Goal: Task Accomplishment & Management: Complete application form

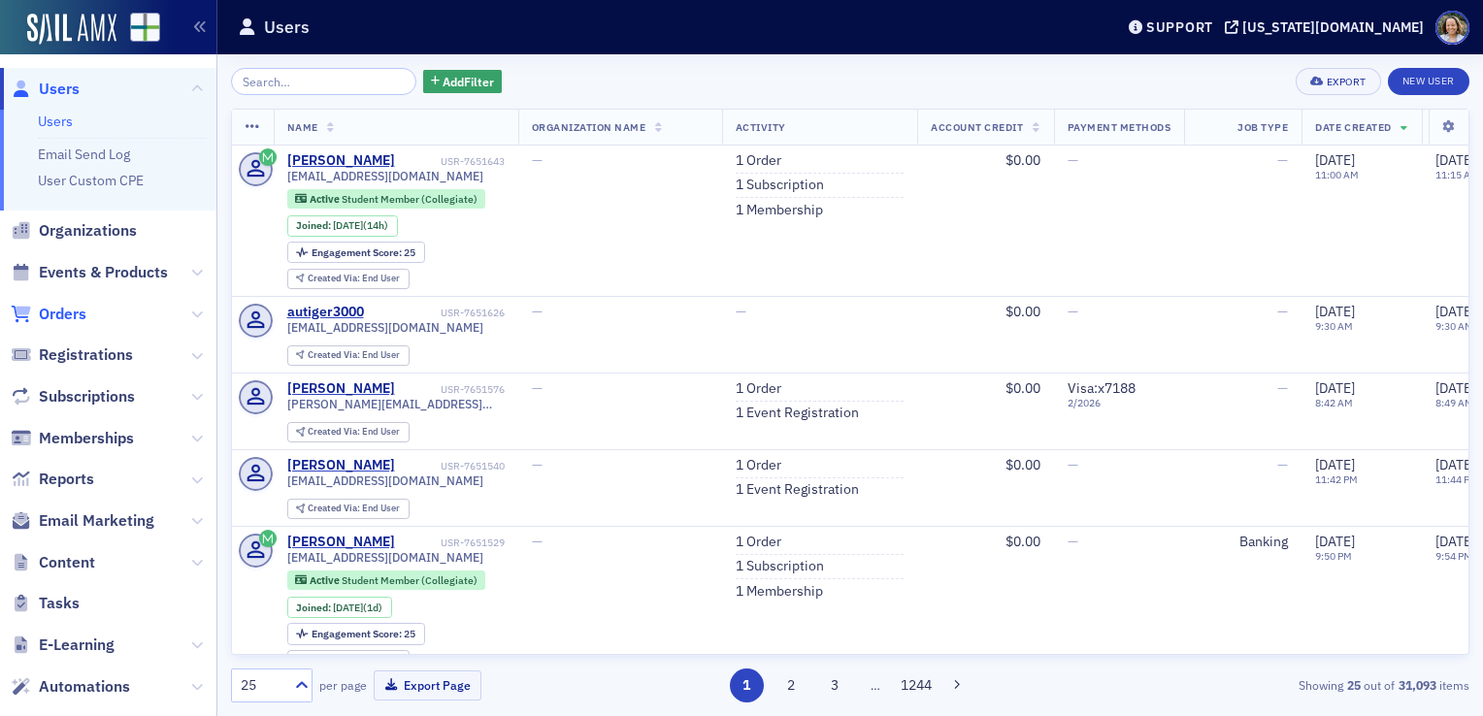
click at [84, 311] on span "Orders" at bounding box center [63, 314] width 48 height 21
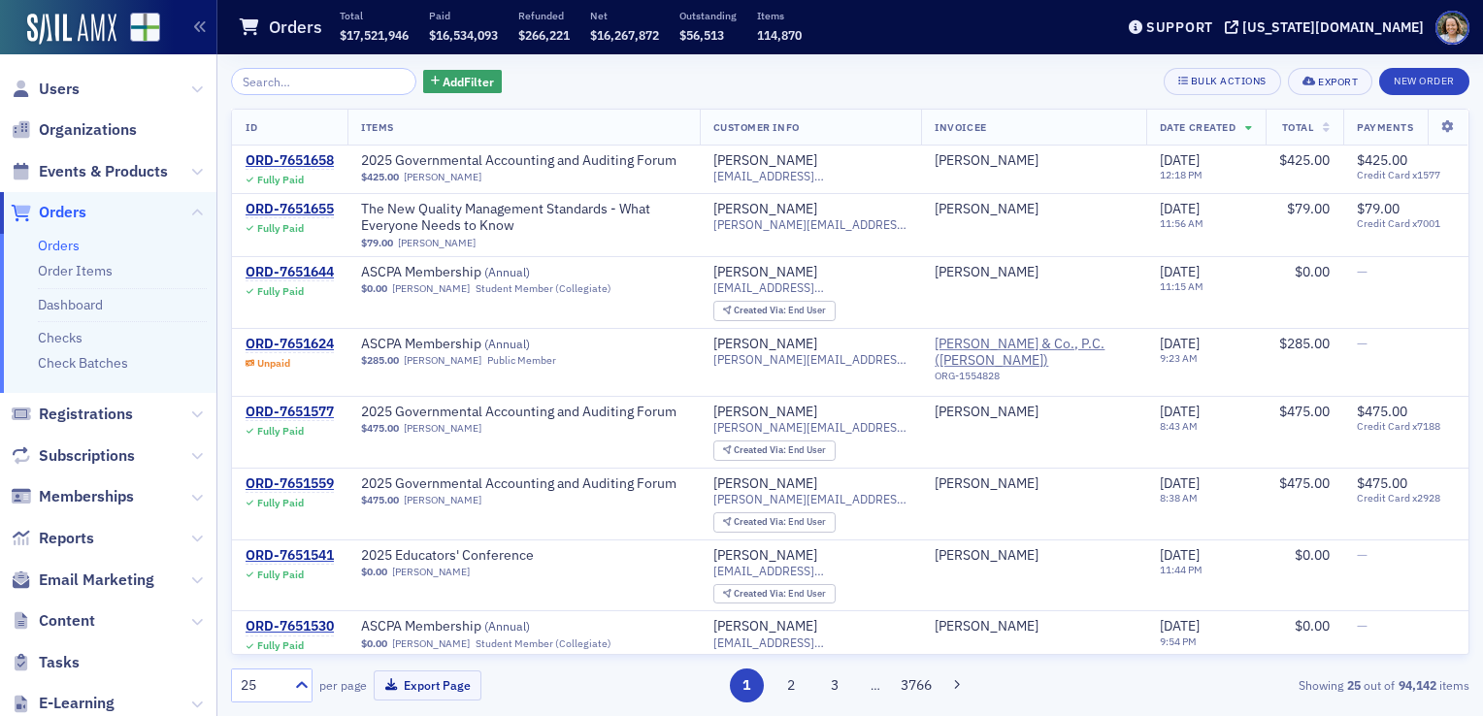
click at [362, 77] on input "search" at bounding box center [323, 81] width 185 height 27
click at [137, 169] on span "Events & Products" at bounding box center [103, 171] width 129 height 21
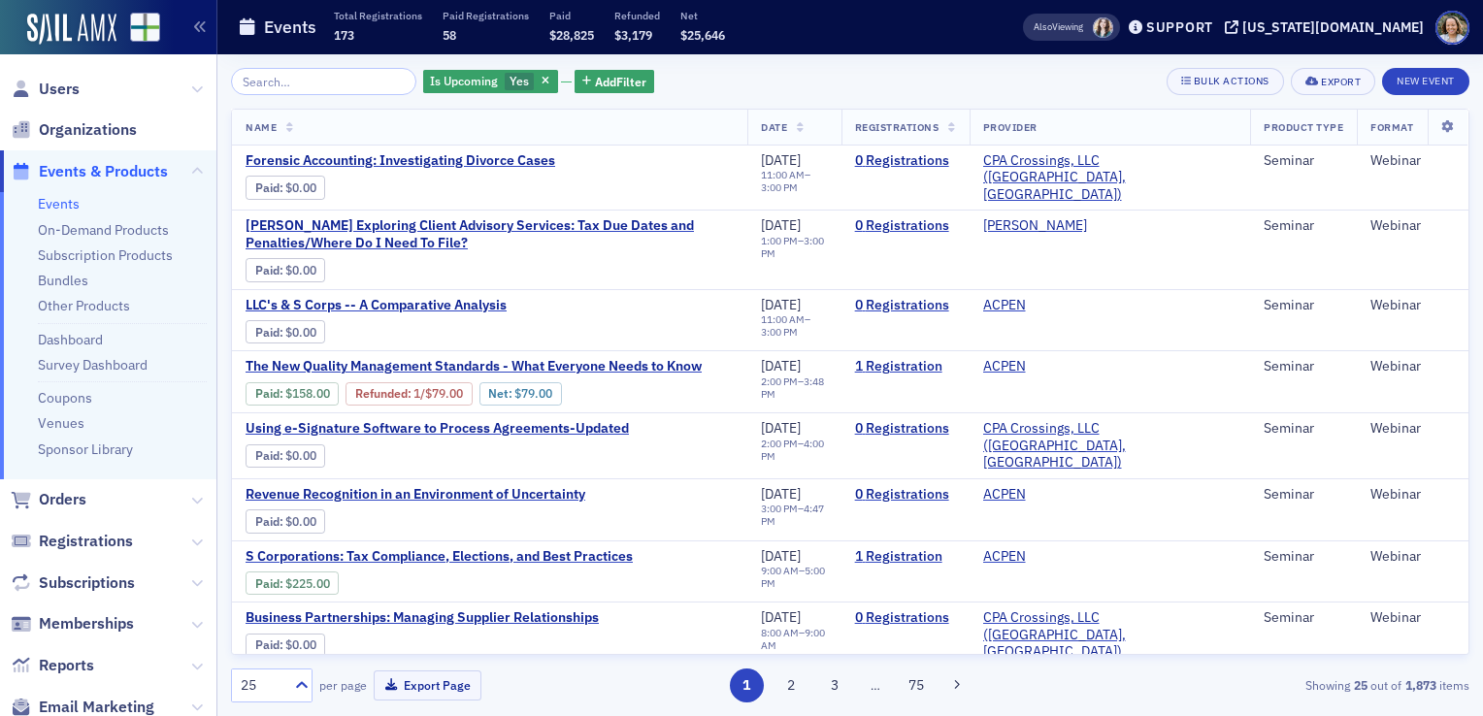
click at [278, 80] on input "search" at bounding box center [323, 81] width 185 height 27
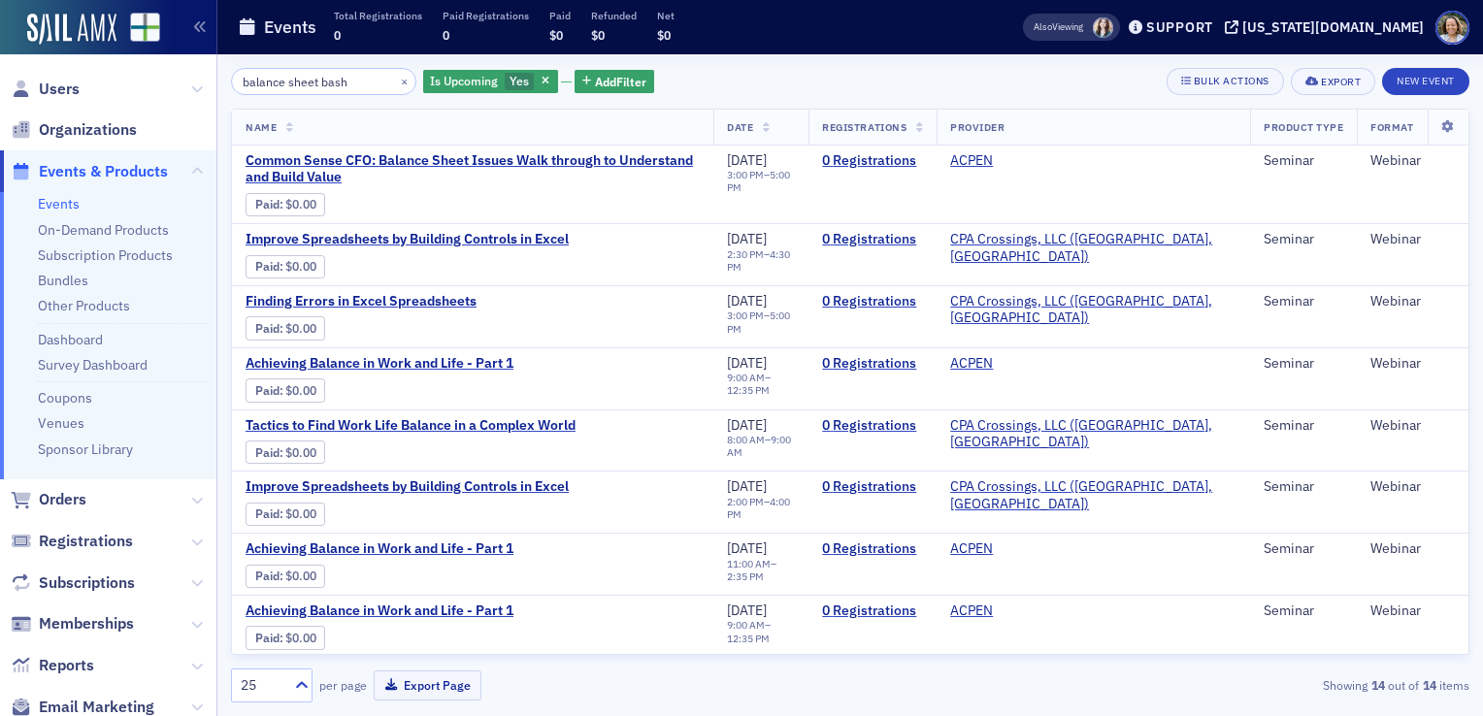
type input "balance sheet bash"
click at [542, 77] on icon "button" at bounding box center [546, 82] width 8 height 11
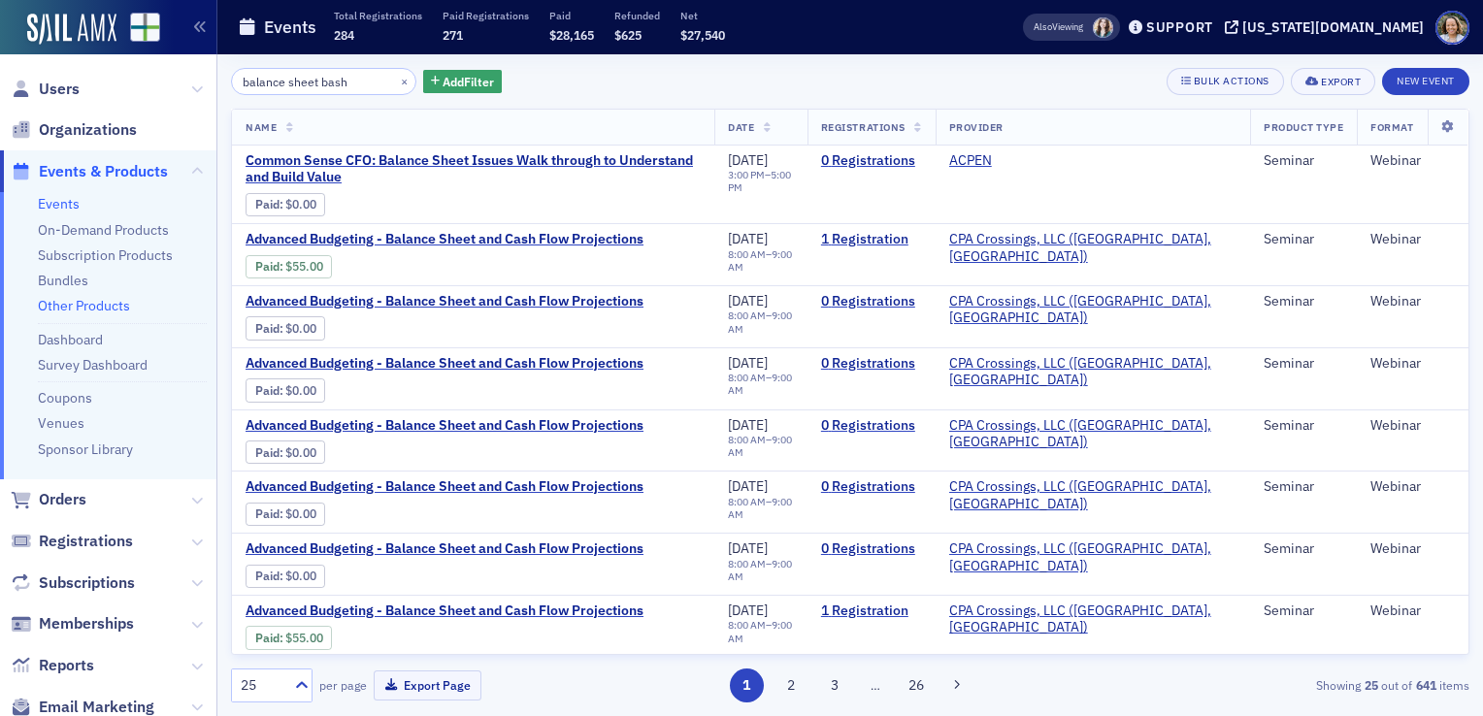
click at [116, 303] on link "Other Products" at bounding box center [84, 305] width 92 height 17
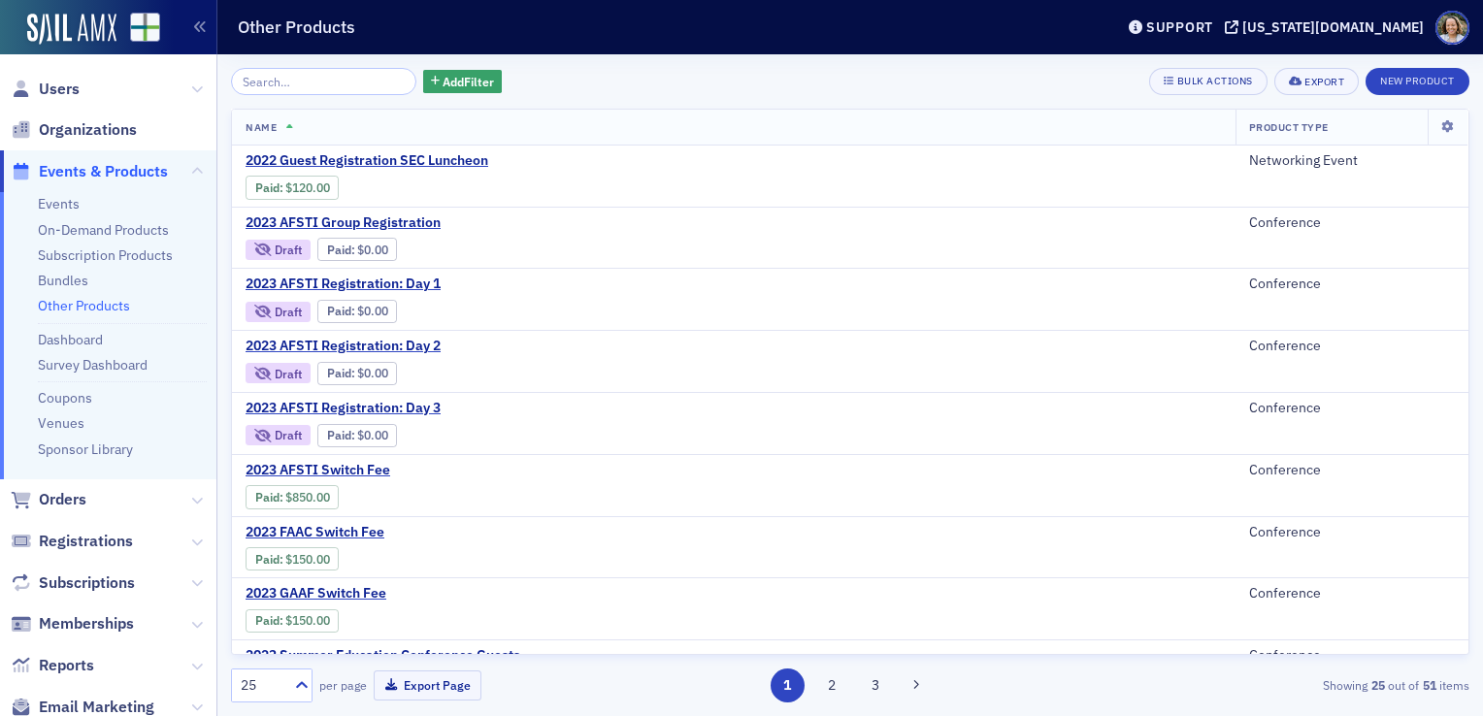
click at [322, 88] on input "search" at bounding box center [323, 81] width 185 height 27
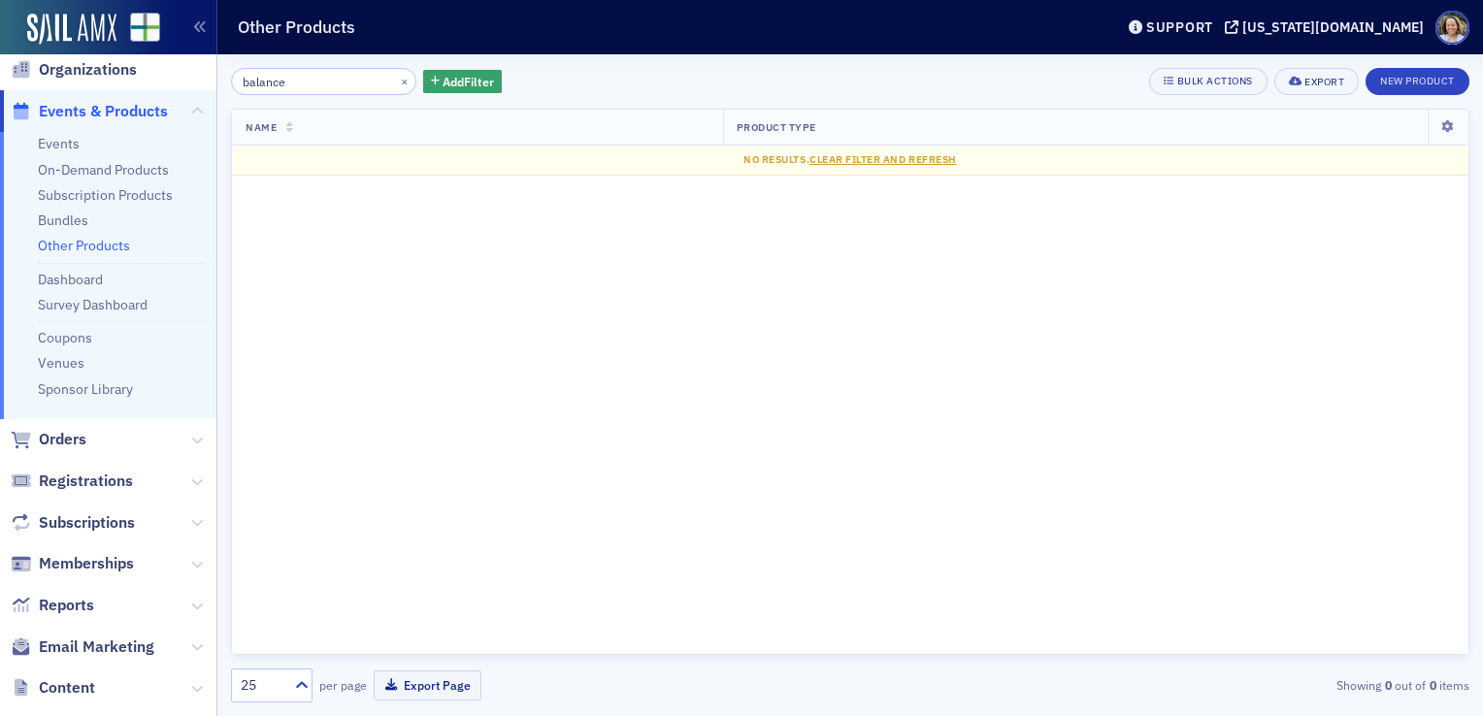
scroll to position [62, 0]
type input "balance"
drag, startPoint x: 217, startPoint y: 239, endPoint x: 233, endPoint y: 301, distance: 64.0
click at [233, 301] on div "balance × Add Filter Bulk Actions Export New Product Name Product Type No resul…" at bounding box center [850, 385] width 1266 height 662
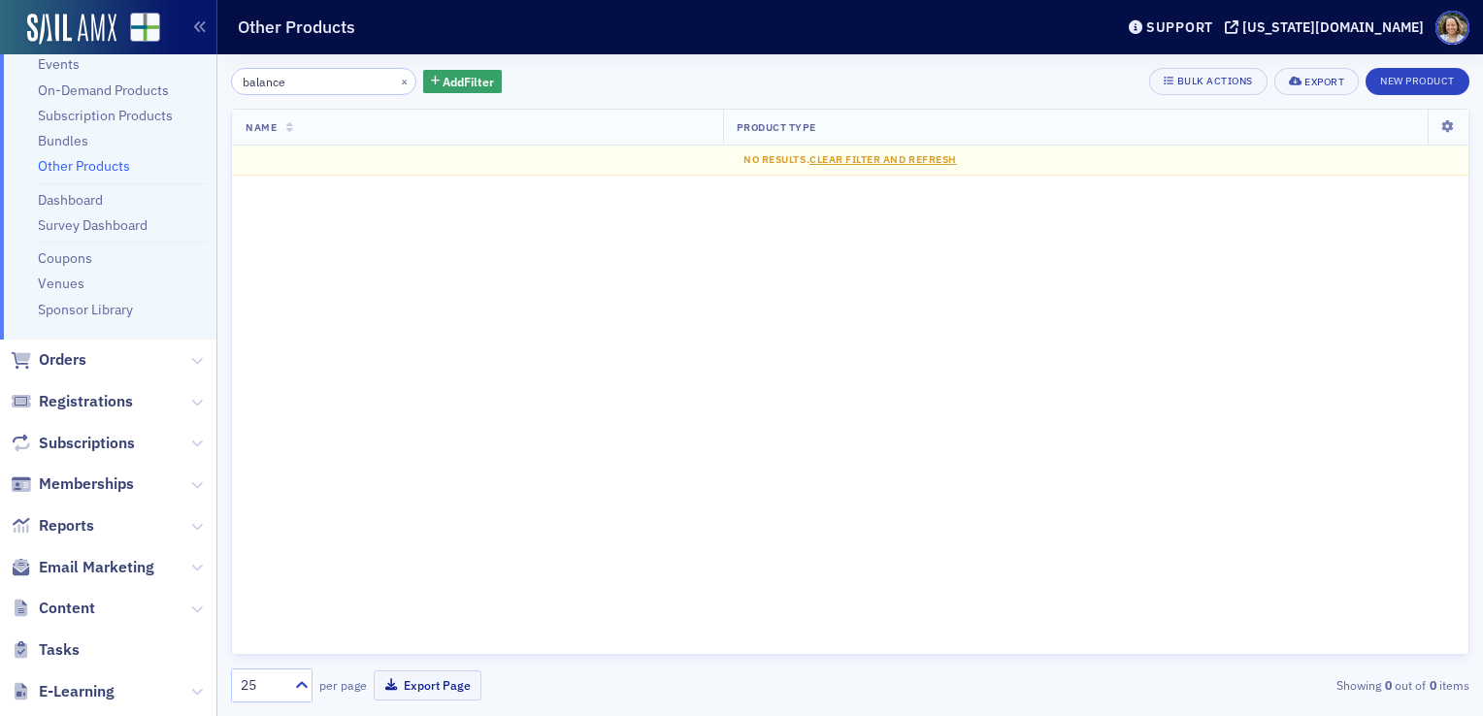
scroll to position [144, 0]
click at [191, 359] on icon at bounding box center [197, 357] width 12 height 12
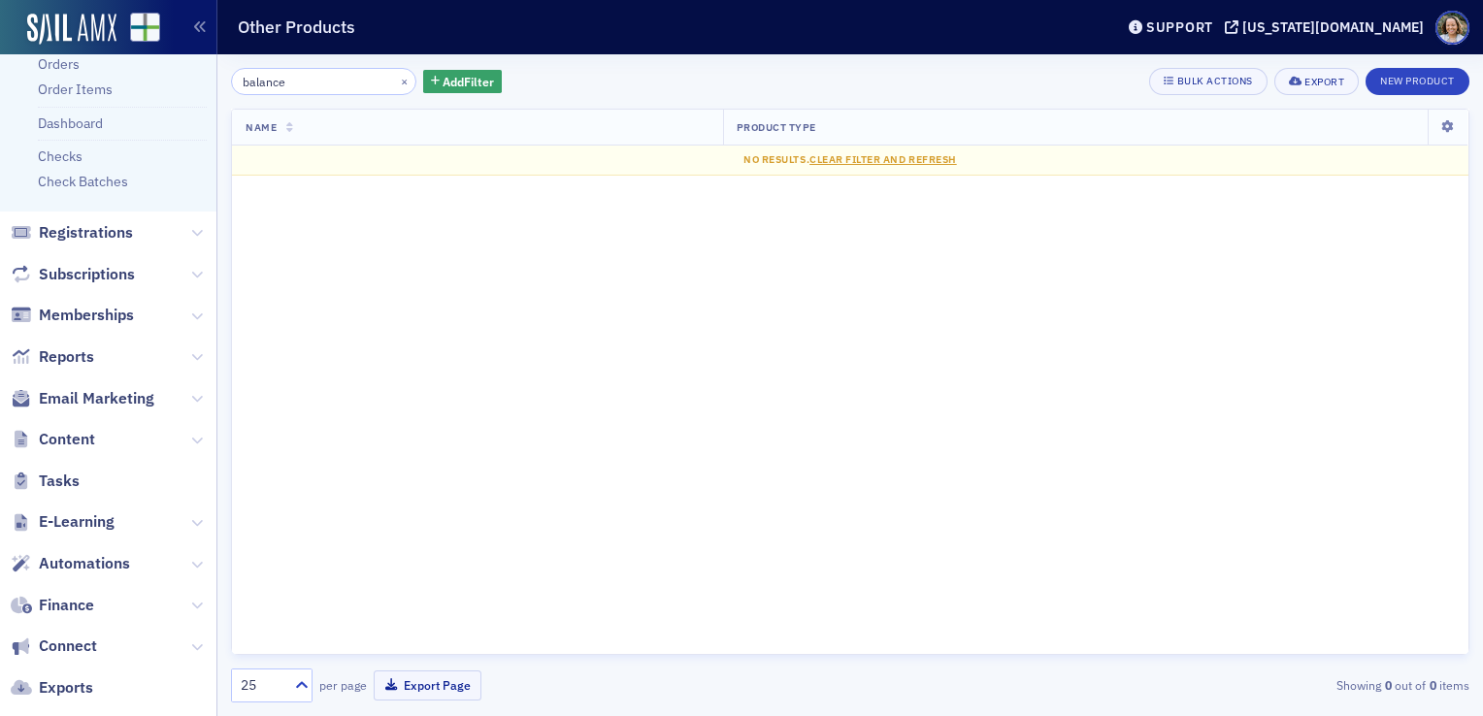
scroll to position [583, 0]
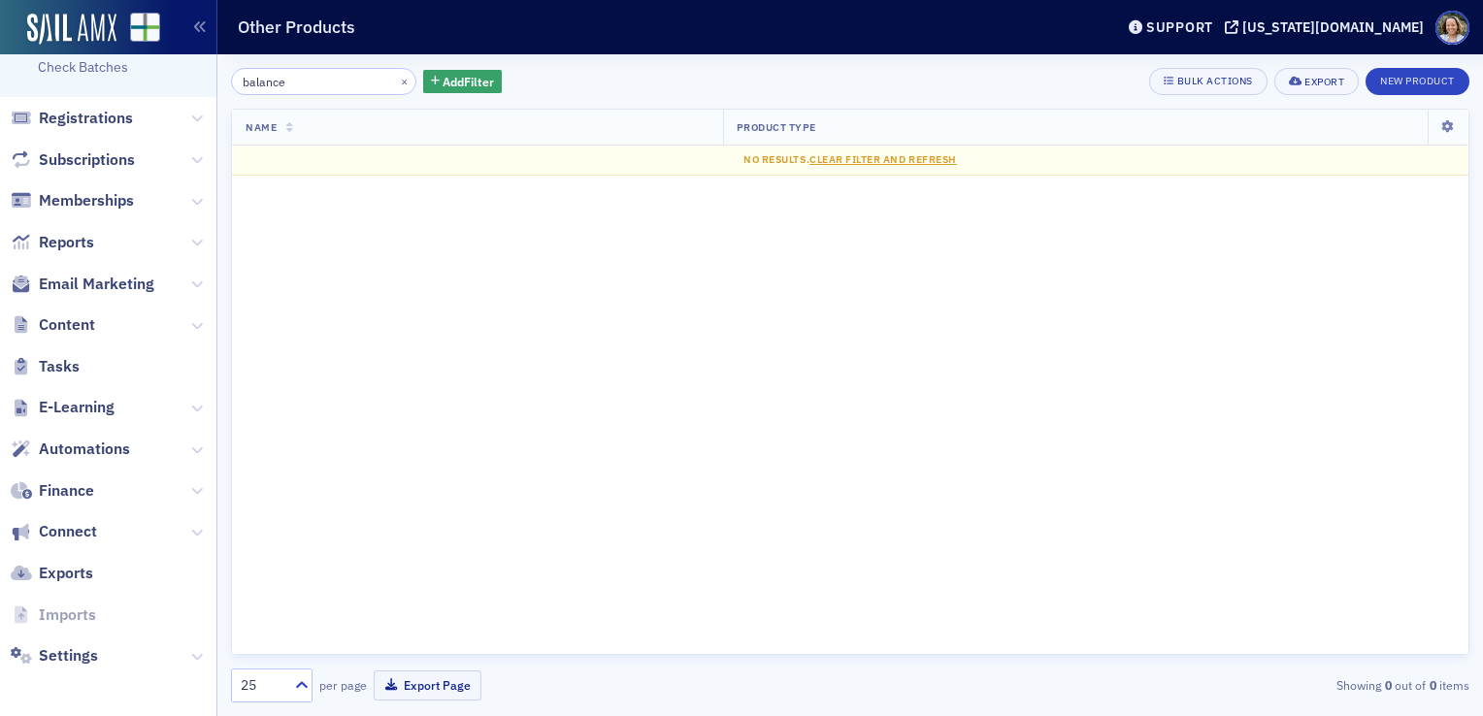
click at [198, 579] on span "Exports" at bounding box center [108, 574] width 216 height 42
click at [191, 481] on button at bounding box center [197, 491] width 12 height 21
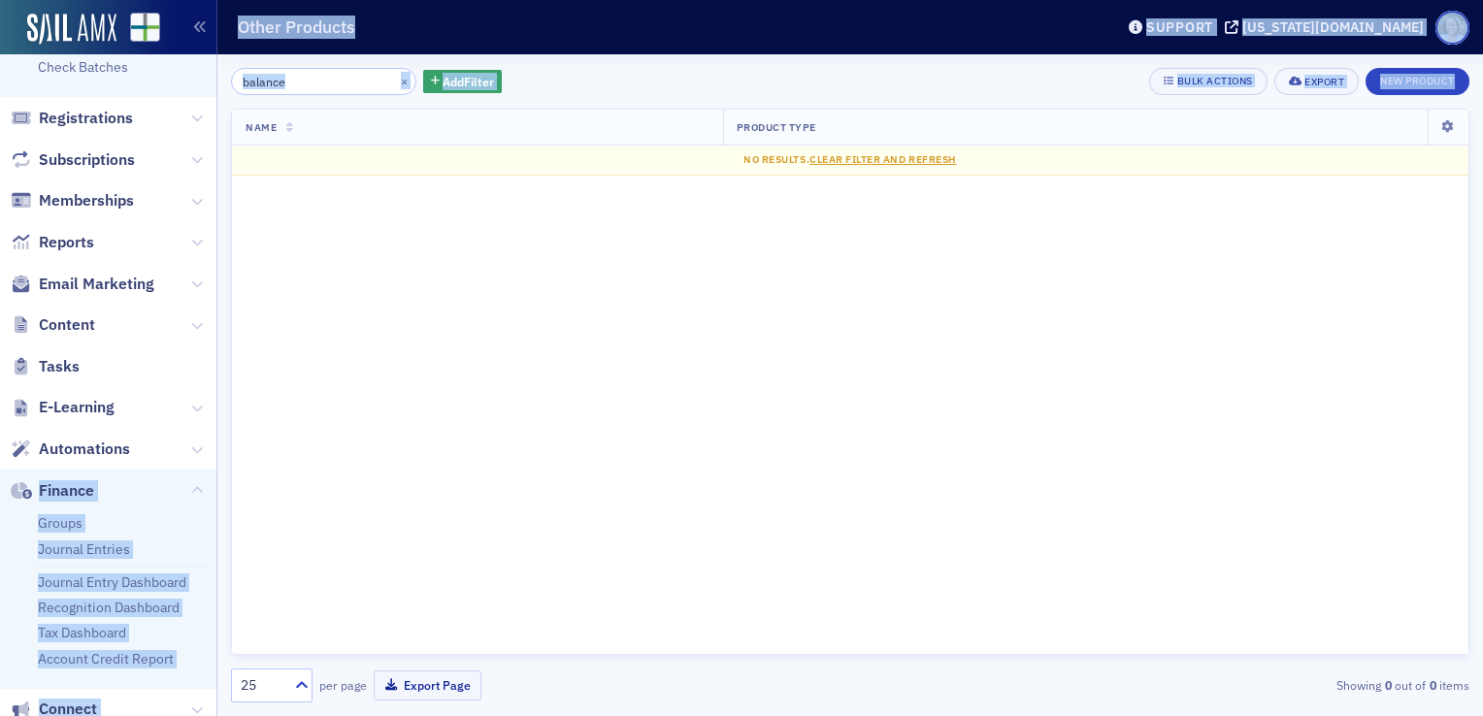
drag, startPoint x: 216, startPoint y: 460, endPoint x: 229, endPoint y: 289, distance: 171.3
click at [229, 289] on div "Users Organizations Events & Products Events On-Demand Products Subscription Pr…" at bounding box center [741, 358] width 1483 height 716
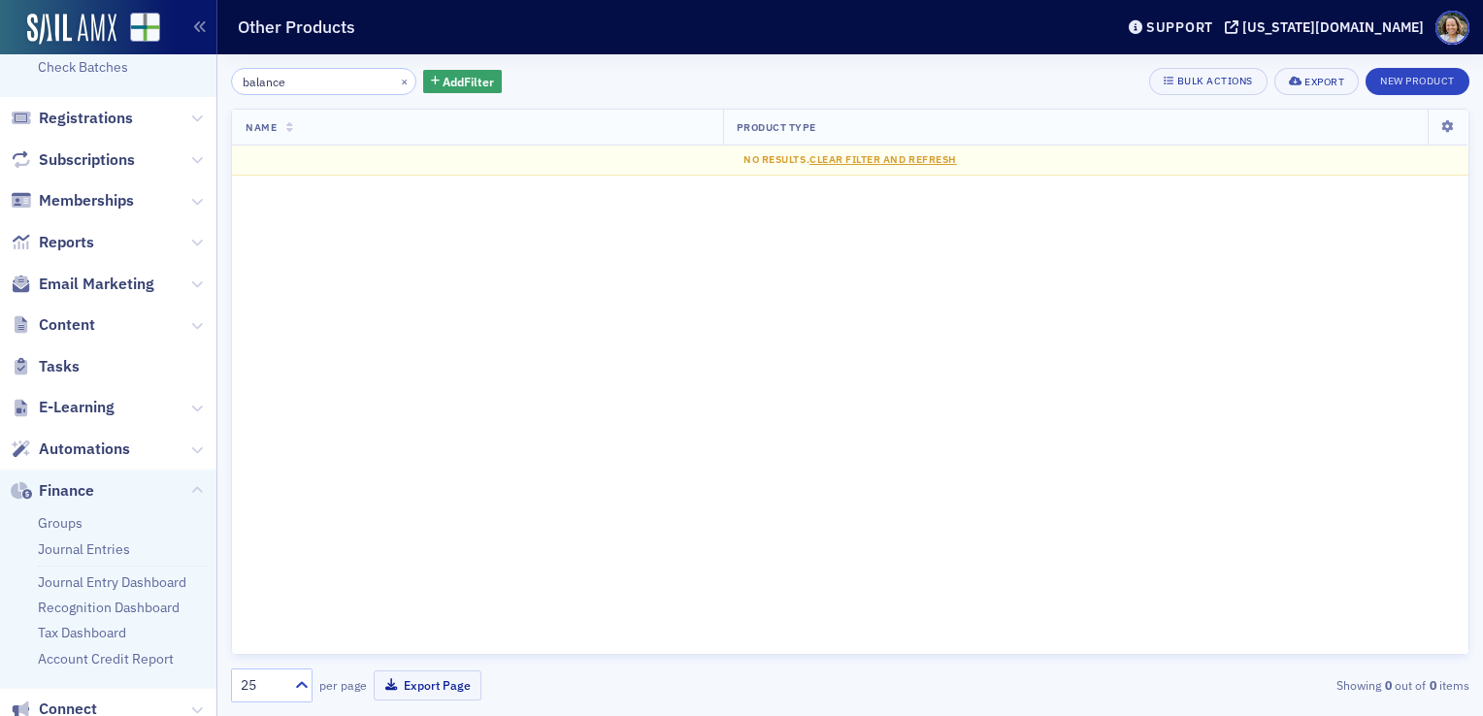
drag, startPoint x: 229, startPoint y: 289, endPoint x: 198, endPoint y: 381, distance: 96.4
click at [198, 381] on span "Tasks" at bounding box center [108, 367] width 216 height 42
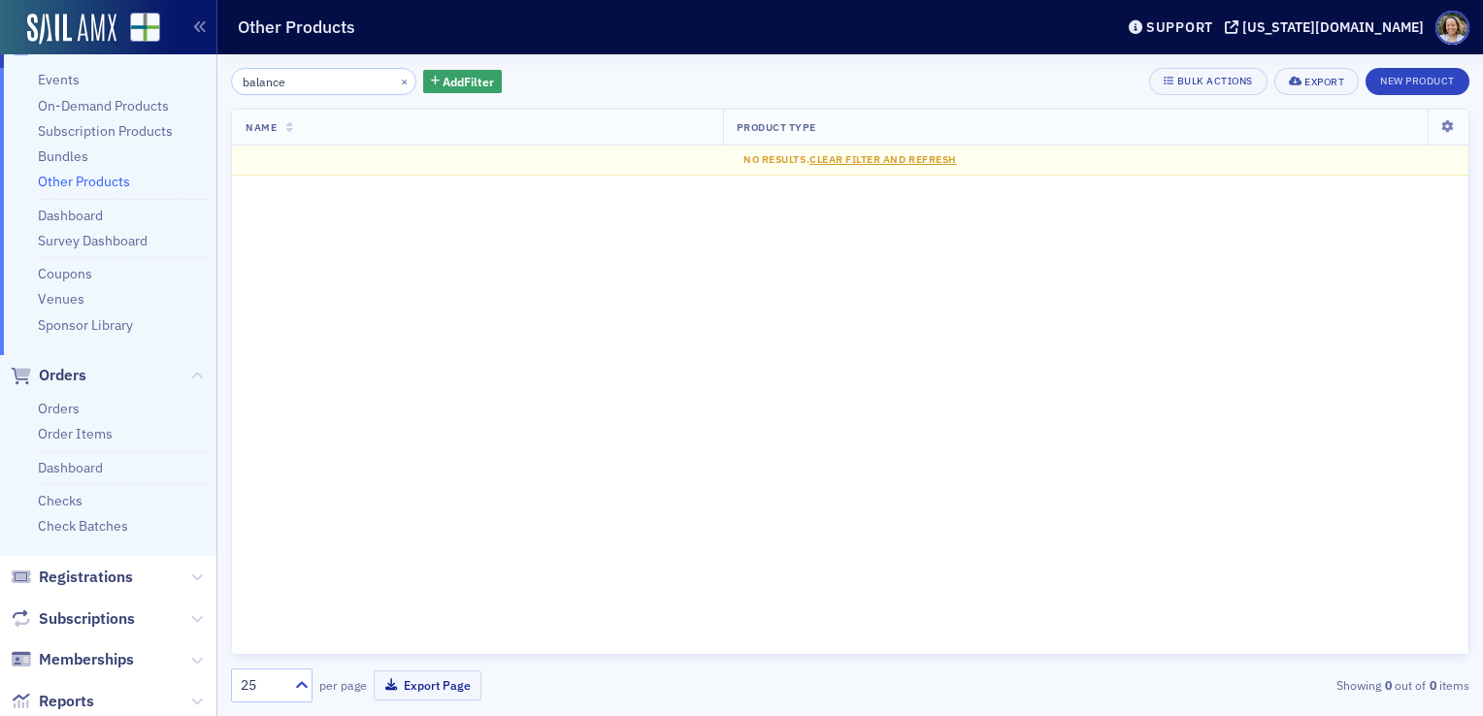
scroll to position [122, 0]
click at [68, 434] on link "Order Items" at bounding box center [75, 435] width 75 height 17
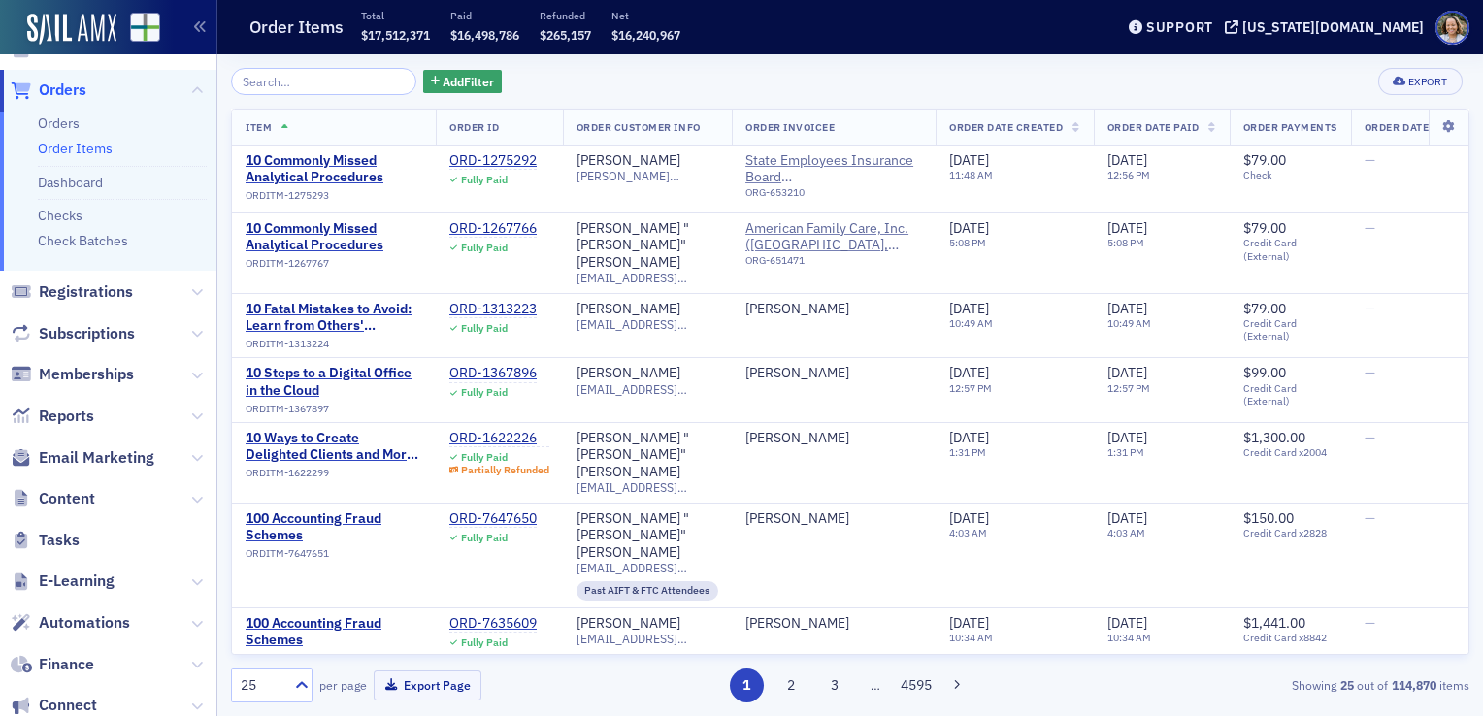
click at [311, 76] on input "search" at bounding box center [323, 81] width 185 height 27
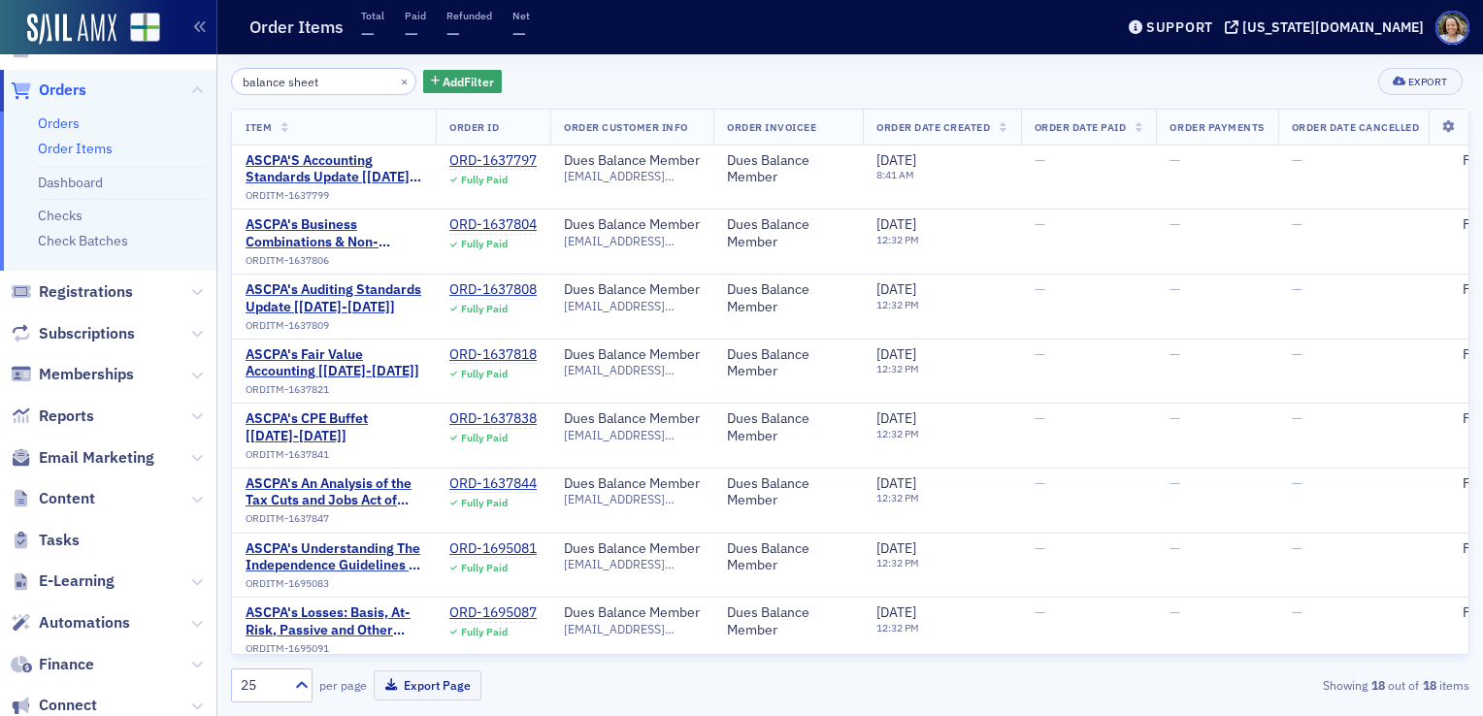
type input "balance sheet"
click at [57, 123] on link "Orders" at bounding box center [59, 123] width 42 height 17
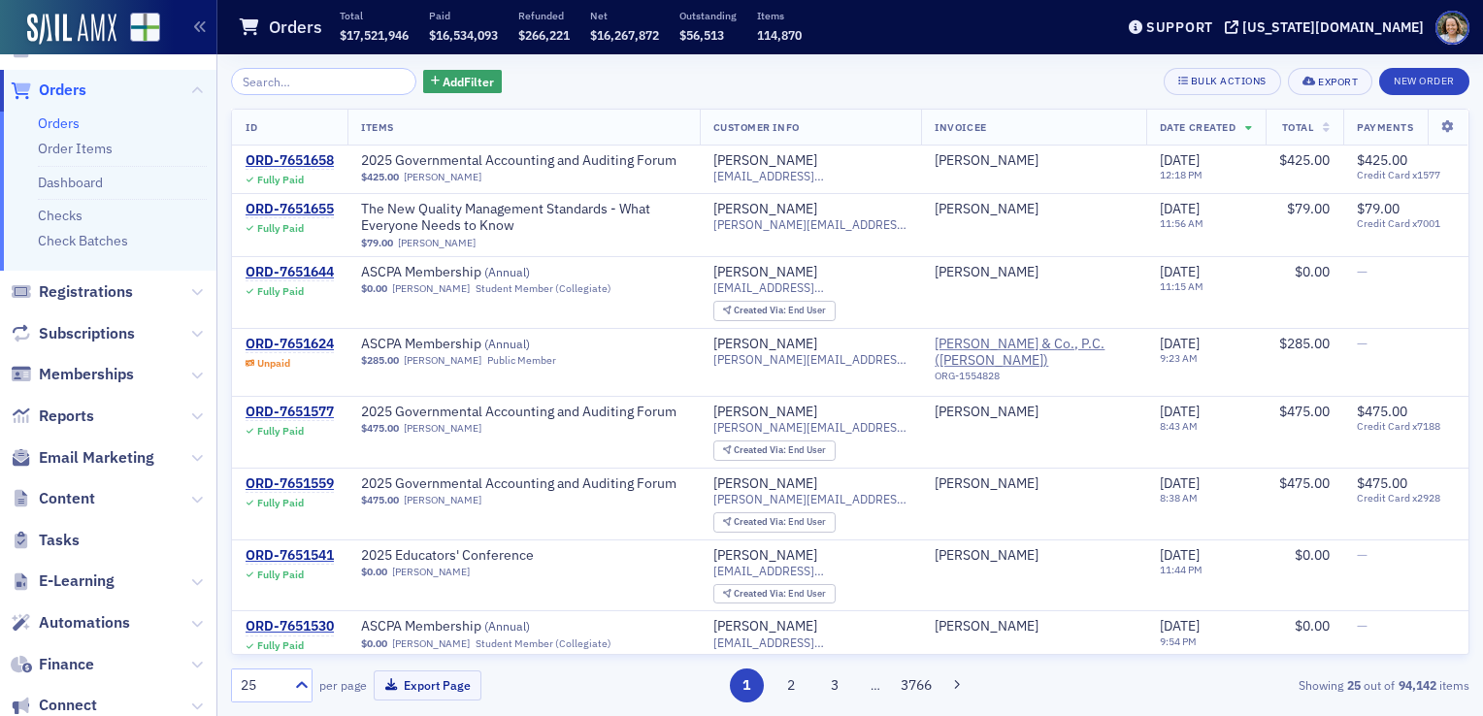
click at [282, 83] on input "search" at bounding box center [323, 81] width 185 height 27
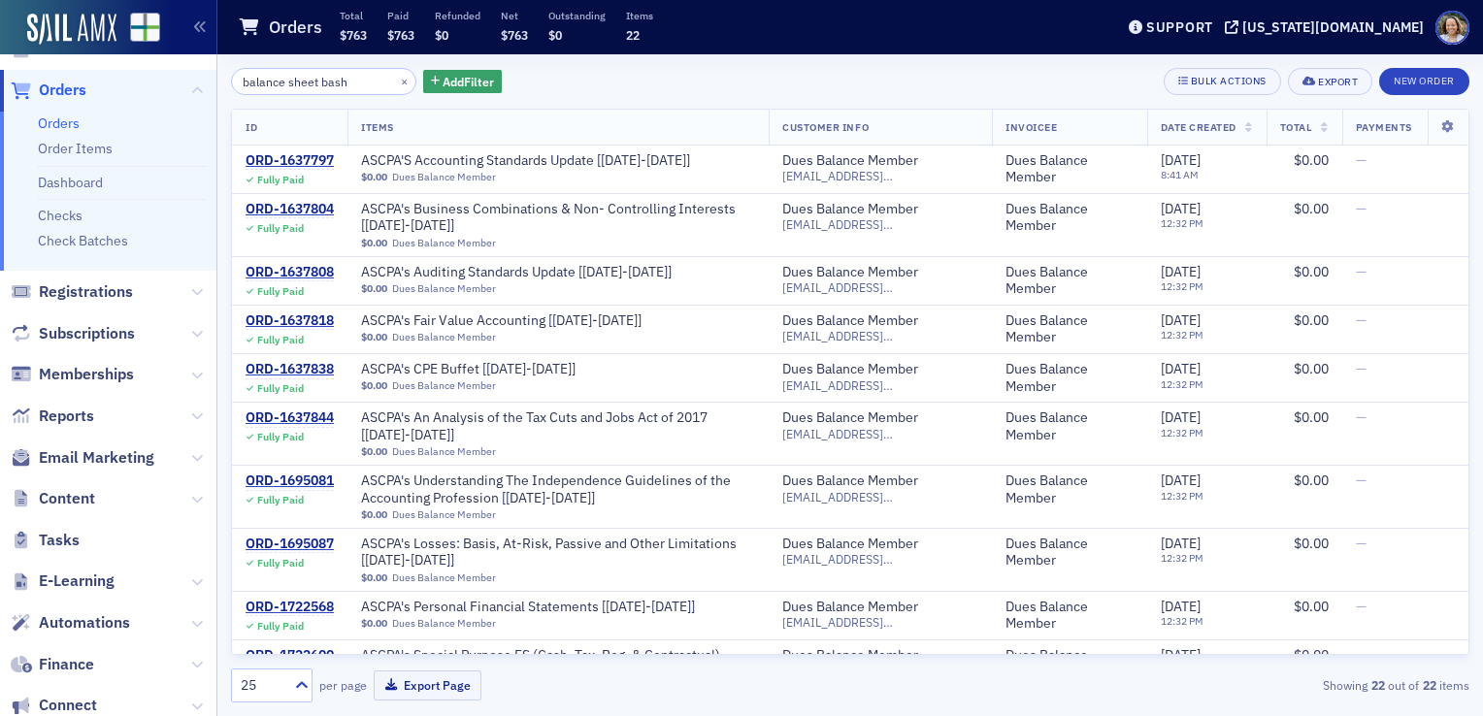
type input "balance sheet bash"
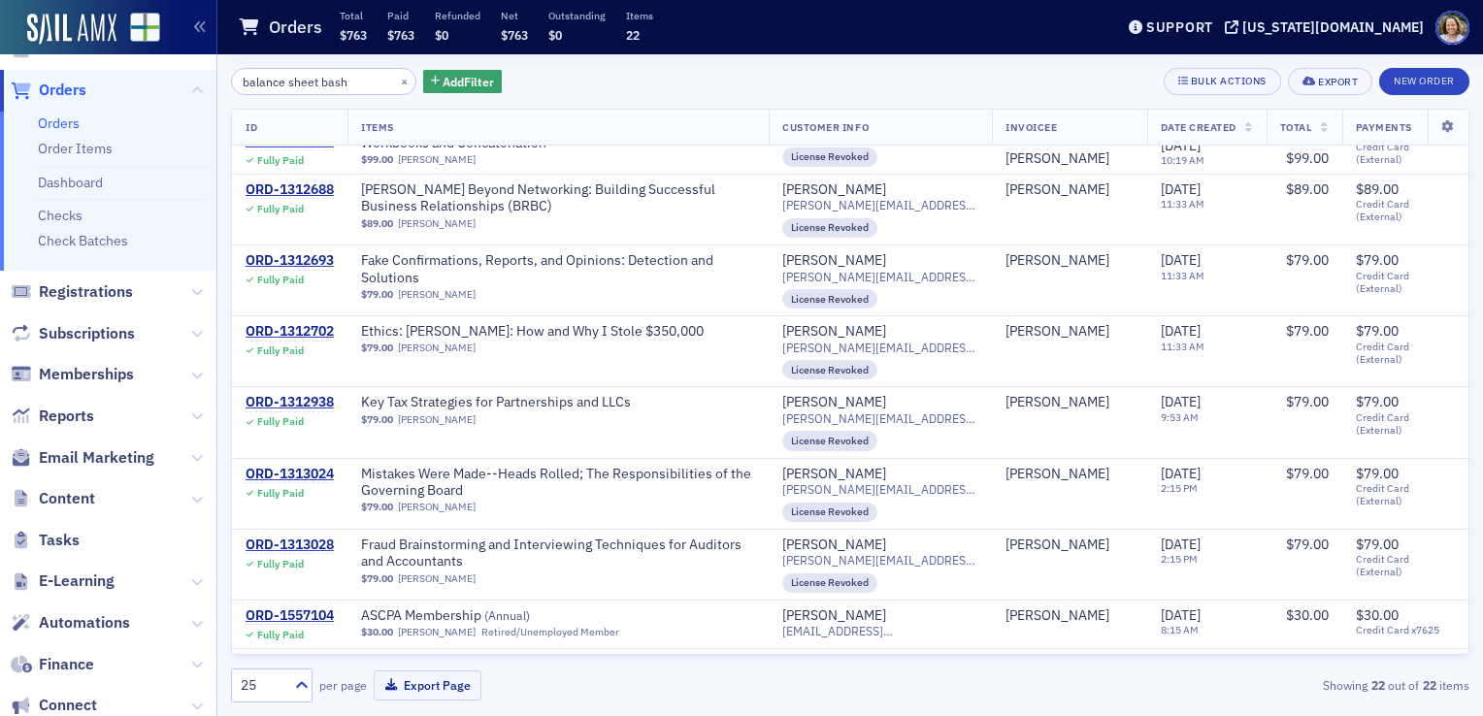
scroll to position [797, 0]
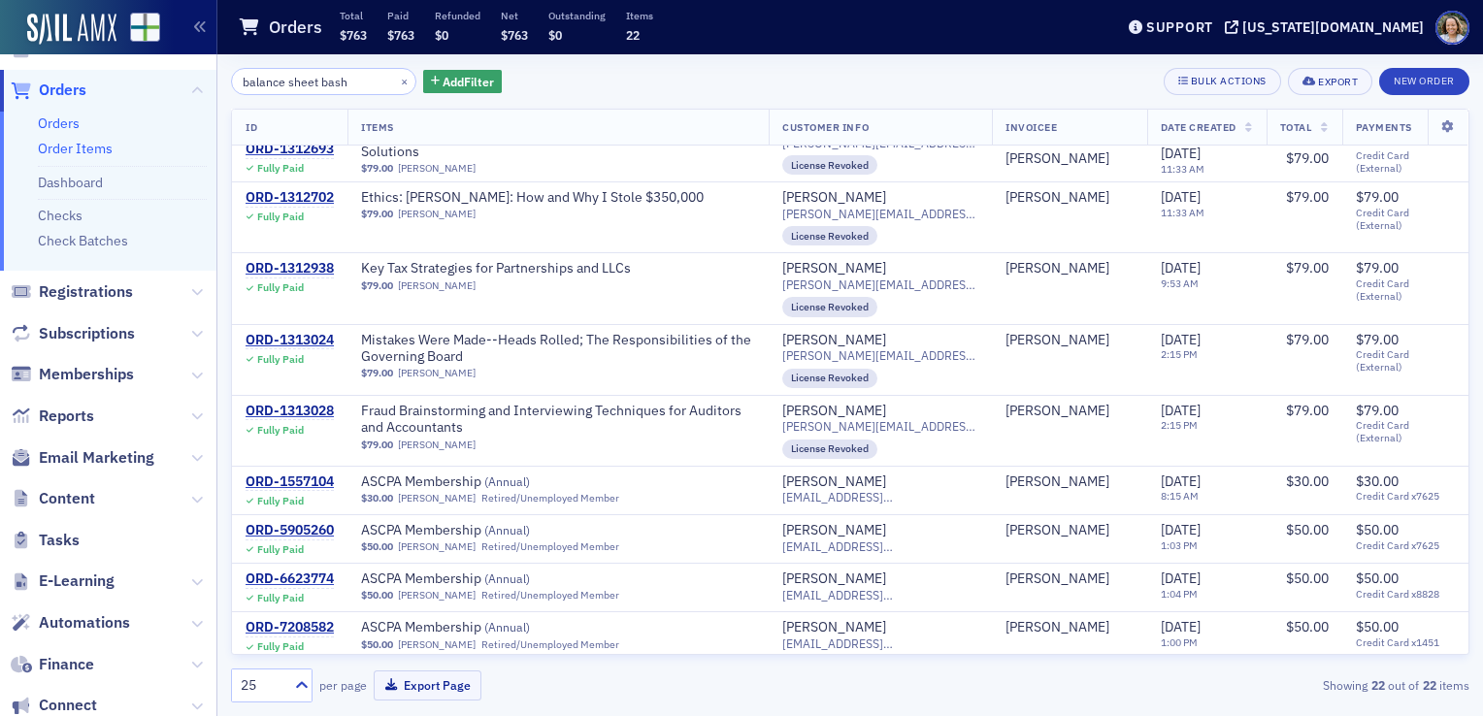
click at [103, 149] on link "Order Items" at bounding box center [75, 148] width 75 height 17
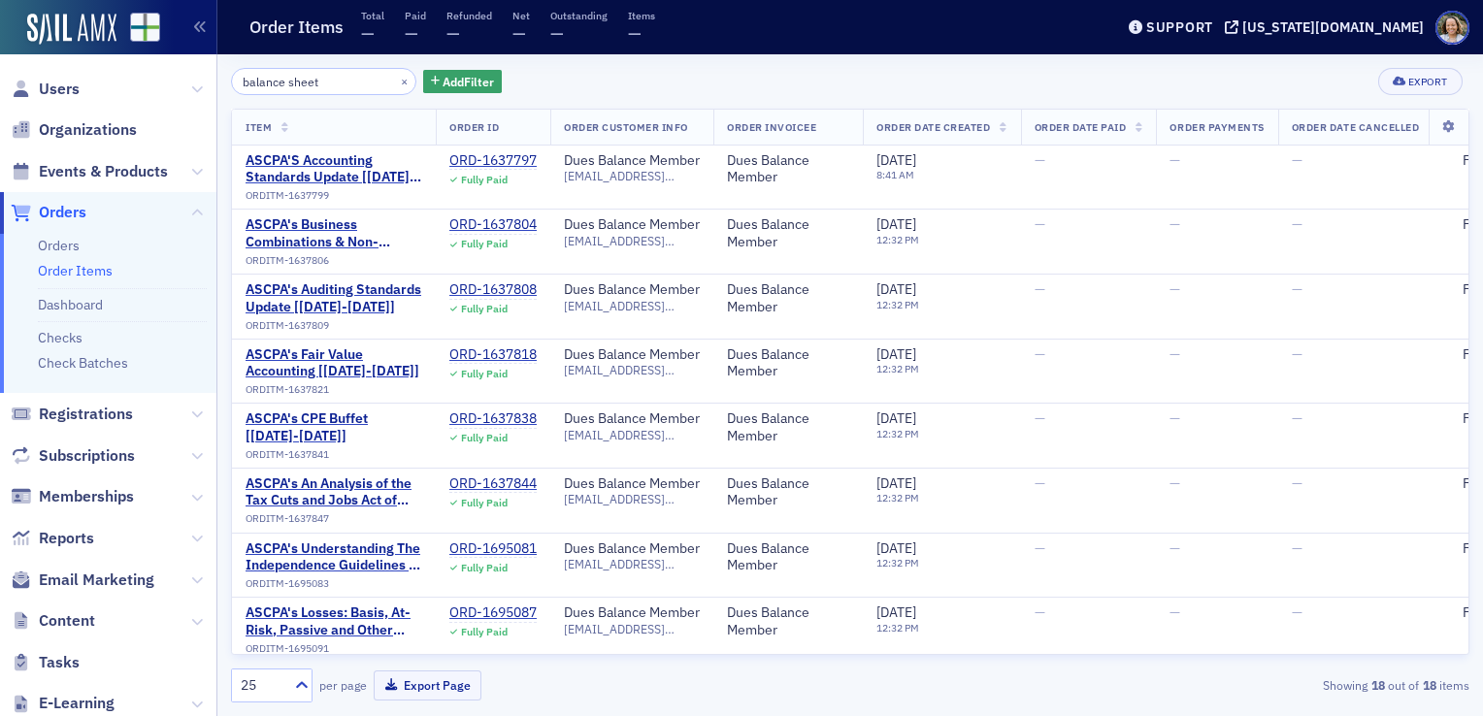
click at [219, 69] on div "balance sheet × Add Filter Export Item Order ID Order Customer Info Order Invoi…" at bounding box center [850, 385] width 1266 height 662
click at [190, 164] on span "Events & Products" at bounding box center [108, 171] width 216 height 42
click at [191, 166] on icon at bounding box center [197, 172] width 12 height 12
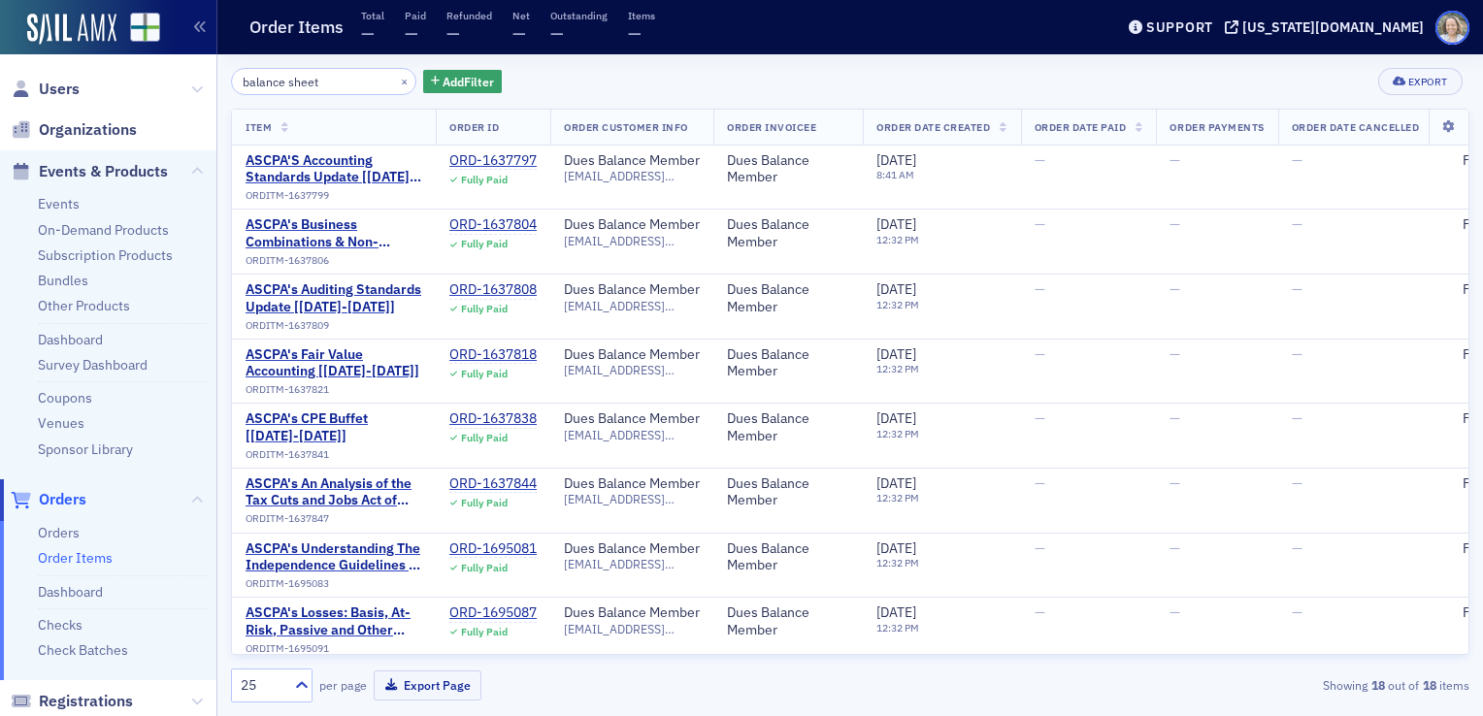
click at [1456, 30] on span at bounding box center [1453, 28] width 34 height 34
click at [191, 93] on icon at bounding box center [197, 89] width 12 height 12
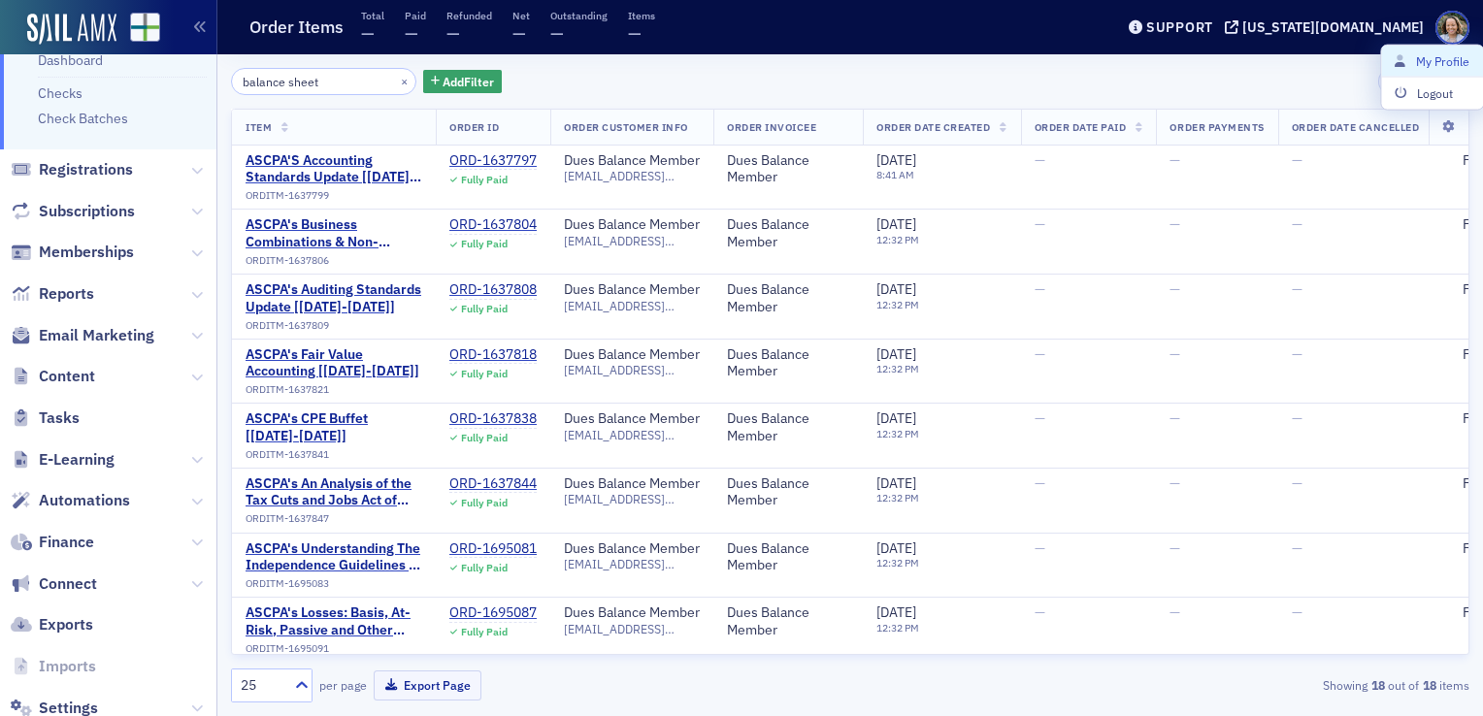
scroll to position [684, 0]
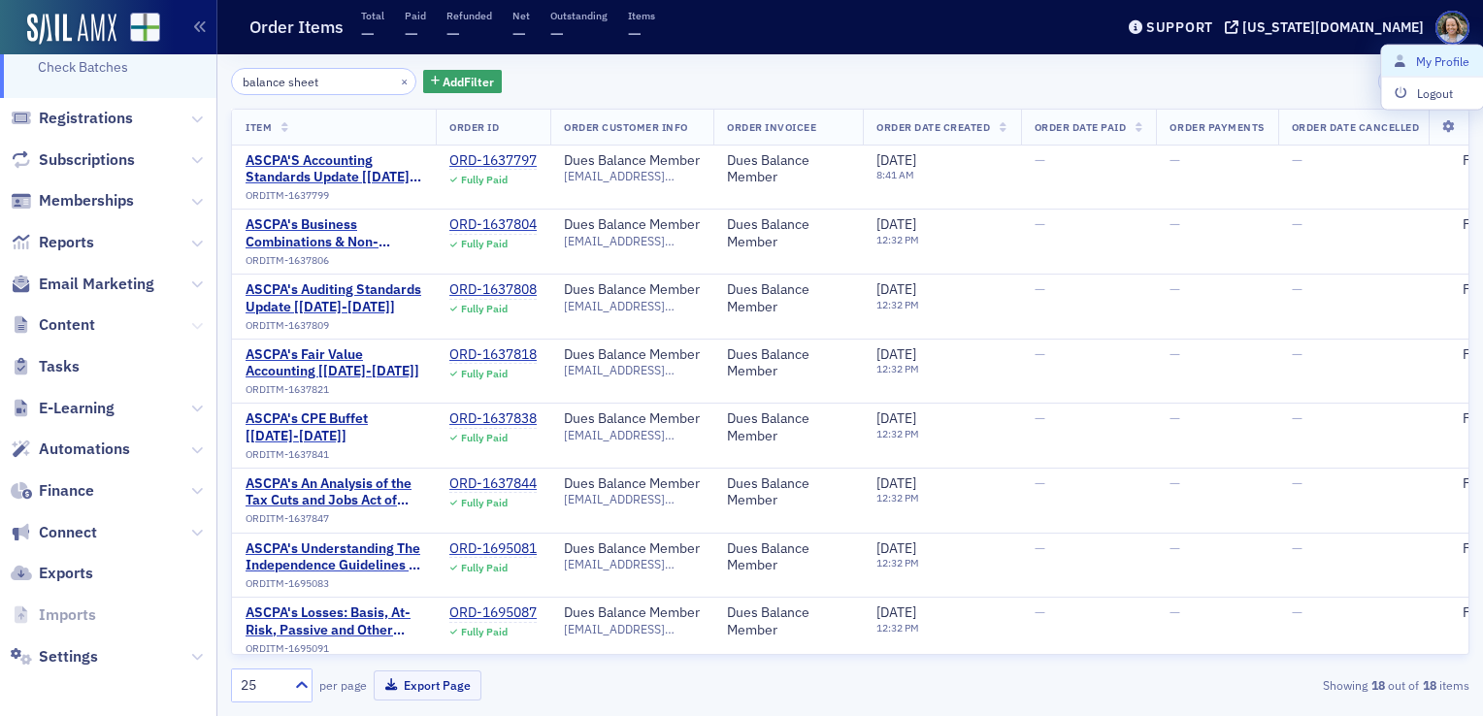
click at [191, 321] on icon at bounding box center [197, 326] width 12 height 12
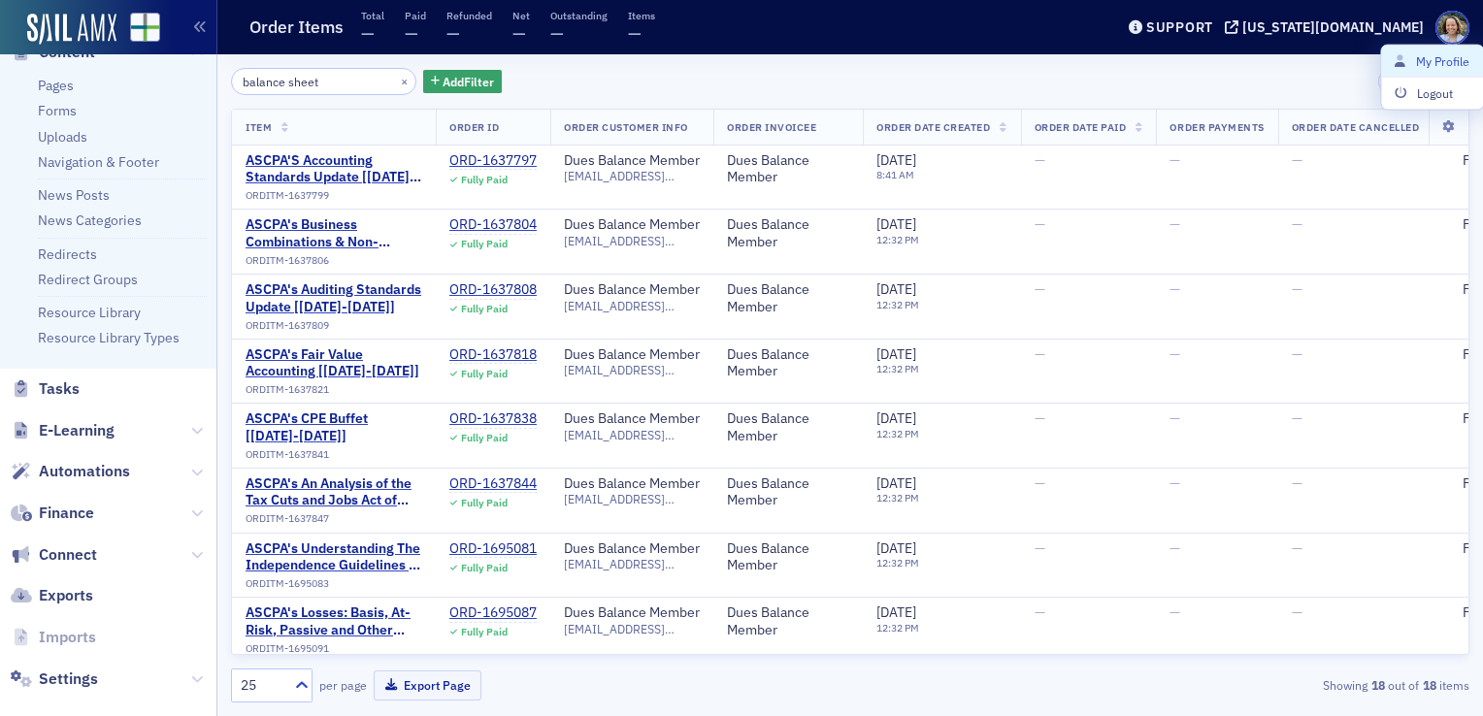
scroll to position [943, 0]
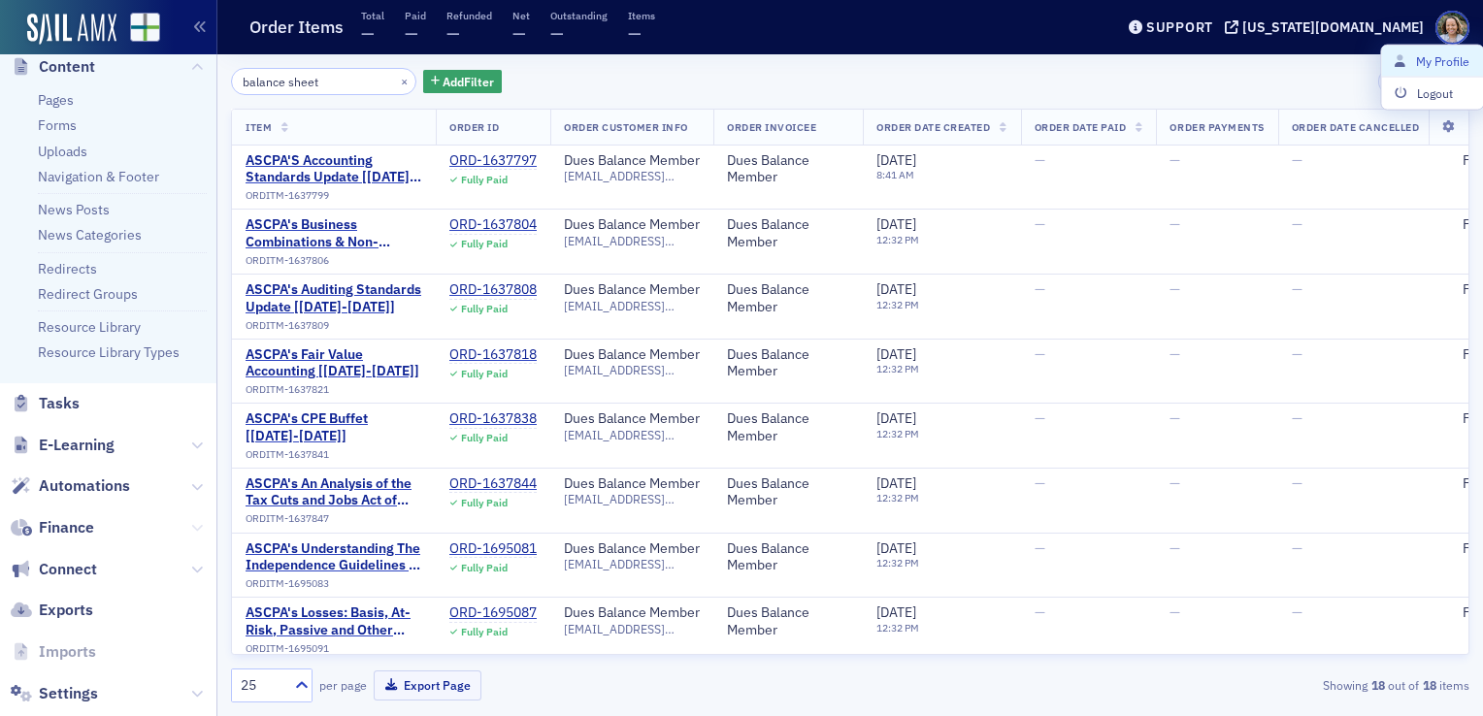
click at [191, 523] on icon at bounding box center [197, 528] width 12 height 12
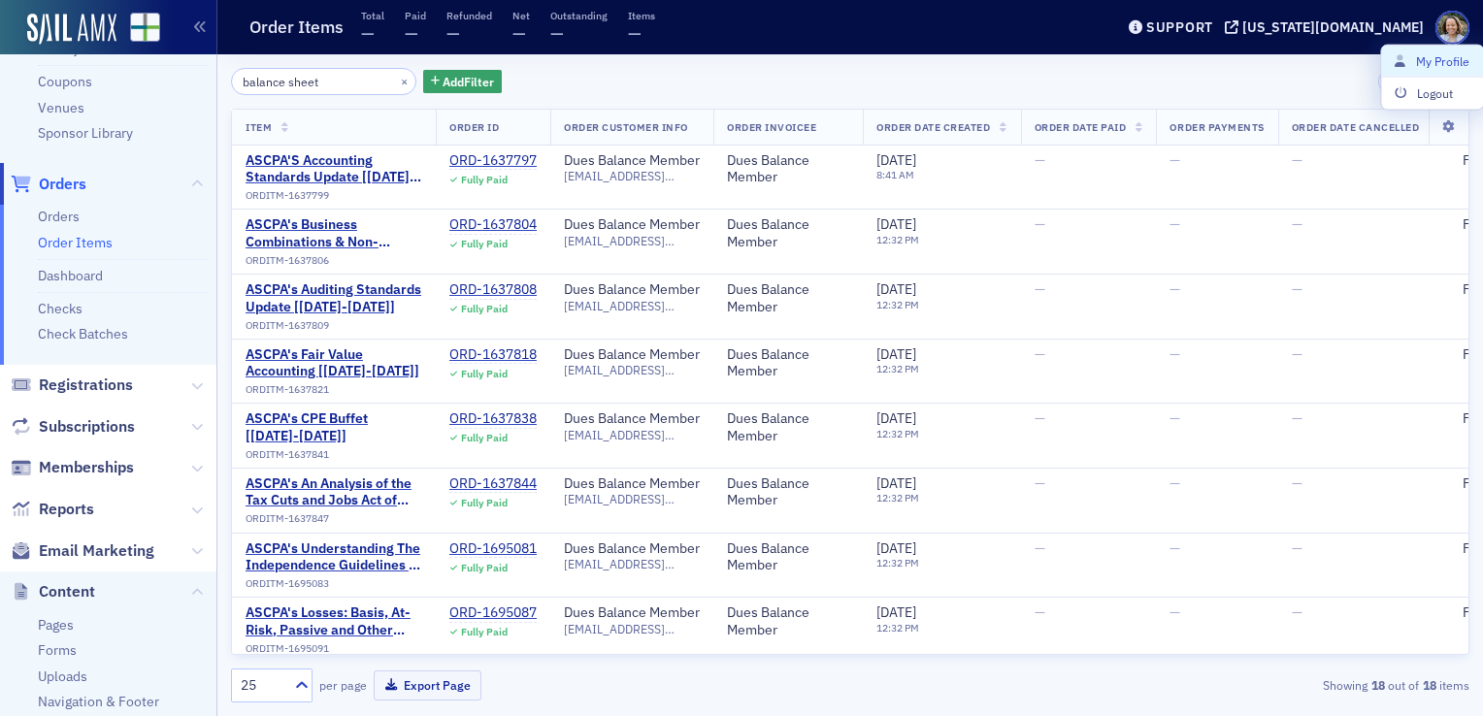
scroll to position [401, 0]
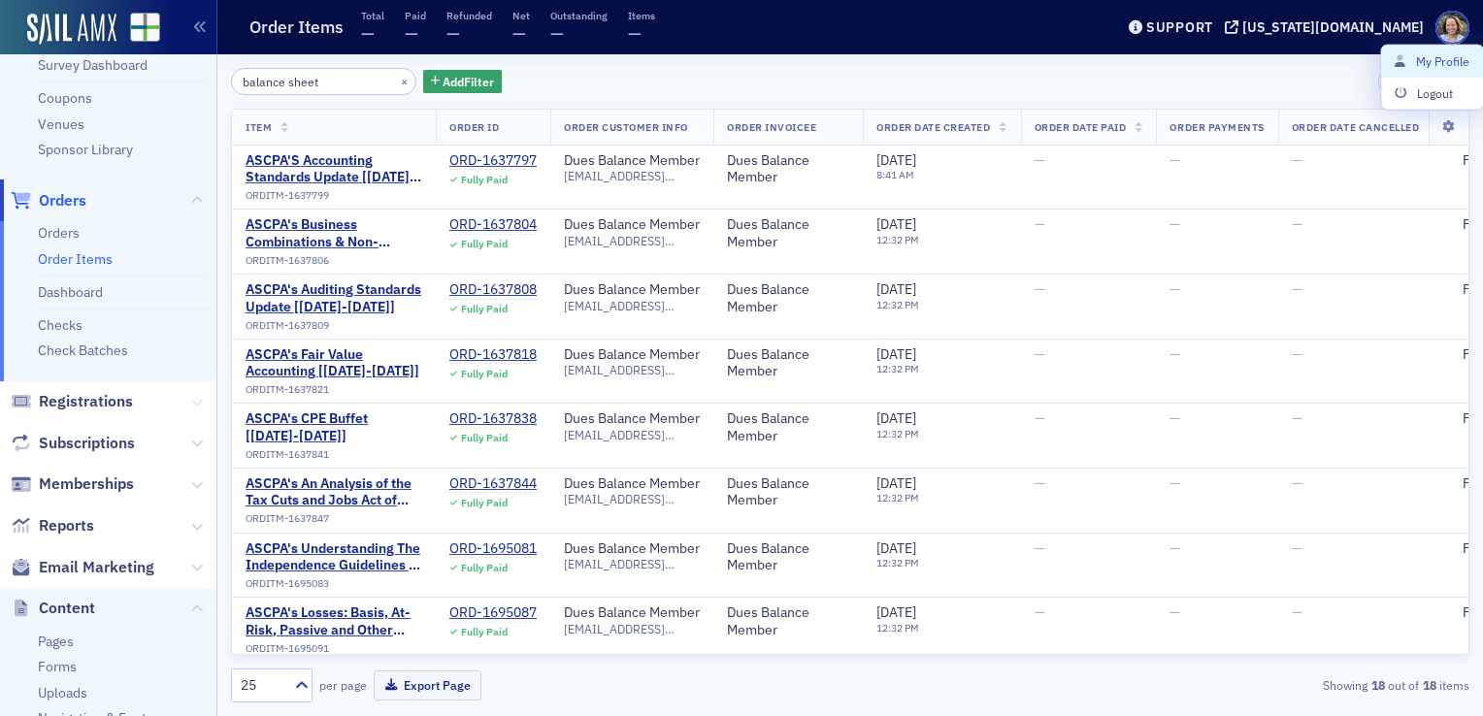
click at [191, 406] on icon at bounding box center [197, 403] width 12 height 12
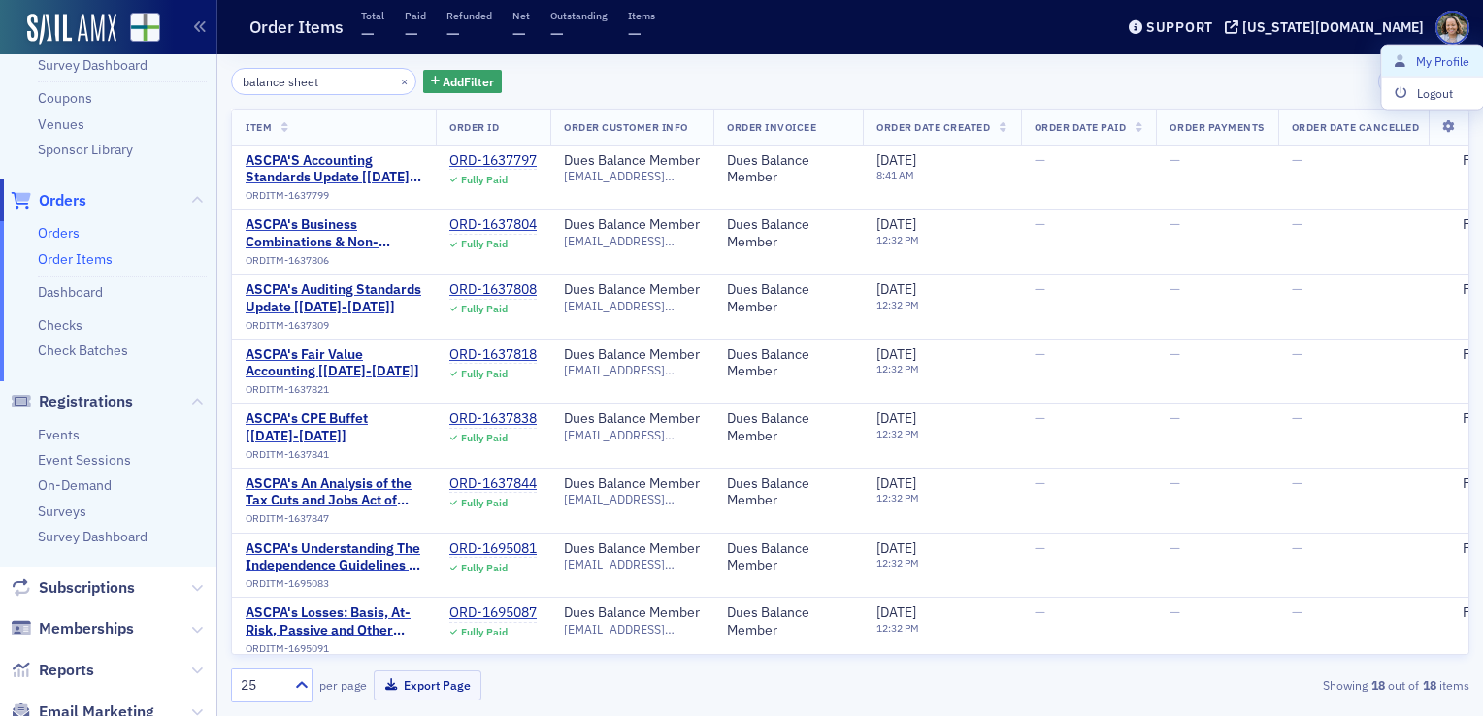
click at [71, 232] on link "Orders" at bounding box center [59, 232] width 42 height 17
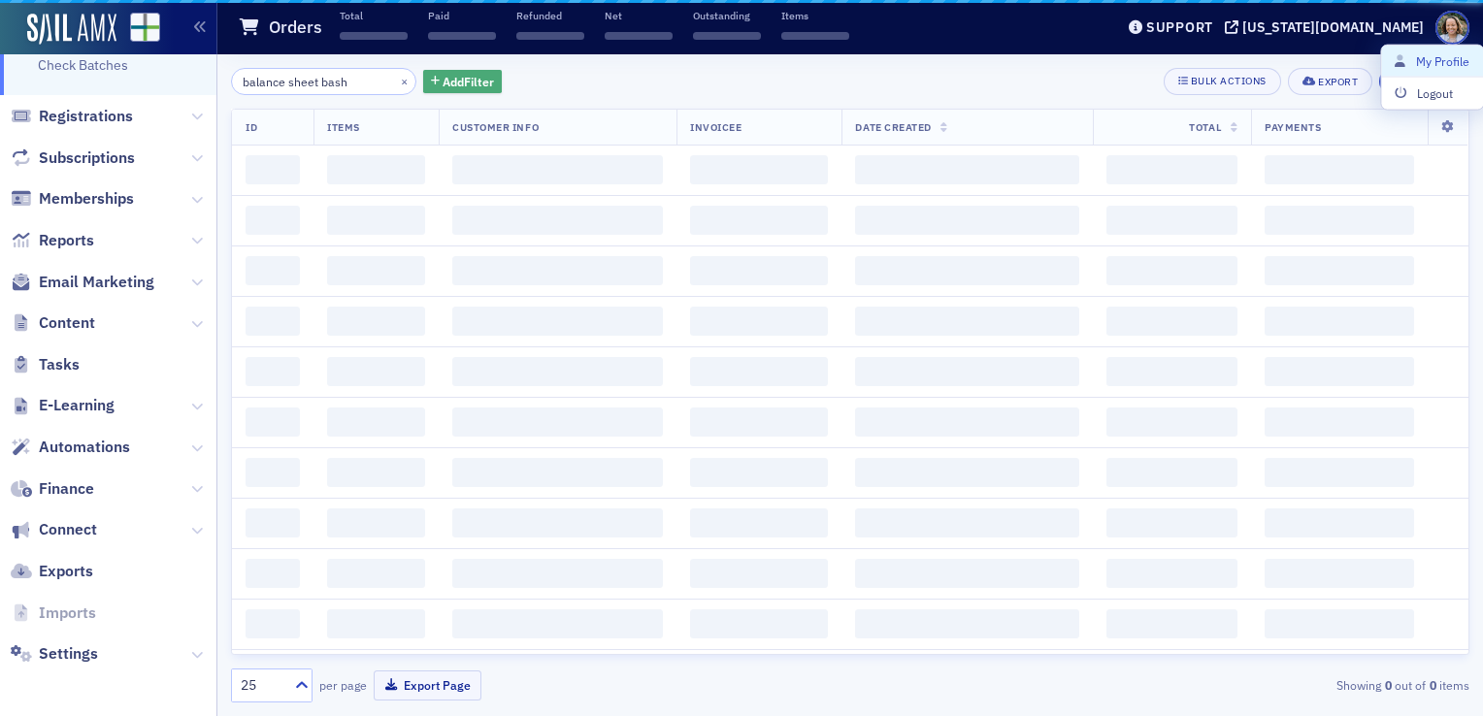
scroll to position [296, 0]
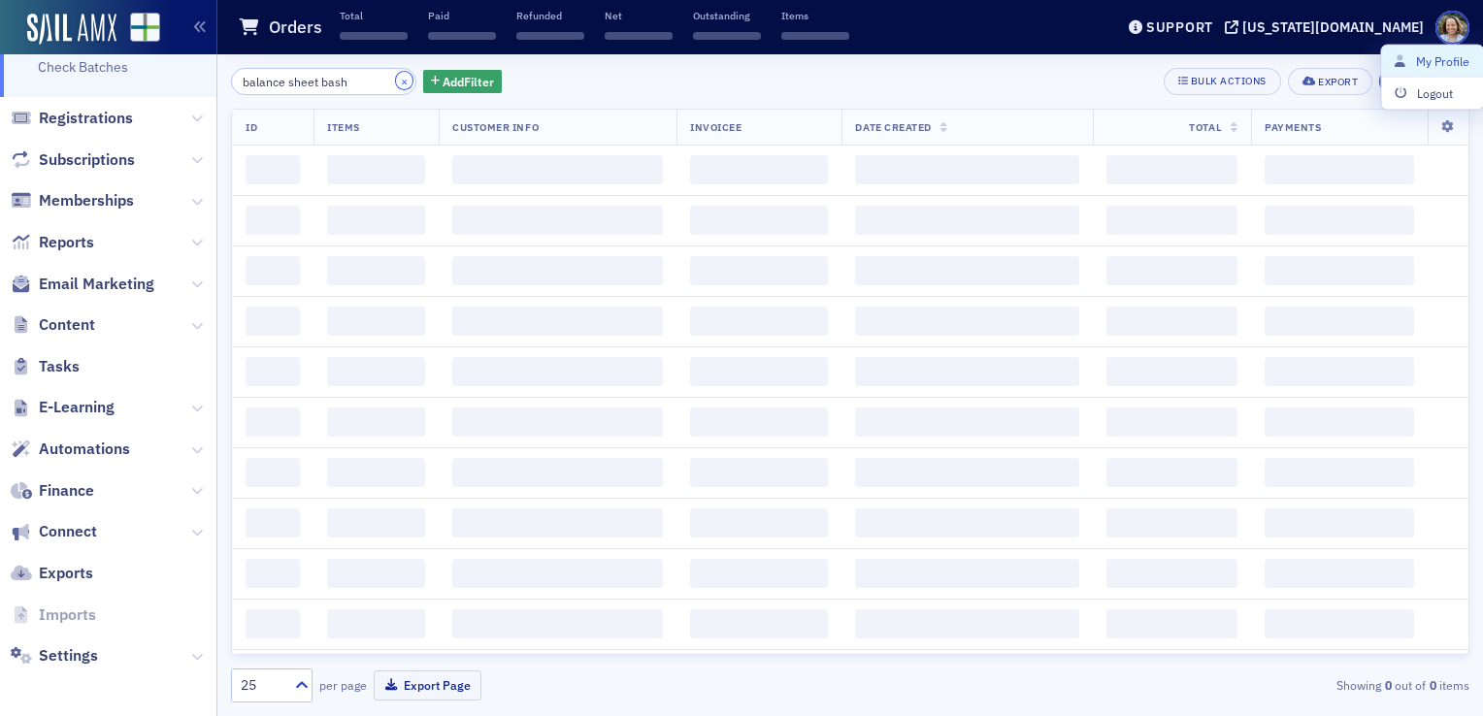
click at [396, 77] on button "×" at bounding box center [404, 80] width 17 height 17
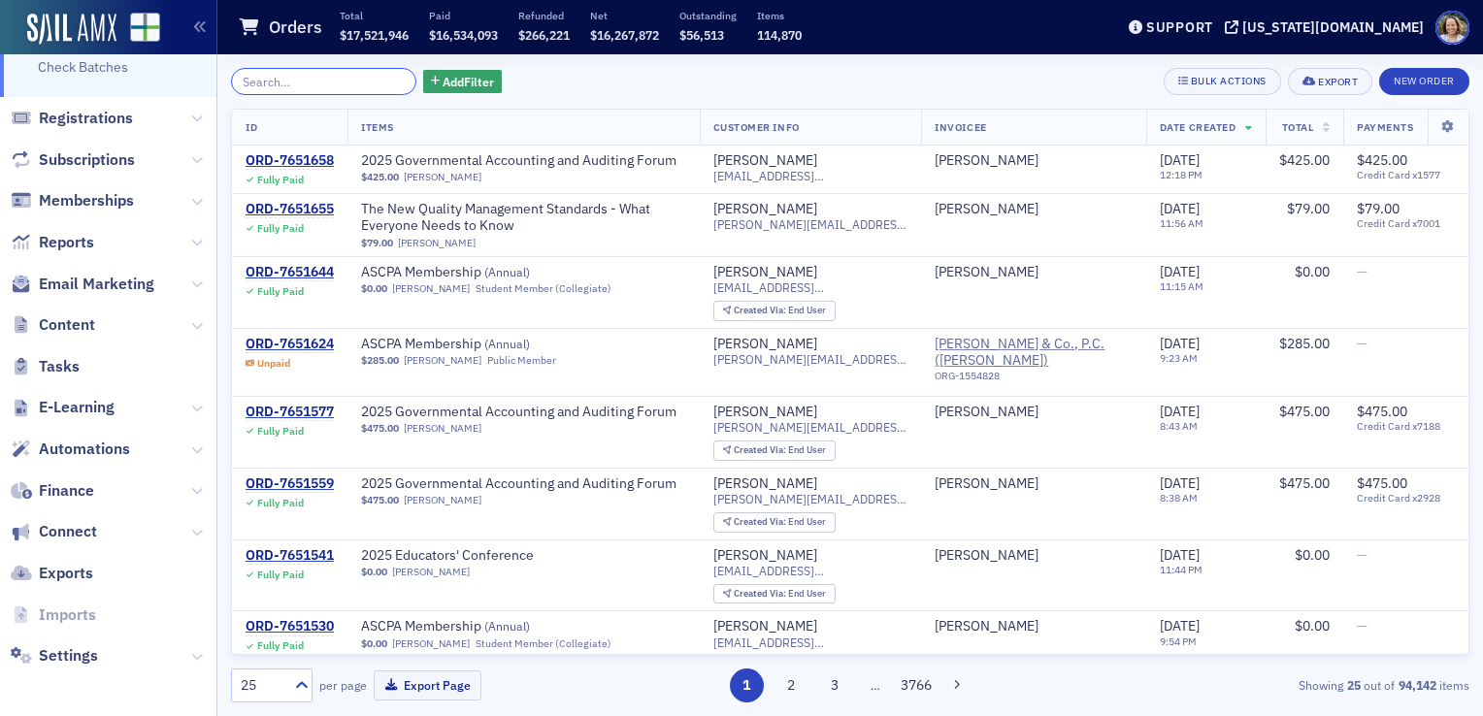
click at [319, 84] on input "search" at bounding box center [323, 81] width 185 height 27
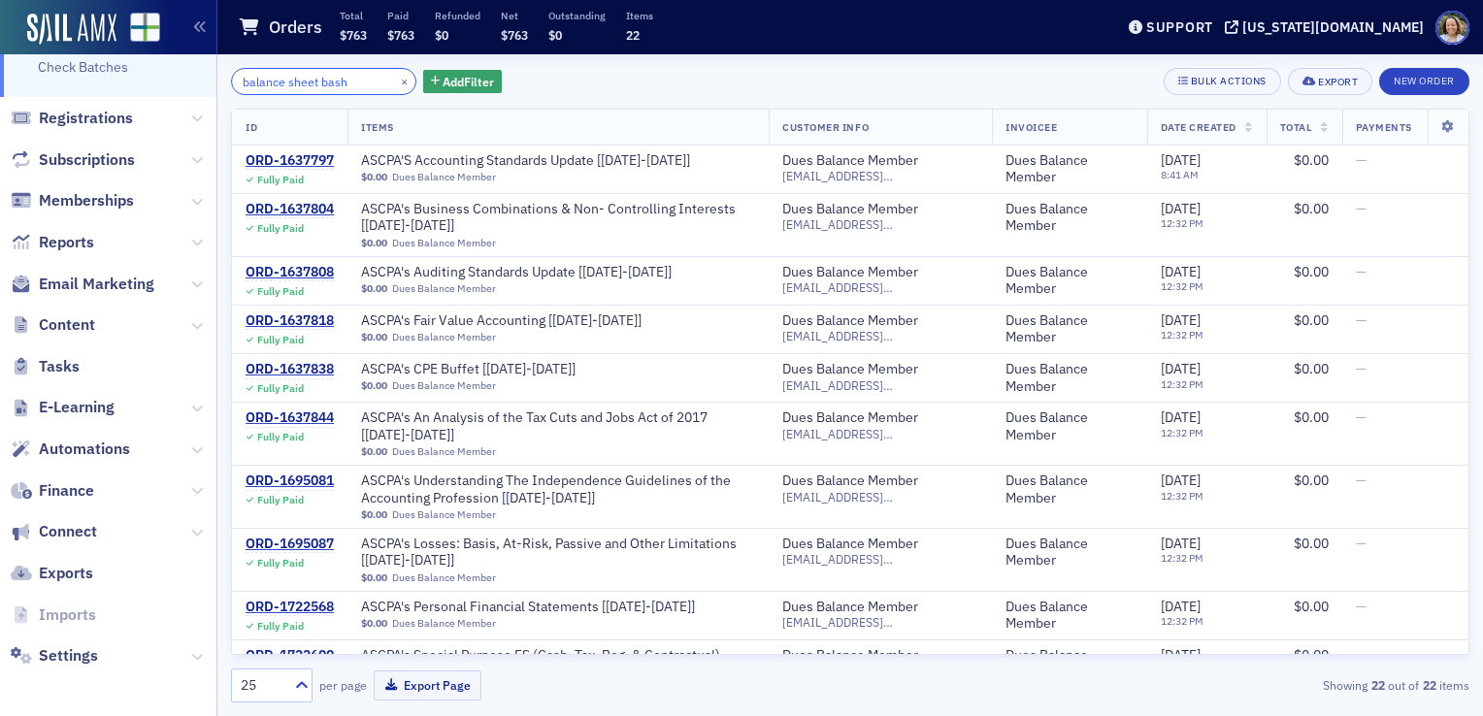
click at [342, 69] on input "balance sheet bash" at bounding box center [323, 81] width 185 height 27
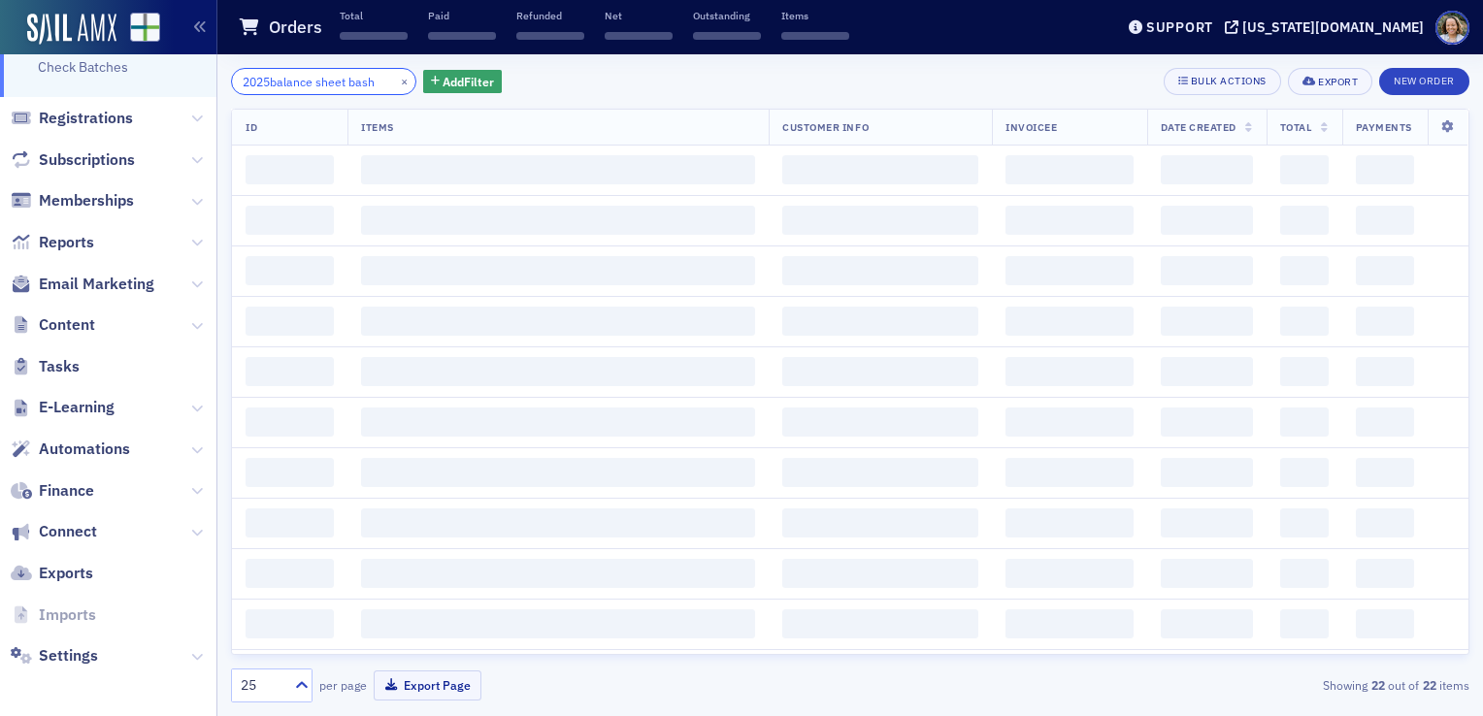
type input "2025 balance sheet bash"
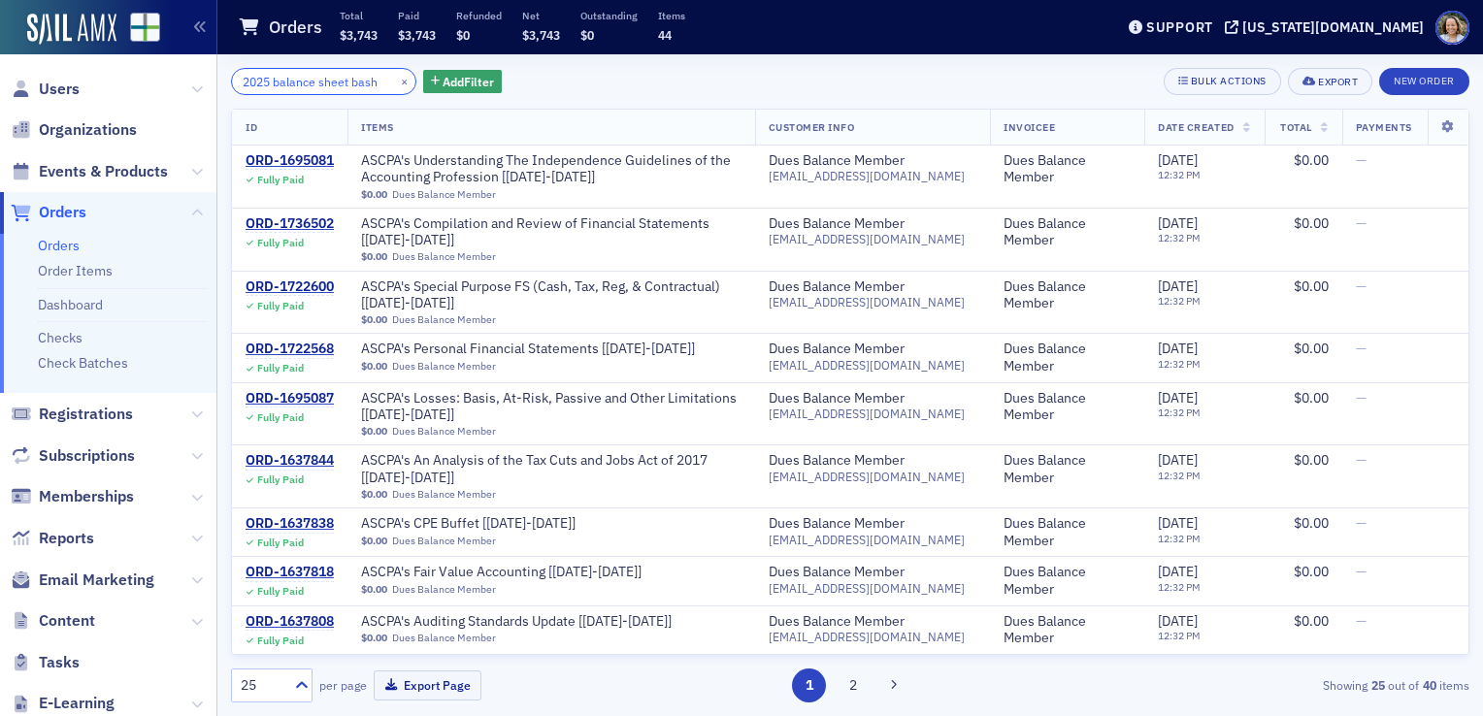
click at [289, 91] on input "2025 balance sheet bash" at bounding box center [323, 81] width 185 height 27
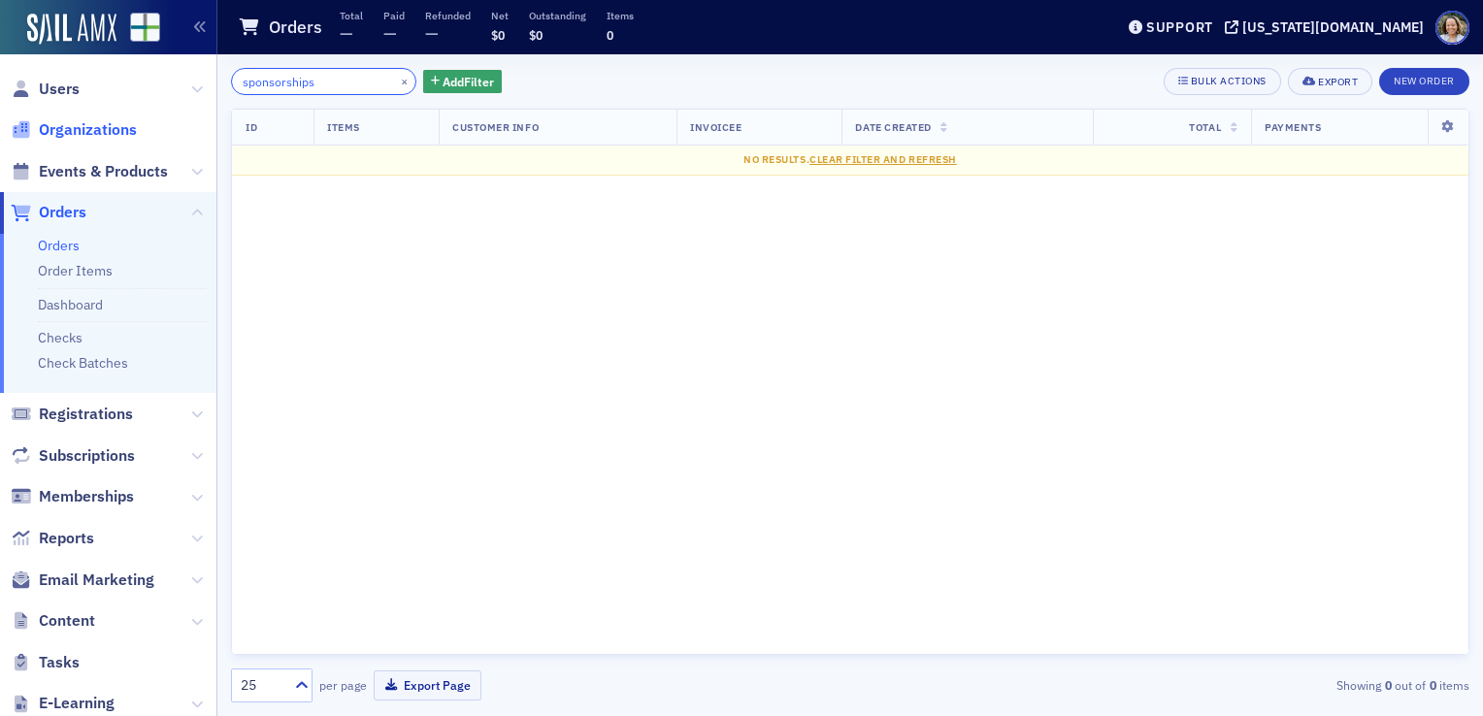
type input "sponsorships"
click at [91, 131] on span "Organizations" at bounding box center [88, 129] width 98 height 21
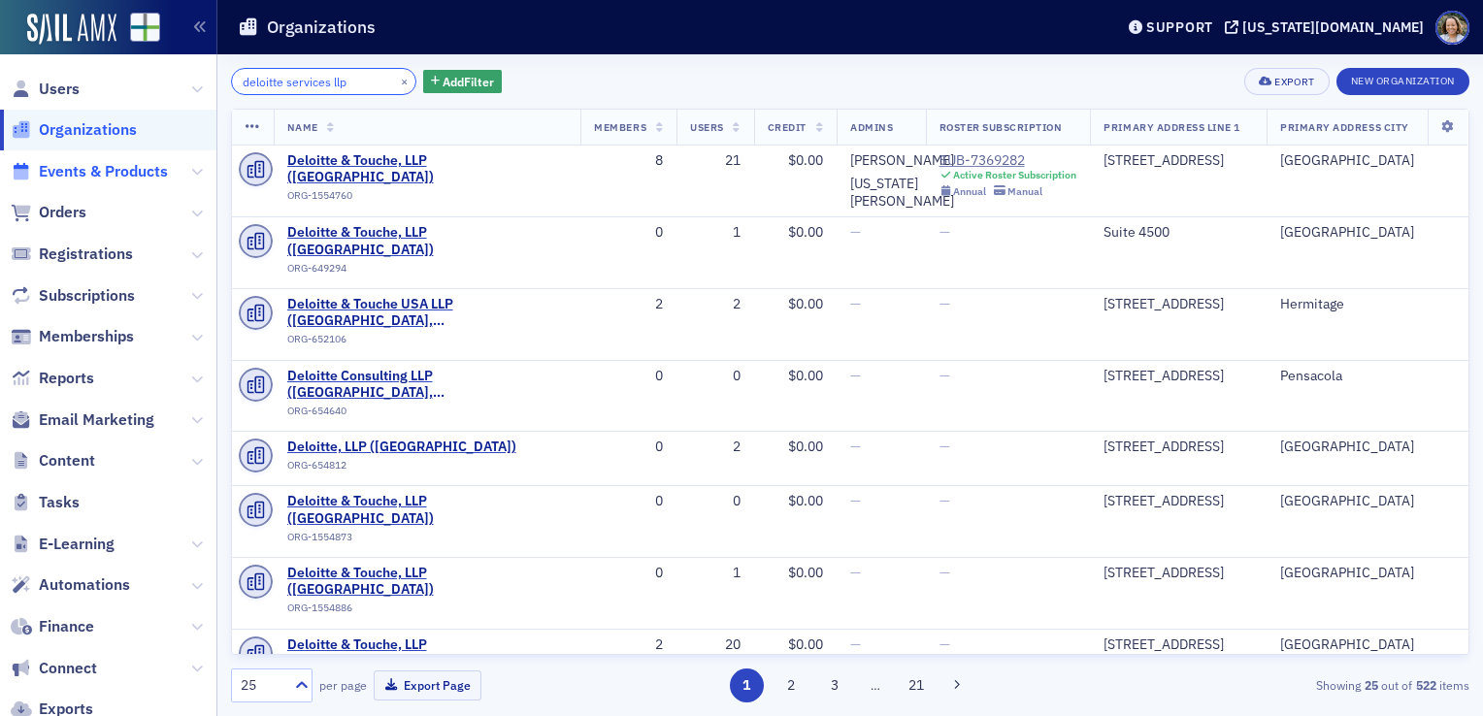
type input "deloitte services llp"
click at [101, 169] on span "Events & Products" at bounding box center [103, 171] width 129 height 21
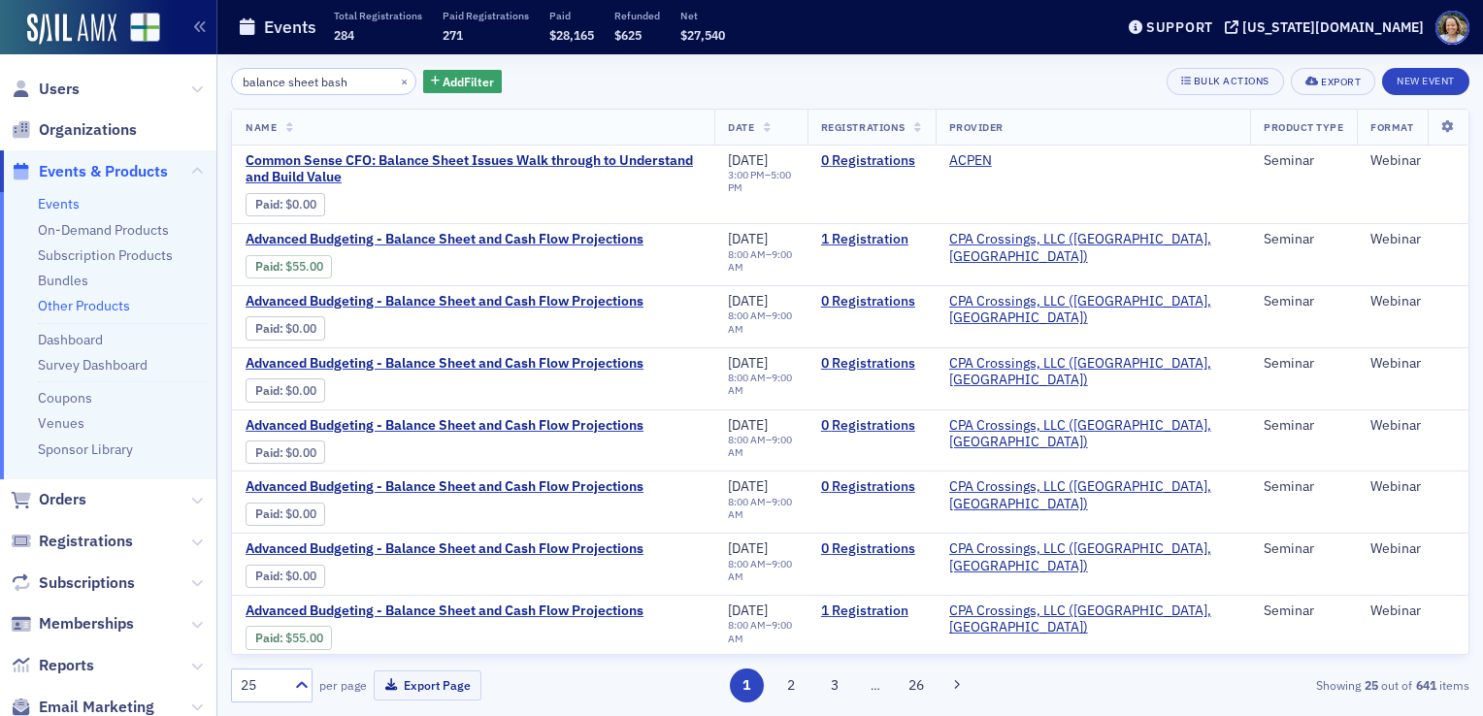
click at [70, 305] on link "Other Products" at bounding box center [84, 305] width 92 height 17
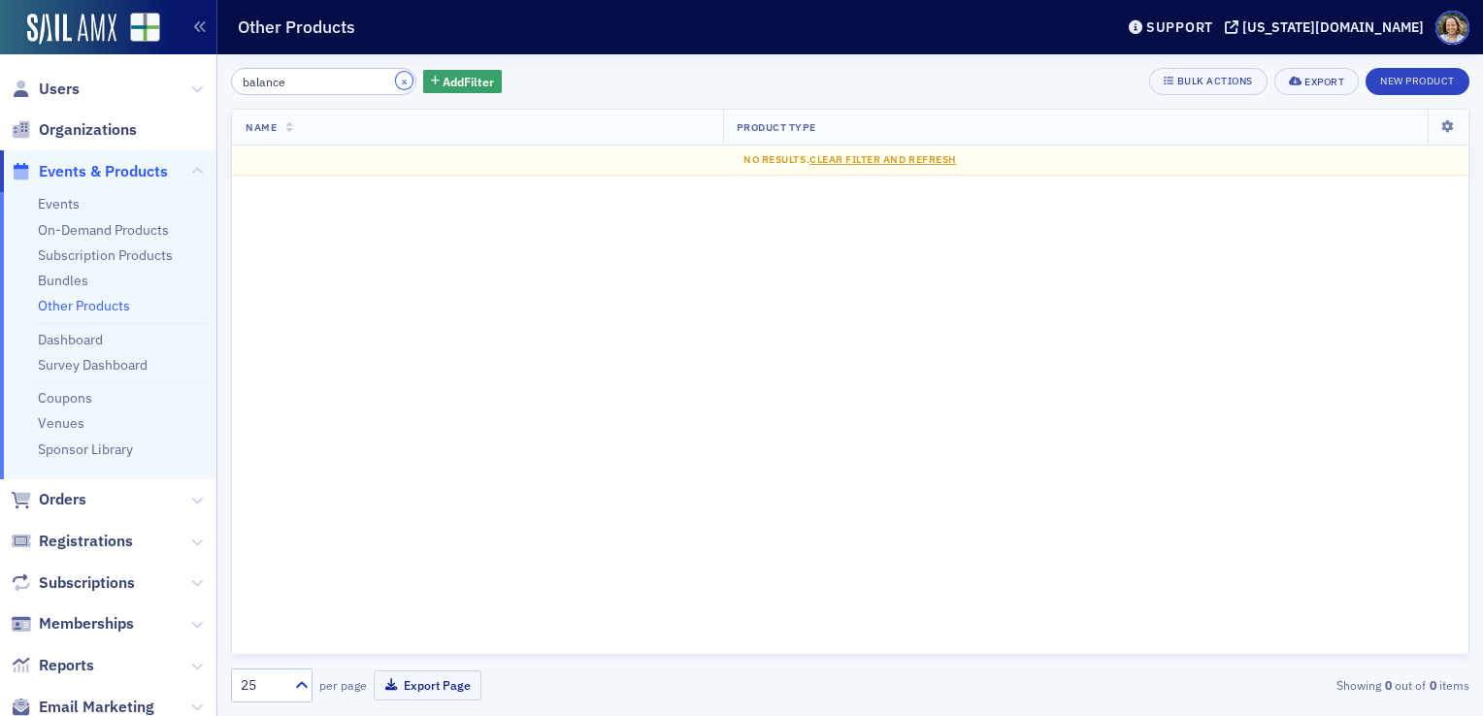
click at [396, 82] on button "×" at bounding box center [404, 80] width 17 height 17
click at [381, 82] on input "search" at bounding box center [323, 81] width 185 height 27
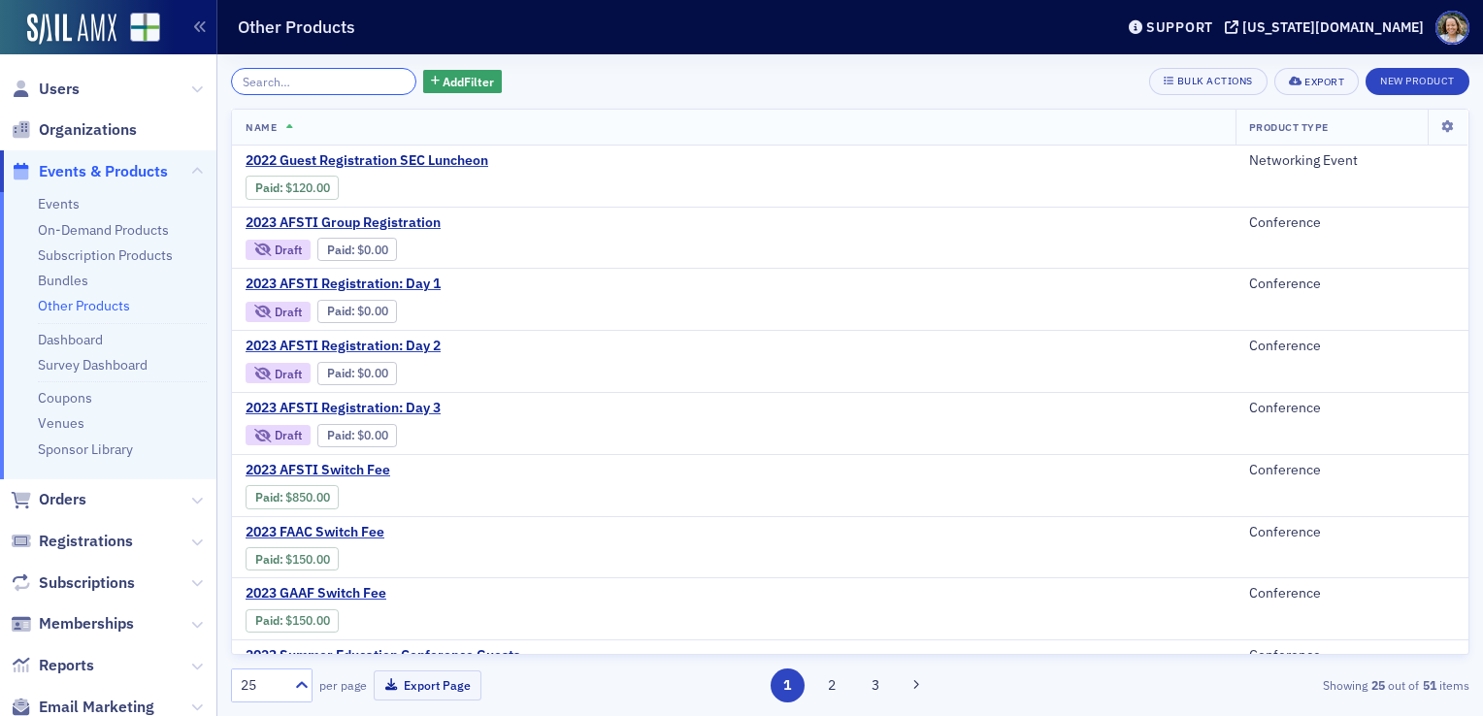
click at [381, 82] on input "search" at bounding box center [323, 81] width 185 height 27
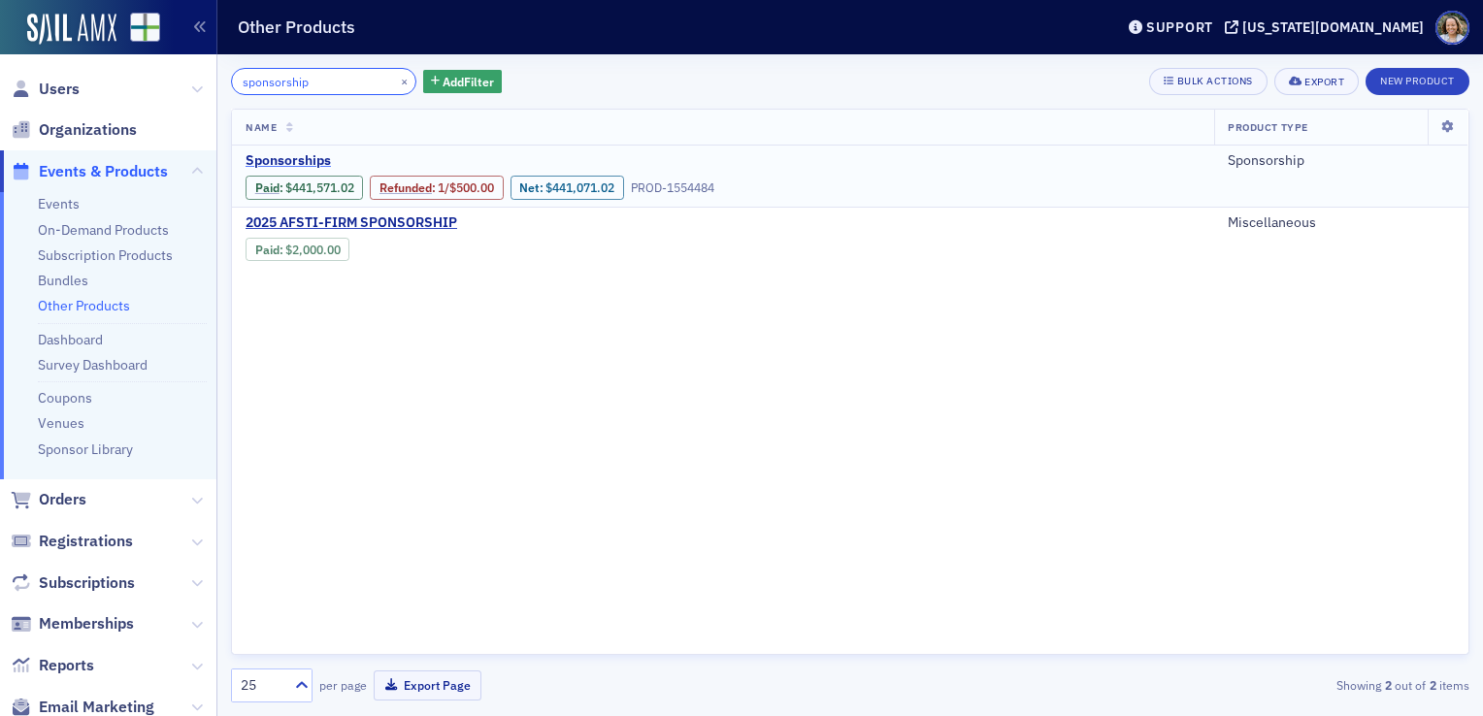
type input "sponsorship"
drag, startPoint x: 521, startPoint y: 157, endPoint x: 477, endPoint y: 157, distance: 44.7
drag, startPoint x: 477, startPoint y: 157, endPoint x: 308, endPoint y: 160, distance: 168.9
click at [308, 160] on span "Sponsorships" at bounding box center [409, 160] width 326 height 17
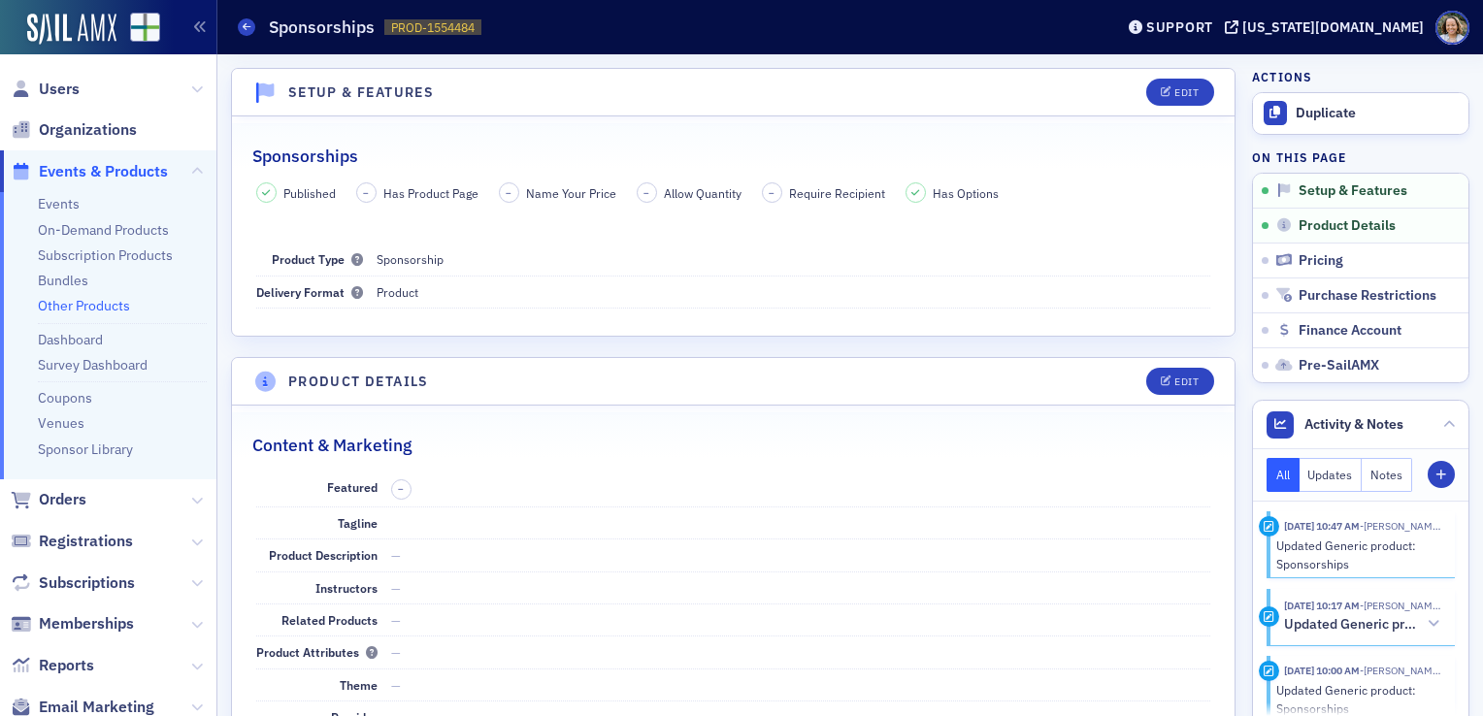
click at [166, 501] on span "Orders" at bounding box center [108, 501] width 216 height 42
click at [191, 501] on icon at bounding box center [197, 501] width 12 height 12
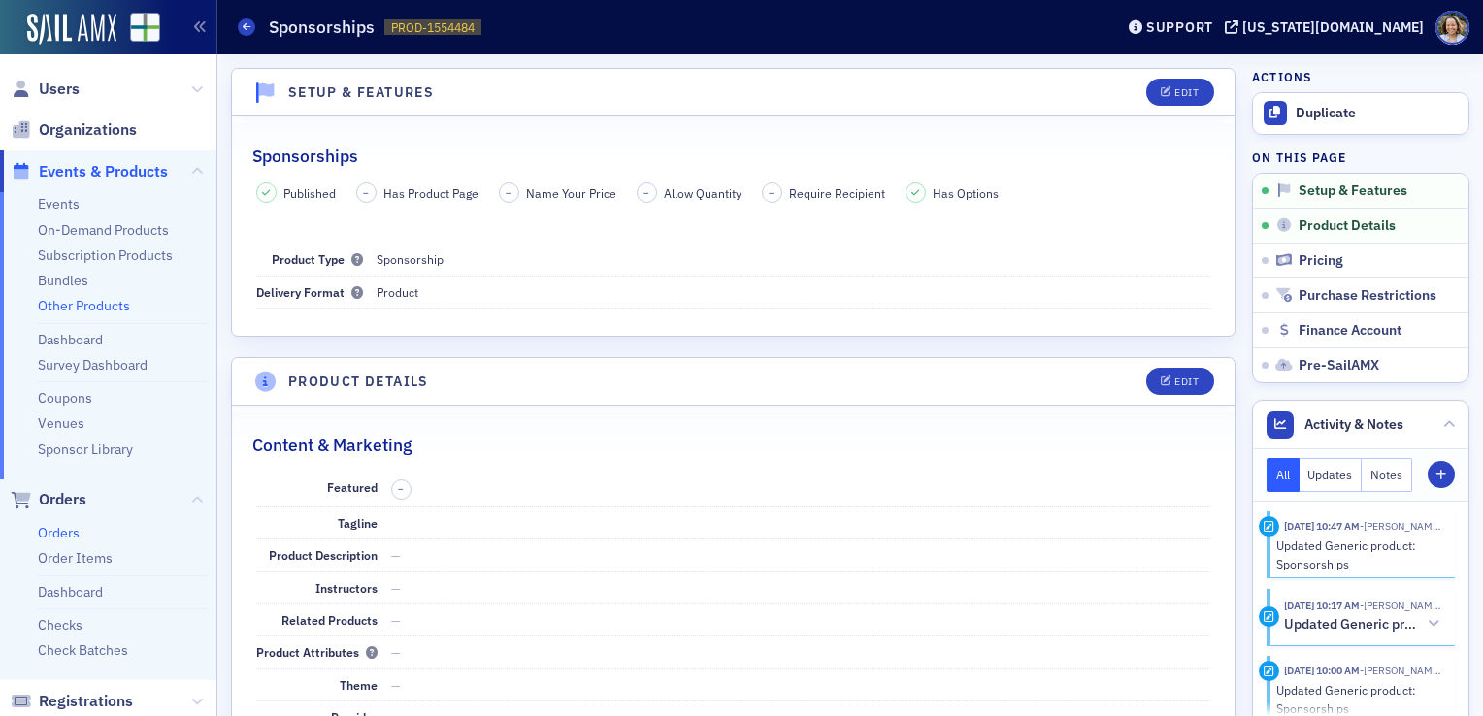
click at [74, 534] on link "Orders" at bounding box center [59, 532] width 42 height 17
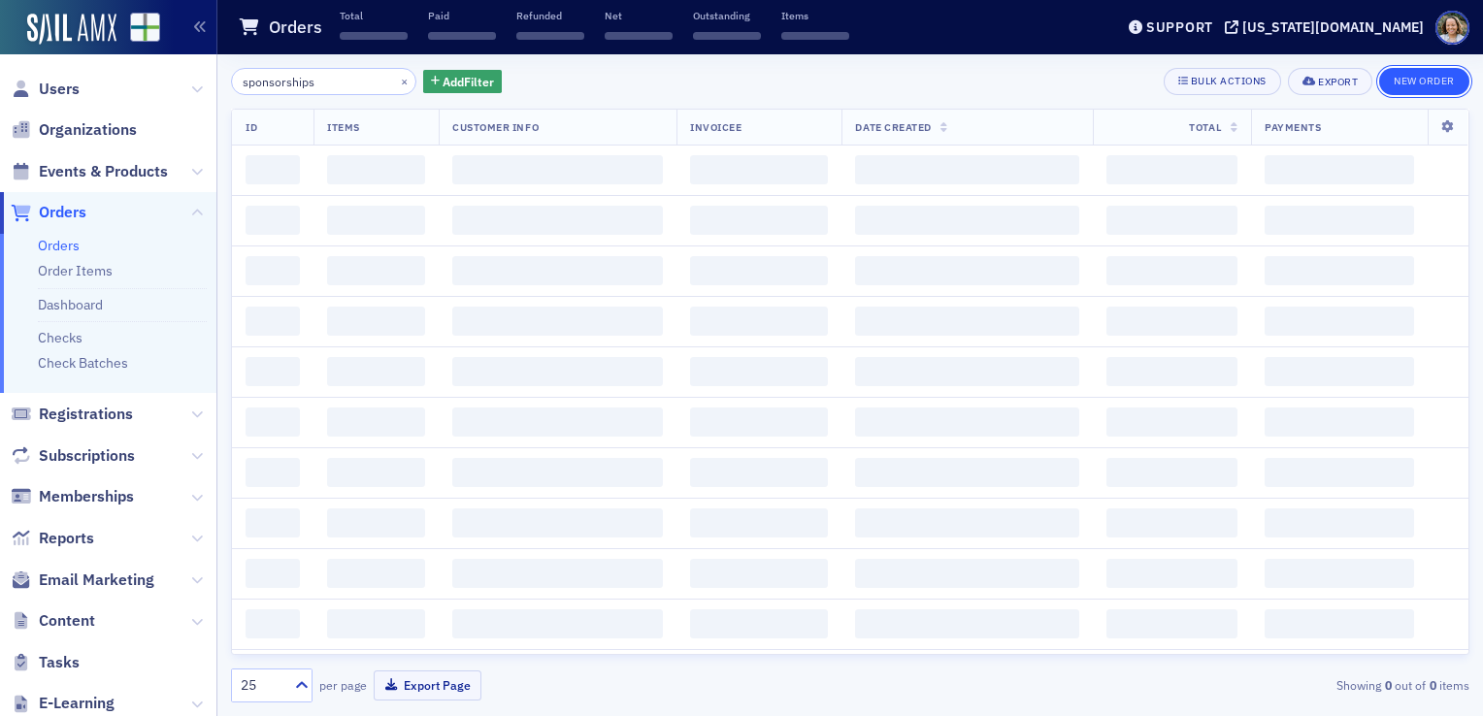
click at [1406, 74] on button "New Order" at bounding box center [1424, 81] width 90 height 27
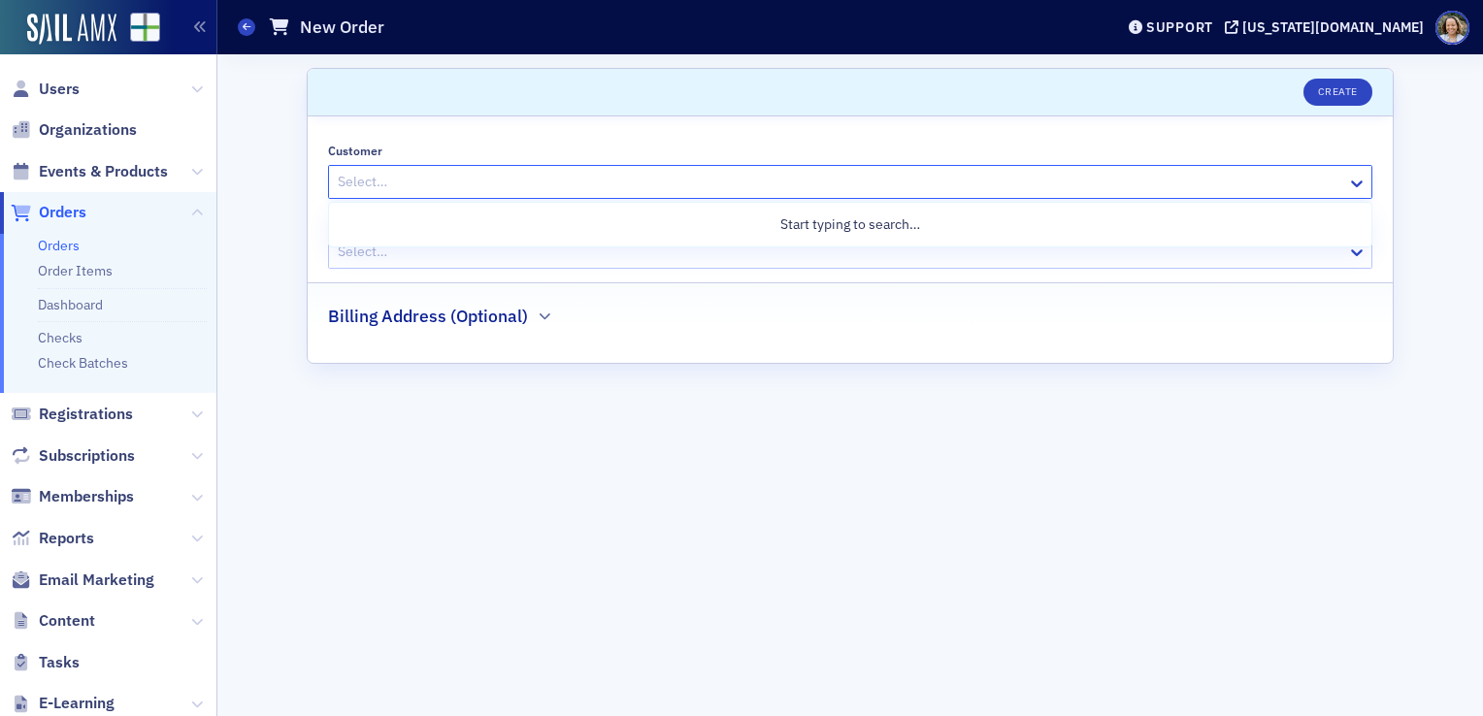
click at [879, 176] on div at bounding box center [841, 182] width 1010 height 24
type input "s"
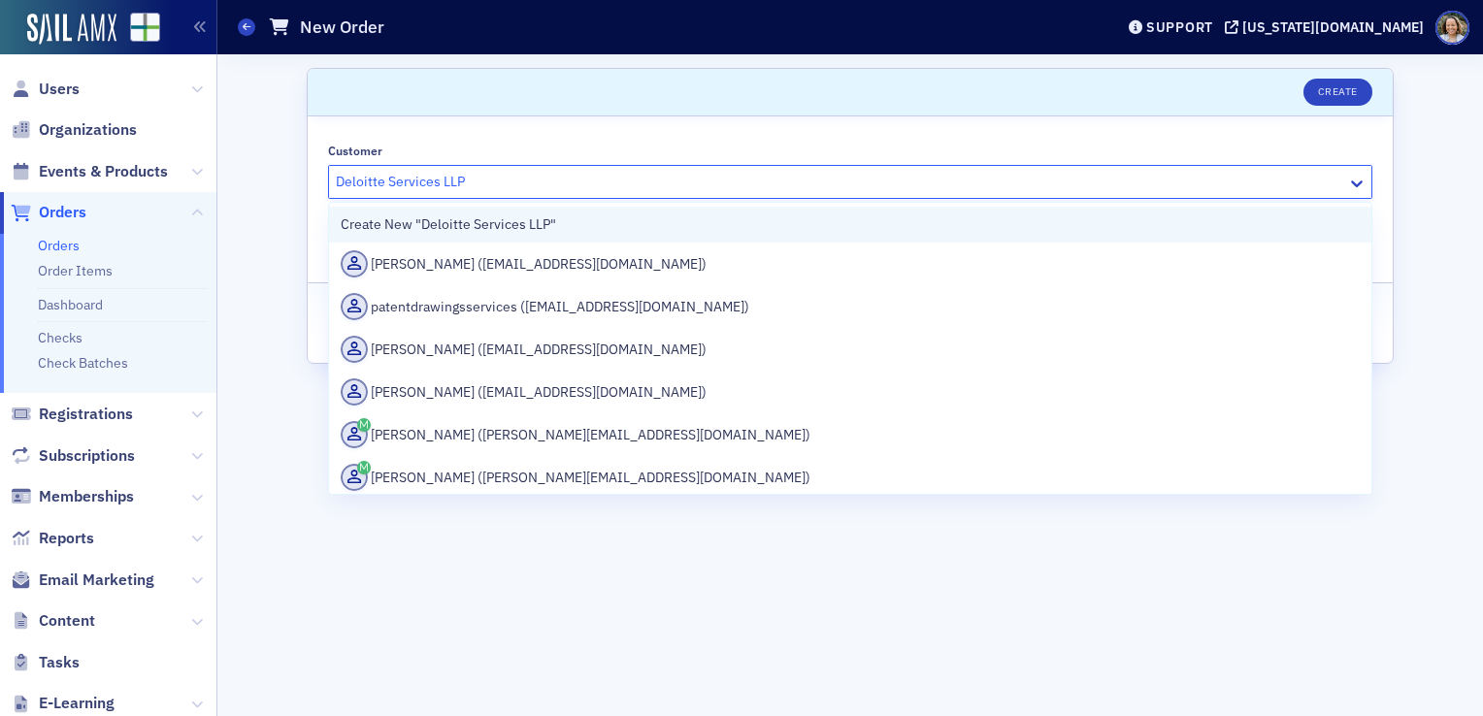
click at [777, 220] on div "Create New "Deloitte Services LLP"" at bounding box center [850, 225] width 1019 height 20
type input "Deloitte Services LLP"
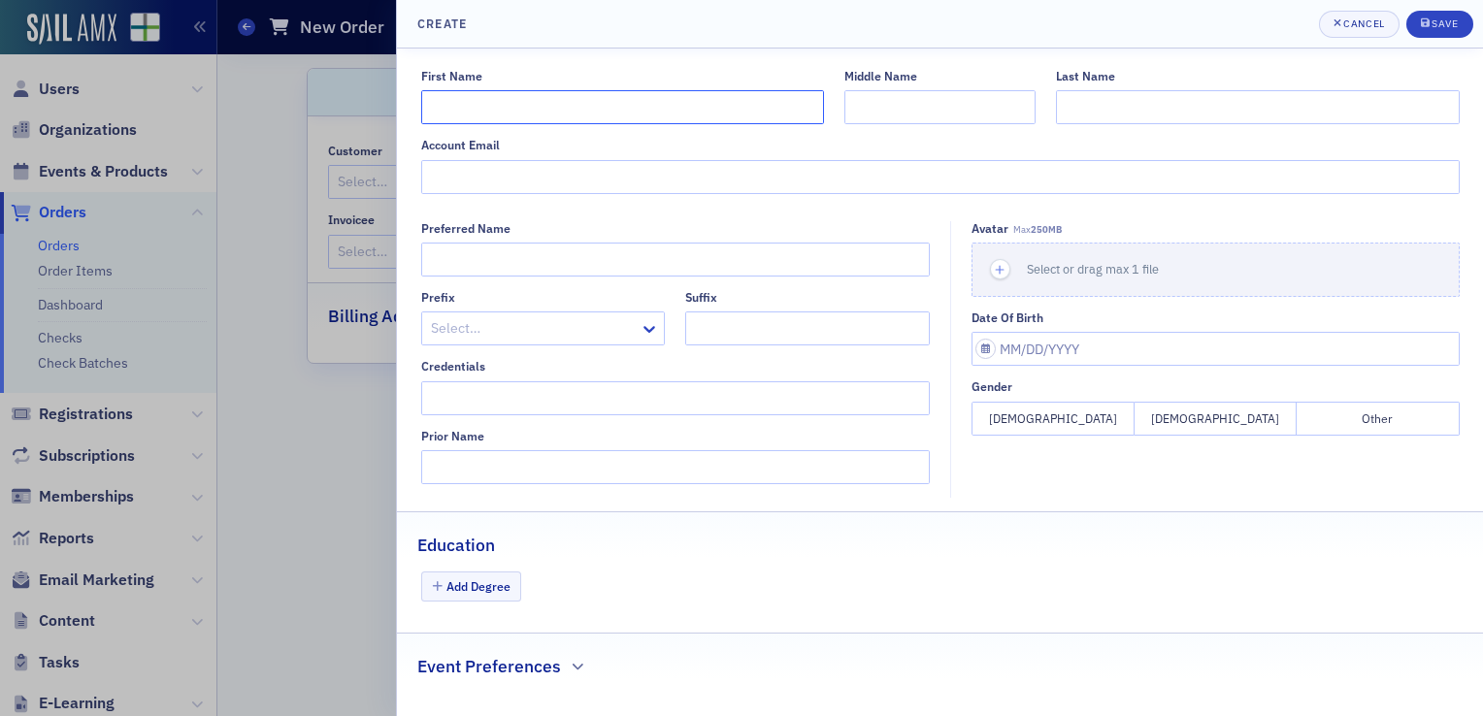
click at [738, 111] on input "First Name" at bounding box center [622, 107] width 403 height 34
click at [1363, 21] on div "Cancel" at bounding box center [1363, 23] width 41 height 11
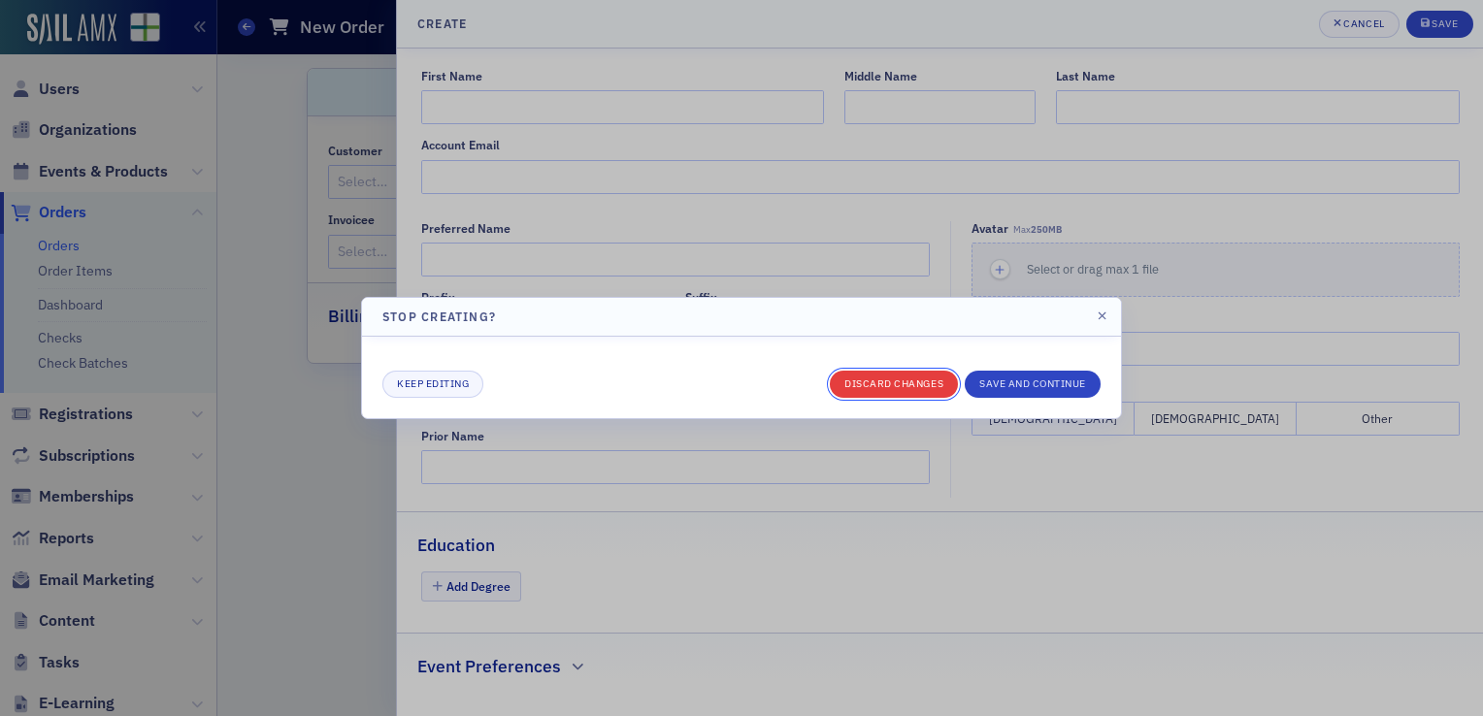
click at [936, 387] on button "Discard changes" at bounding box center [894, 384] width 128 height 27
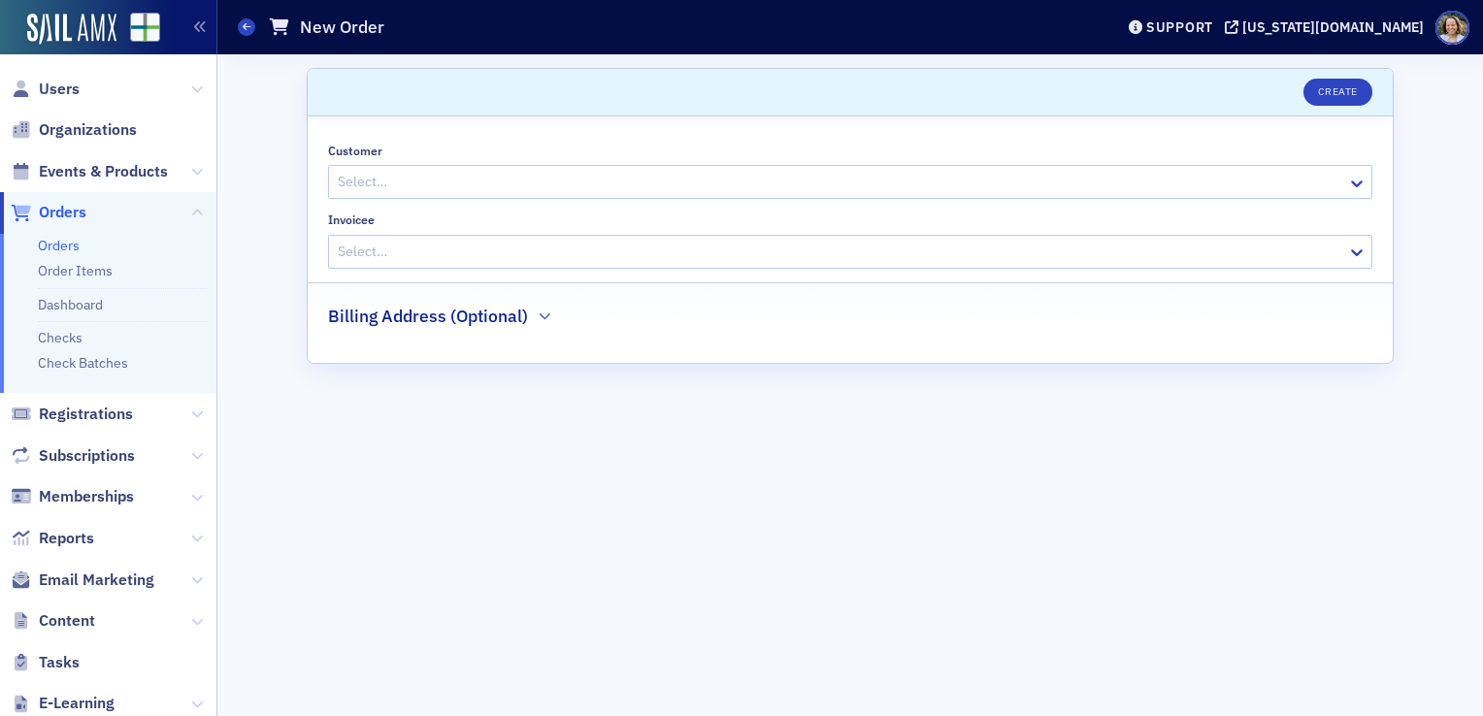
click at [551, 184] on div at bounding box center [841, 182] width 1010 height 24
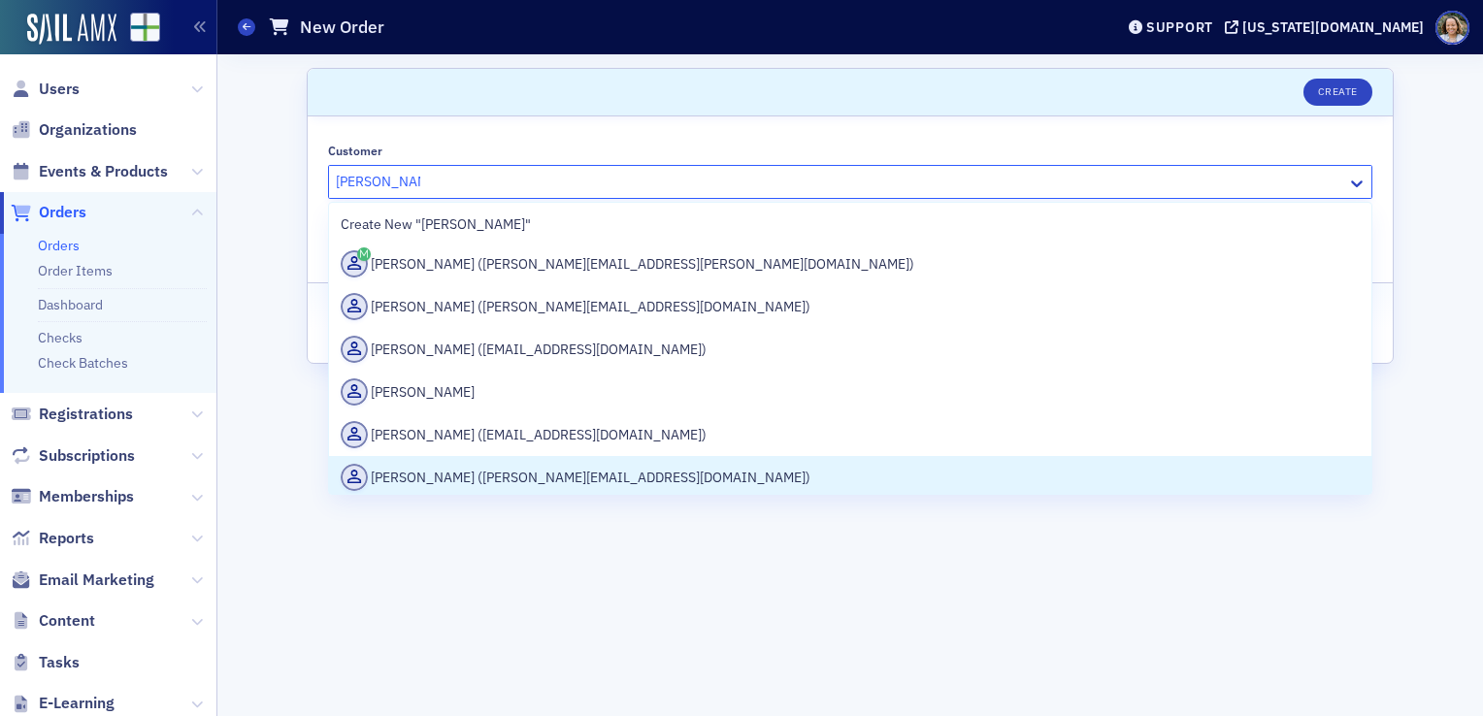
type input "[PERSON_NAME]"
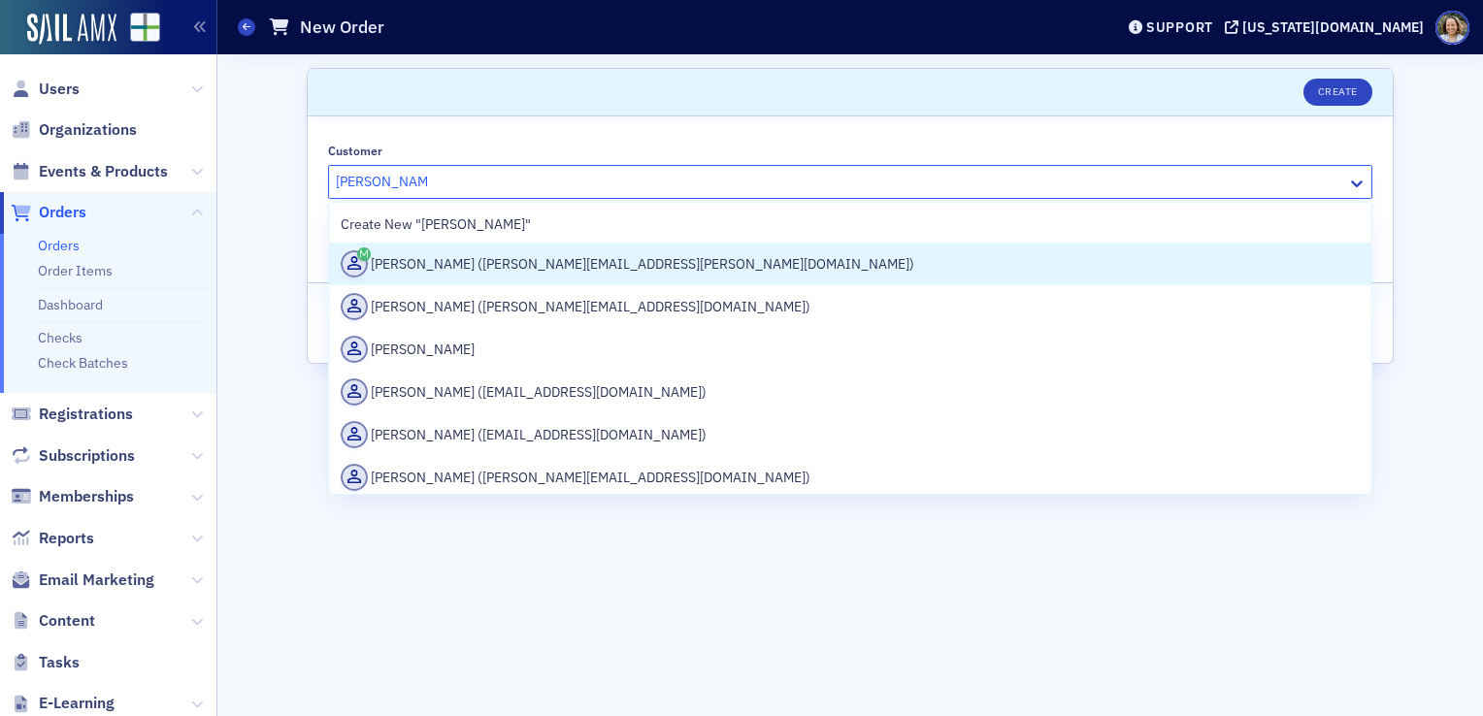
type input "[PERSON_NAME]"
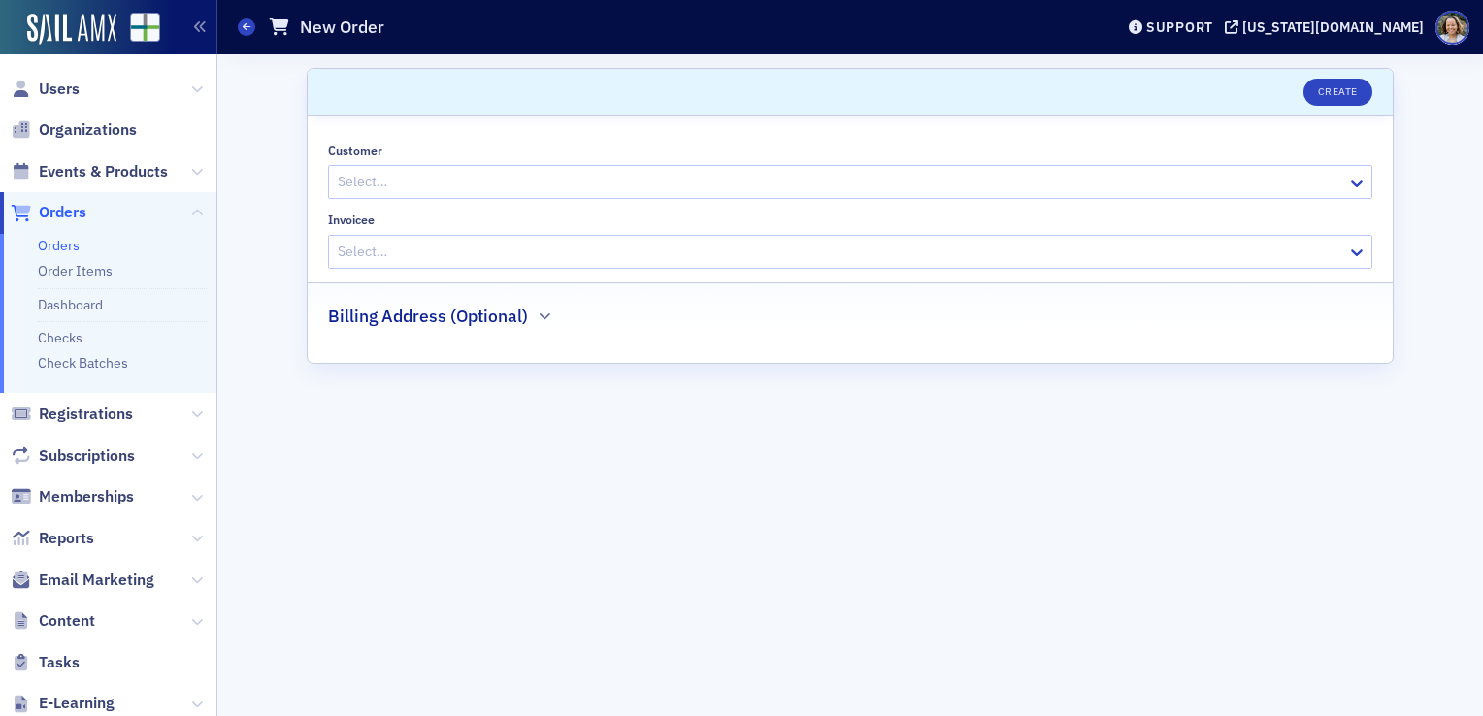
click at [1364, 127] on div "Customer Select… Invoicee Select… Billing Address (Optional)" at bounding box center [850, 239] width 1085 height 247
click at [623, 253] on div at bounding box center [841, 252] width 1010 height 24
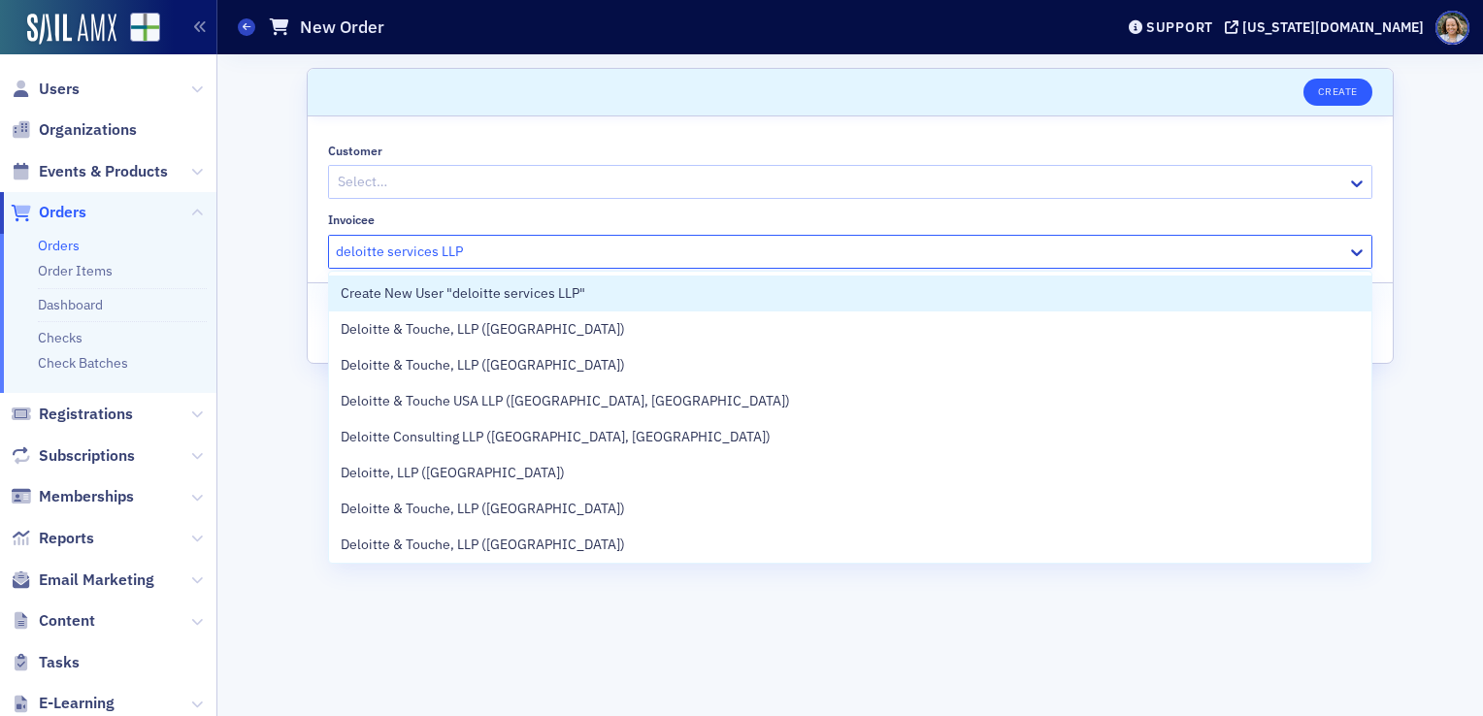
type input "deloitte services LLP"
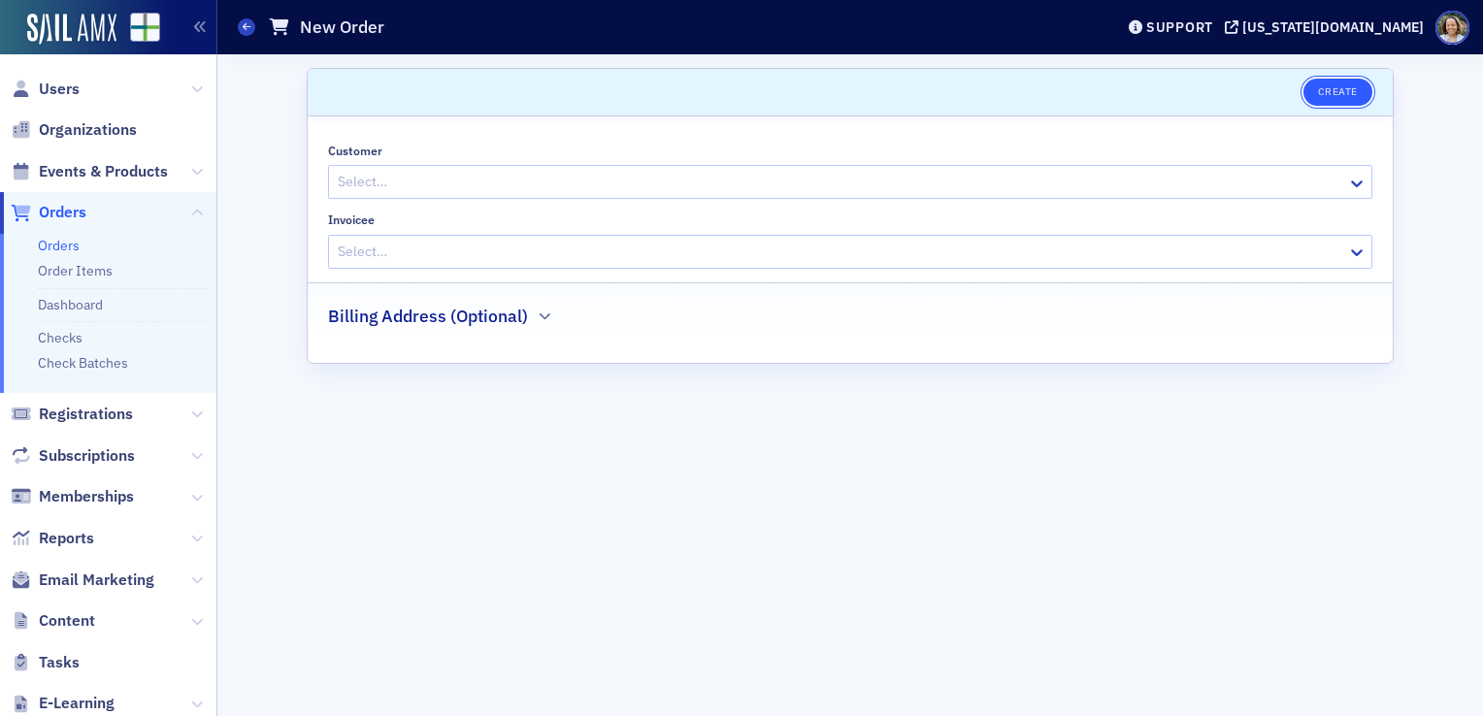
click at [1339, 87] on button "Create" at bounding box center [1338, 92] width 69 height 27
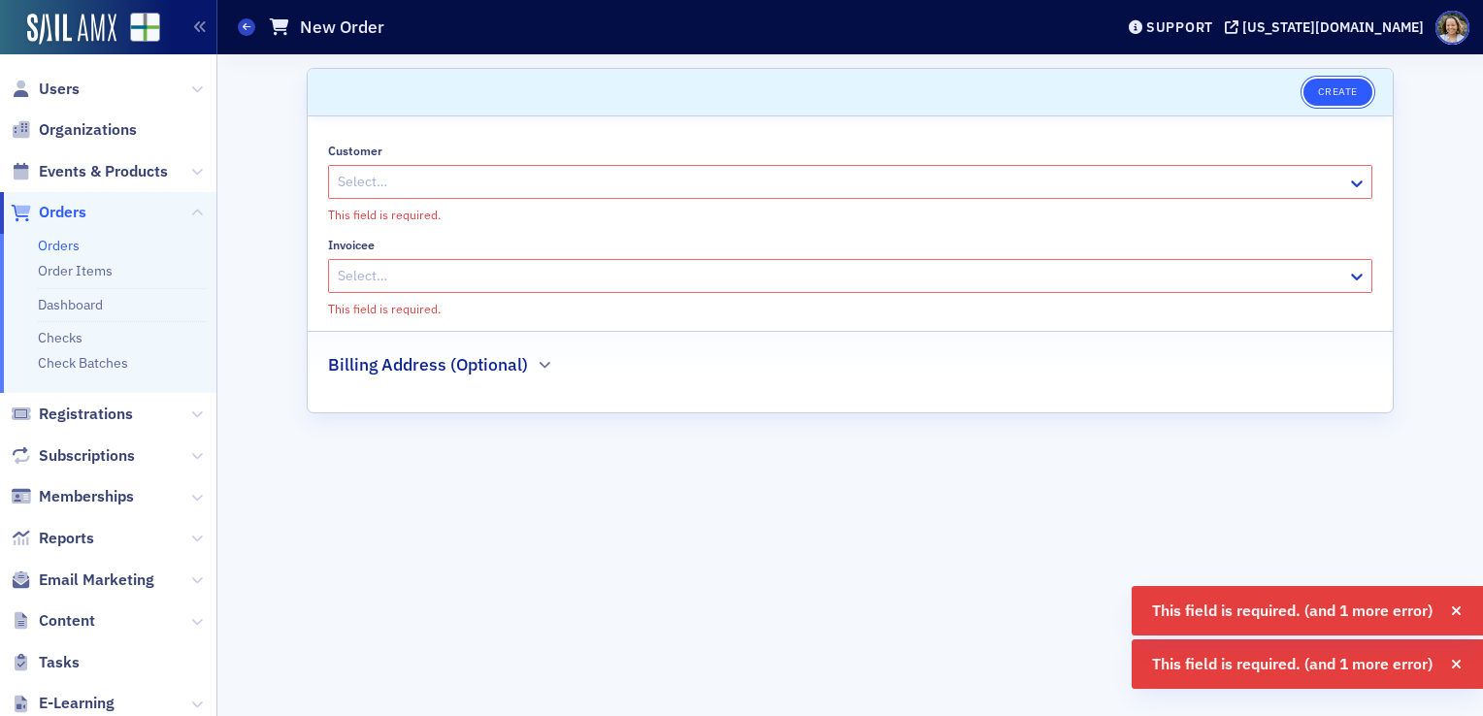
click at [1339, 87] on button "Create" at bounding box center [1338, 92] width 69 height 27
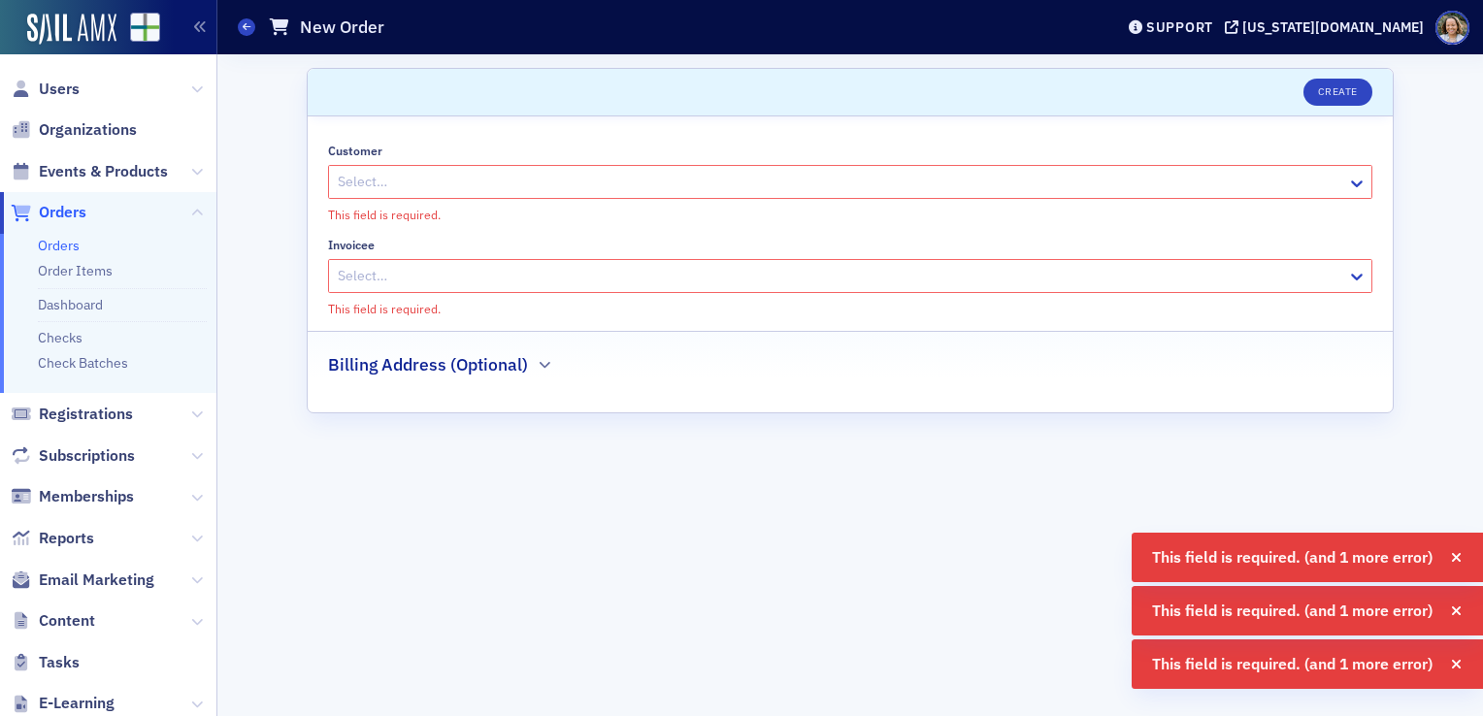
click at [686, 195] on div "Select…" at bounding box center [838, 182] width 1018 height 28
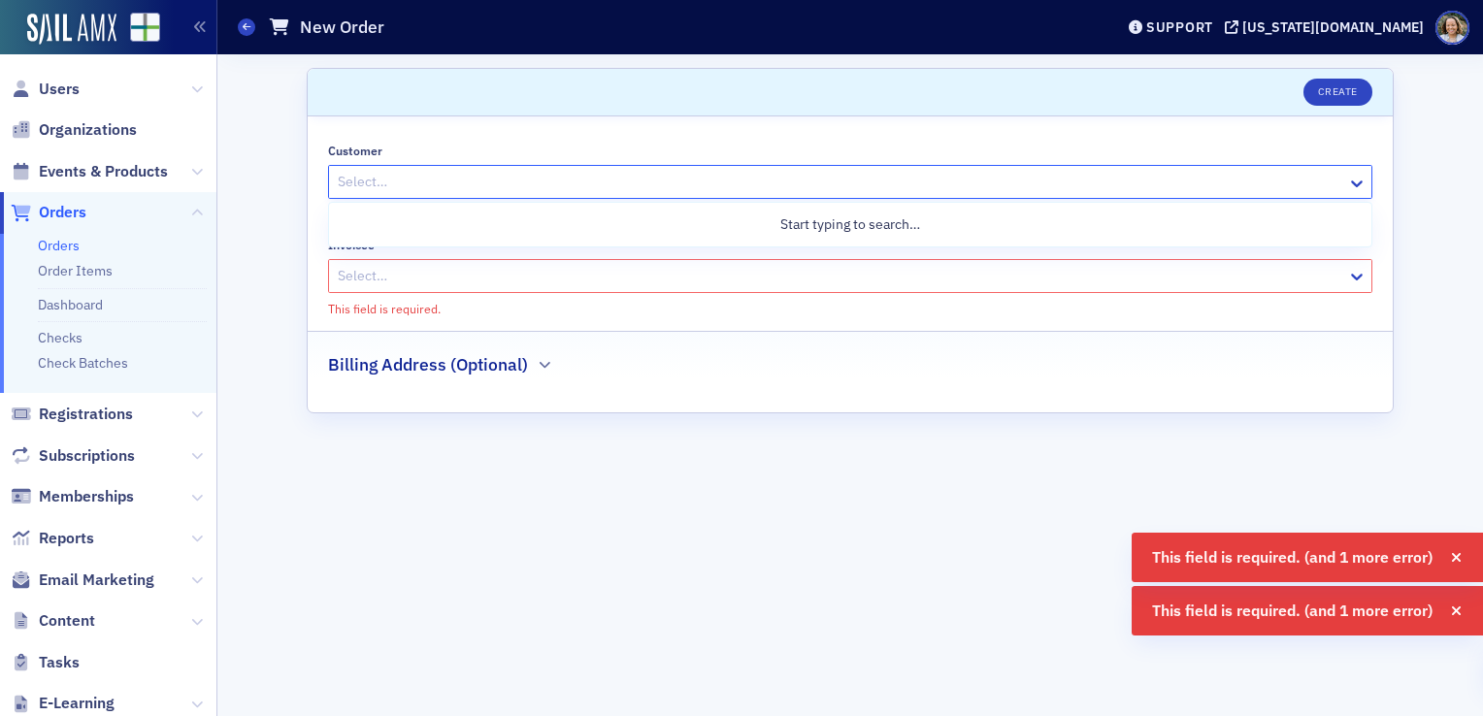
type input "D"
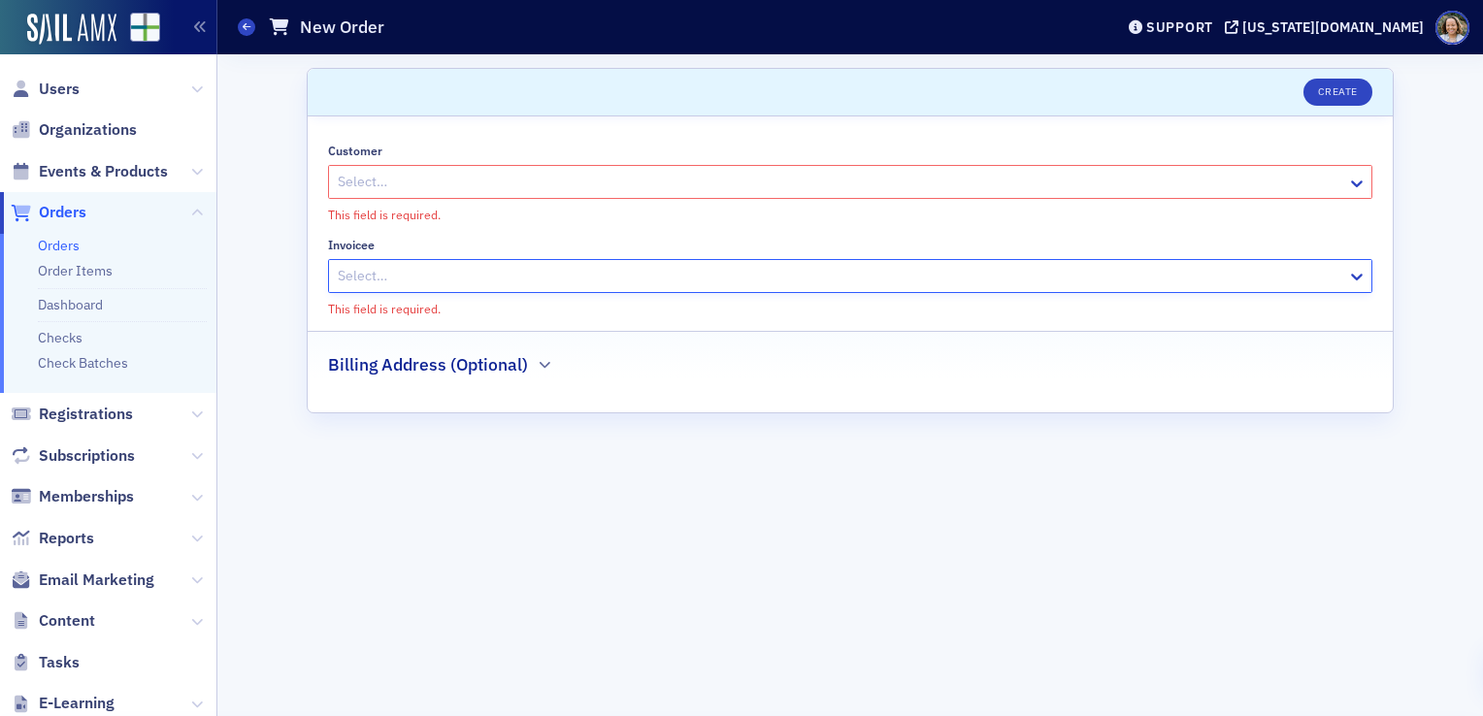
click at [644, 275] on div at bounding box center [841, 276] width 1010 height 24
type input "S"
type input "Deloitte Services LLP"
click at [553, 274] on div at bounding box center [841, 276] width 1010 height 24
click at [506, 278] on div at bounding box center [841, 276] width 1010 height 24
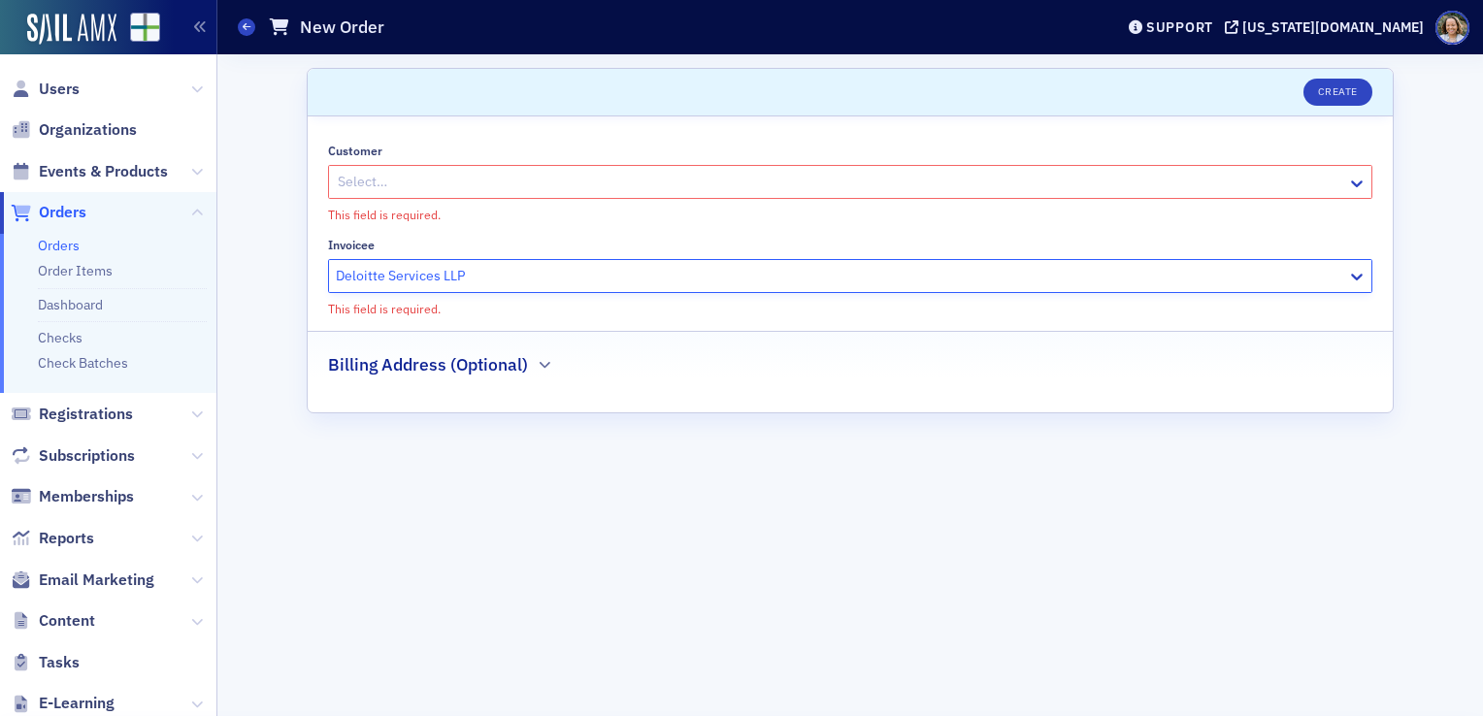
type input "Deloitte Services LLP"
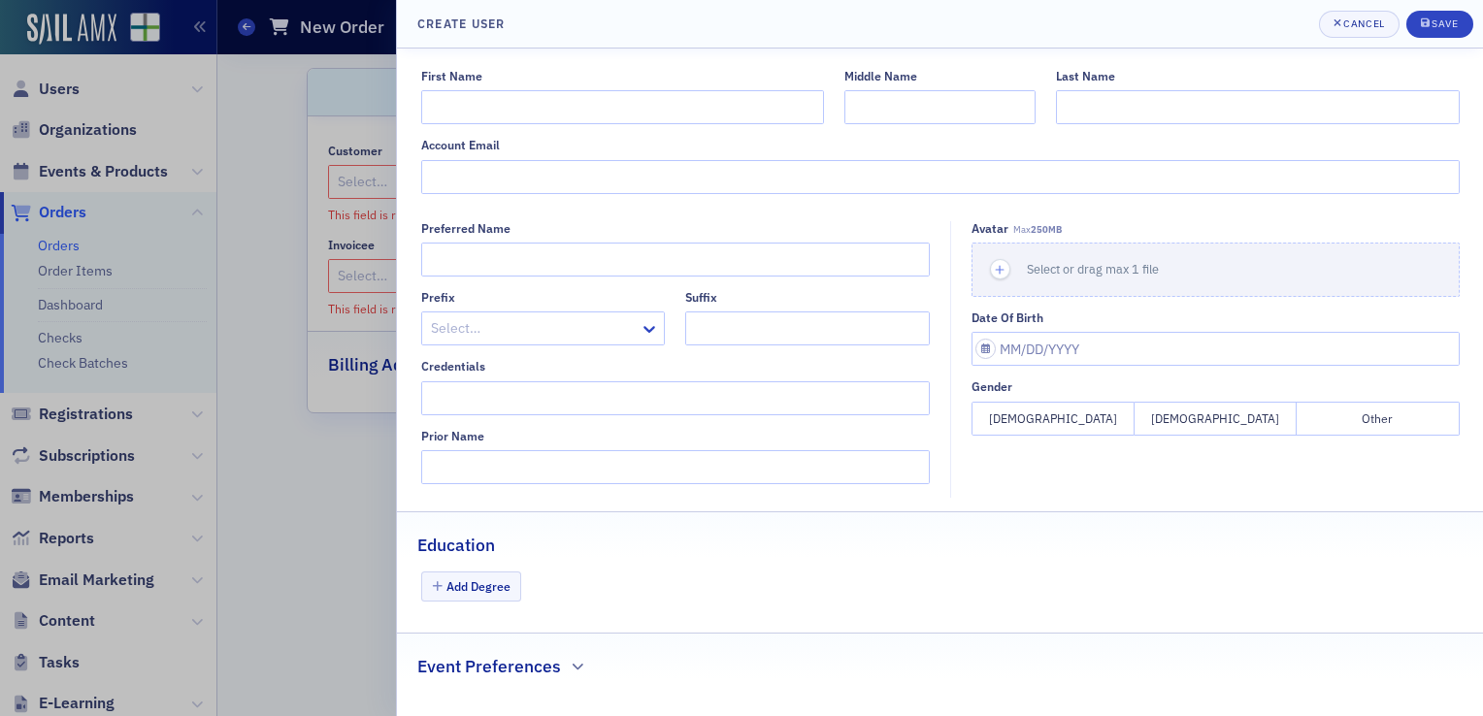
scroll to position [9, 0]
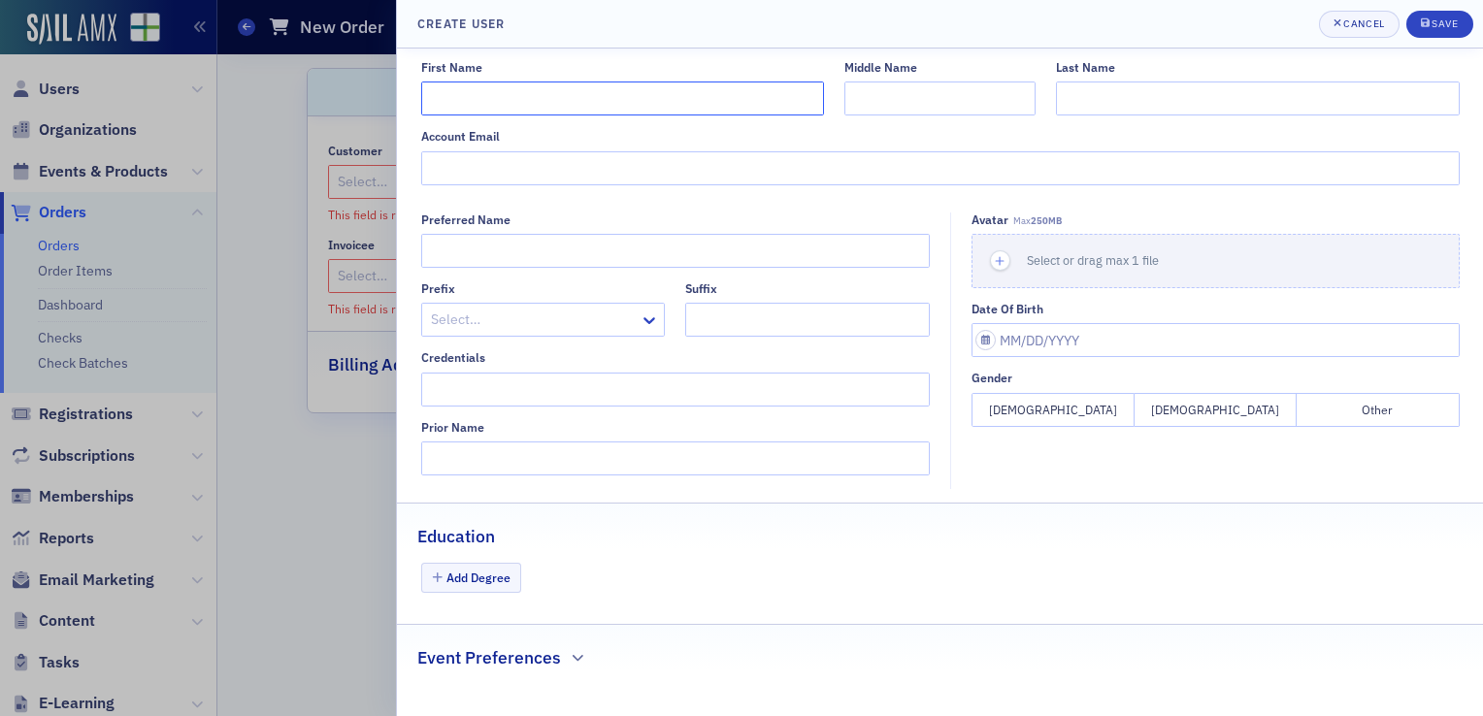
click at [679, 107] on input "First Name" at bounding box center [622, 99] width 403 height 34
type input "Deloitte Services LLP"
click at [1362, 29] on div "Cancel" at bounding box center [1363, 23] width 41 height 11
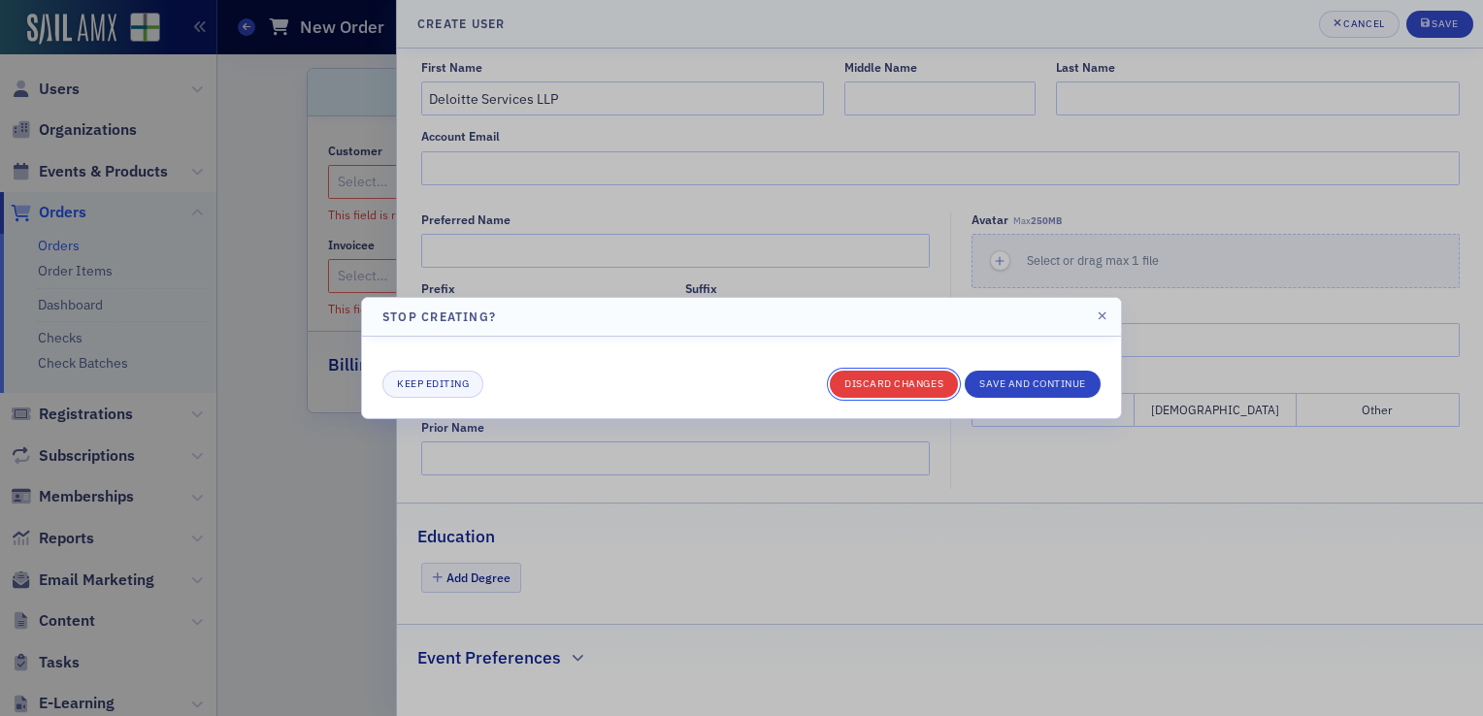
click at [914, 376] on button "Discard changes" at bounding box center [894, 384] width 128 height 27
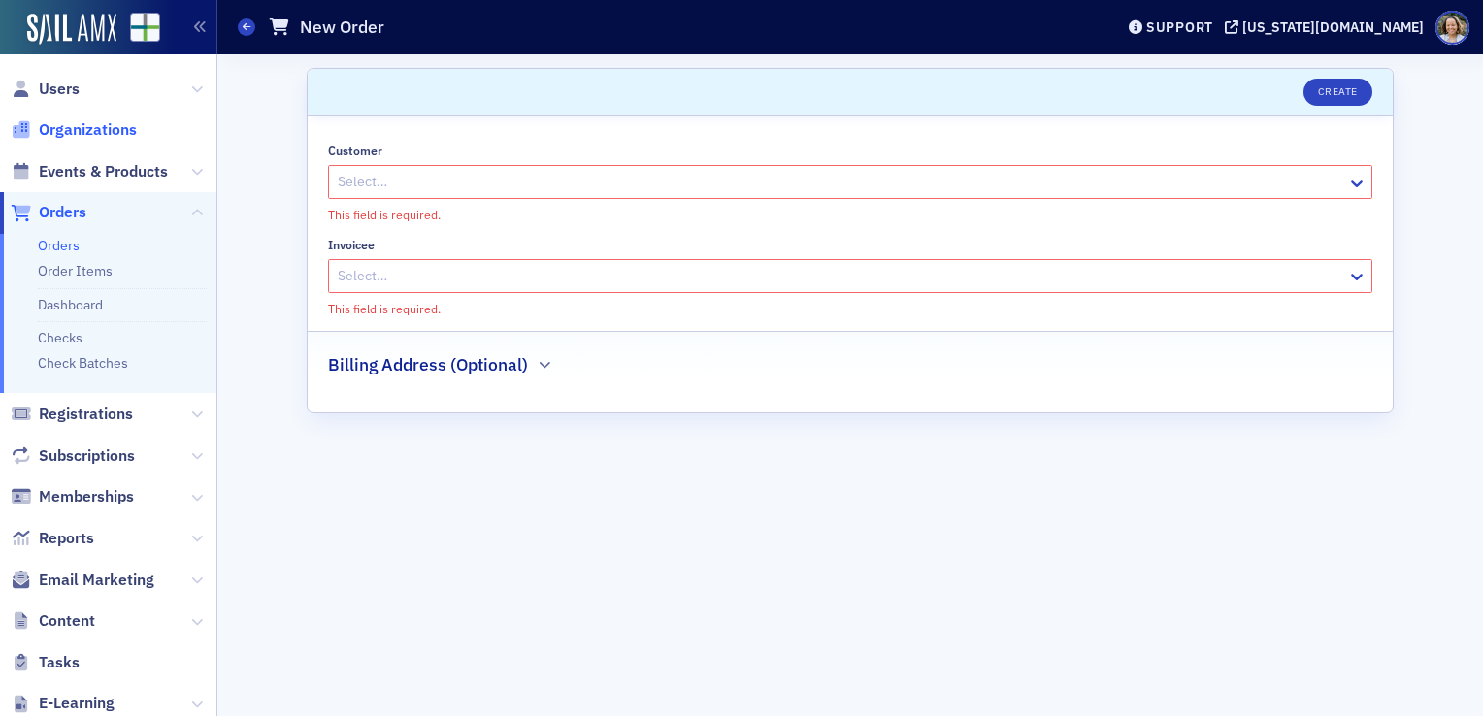
click at [60, 126] on span "Organizations" at bounding box center [88, 129] width 98 height 21
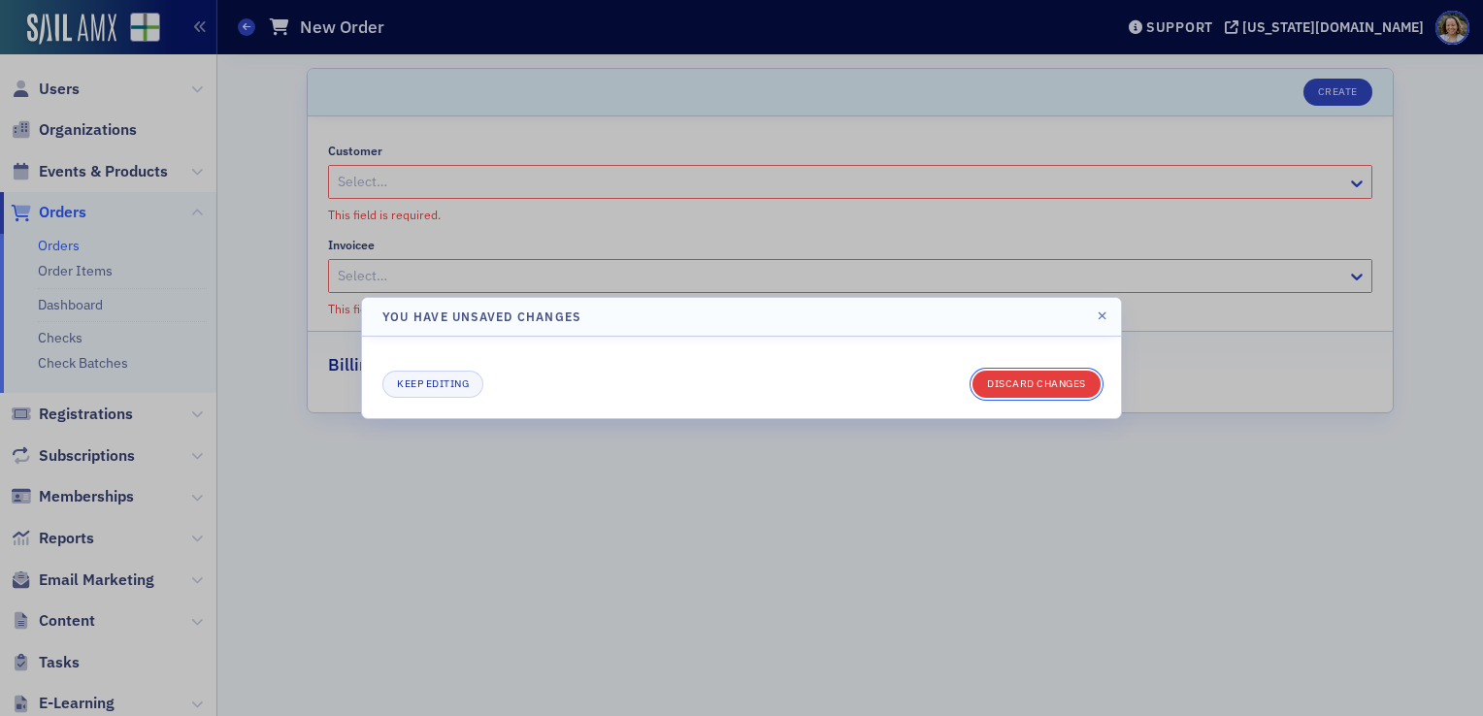
click at [1060, 381] on button "Discard changes" at bounding box center [1037, 384] width 128 height 27
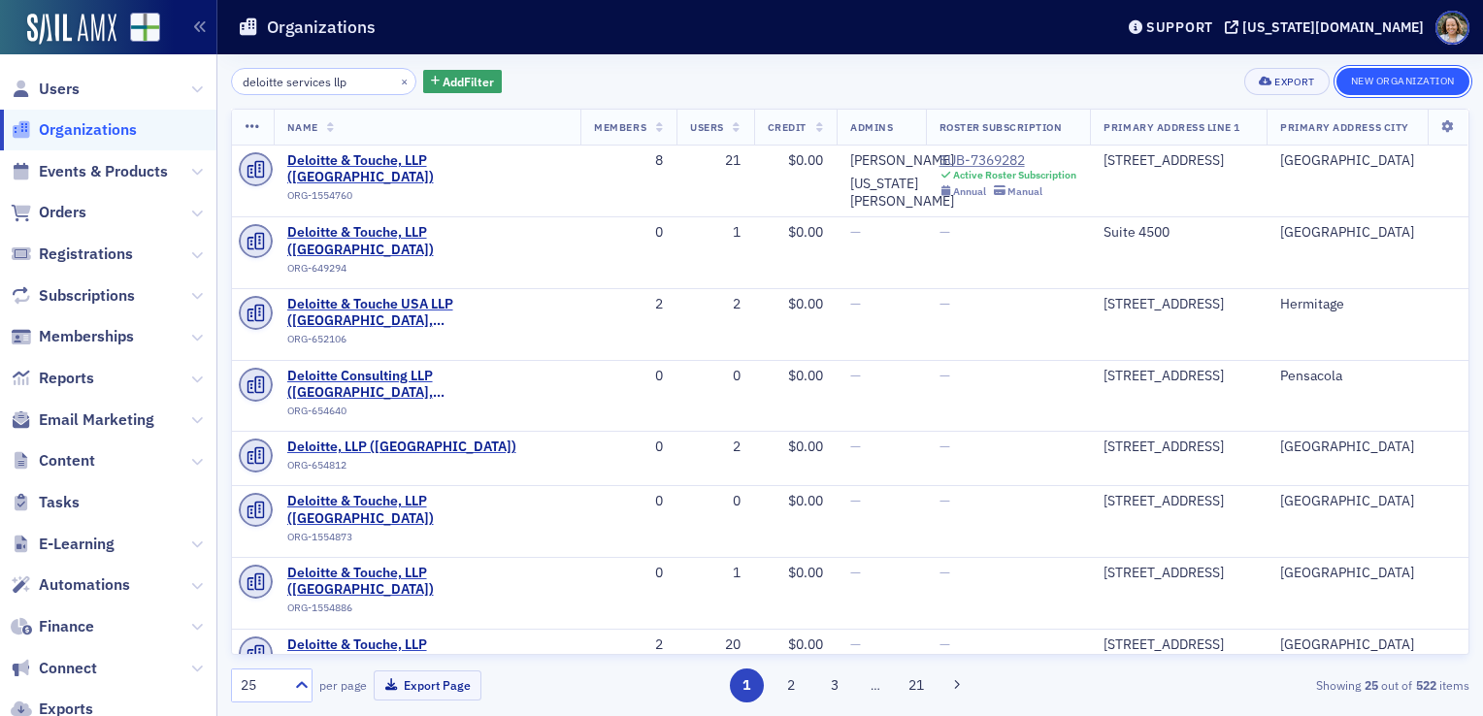
click at [1391, 72] on button "New Organization" at bounding box center [1403, 81] width 133 height 27
select select "US"
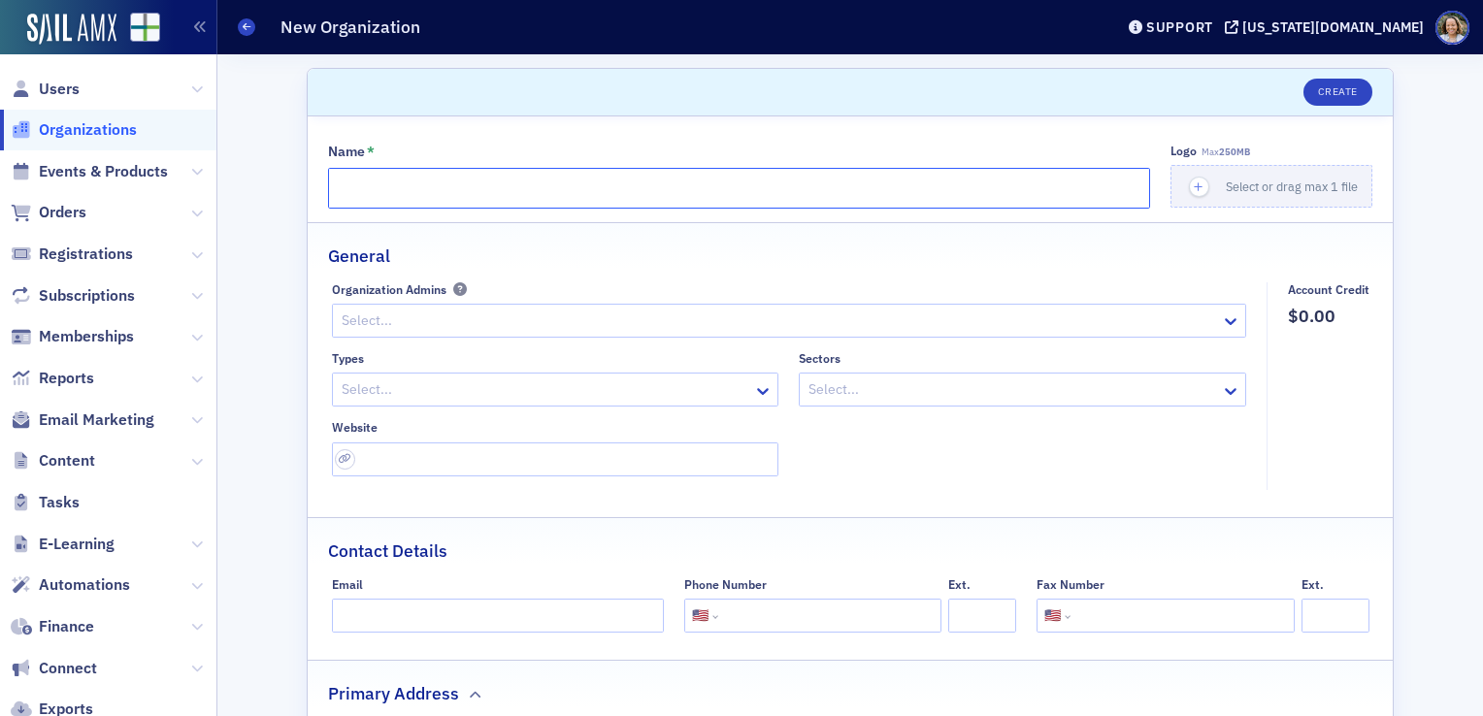
click at [835, 203] on input "Name *" at bounding box center [739, 188] width 822 height 41
type input "Deloitte Services LLP"
click at [1152, 323] on div at bounding box center [779, 321] width 879 height 24
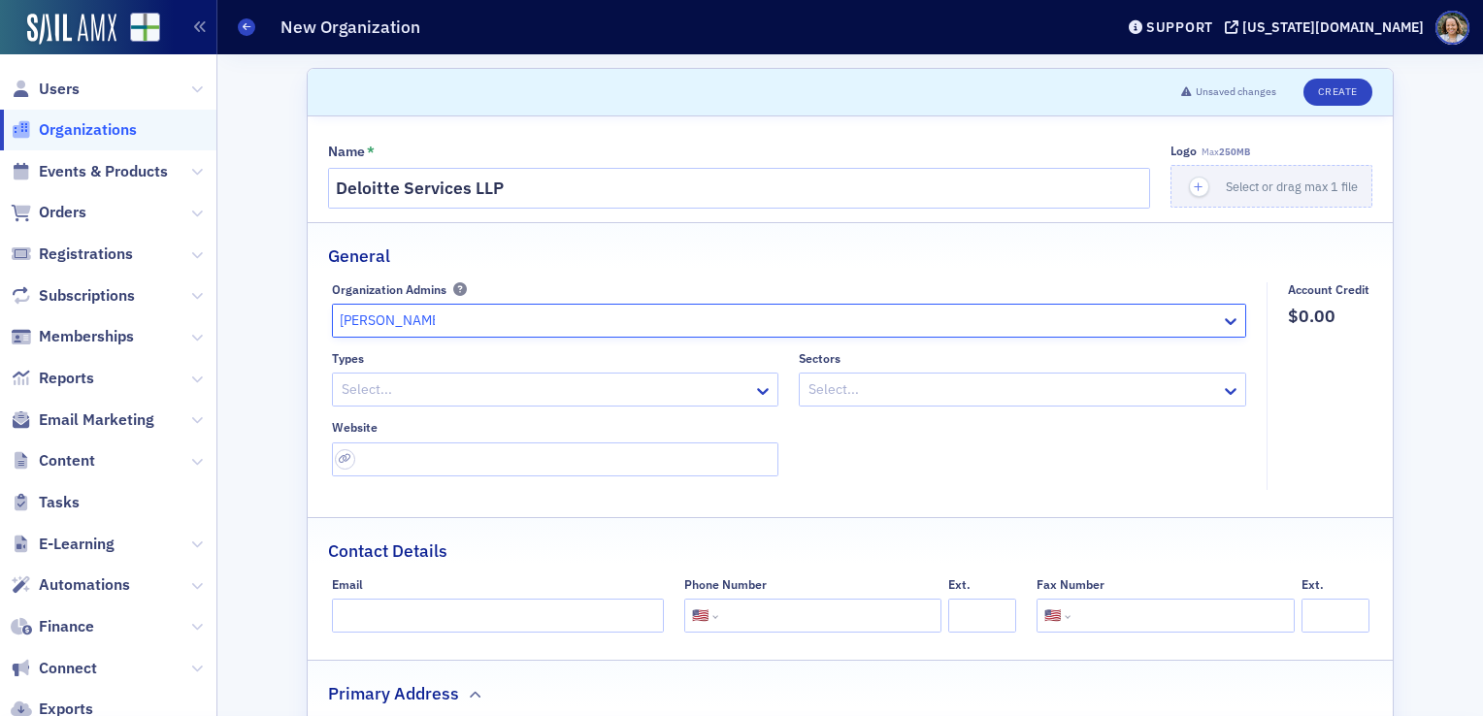
type input "[PERSON_NAME]"
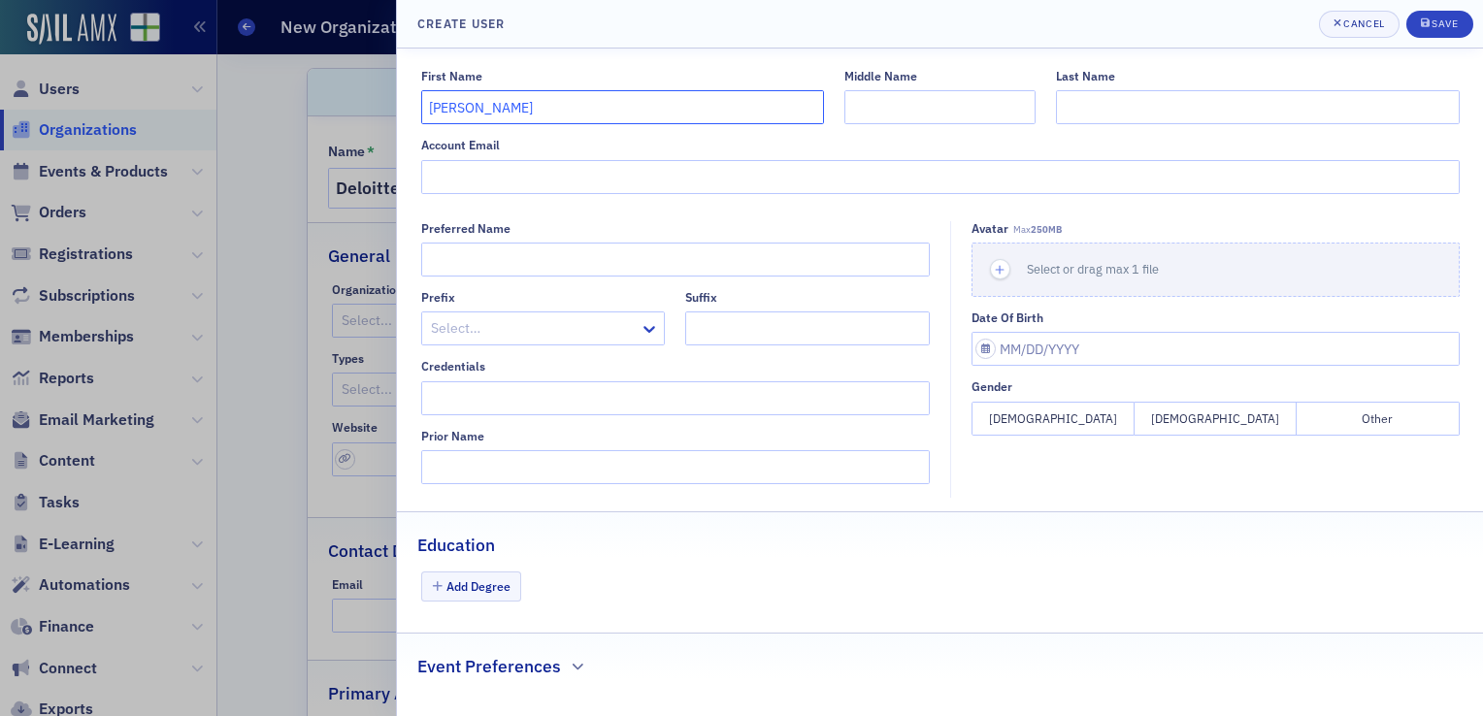
click at [711, 103] on input "[PERSON_NAME]" at bounding box center [622, 107] width 403 height 34
type input "[PERSON_NAME]"
click at [820, 188] on input "Account Email" at bounding box center [940, 177] width 1039 height 34
paste input "[EMAIL_ADDRESS][DOMAIN_NAME]"
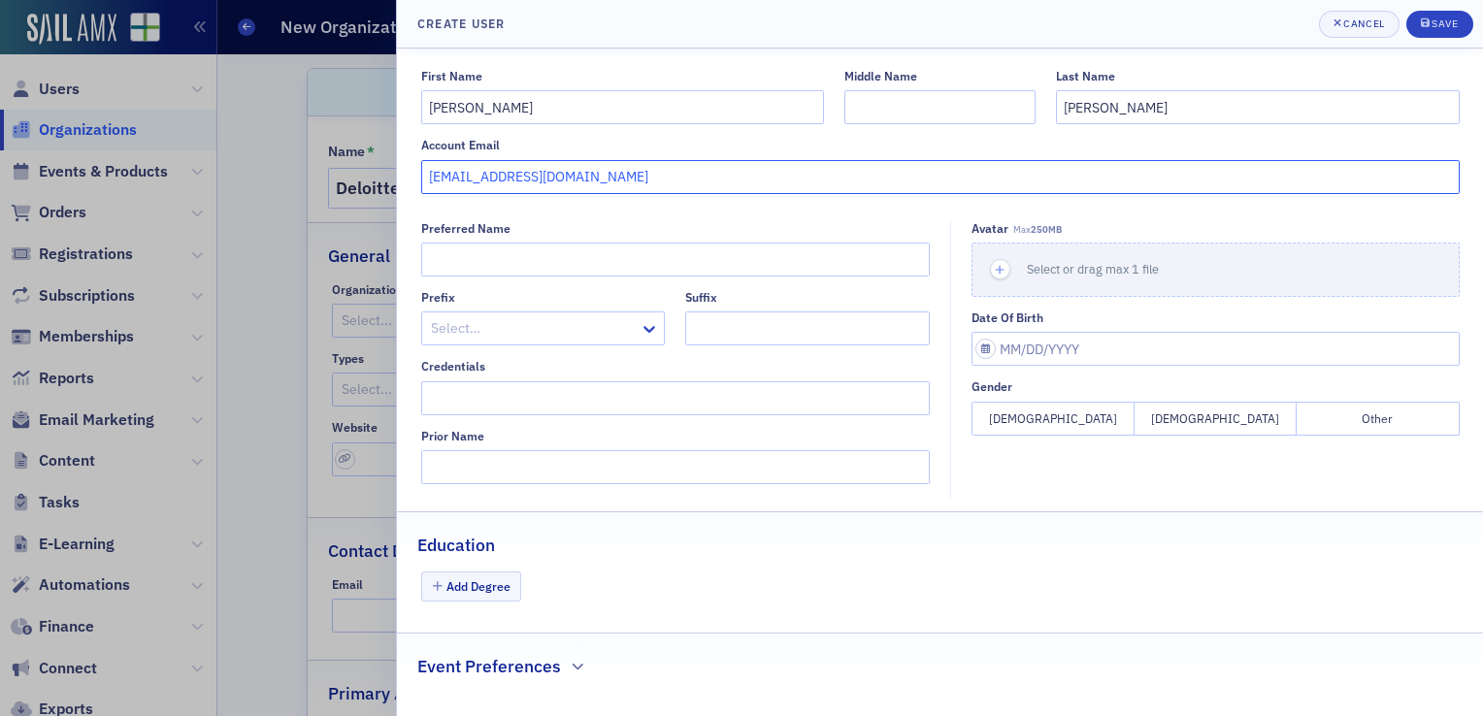
scroll to position [9, 0]
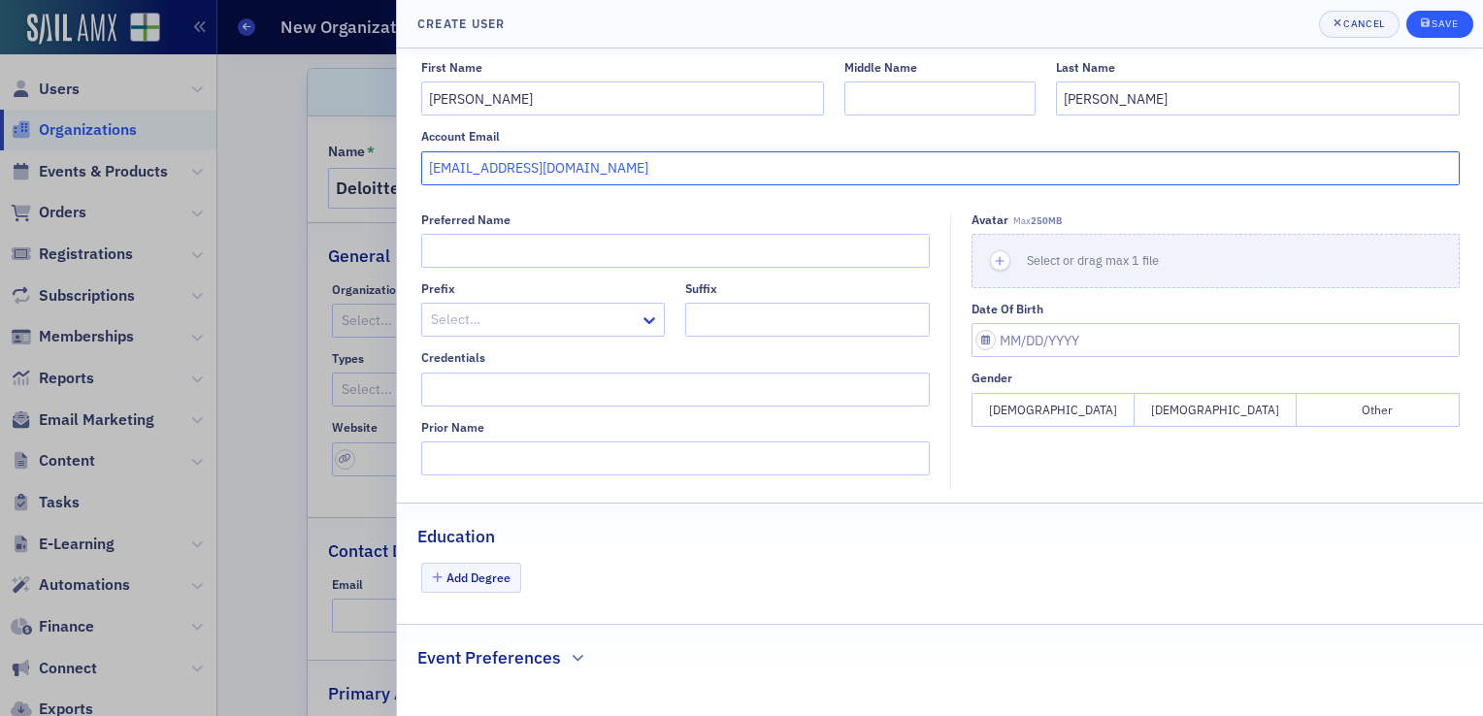
type input "[EMAIL_ADDRESS][DOMAIN_NAME]"
click at [1432, 33] on button "Save" at bounding box center [1440, 24] width 67 height 27
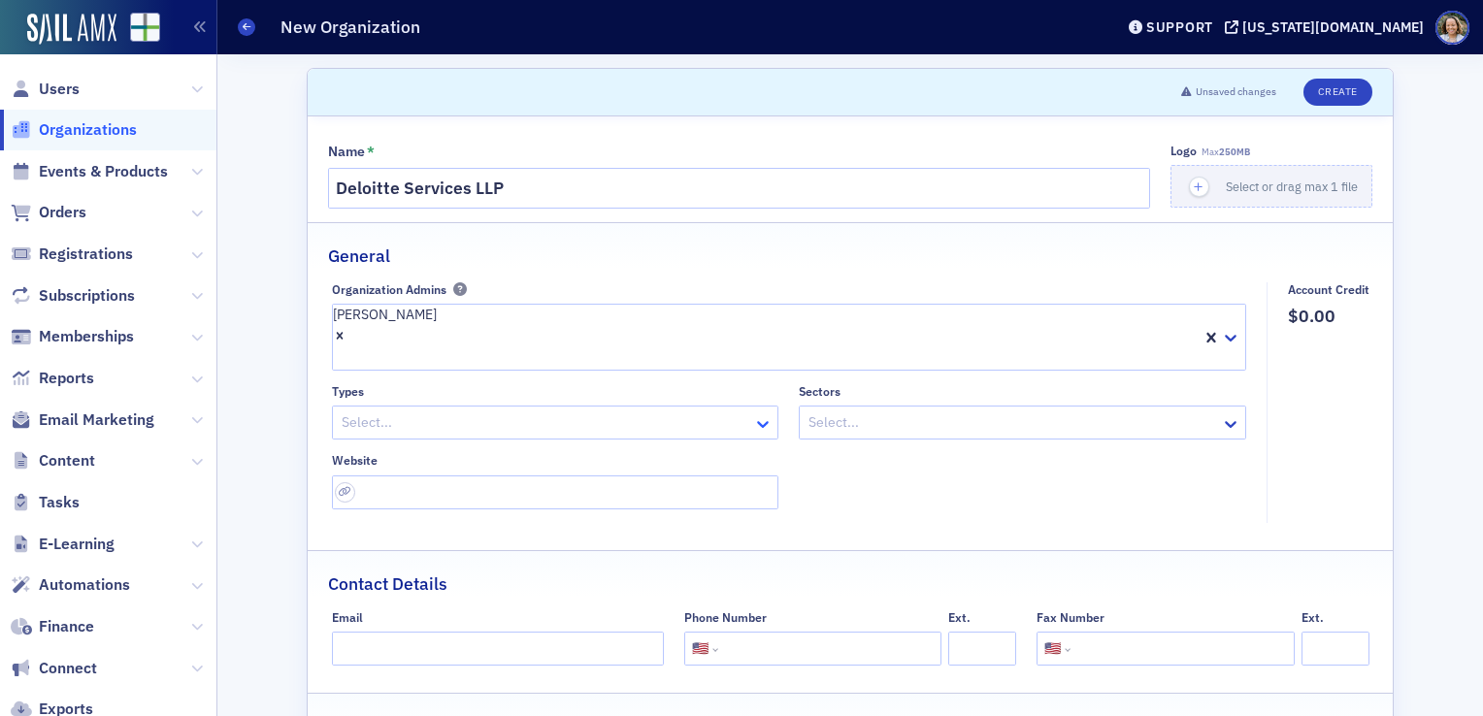
click at [757, 414] on icon at bounding box center [762, 423] width 19 height 19
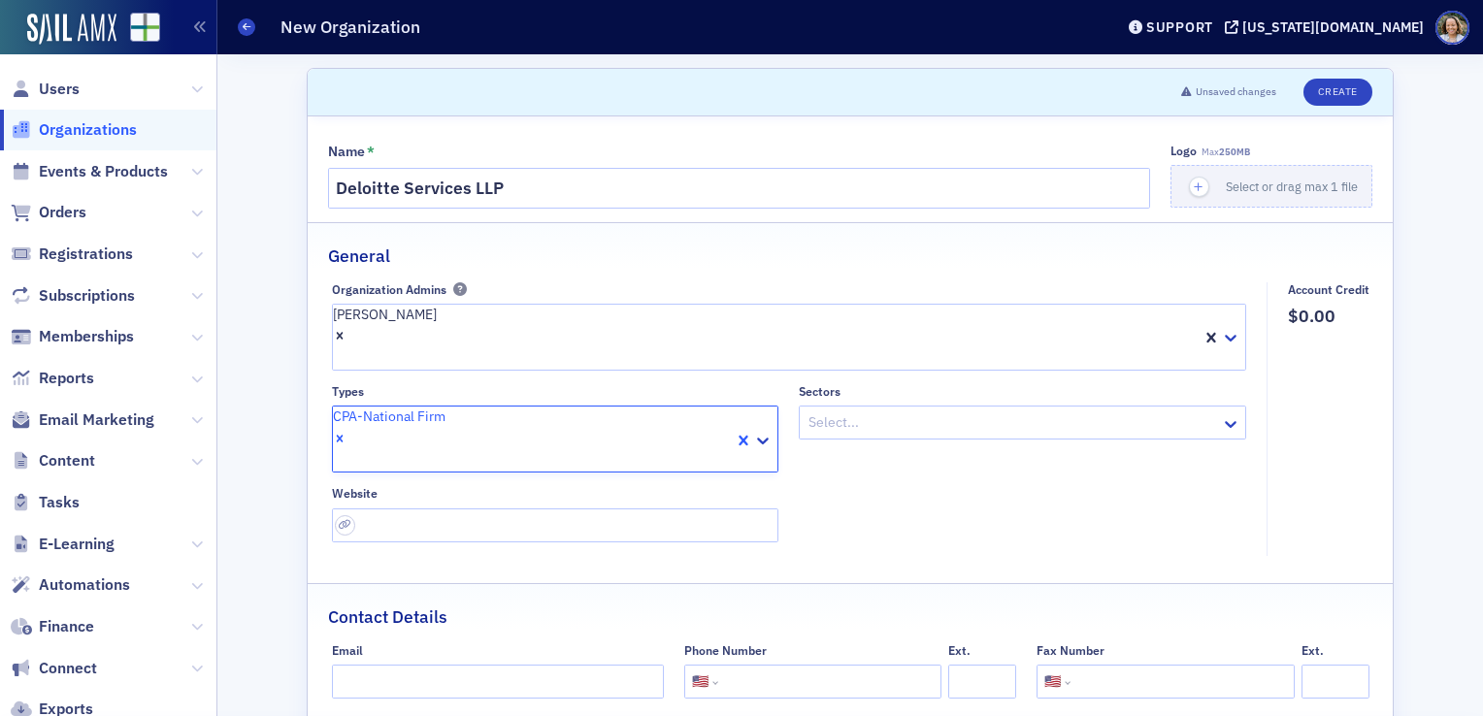
click at [347, 432] on icon "Remove CPA-National Firm" at bounding box center [340, 439] width 14 height 14
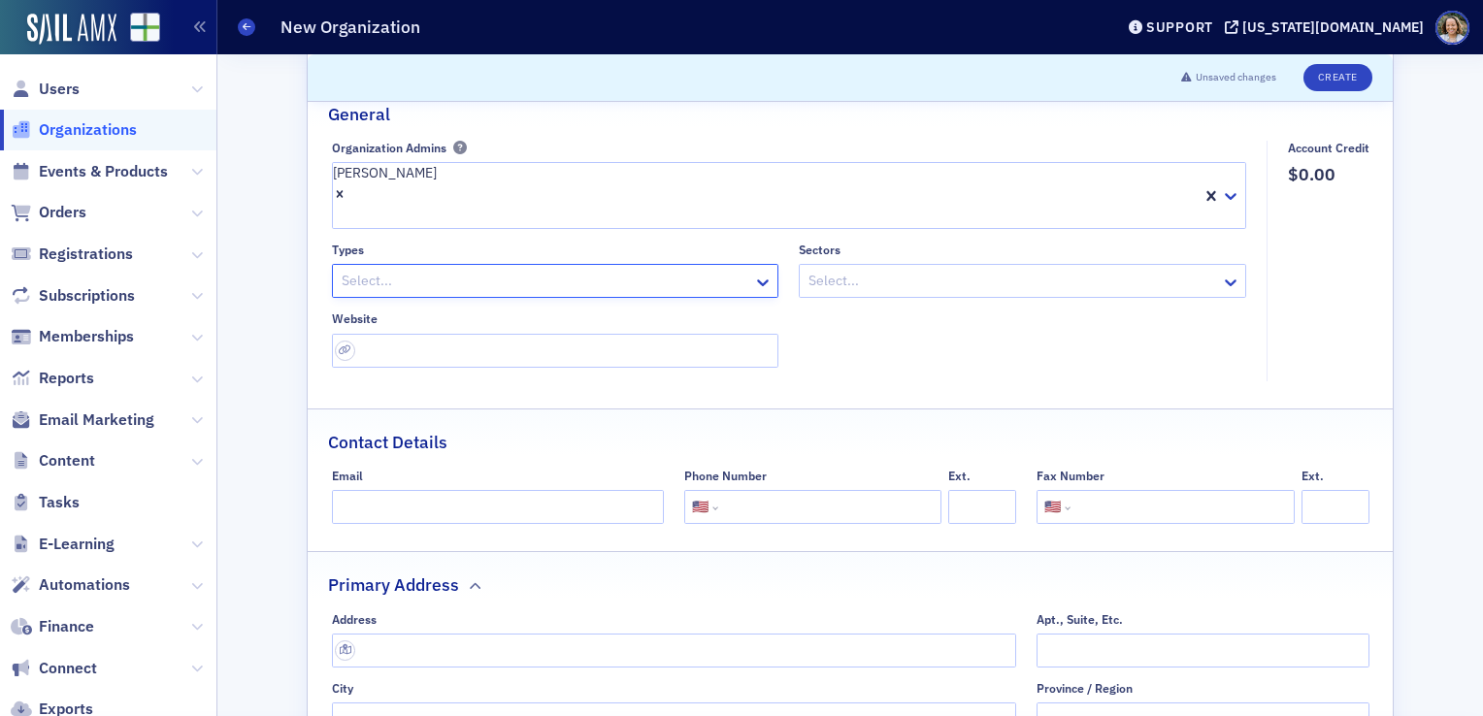
scroll to position [159, 0]
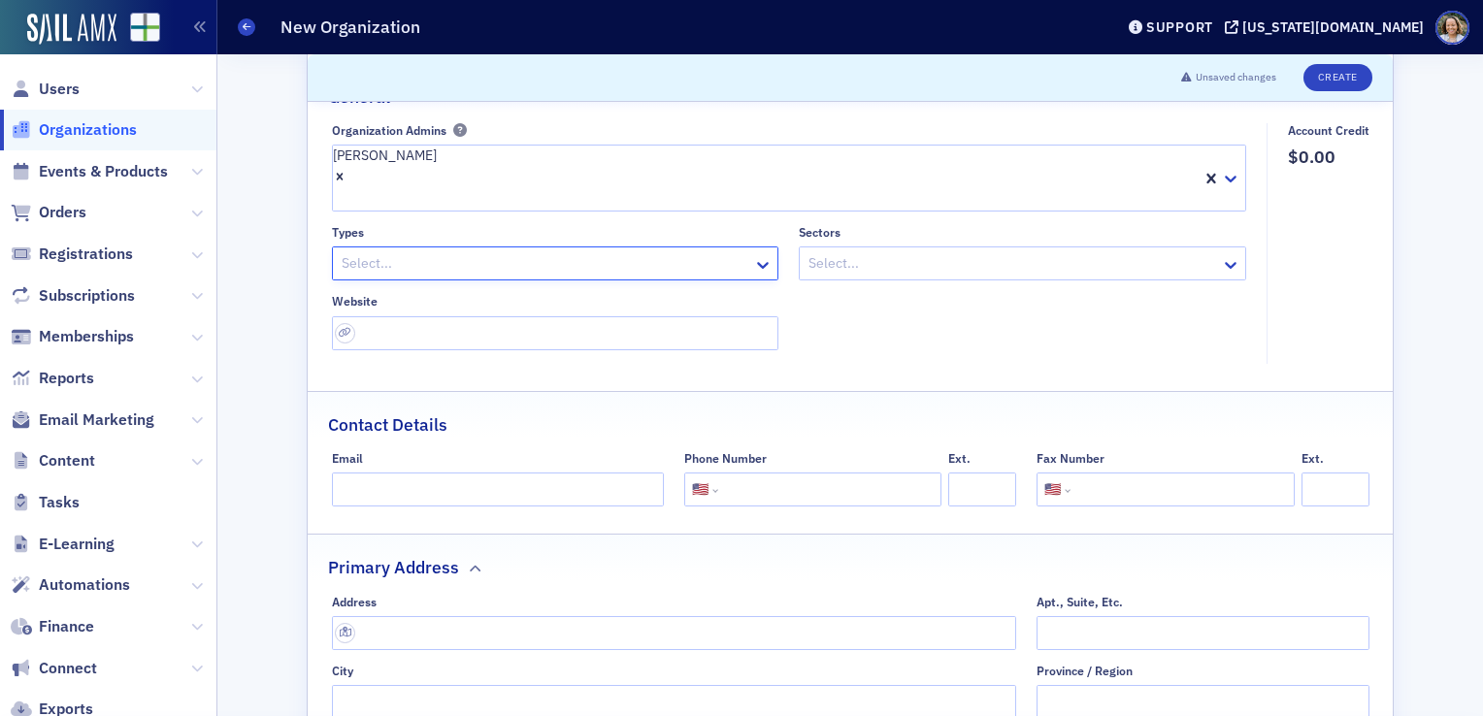
click at [1157, 328] on fieldset "Organization Admins [PERSON_NAME] Types option CPA-National Firm, deselected. 5…" at bounding box center [794, 243] width 925 height 241
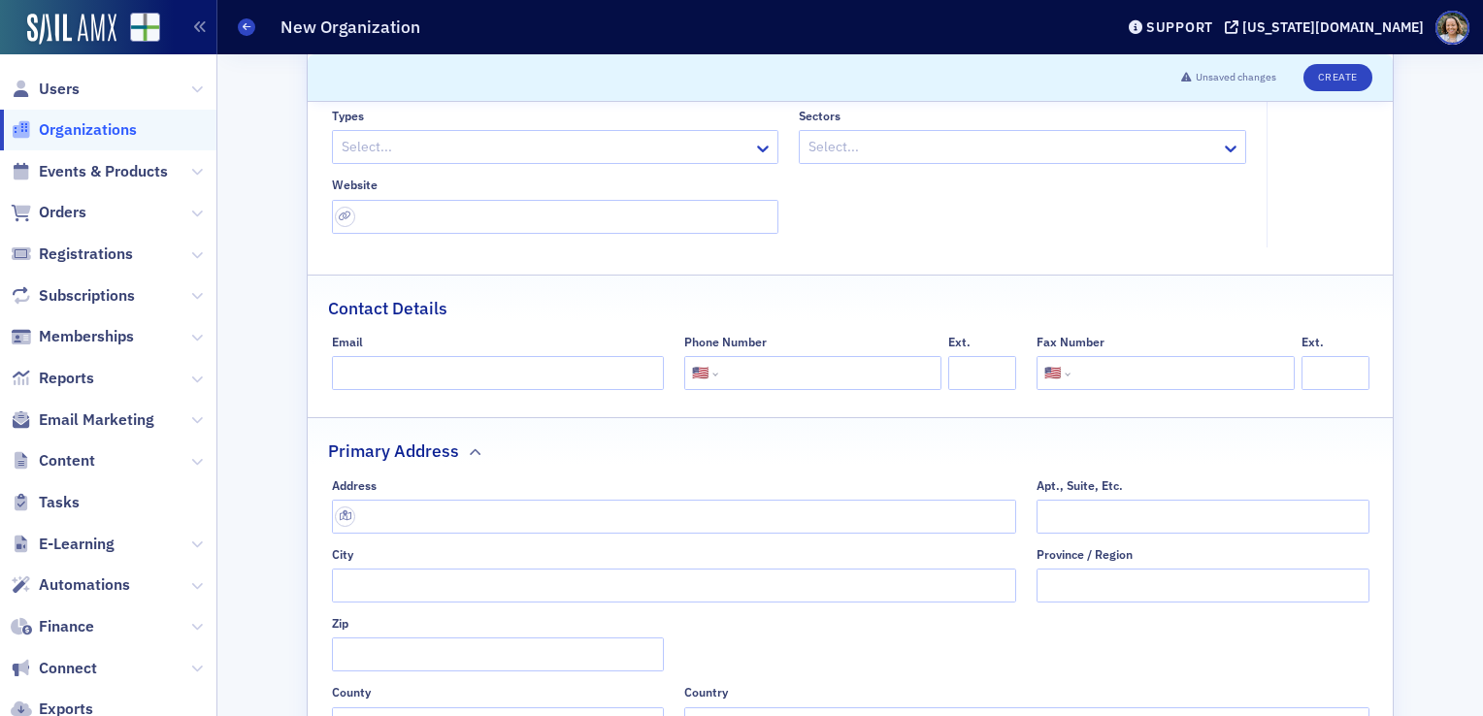
scroll to position [301, 0]
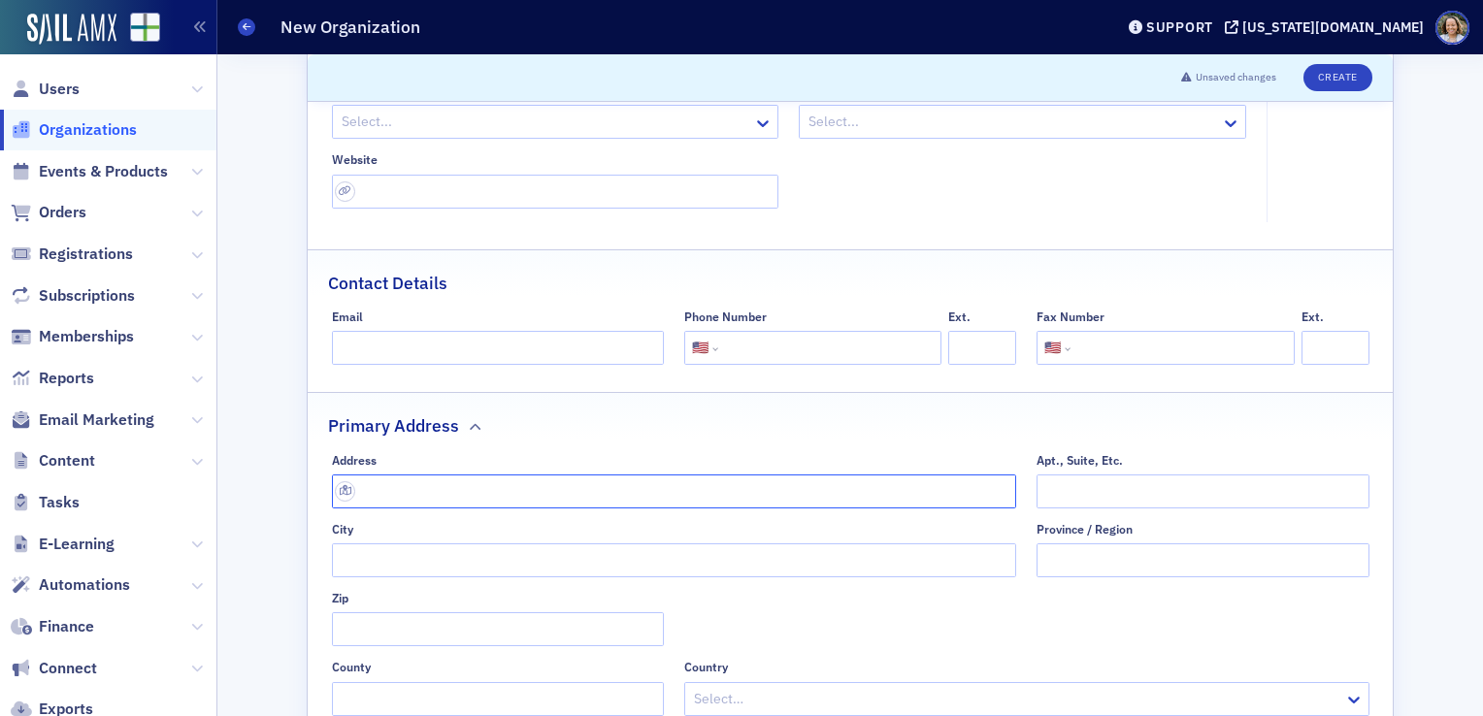
click at [792, 475] on input "text" at bounding box center [674, 492] width 685 height 34
type input "[STREET_ADDRESS]"
type input "[US_STATE]"
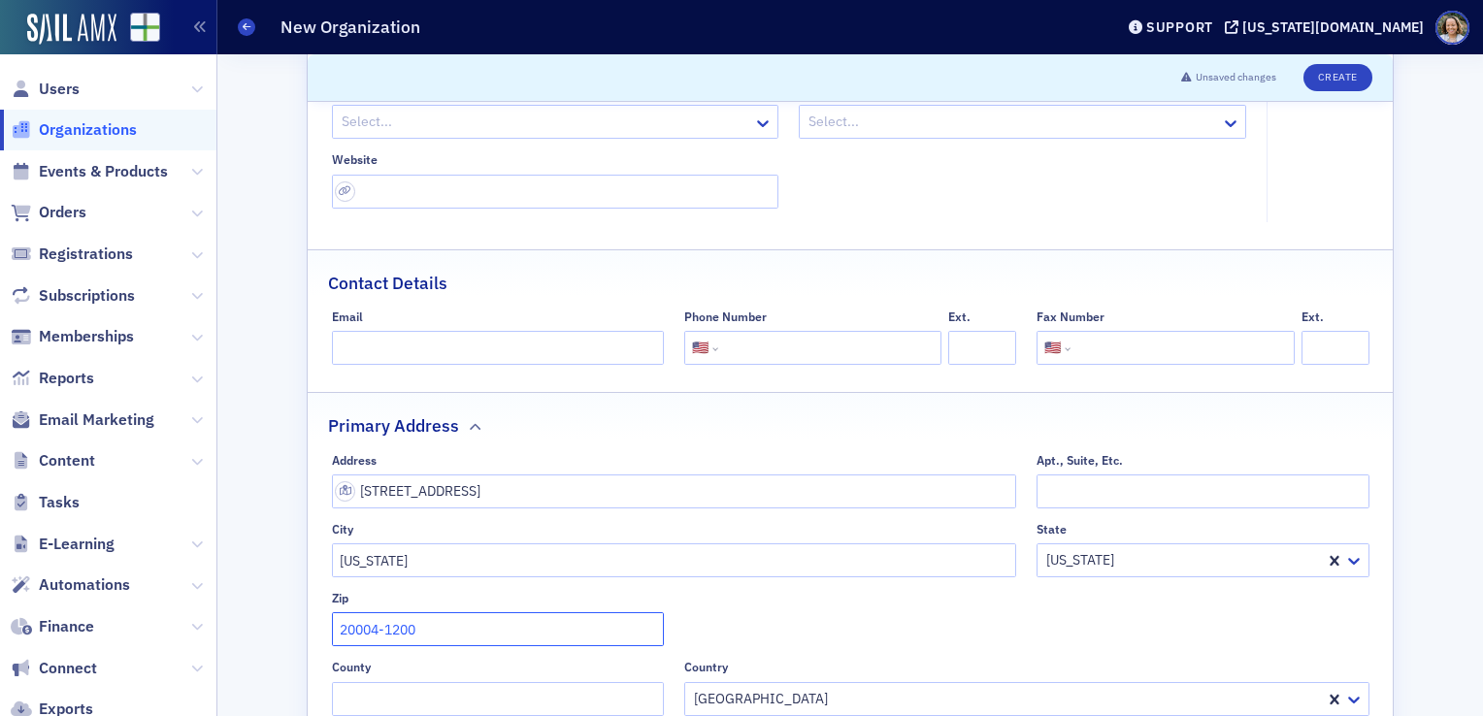
click at [472, 613] on input "20004-1200" at bounding box center [498, 630] width 332 height 34
type input "20004-1207"
click at [1134, 475] on input "Apt., Suite, Etc." at bounding box center [1203, 492] width 332 height 34
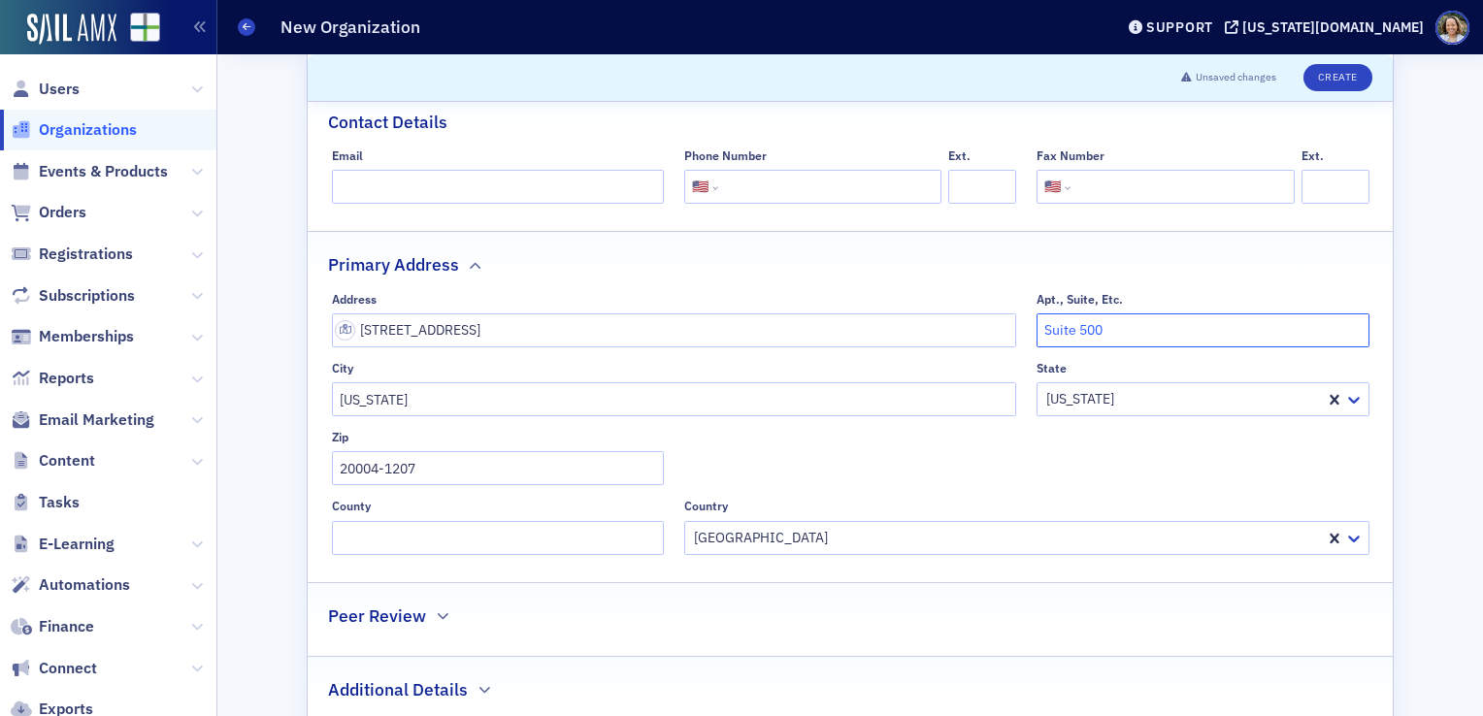
scroll to position [482, 0]
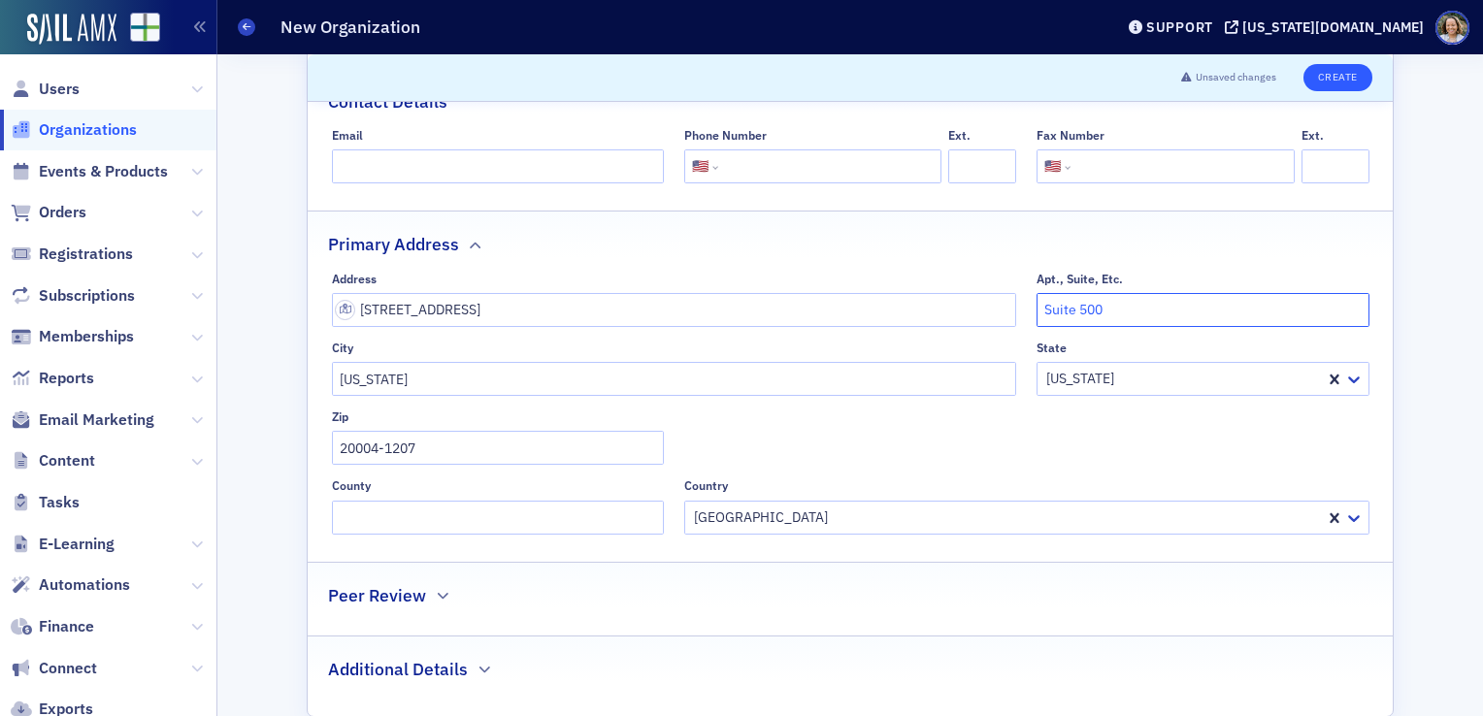
type input "Suite 500"
click at [1342, 75] on button "Create" at bounding box center [1338, 77] width 69 height 27
select select "US"
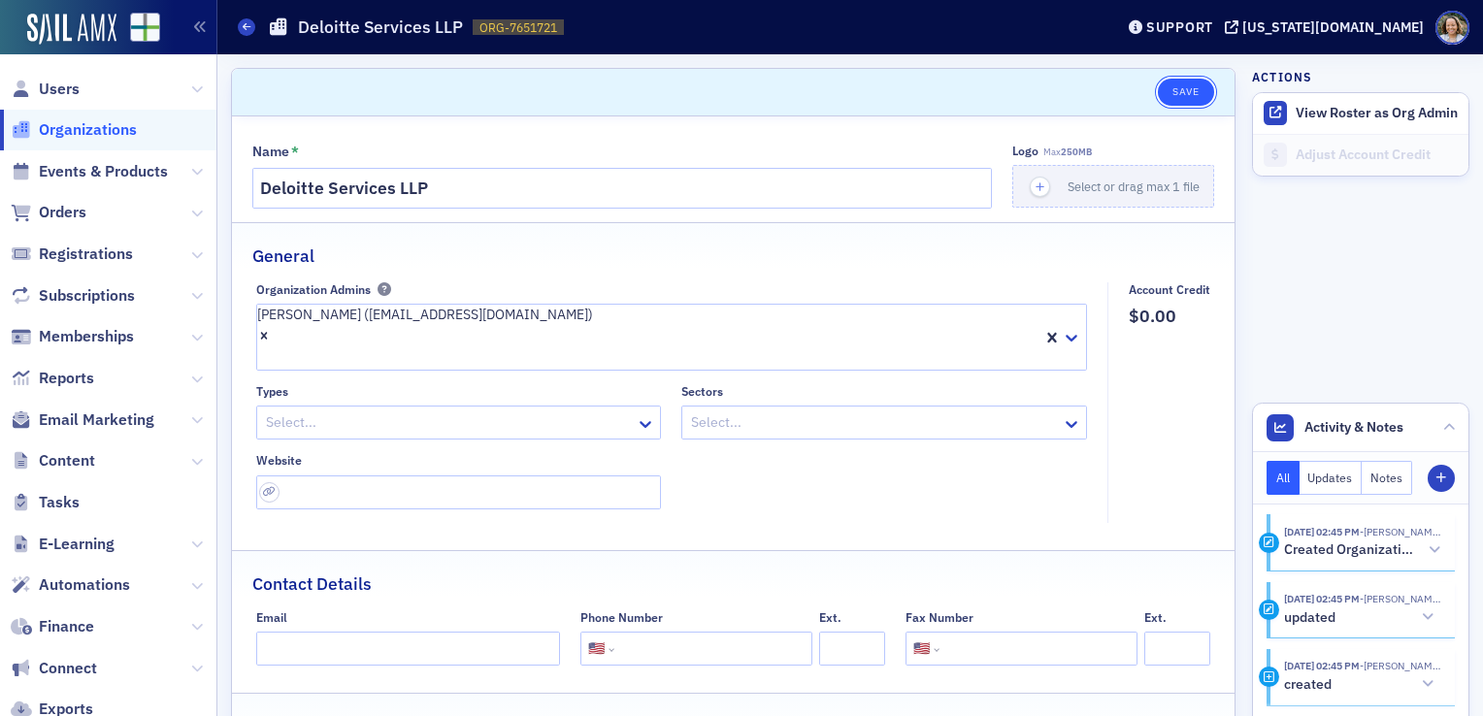
click at [1158, 97] on button "Save" at bounding box center [1185, 92] width 55 height 27
select select "US"
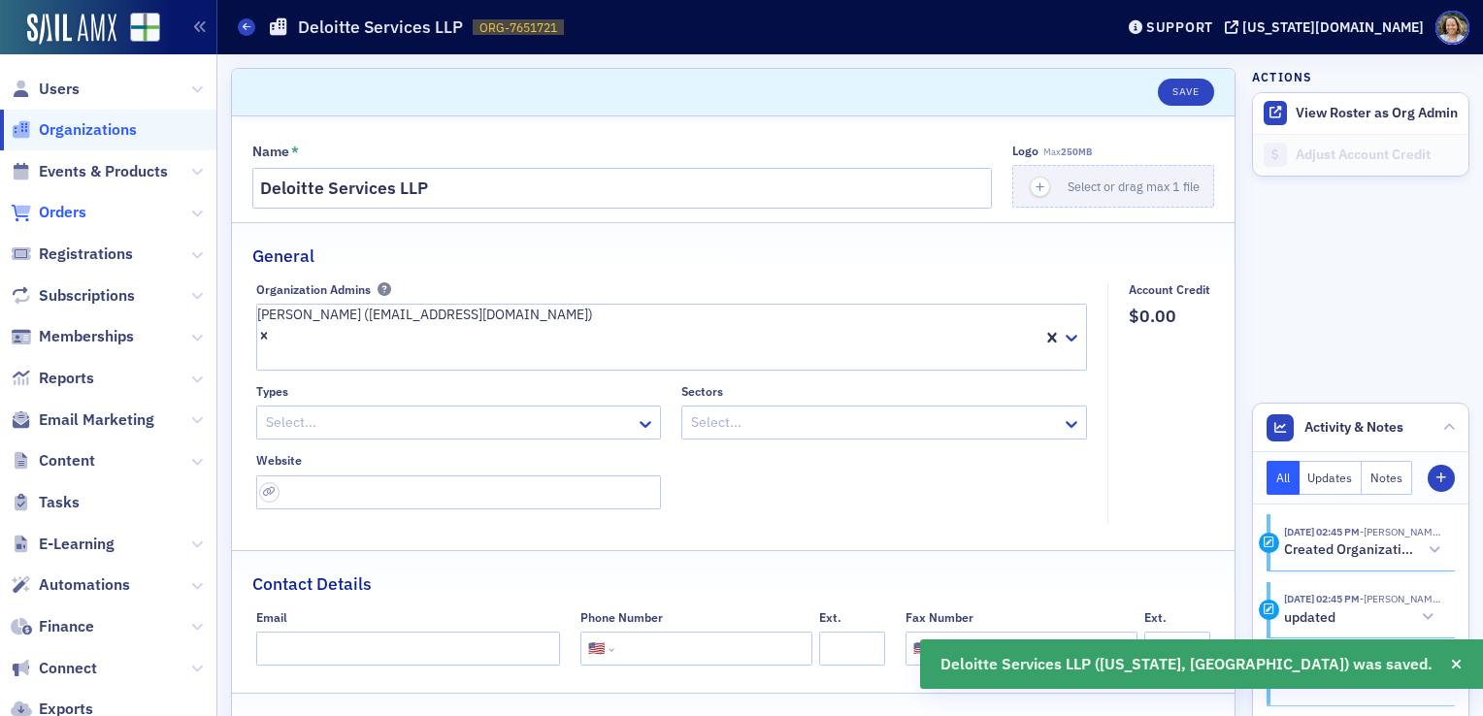
click at [69, 216] on span "Orders" at bounding box center [63, 212] width 48 height 21
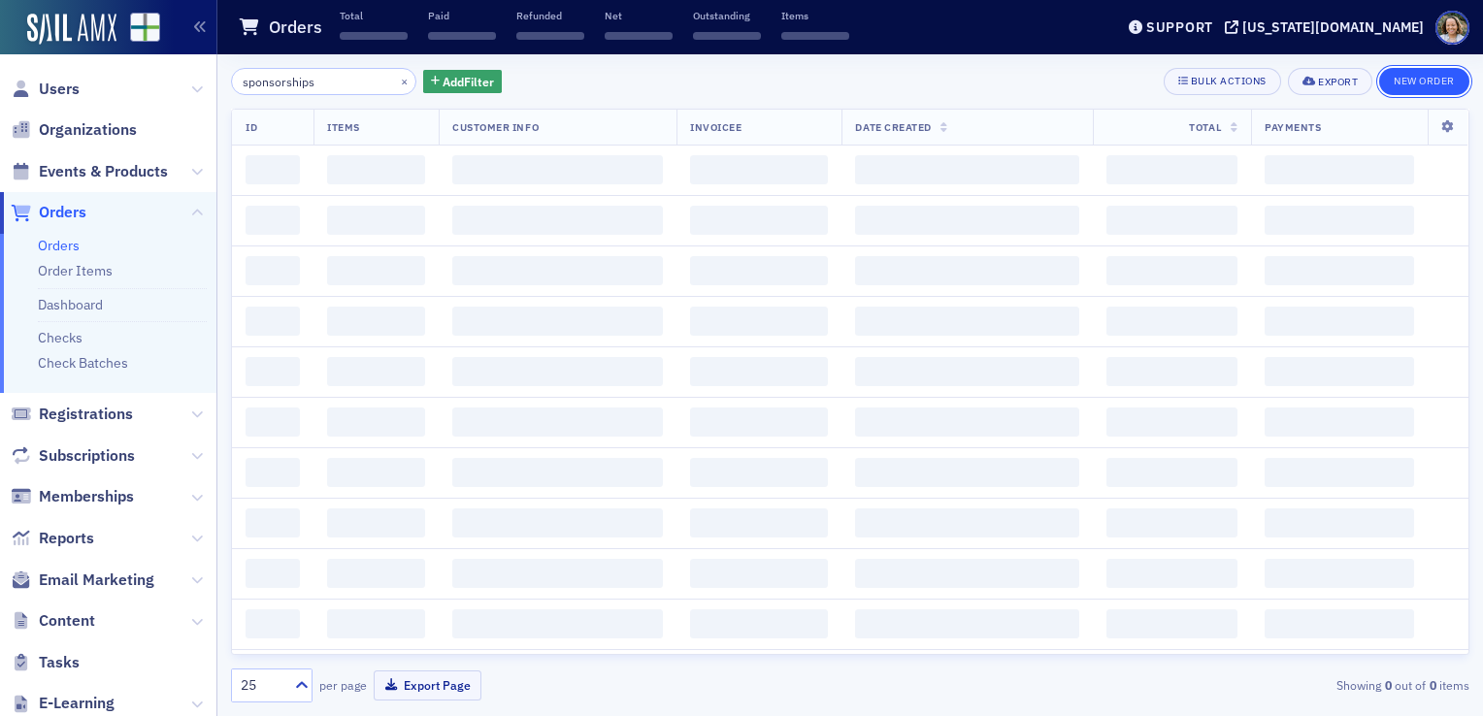
click at [1437, 76] on button "New Order" at bounding box center [1424, 81] width 90 height 27
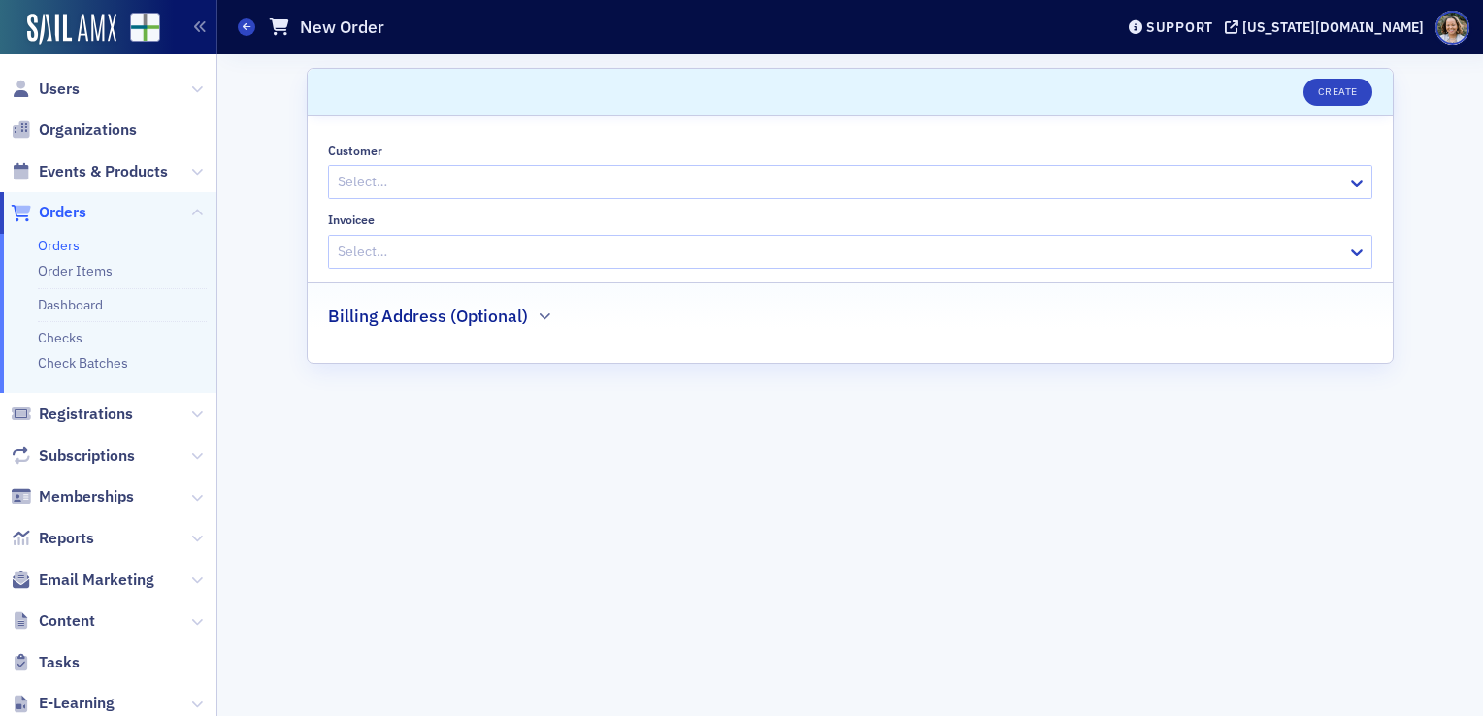
click at [889, 187] on div at bounding box center [841, 182] width 1010 height 24
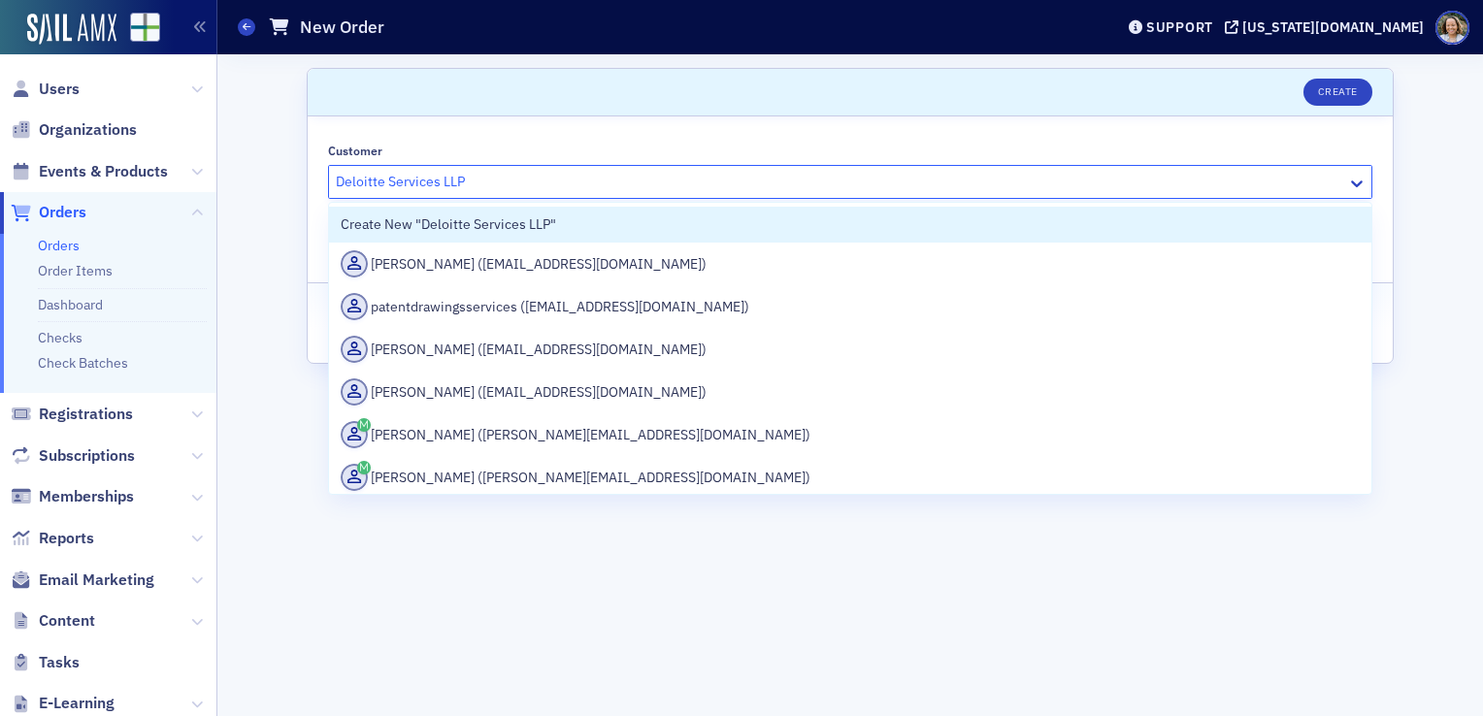
type input "Deloitte Services LLP"
click at [941, 123] on div "Customer 51 results available for search term Deloitte Services LLP. Use Up and…" at bounding box center [850, 239] width 1085 height 247
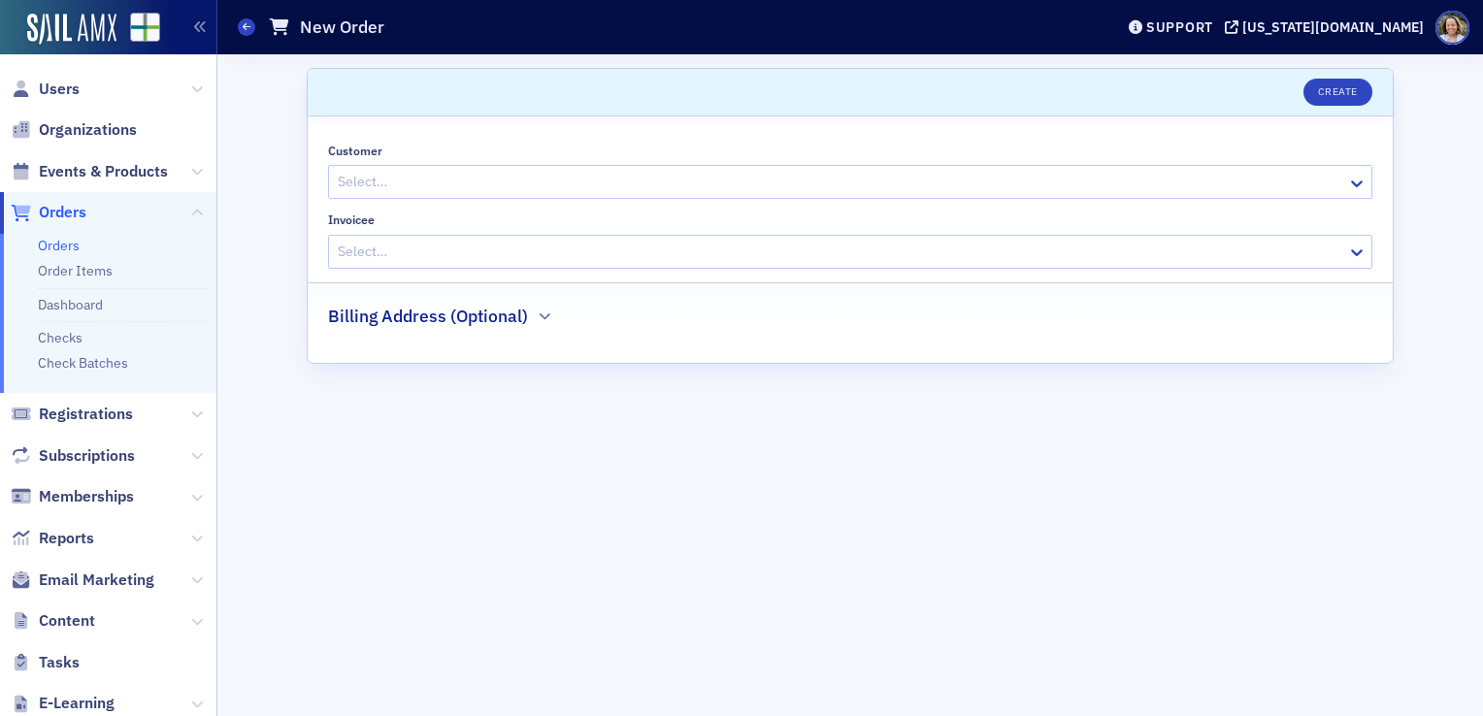
click at [759, 251] on div at bounding box center [841, 252] width 1010 height 24
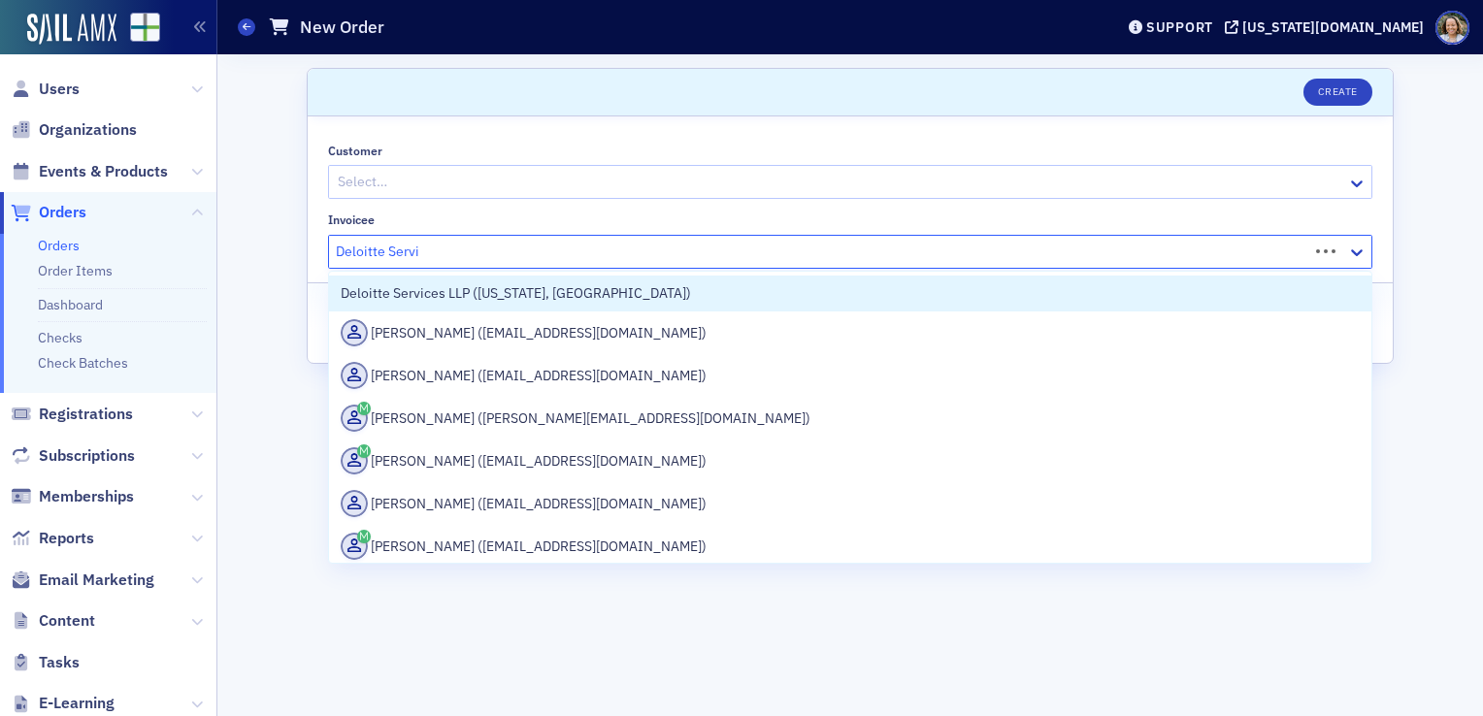
type input "Deloitte Servic"
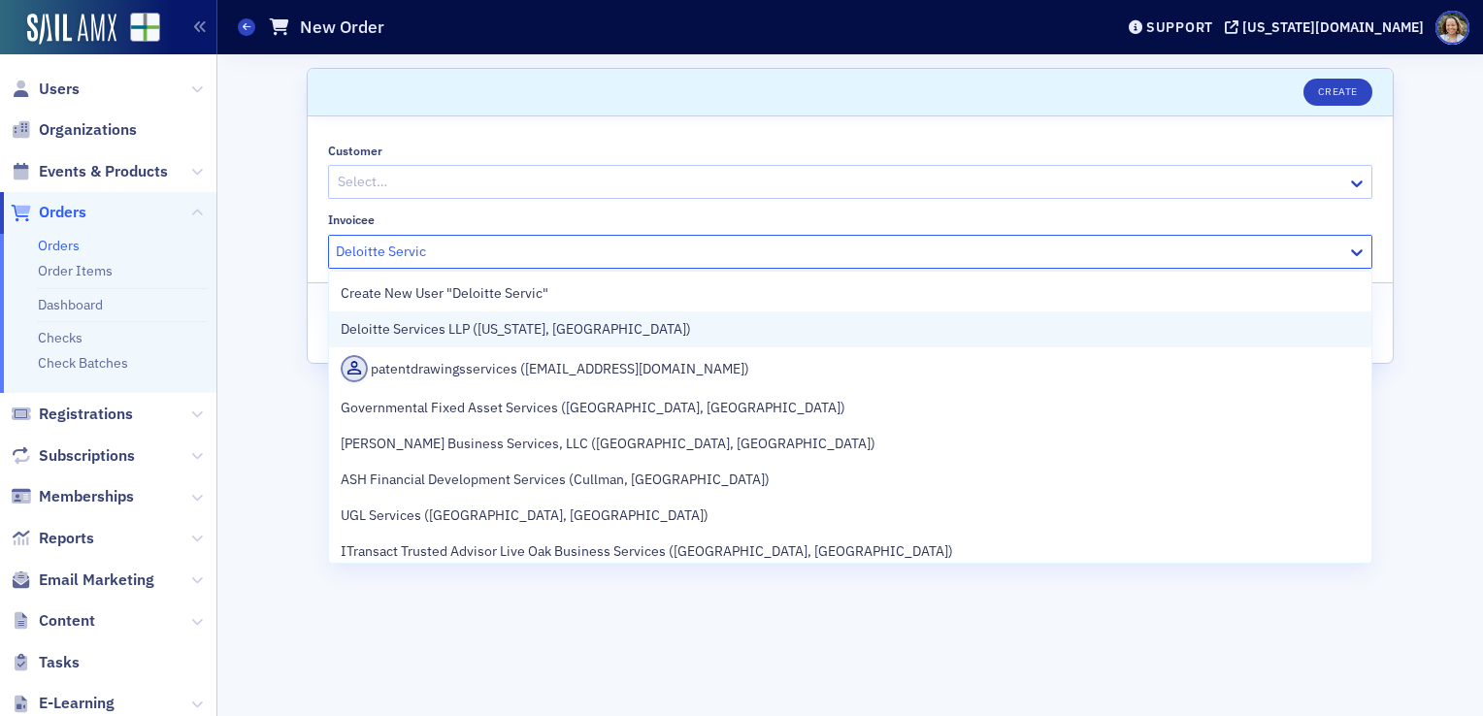
click at [653, 340] on div "Deloitte Services LLP ([US_STATE], [GEOGRAPHIC_DATA])" at bounding box center [850, 330] width 1043 height 36
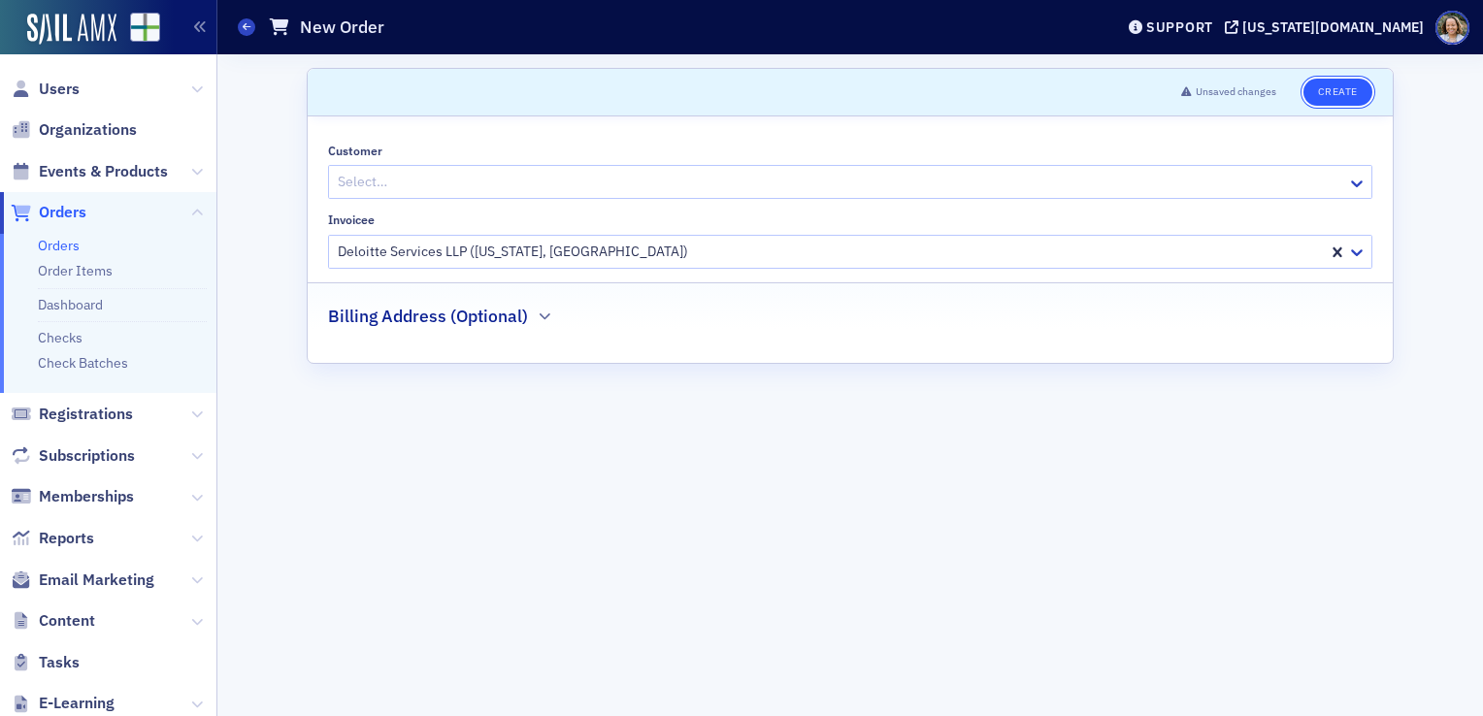
click at [1351, 84] on button "Create" at bounding box center [1338, 92] width 69 height 27
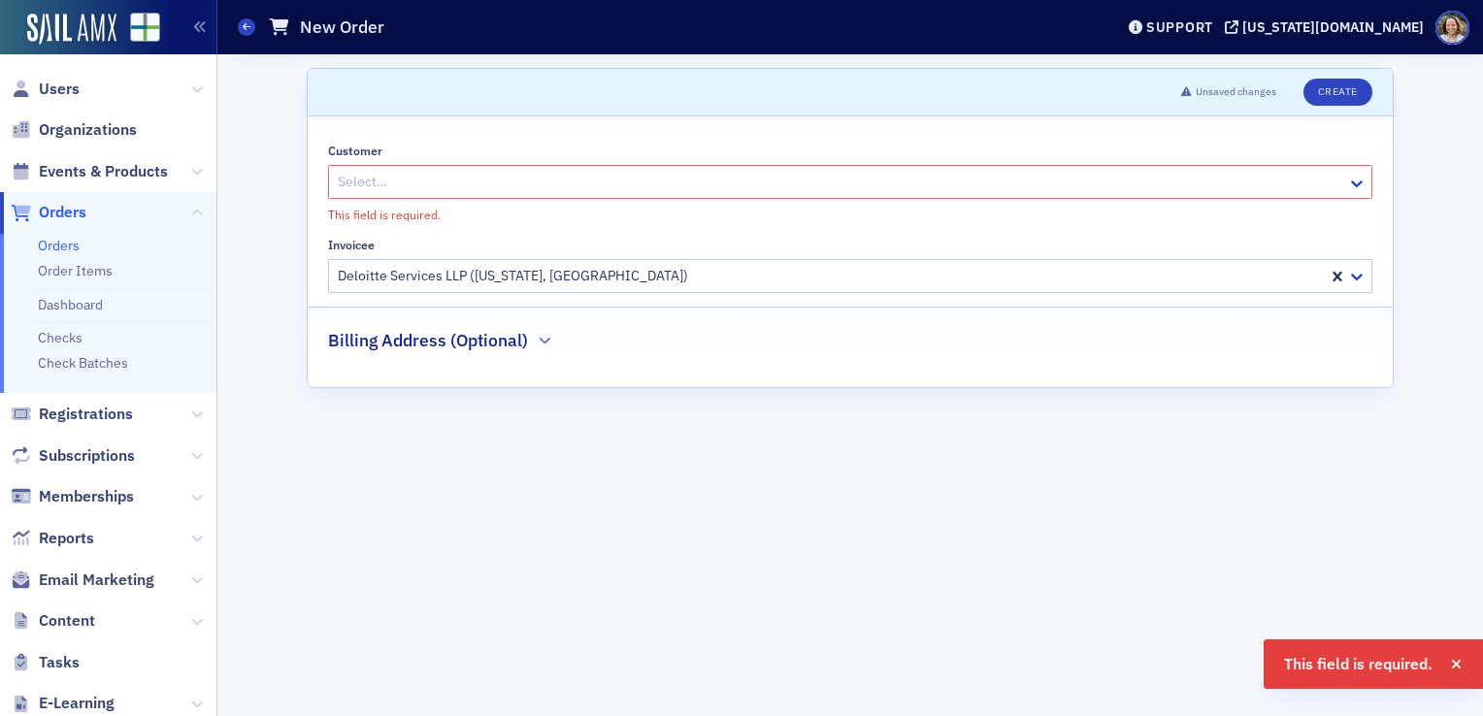
click at [1033, 193] on div at bounding box center [841, 182] width 1010 height 24
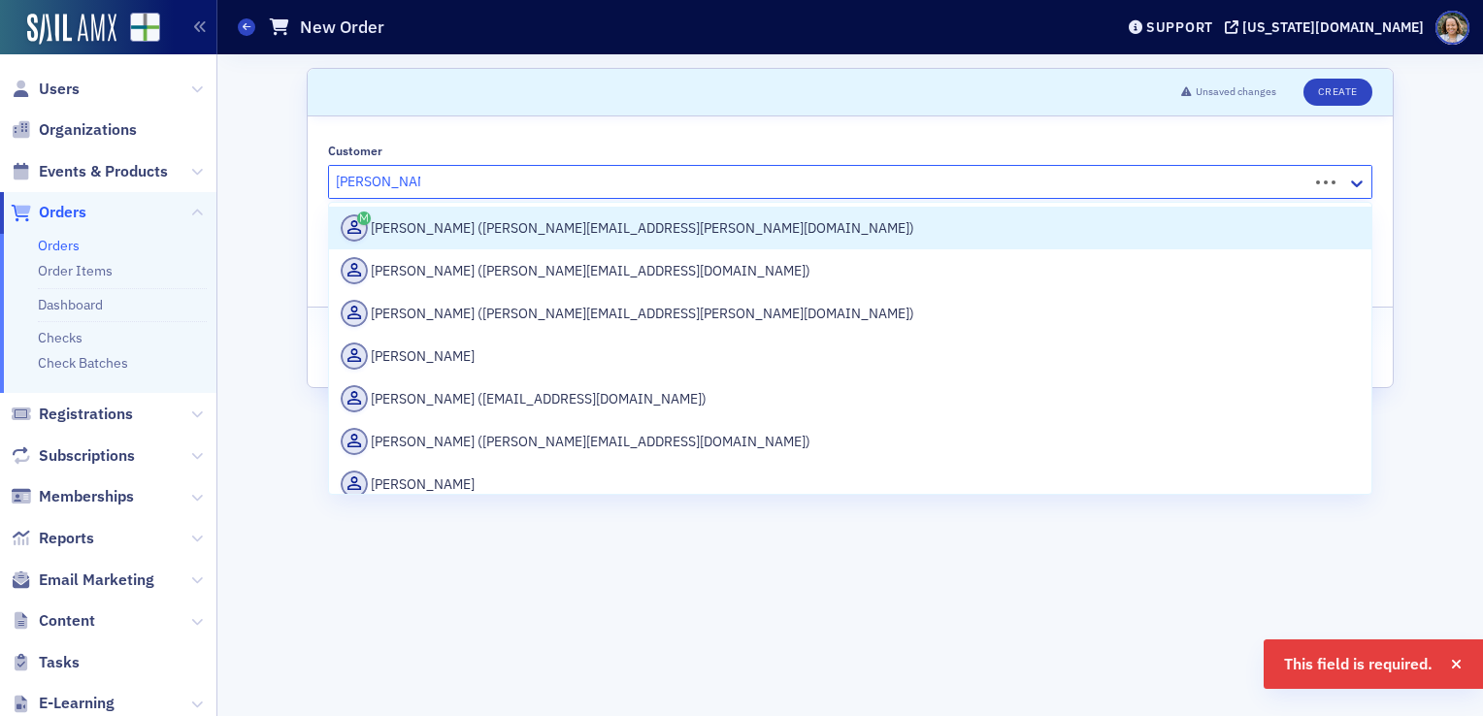
type input "[PERSON_NAME]"
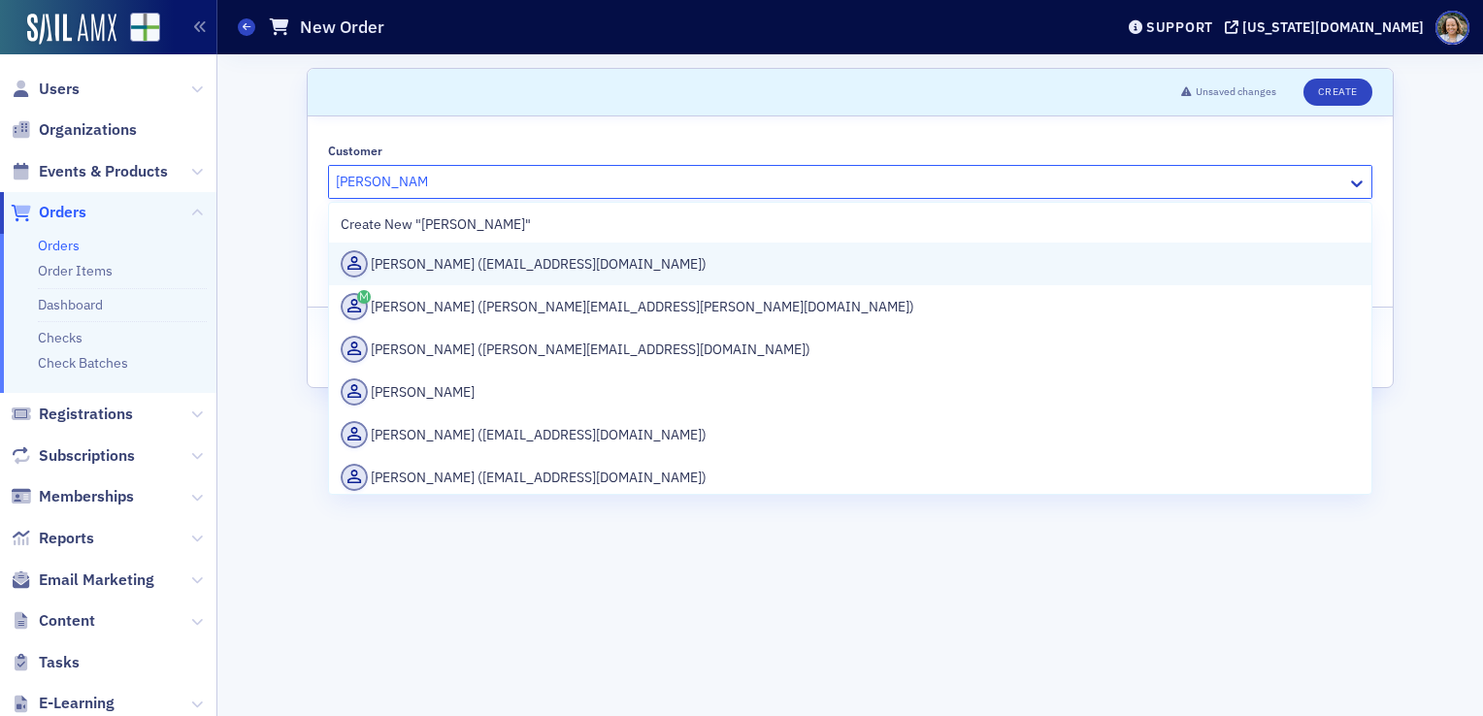
click at [595, 259] on div "[PERSON_NAME] ([EMAIL_ADDRESS][DOMAIN_NAME])" at bounding box center [850, 263] width 1019 height 27
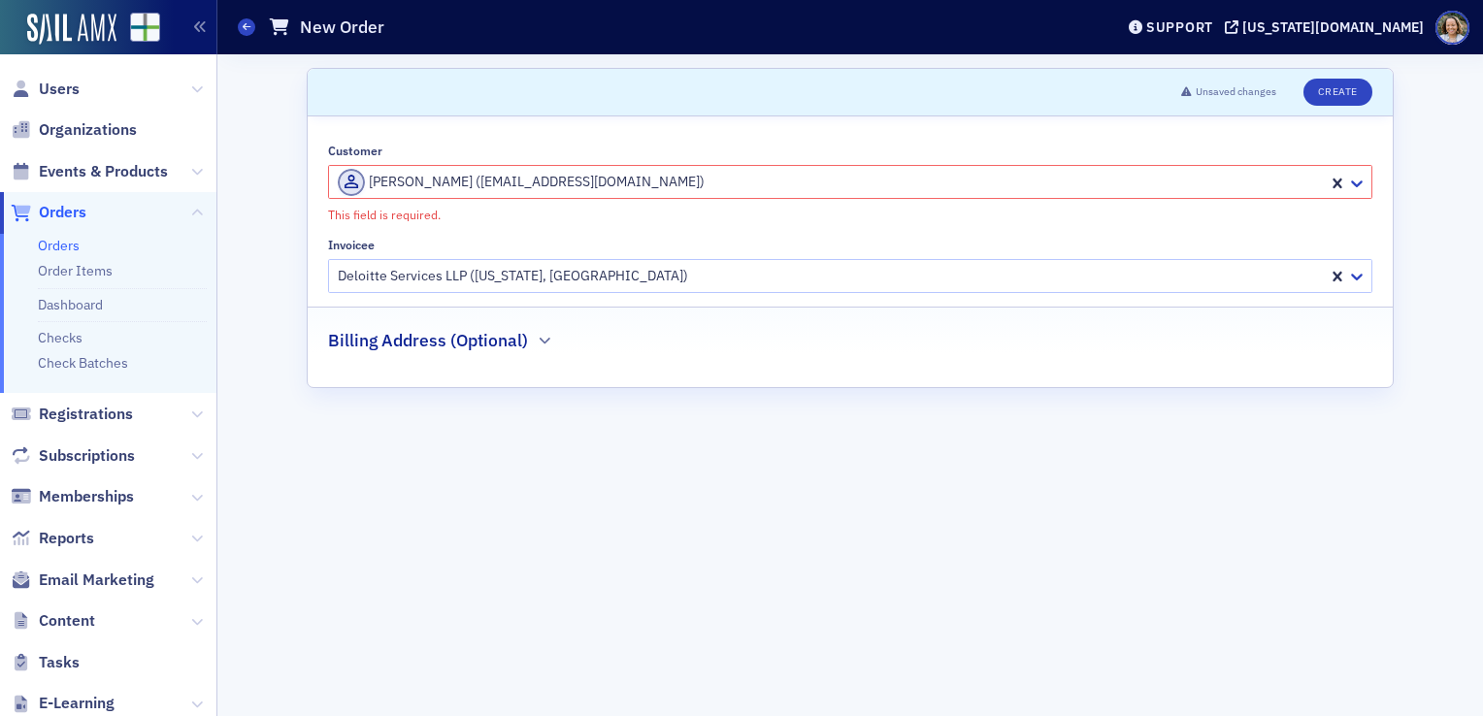
click at [532, 340] on div "Billing Address (Optional)" at bounding box center [850, 331] width 1044 height 46
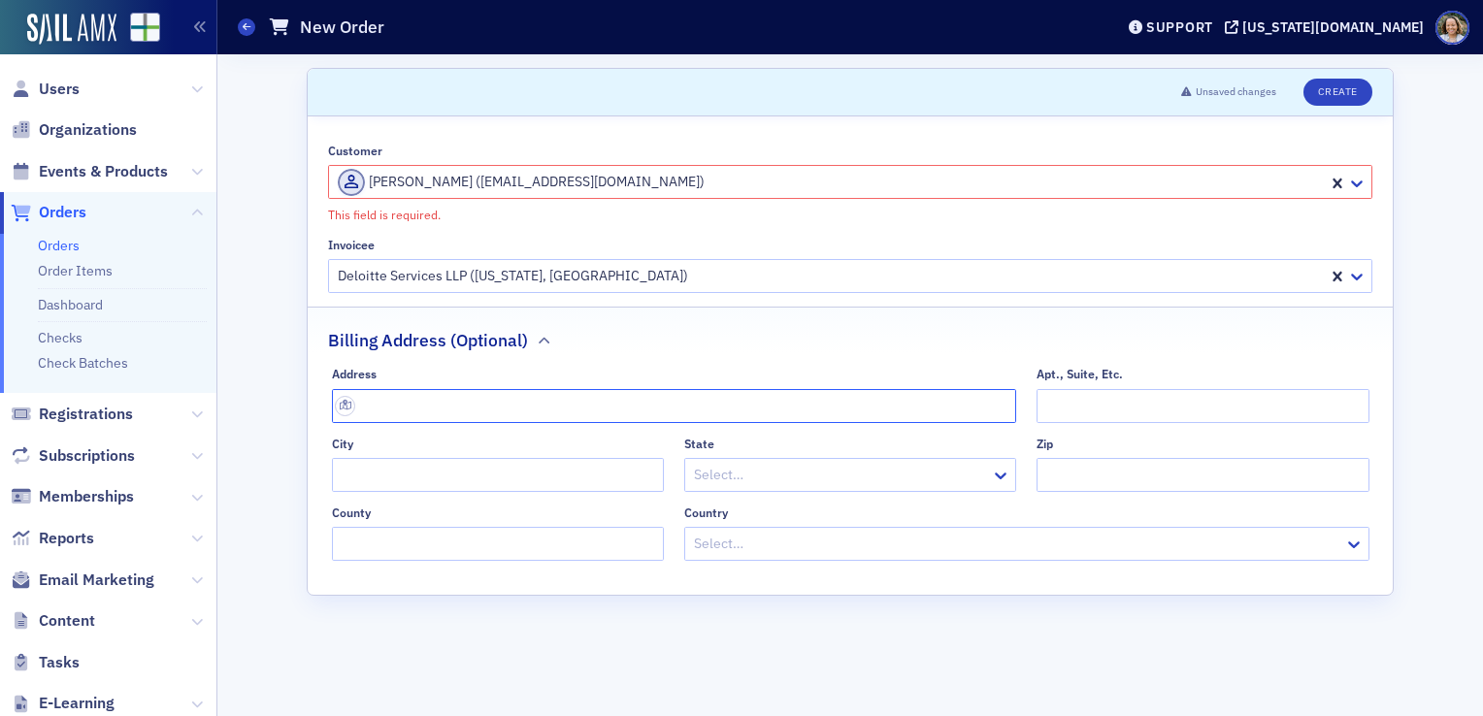
click at [558, 403] on input "text" at bounding box center [674, 406] width 685 height 34
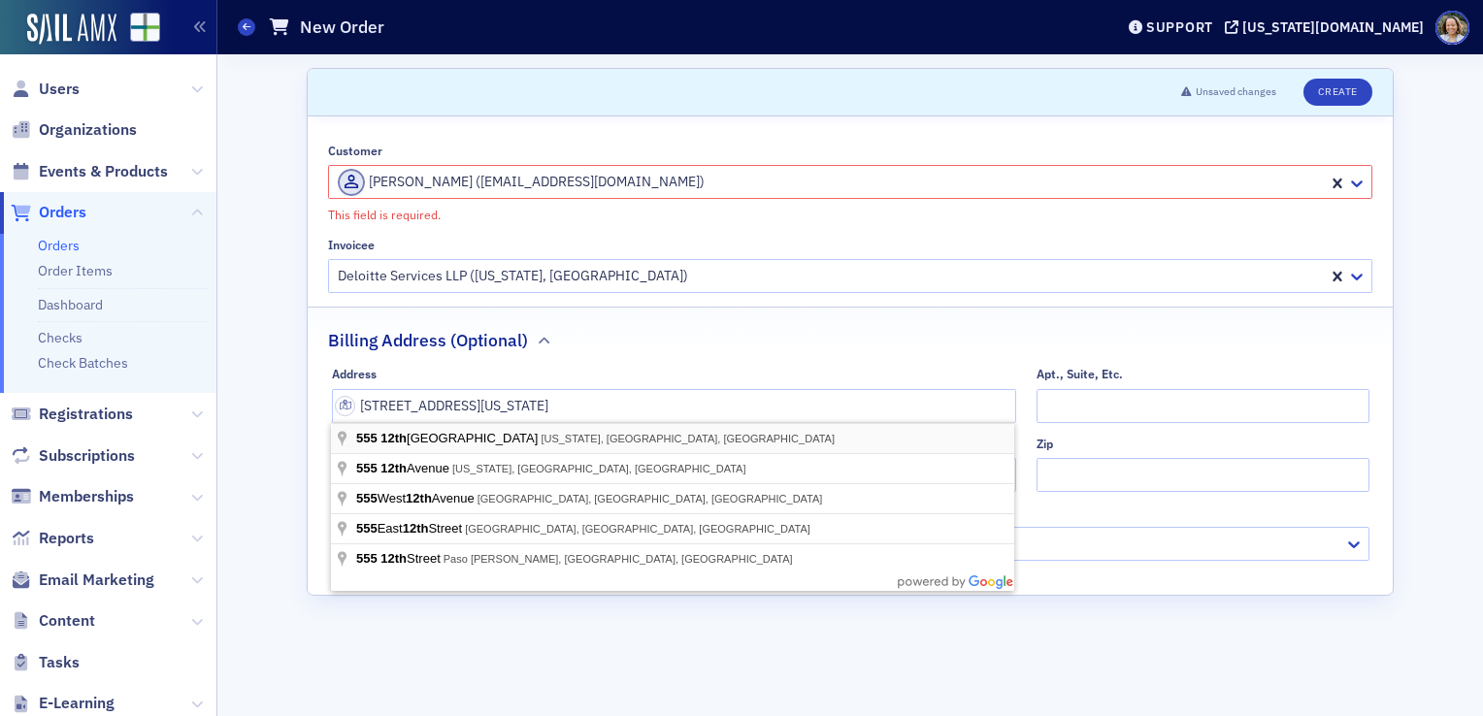
type input "[STREET_ADDRESS]"
type input "[US_STATE]"
type input "20004"
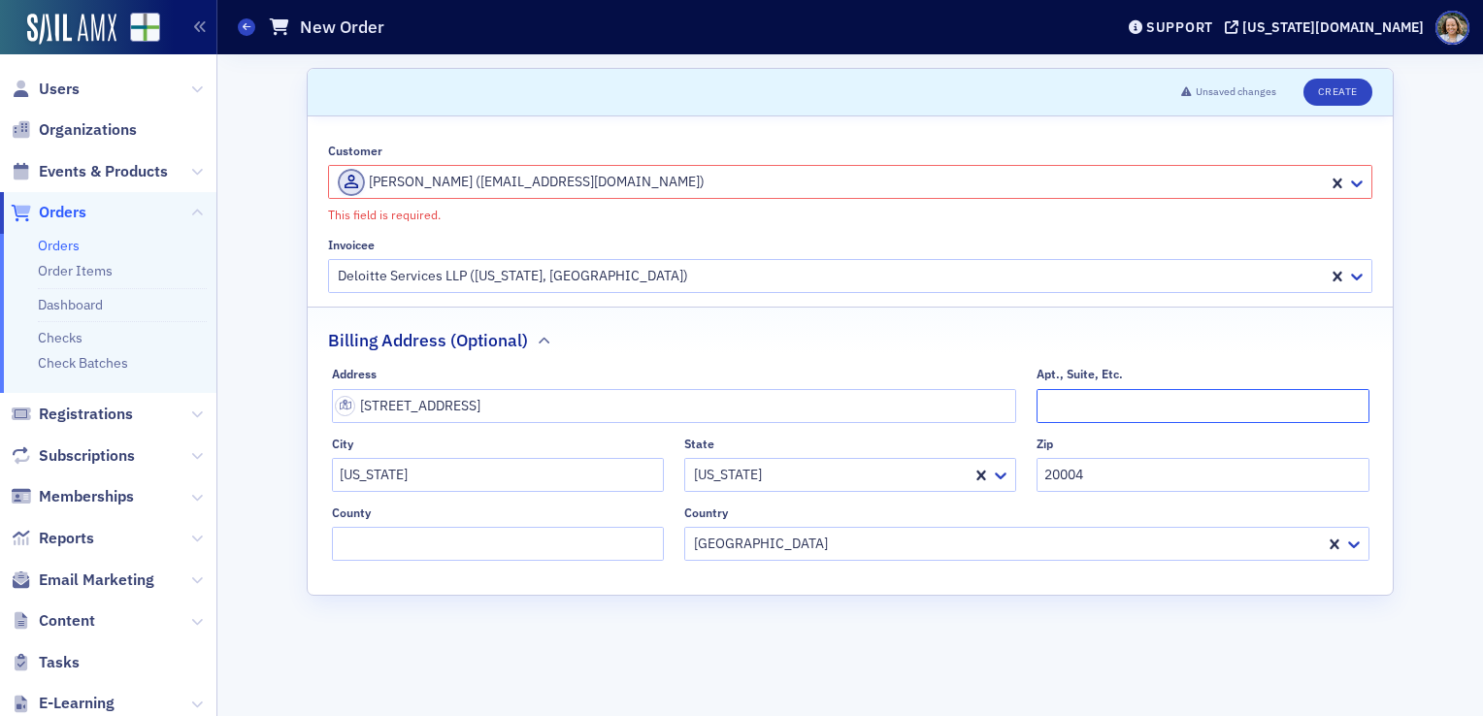
click at [1200, 406] on input "Apt., Suite, Etc." at bounding box center [1203, 406] width 332 height 34
type input "Suite 500"
click at [1178, 471] on input "20004" at bounding box center [1203, 475] width 332 height 34
type input "20004-1207"
click at [1336, 96] on button "Create" at bounding box center [1338, 92] width 69 height 27
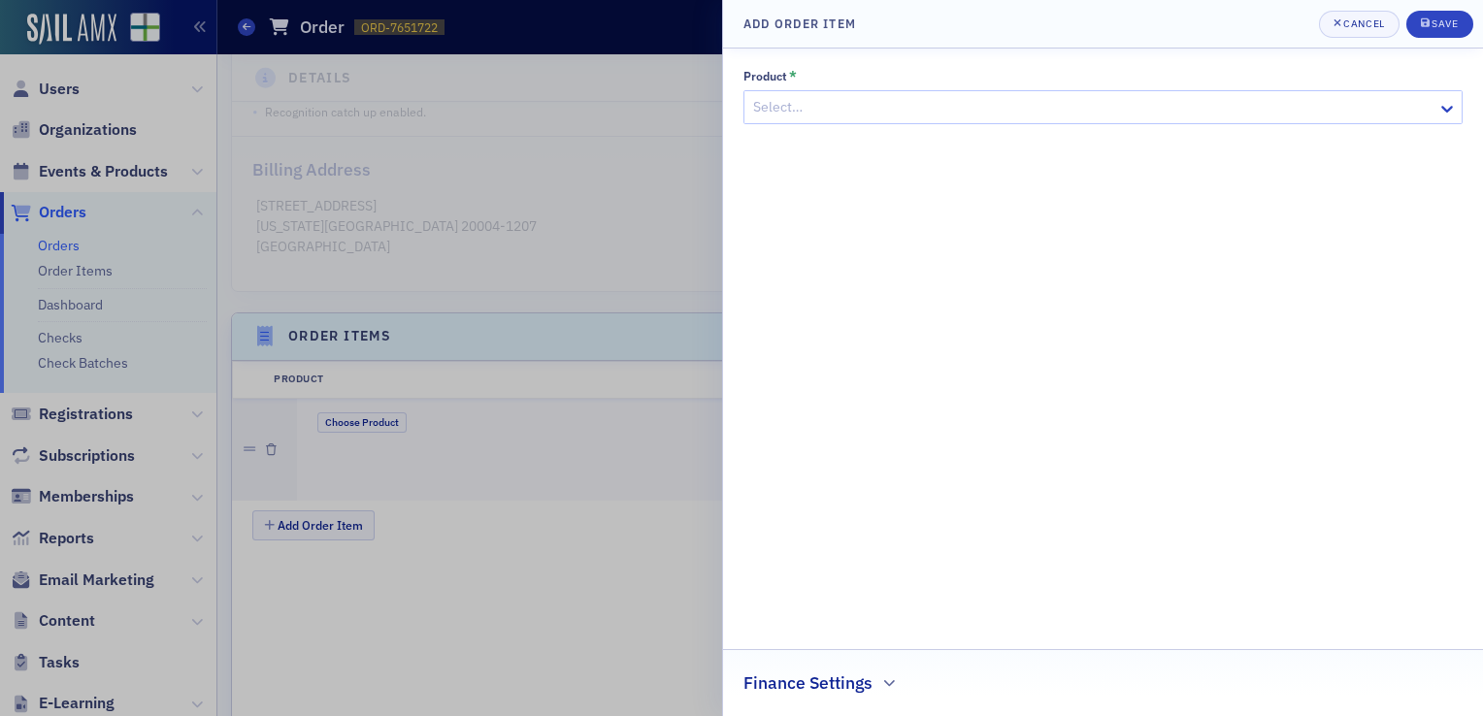
scroll to position [655, 0]
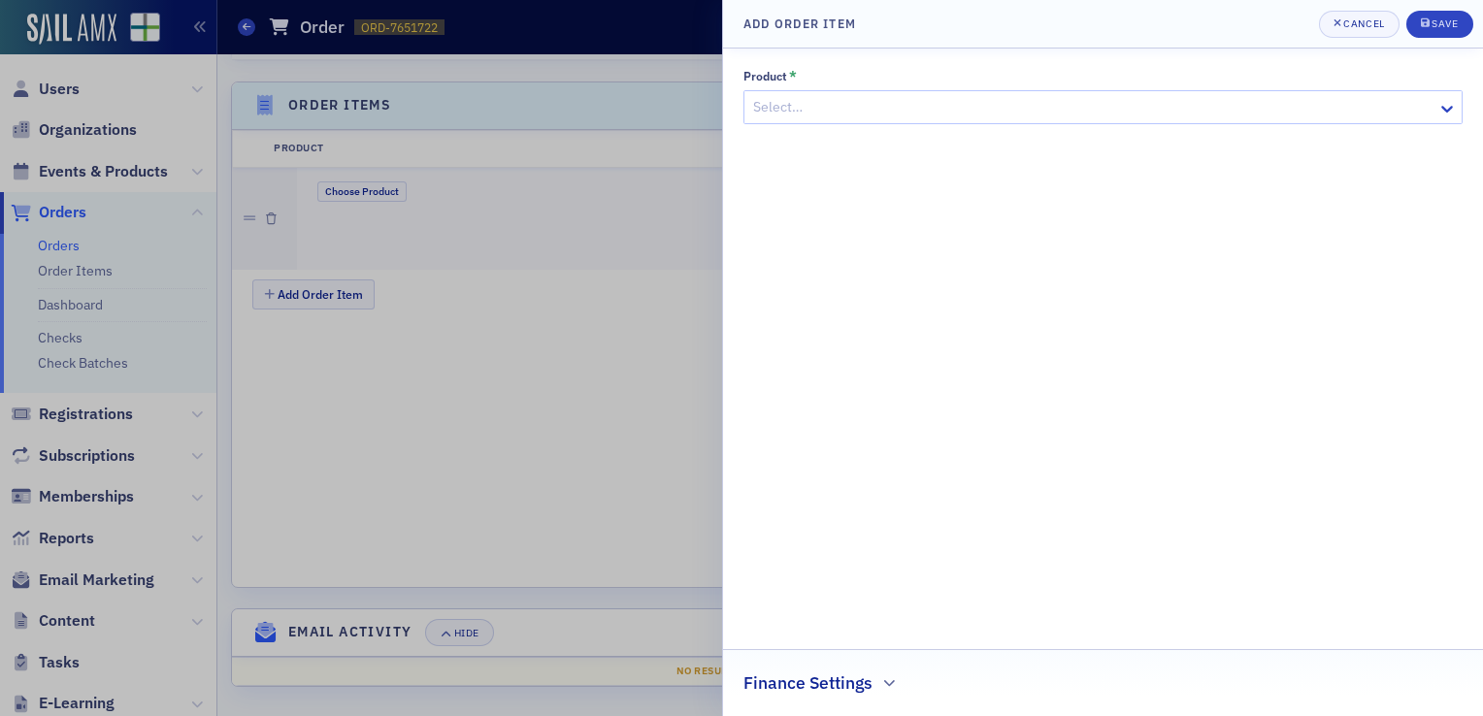
click at [1340, 111] on div at bounding box center [1093, 107] width 684 height 24
type input "B"
type input "Sponsorship"
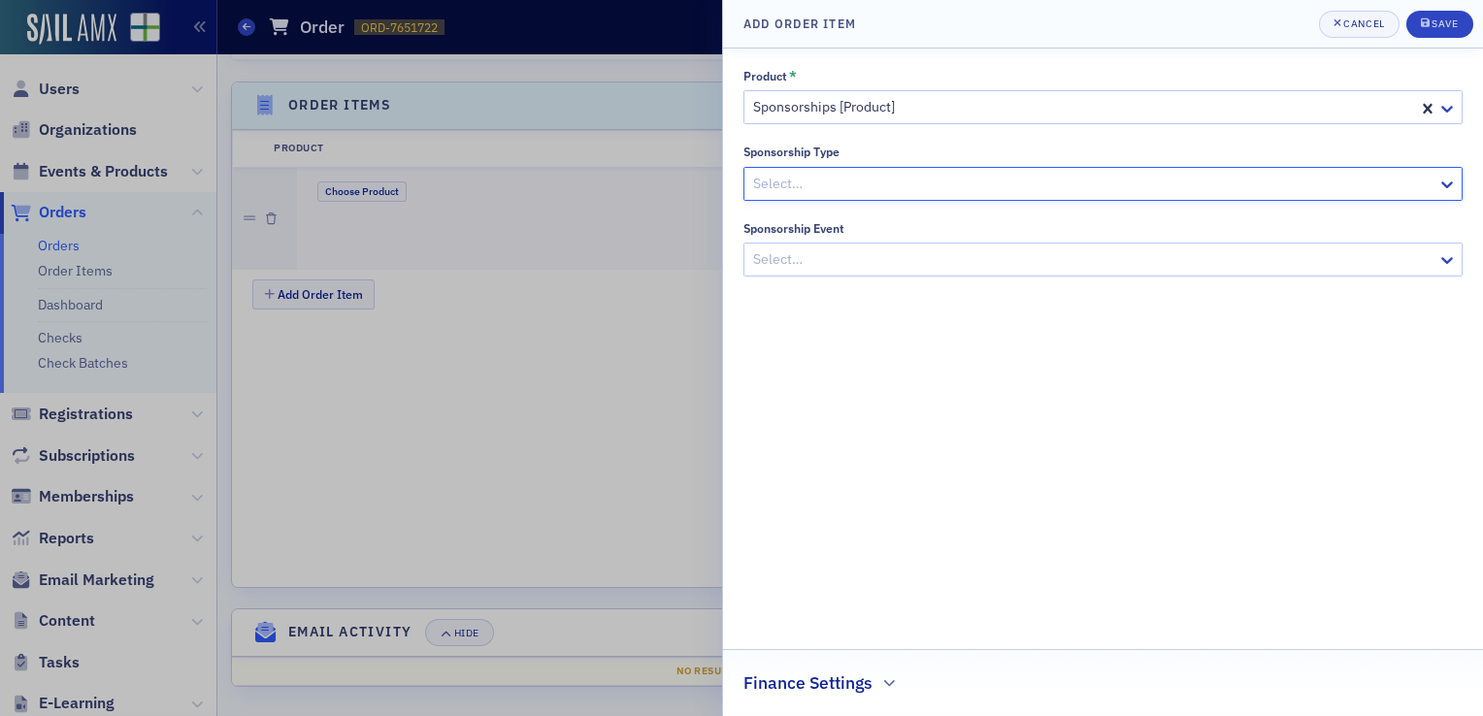
click at [922, 181] on div at bounding box center [1093, 184] width 684 height 24
click at [1445, 256] on icon at bounding box center [1447, 259] width 19 height 19
click at [1461, 184] on div at bounding box center [1450, 183] width 24 height 20
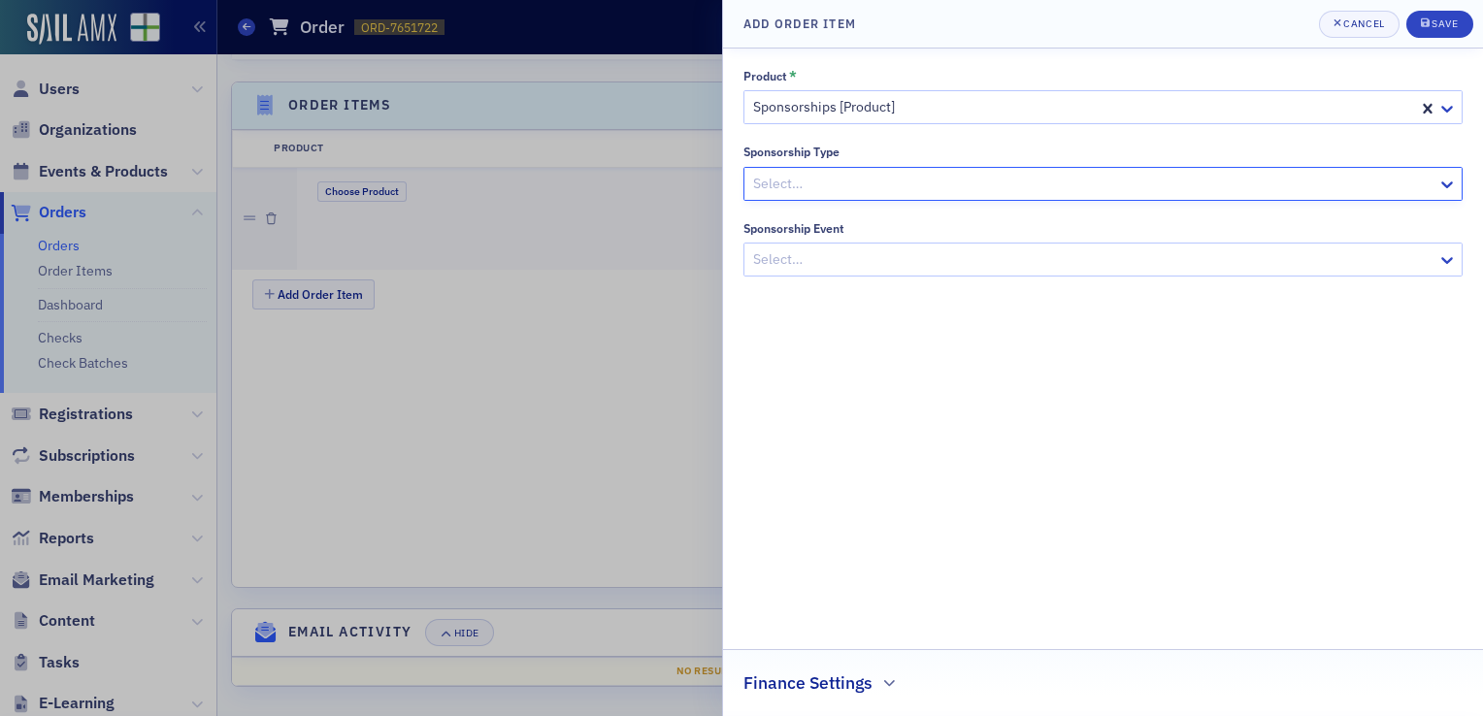
click at [1341, 145] on div "Sponsorship Type" at bounding box center [1103, 152] width 719 height 15
click at [1374, 282] on div "Product * Sponsorships [Product] Sponsorship Type Select… Sponsorship Event Sel…" at bounding box center [1103, 382] width 719 height 627
click at [1359, 264] on div at bounding box center [1093, 260] width 684 height 24
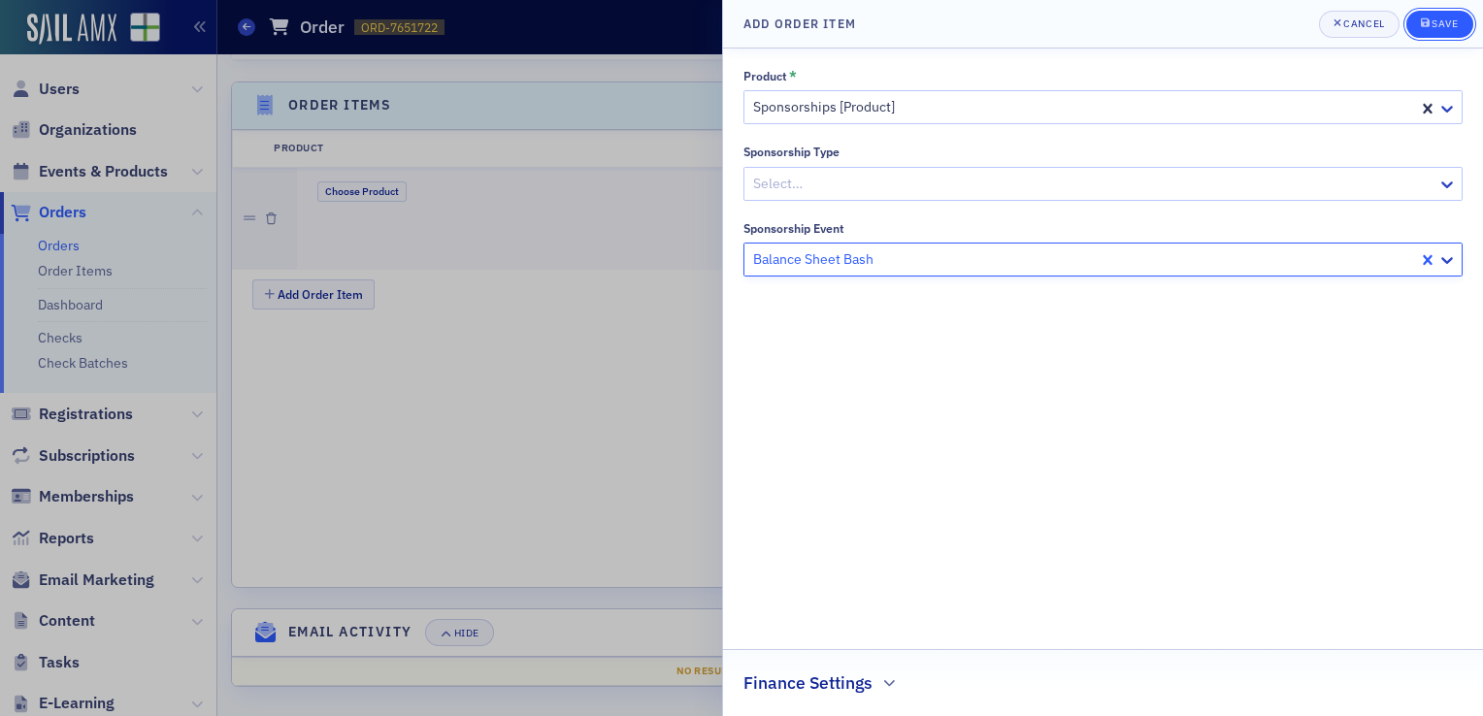
click at [1447, 25] on div "Save" at bounding box center [1445, 23] width 26 height 11
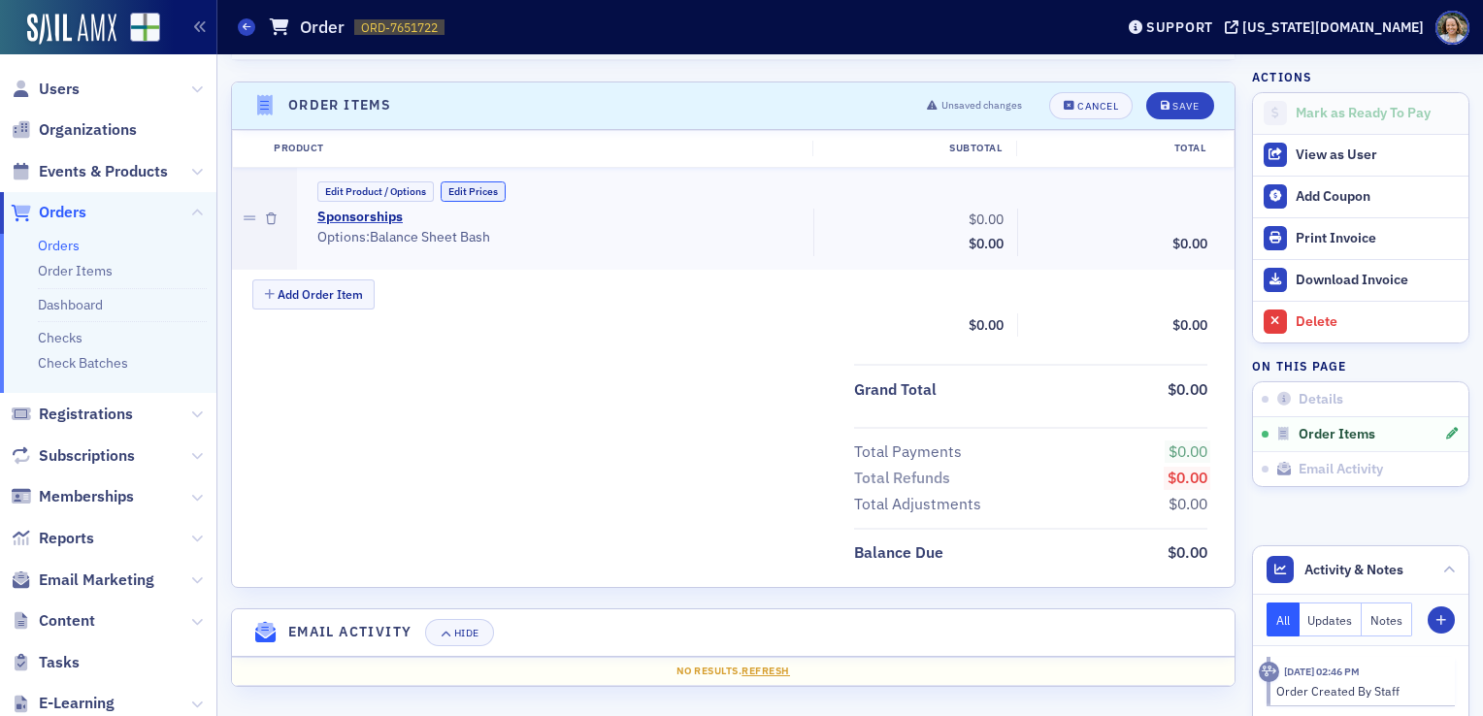
click at [482, 195] on button "Edit Prices" at bounding box center [473, 192] width 65 height 20
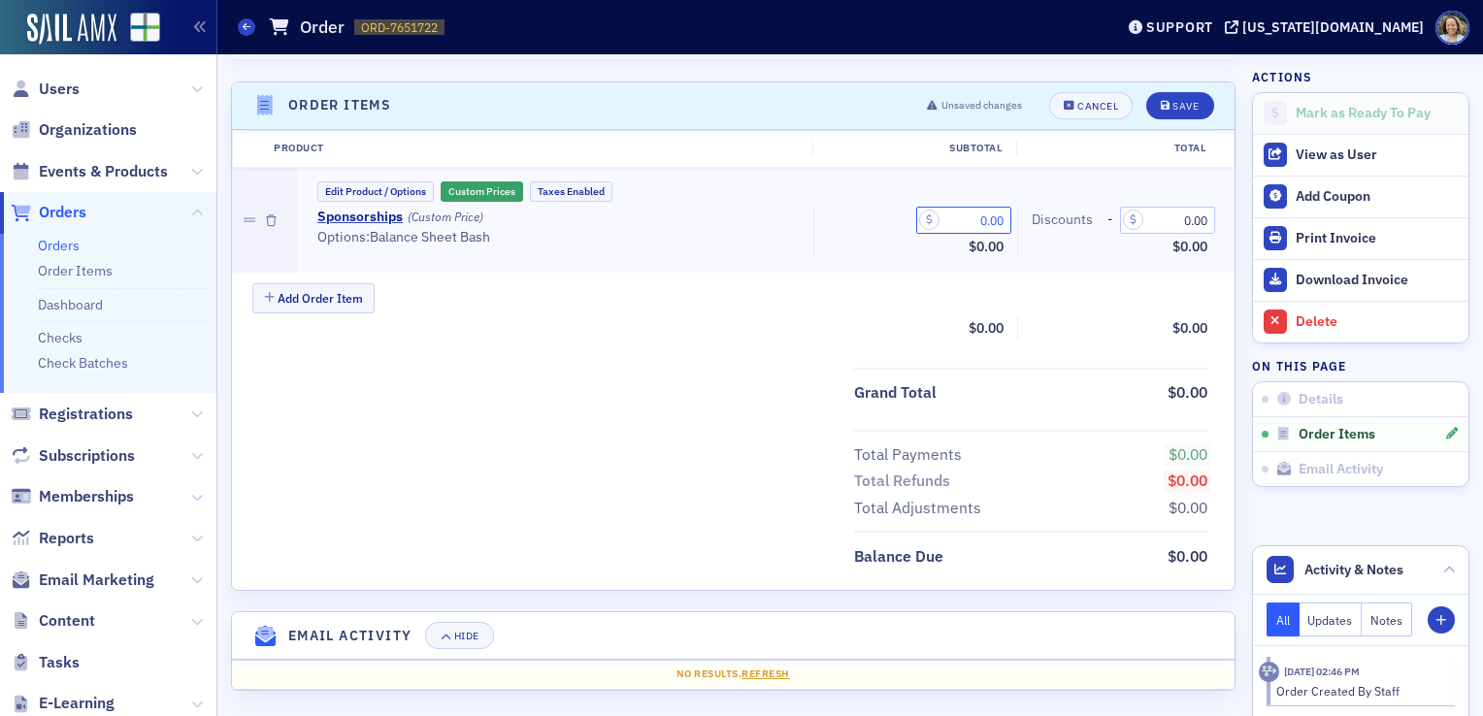
click at [967, 214] on input "0.00" at bounding box center [963, 220] width 95 height 27
type input "5,000.00"
click at [1179, 111] on button "Save" at bounding box center [1179, 105] width 67 height 27
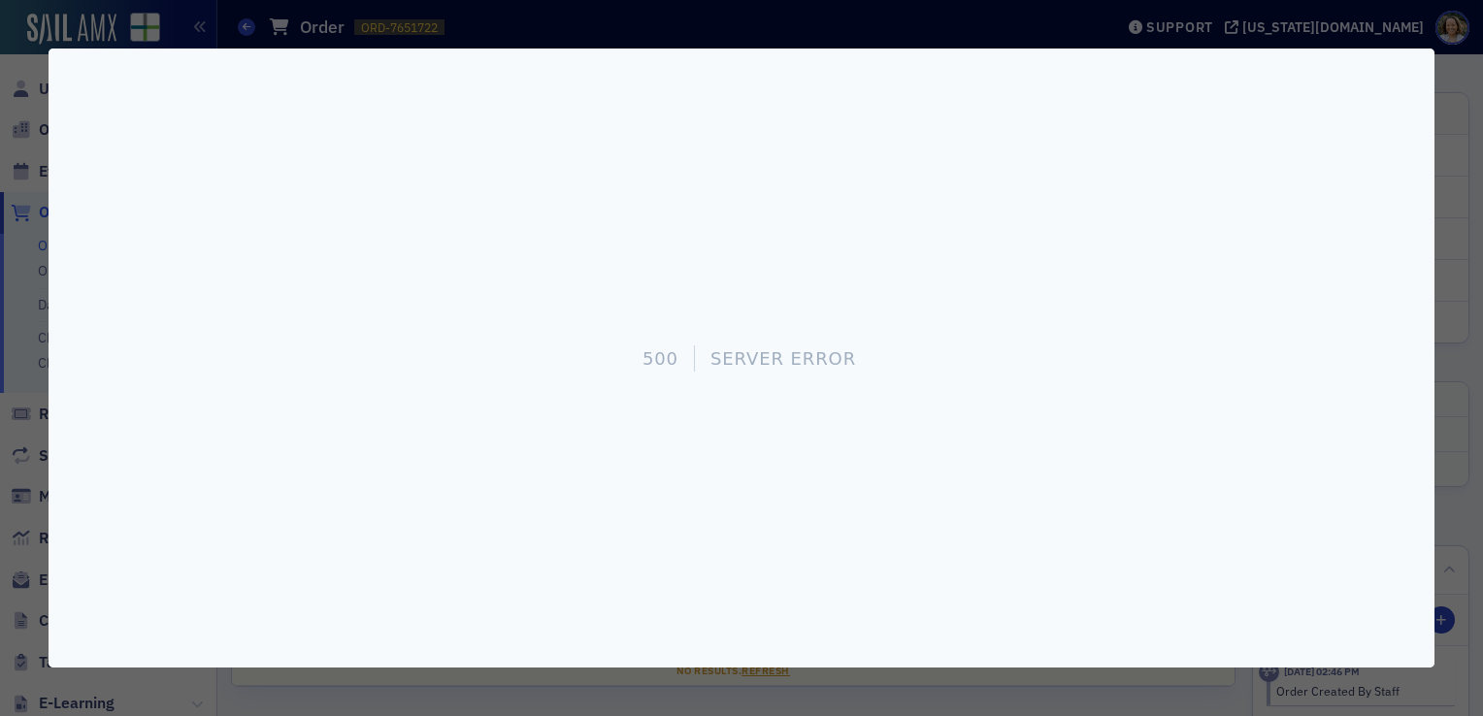
click at [1052, 136] on div "500 Server Error" at bounding box center [742, 358] width 1386 height 619
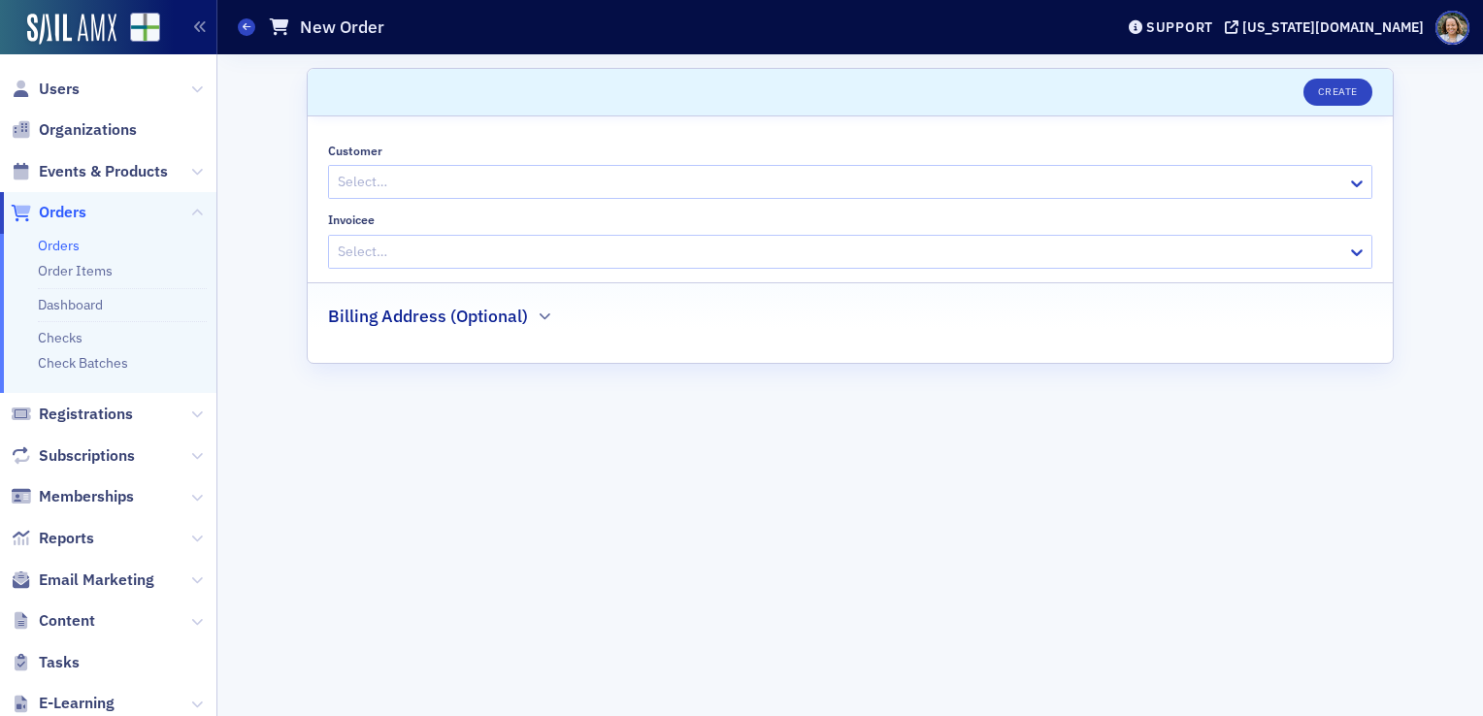
click at [54, 249] on link "Orders" at bounding box center [59, 245] width 42 height 17
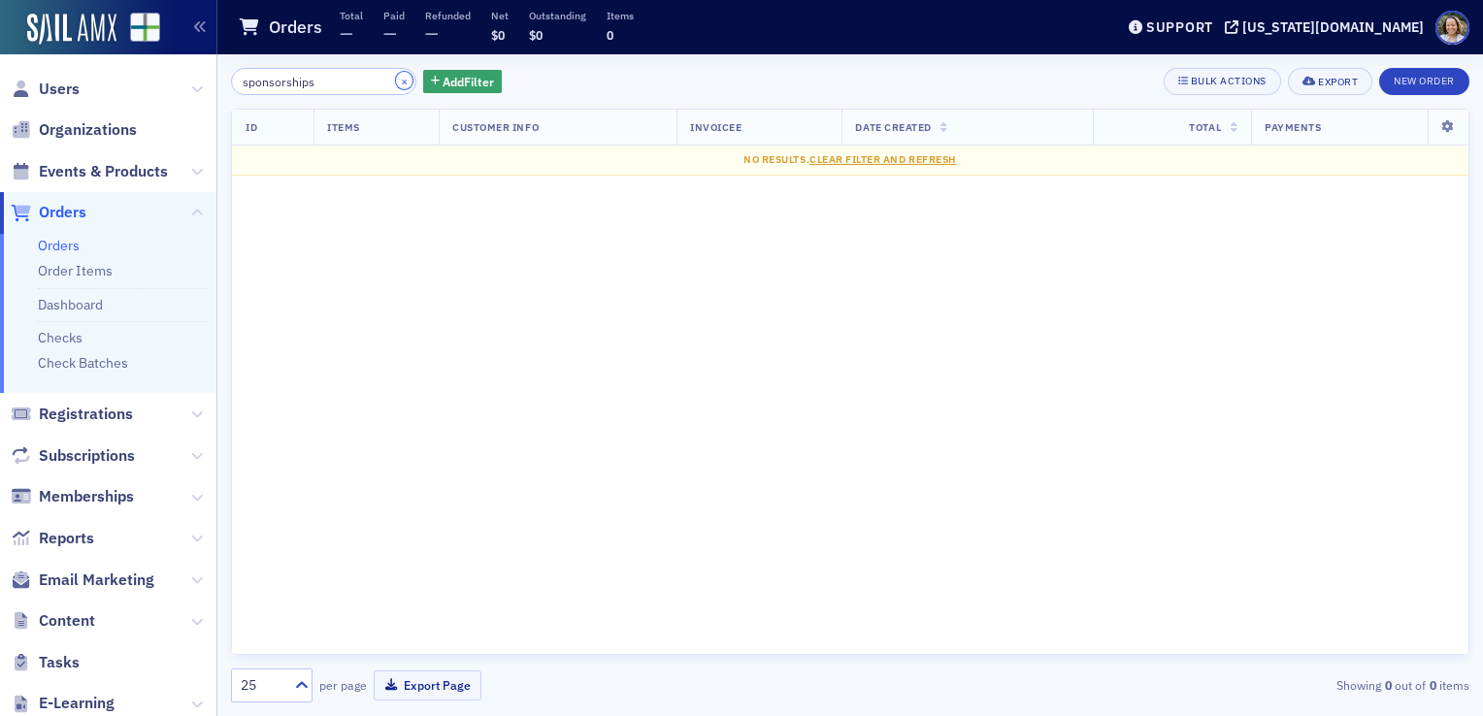
click at [396, 83] on button "×" at bounding box center [404, 80] width 17 height 17
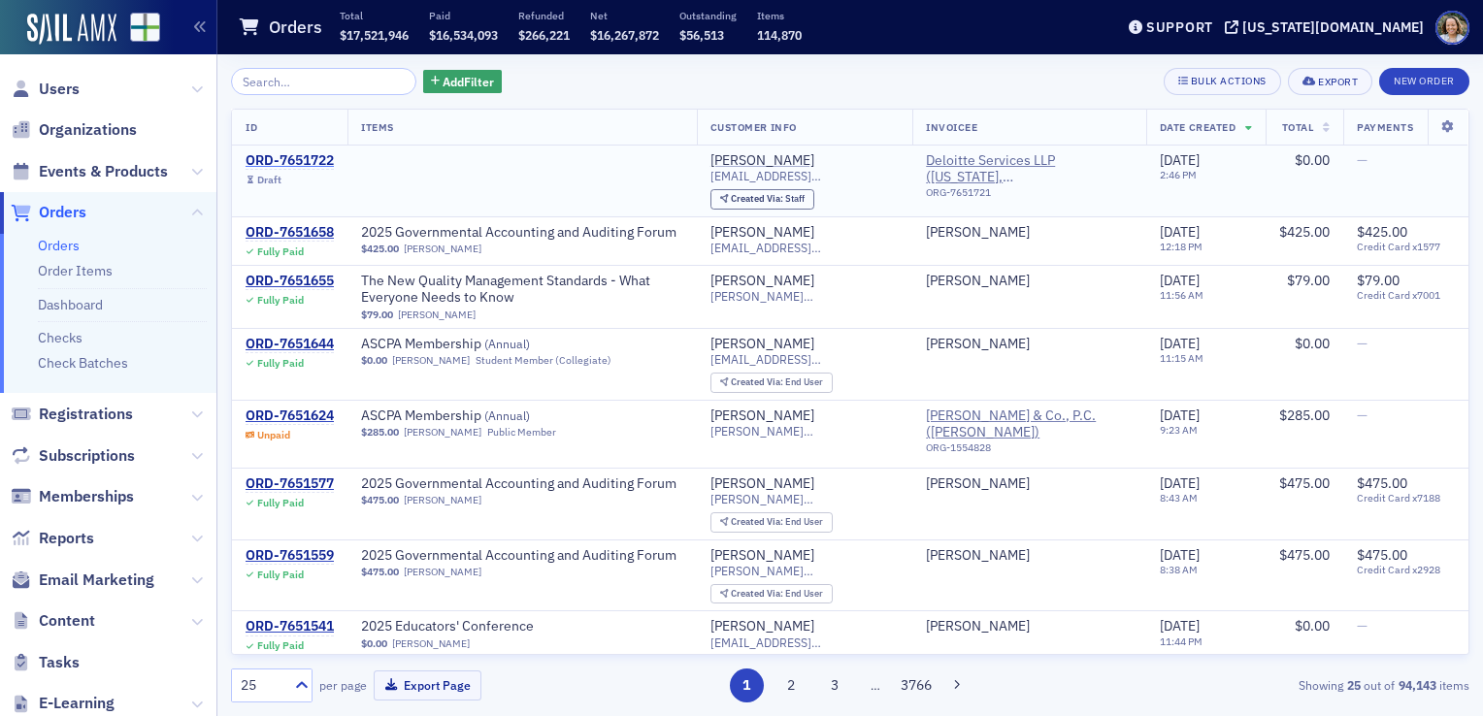
click at [298, 159] on div "ORD-7651722" at bounding box center [290, 160] width 88 height 17
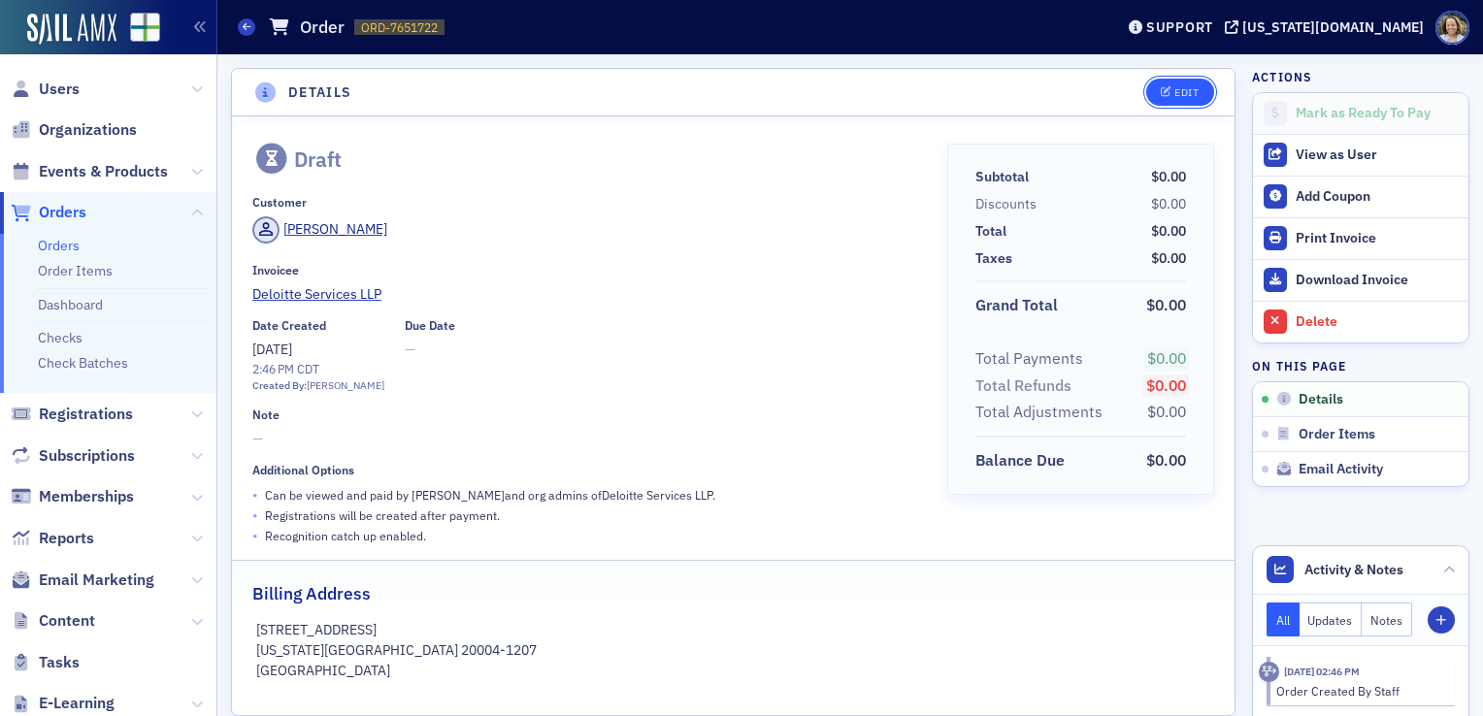
click at [1175, 92] on div "Edit" at bounding box center [1187, 92] width 24 height 11
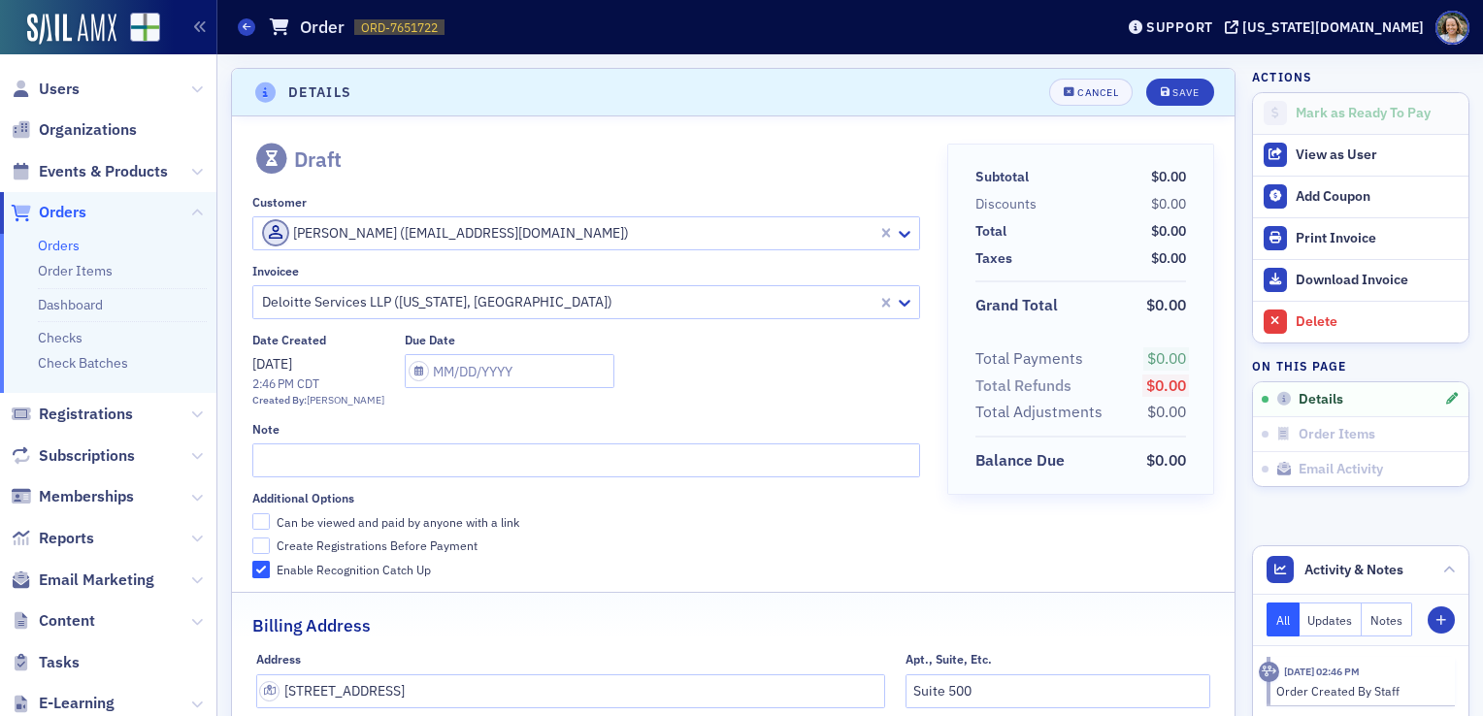
scroll to position [4, 0]
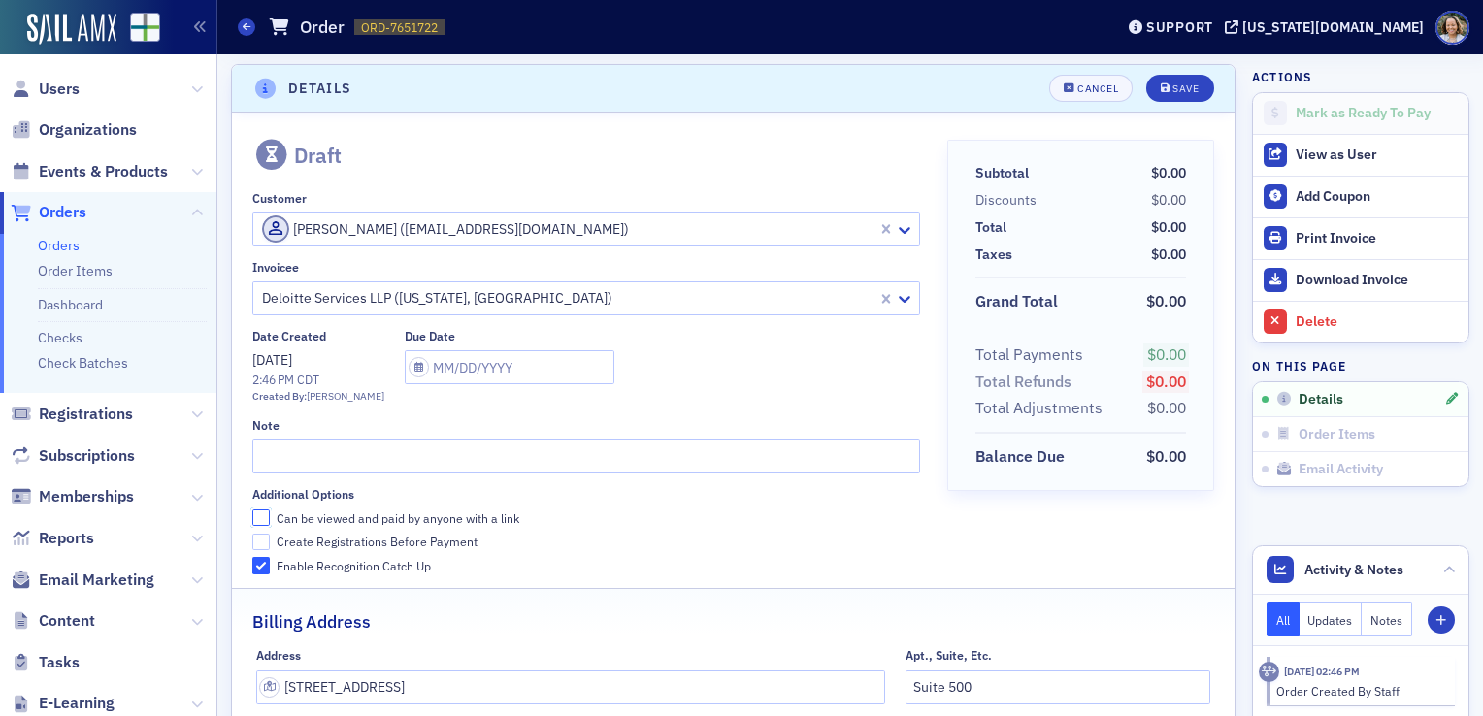
click at [264, 513] on input "Can be viewed and paid by anyone with a link" at bounding box center [260, 518] width 17 height 17
checkbox input "true"
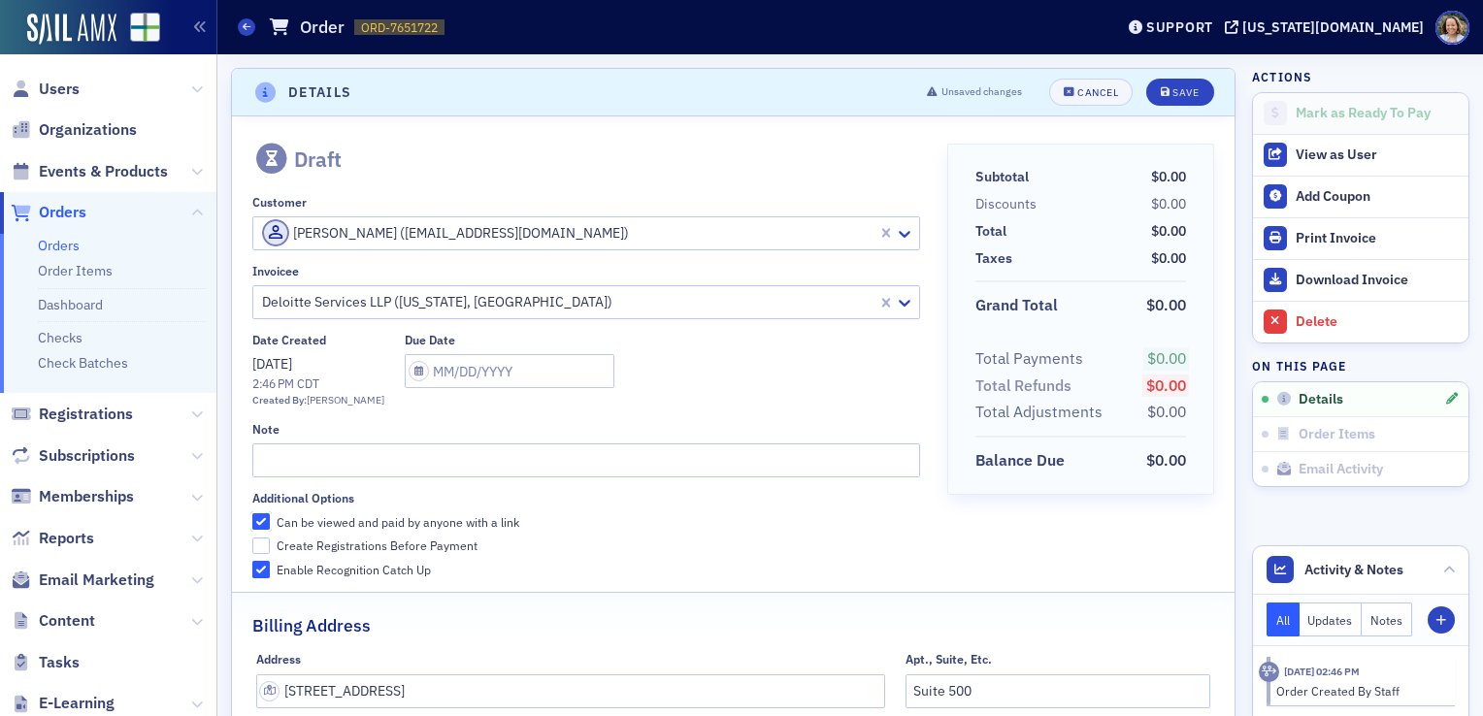
scroll to position [0, 0]
click at [1151, 180] on span "$0.00" at bounding box center [1168, 176] width 35 height 17
click at [1309, 398] on span "Details" at bounding box center [1321, 399] width 45 height 17
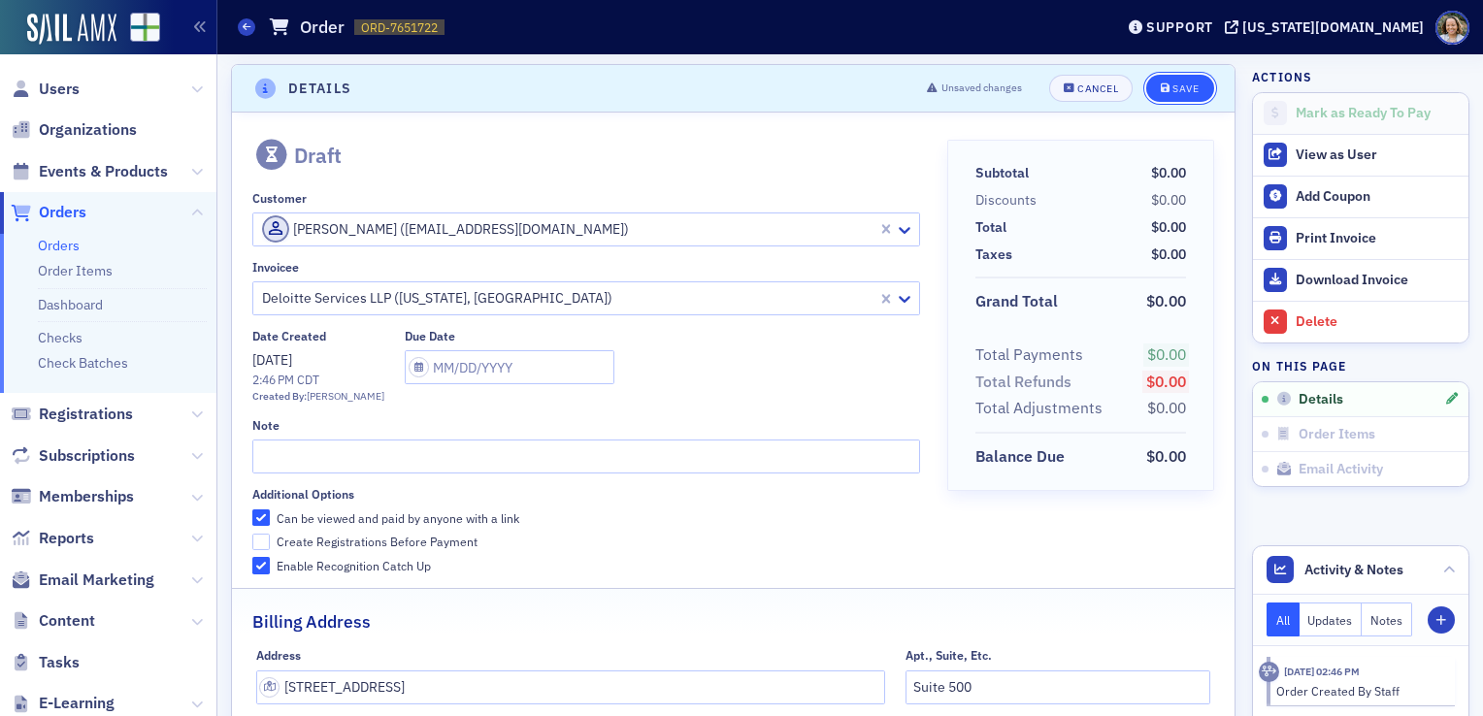
click at [1173, 87] on div "Save" at bounding box center [1186, 88] width 26 height 11
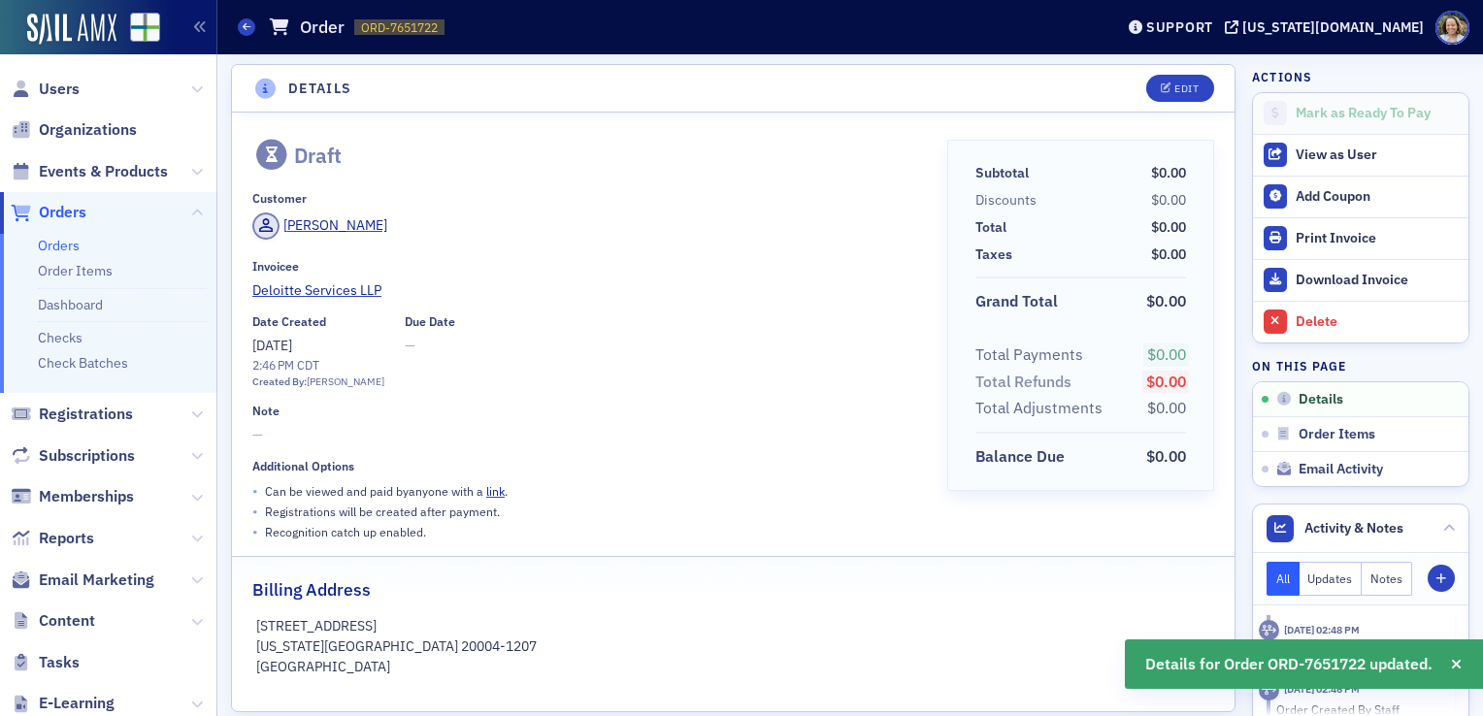
click at [1467, 188] on div "Details Edit Draft Customer Stacey Grooms Invoicee Deloitte Services LLP Date C…" at bounding box center [850, 502] width 1266 height 904
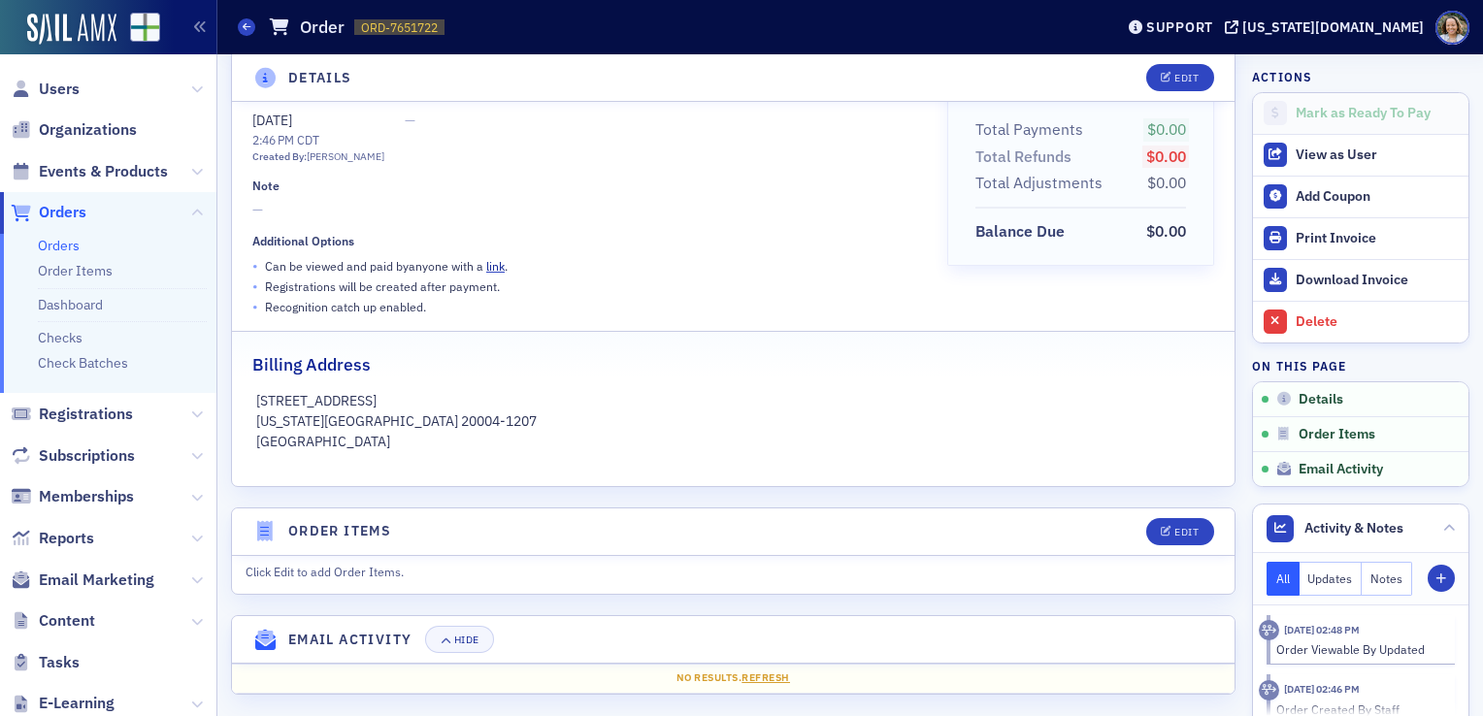
scroll to position [239, 0]
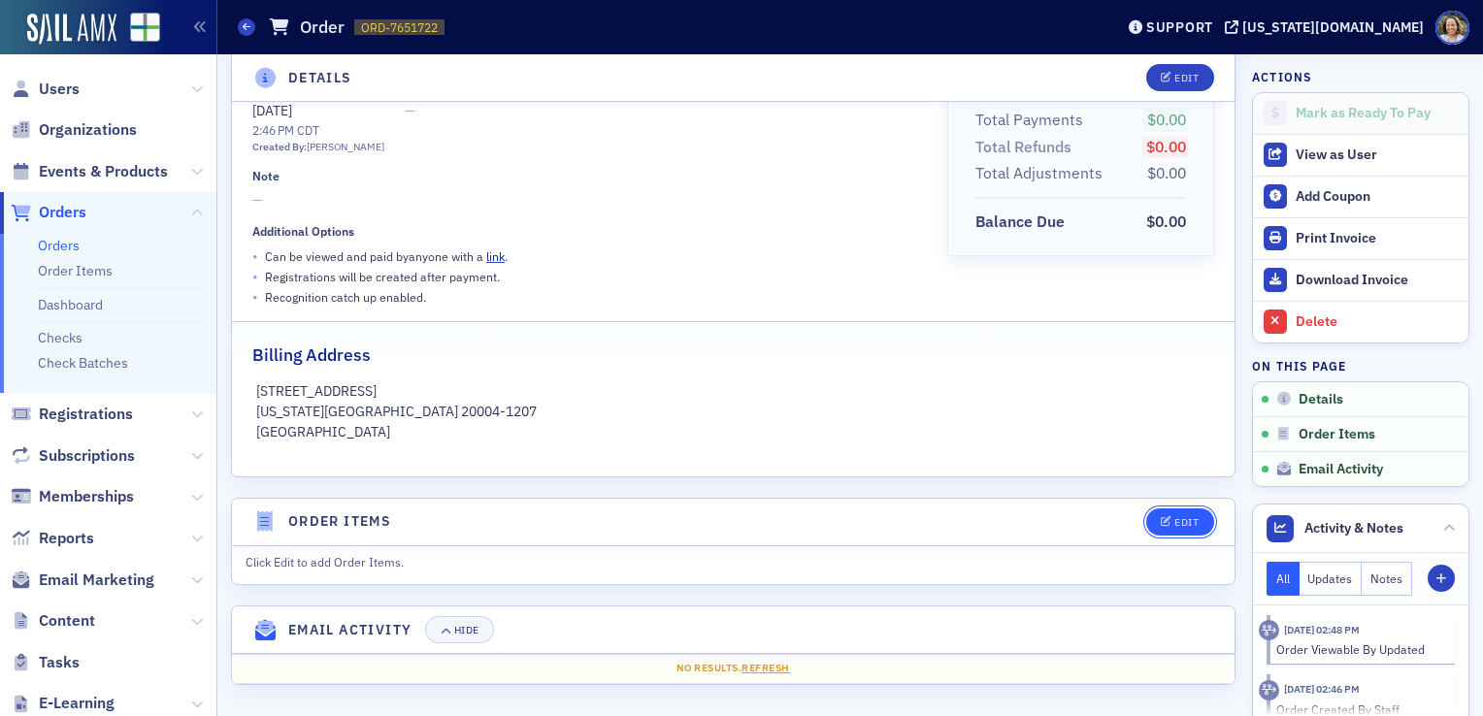
click at [1168, 509] on button "Edit" at bounding box center [1179, 522] width 67 height 27
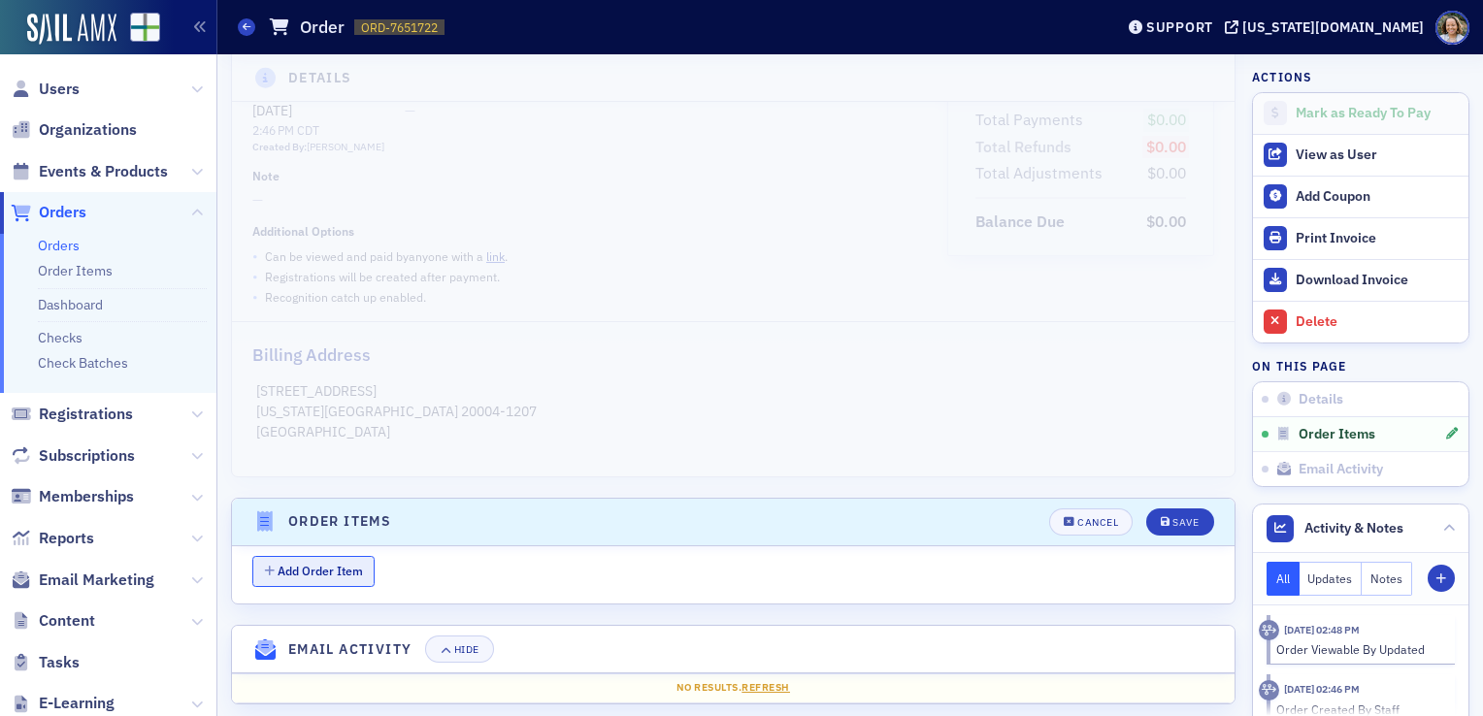
click at [338, 567] on button "Add Order Item" at bounding box center [313, 571] width 122 height 30
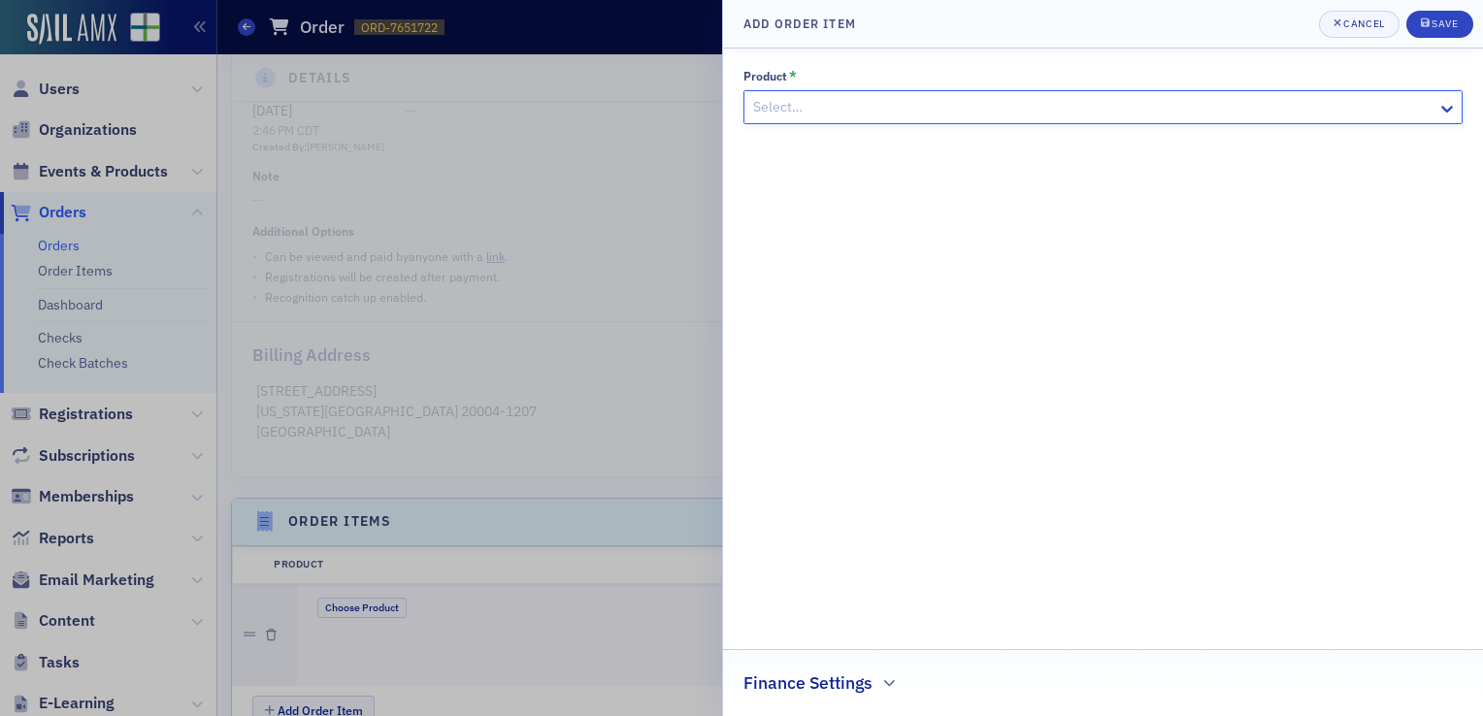
click at [1059, 122] on div "Select…" at bounding box center [1103, 107] width 719 height 34
click at [1059, 119] on div "Select…" at bounding box center [1091, 107] width 693 height 28
click at [1051, 105] on div at bounding box center [1093, 107] width 684 height 24
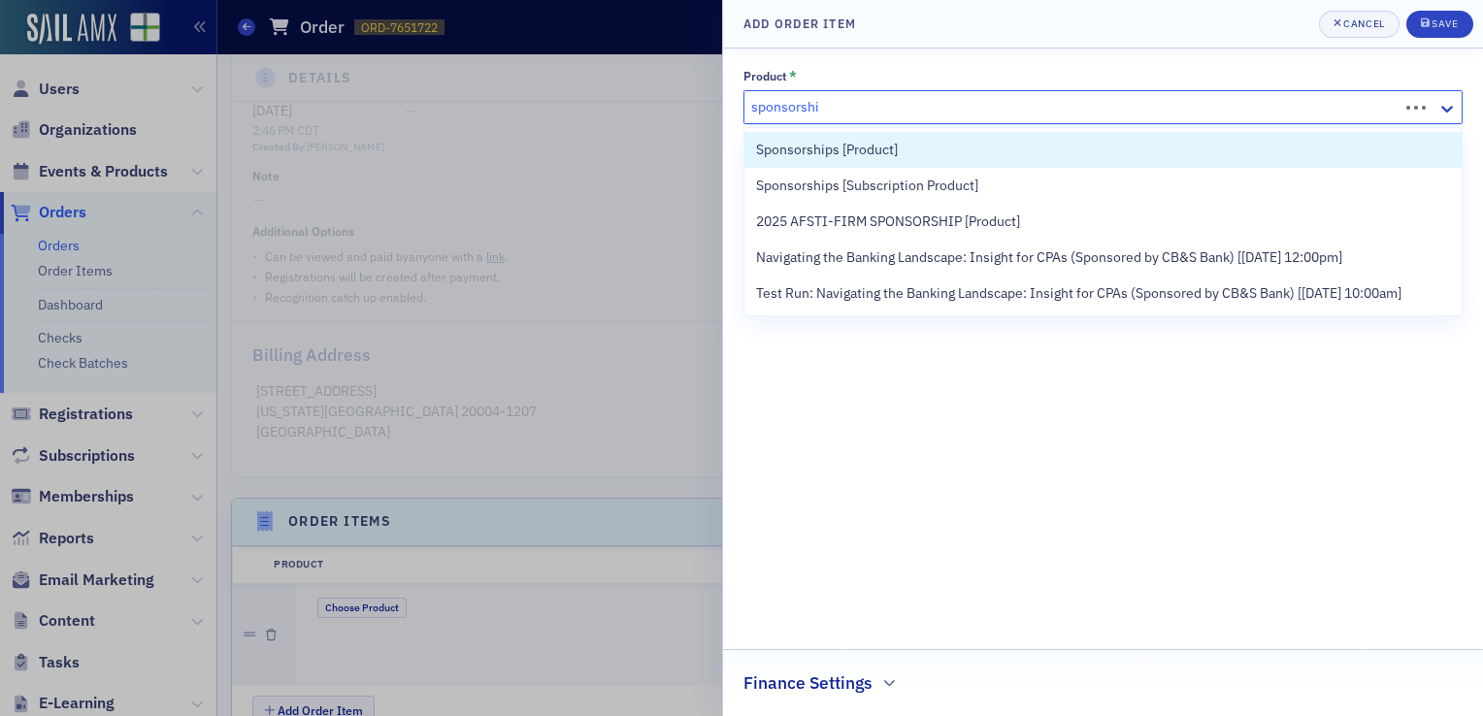
type input "sponsorship"
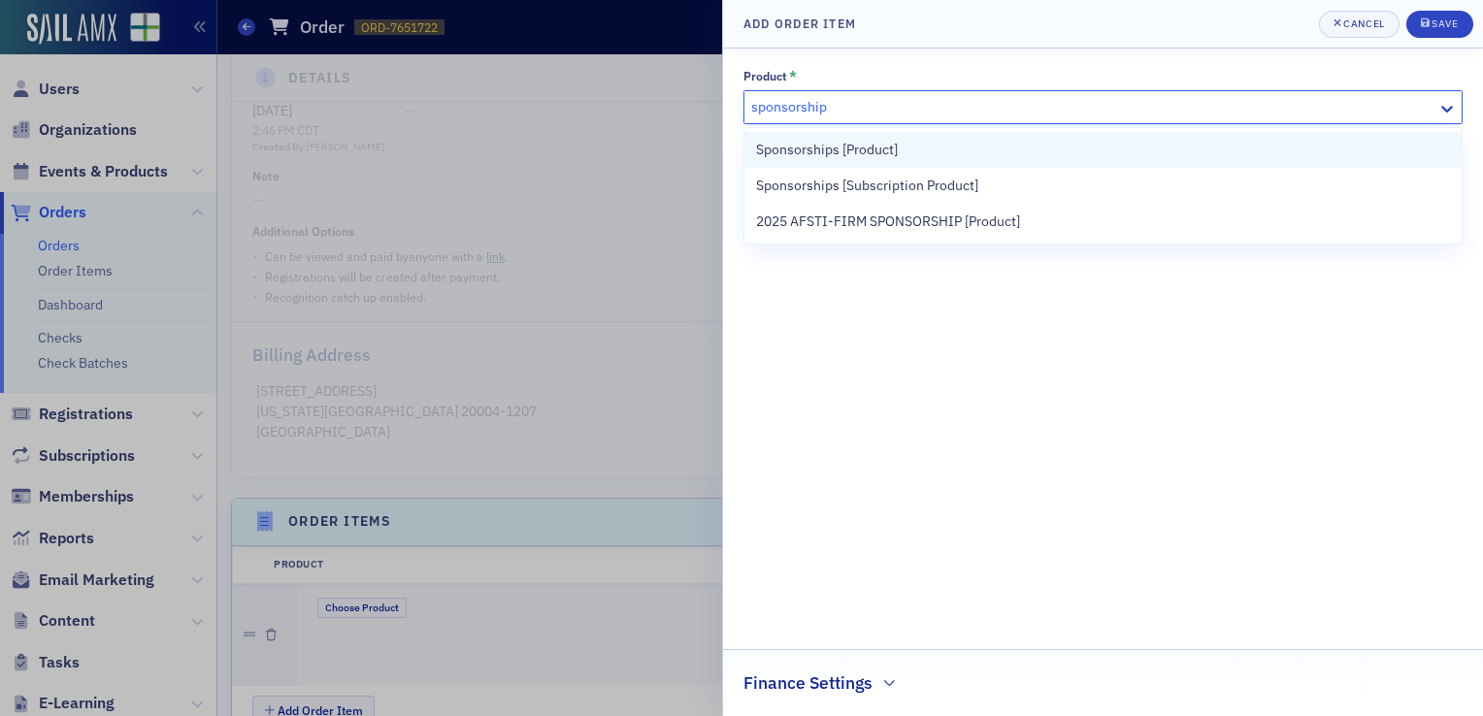
click at [938, 153] on div "Sponsorships [Product]" at bounding box center [1103, 150] width 694 height 20
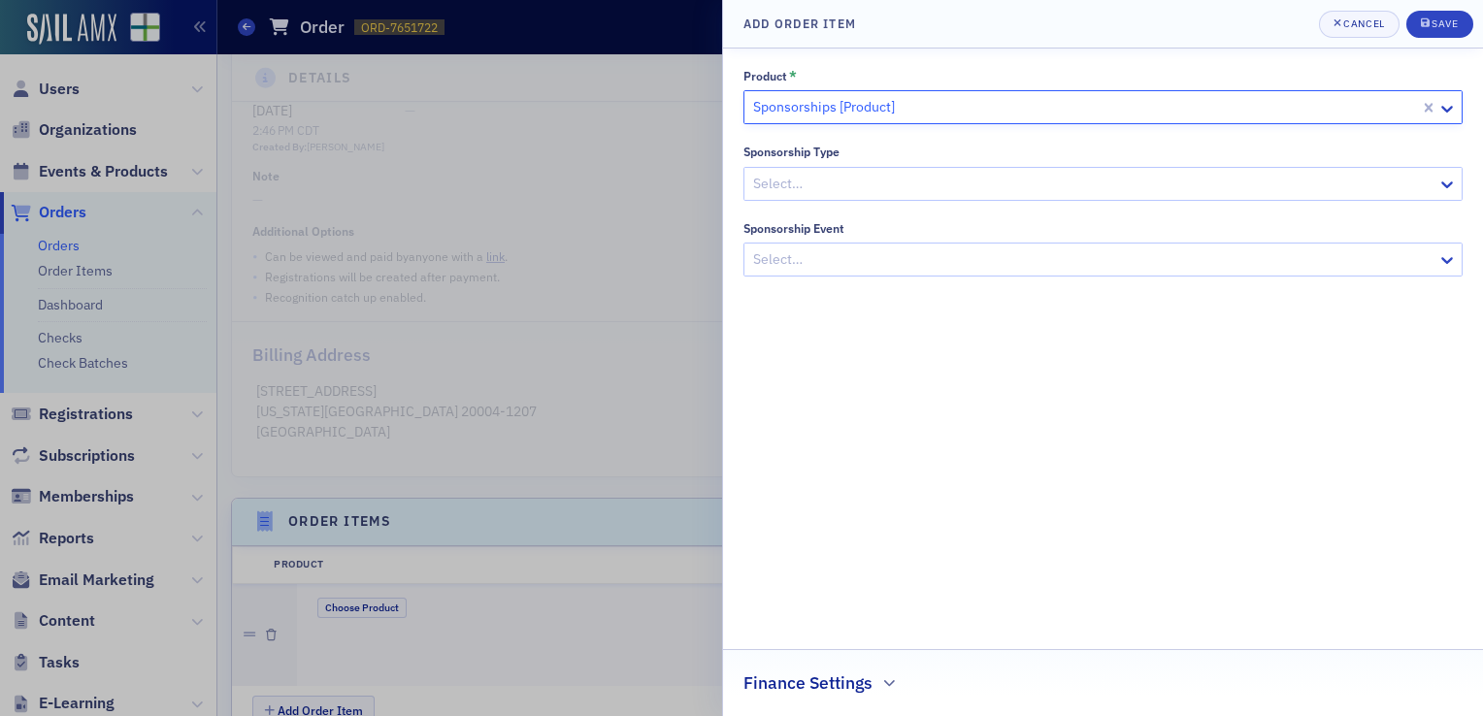
click at [907, 260] on div at bounding box center [1093, 260] width 684 height 24
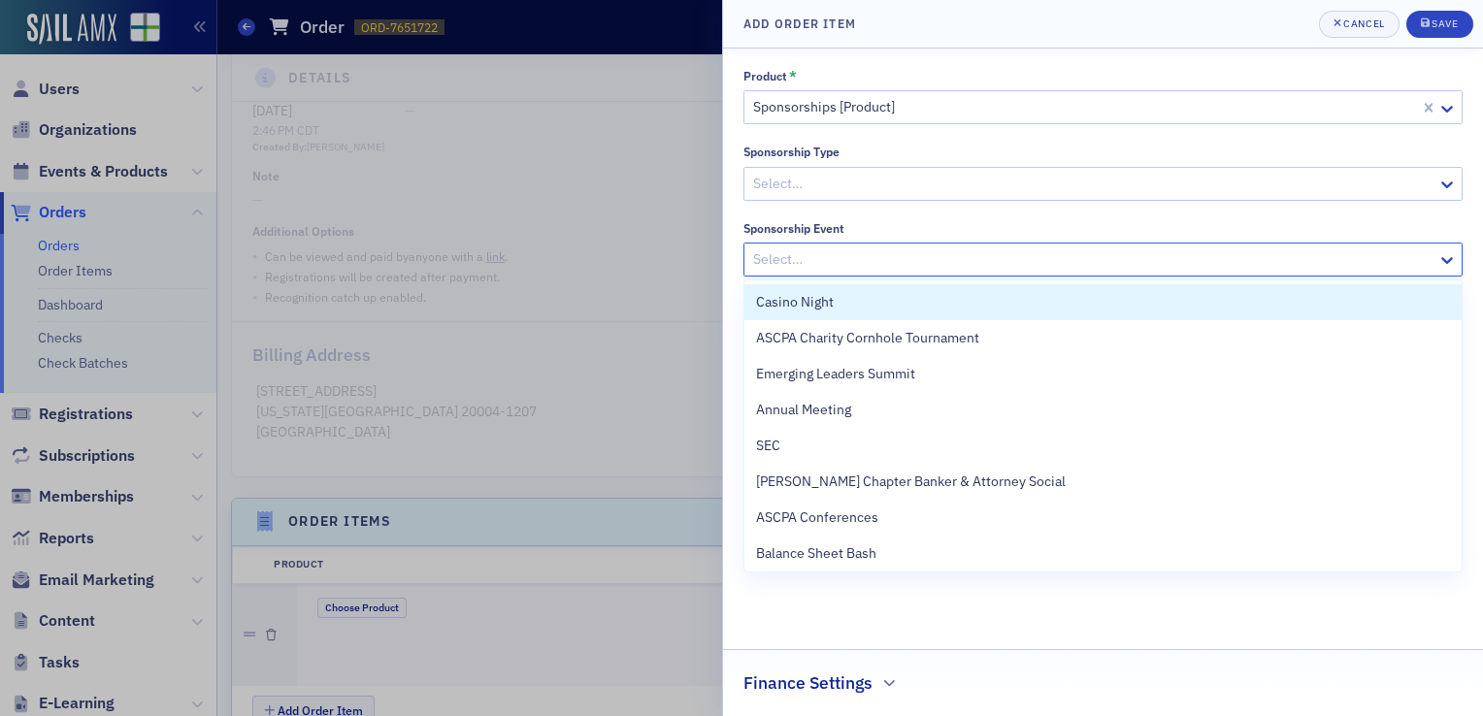
type input "b"
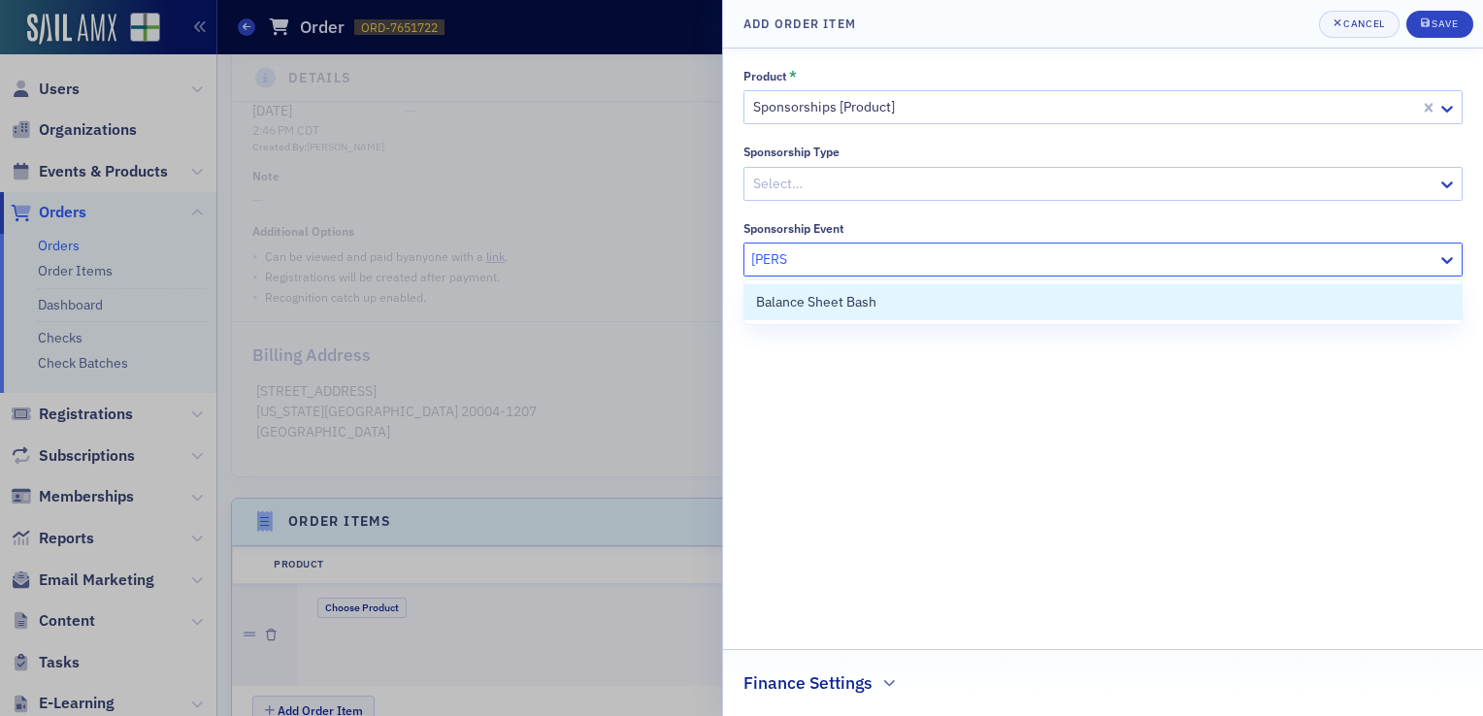
type input "Balanc"
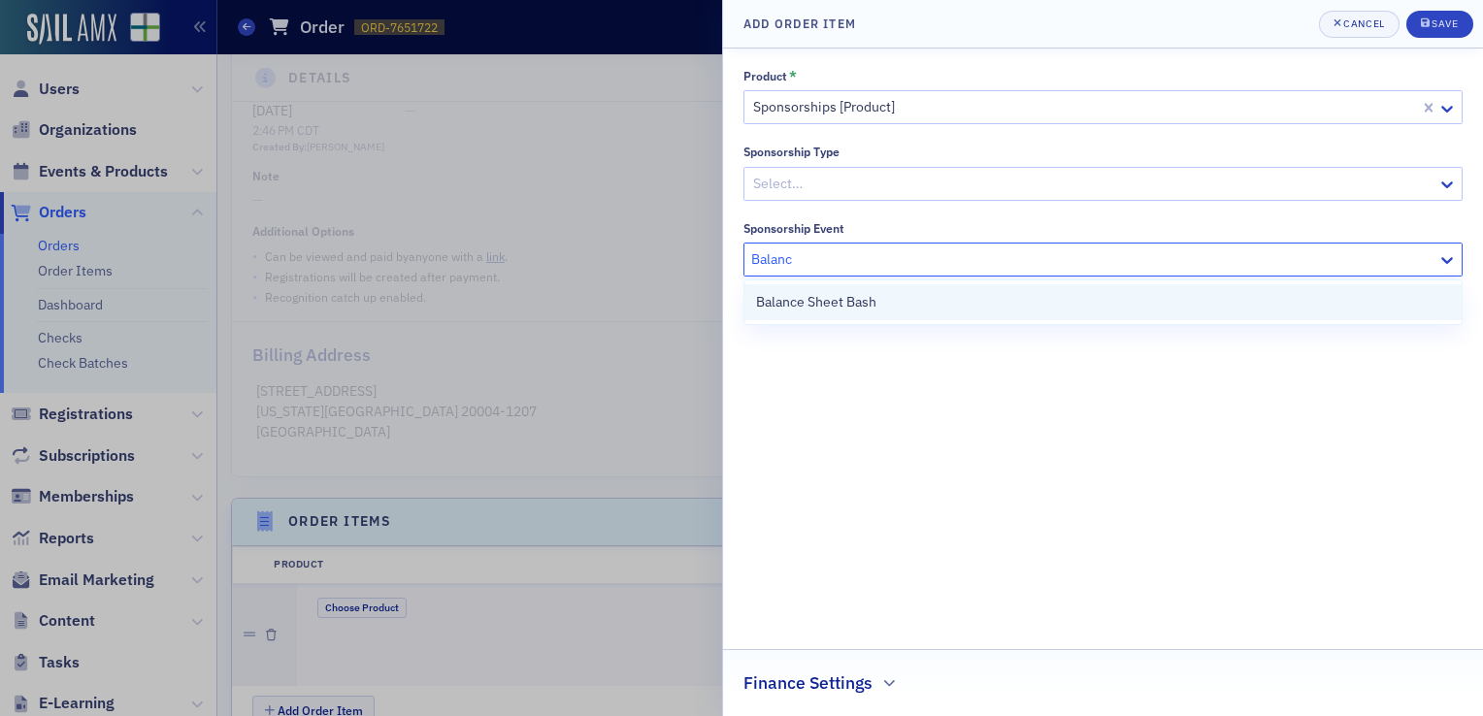
click at [905, 307] on div "Balance Sheet Bash" at bounding box center [1103, 302] width 694 height 20
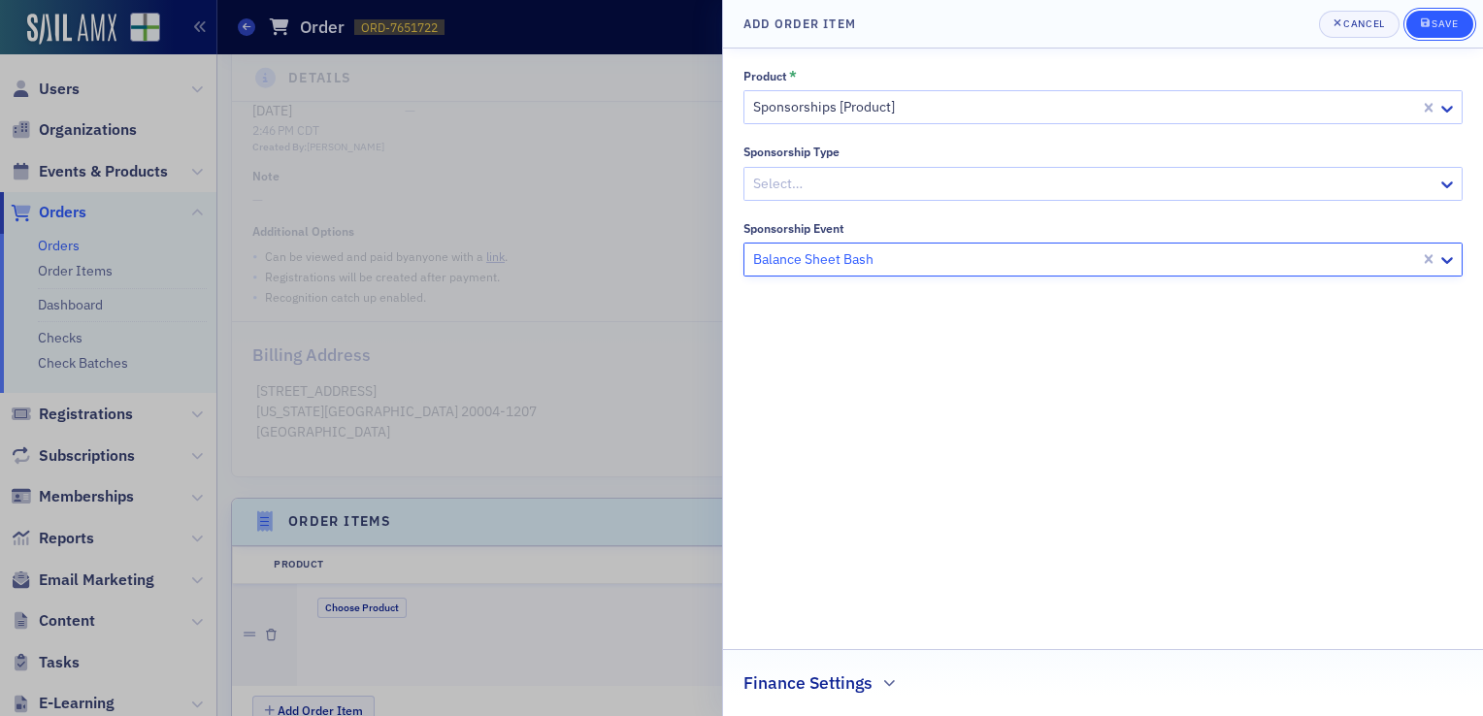
click at [1468, 26] on button "Save" at bounding box center [1440, 24] width 67 height 27
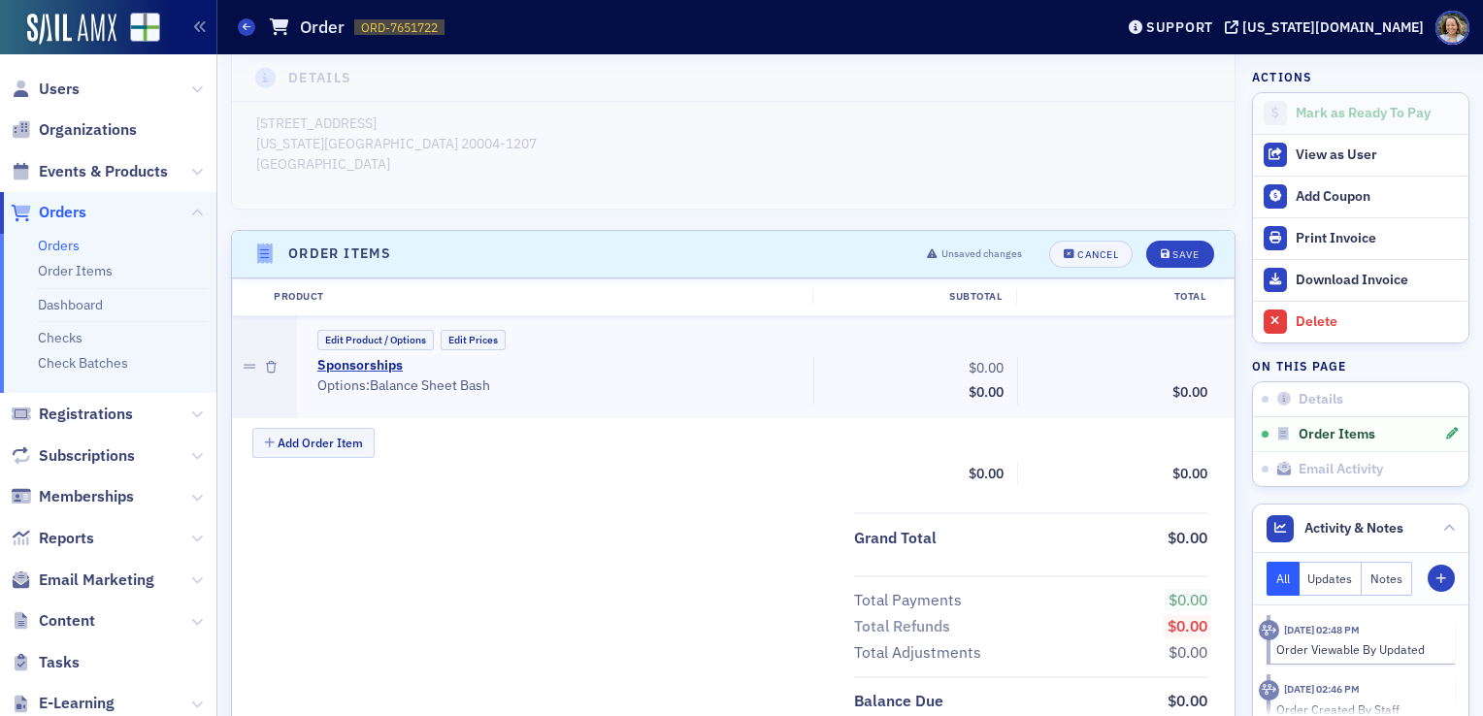
scroll to position [509, 0]
click at [473, 343] on button "Edit Prices" at bounding box center [473, 338] width 65 height 20
click at [971, 356] on input "0.00" at bounding box center [963, 366] width 95 height 27
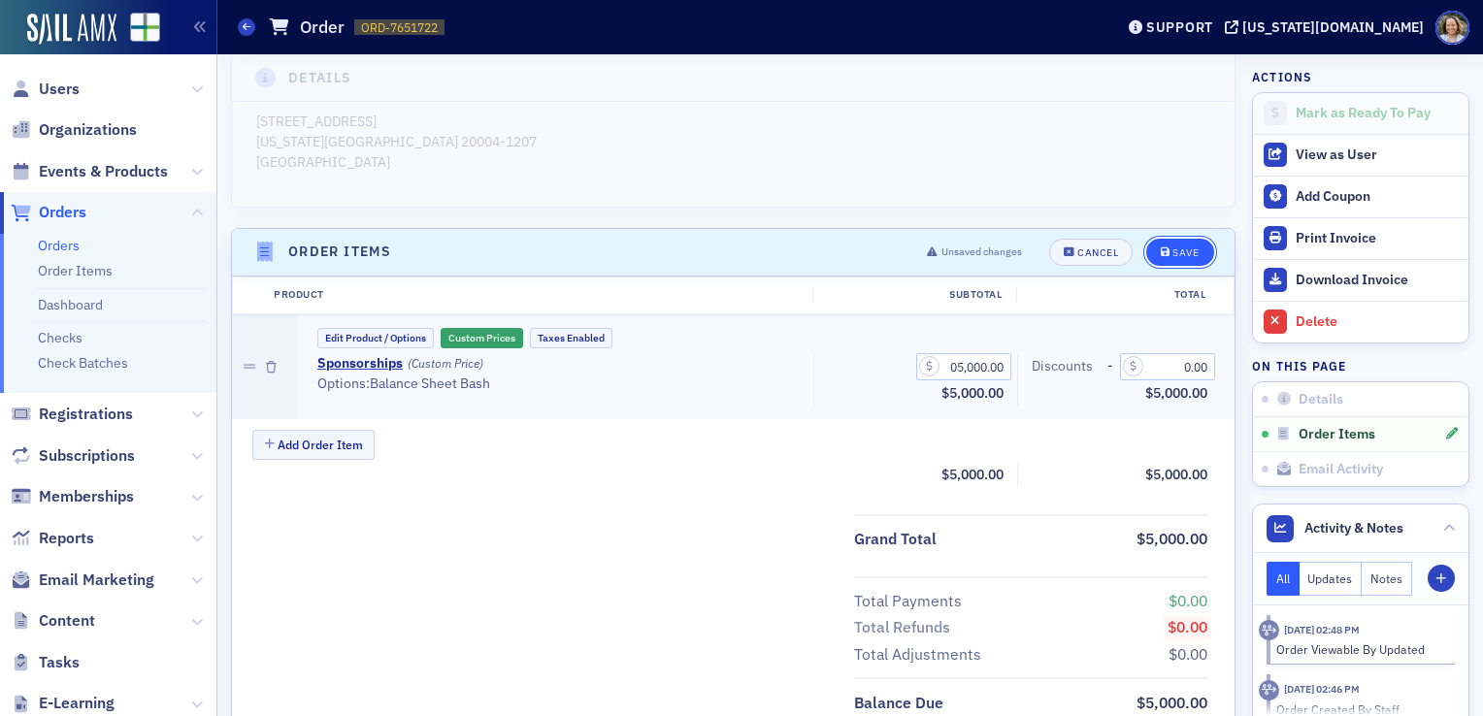
type input "5,000.00"
click at [1177, 253] on div "Save" at bounding box center [1186, 253] width 26 height 11
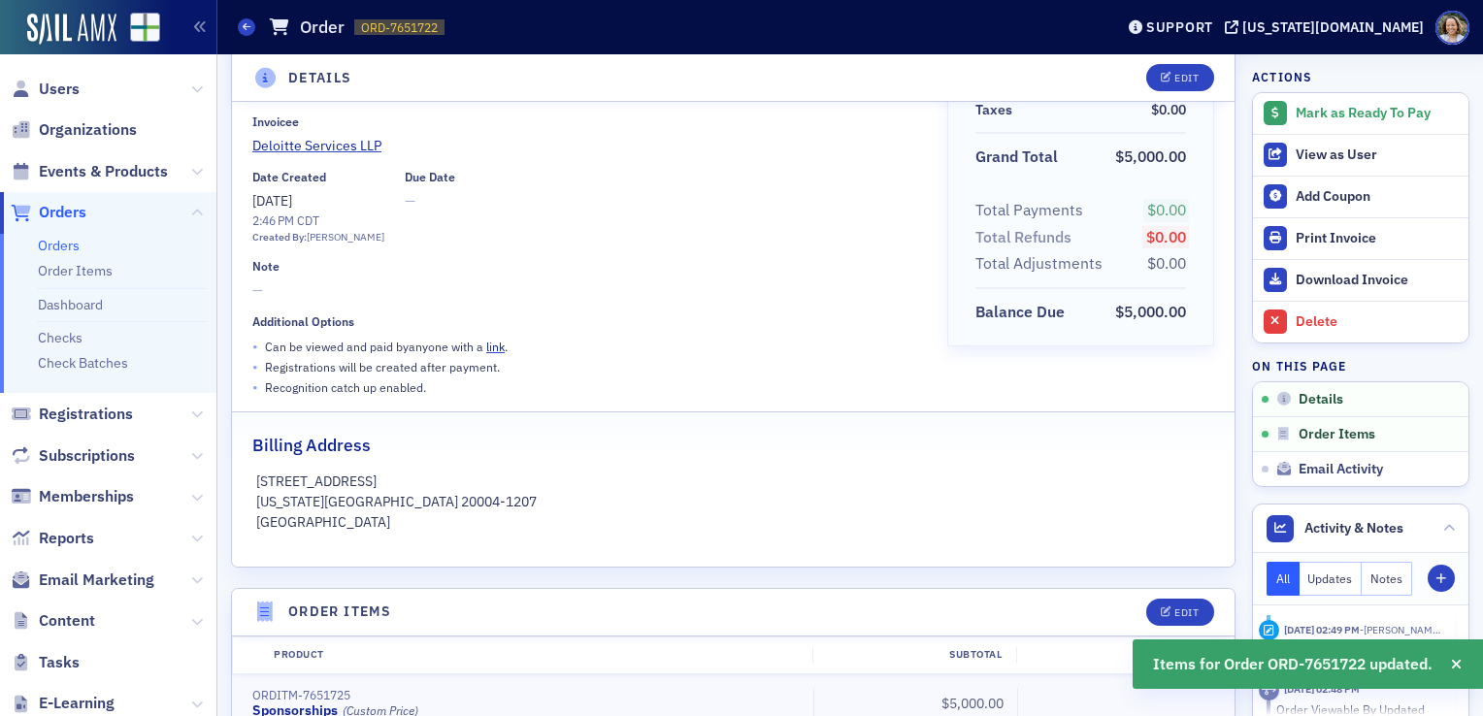
scroll to position [0, 0]
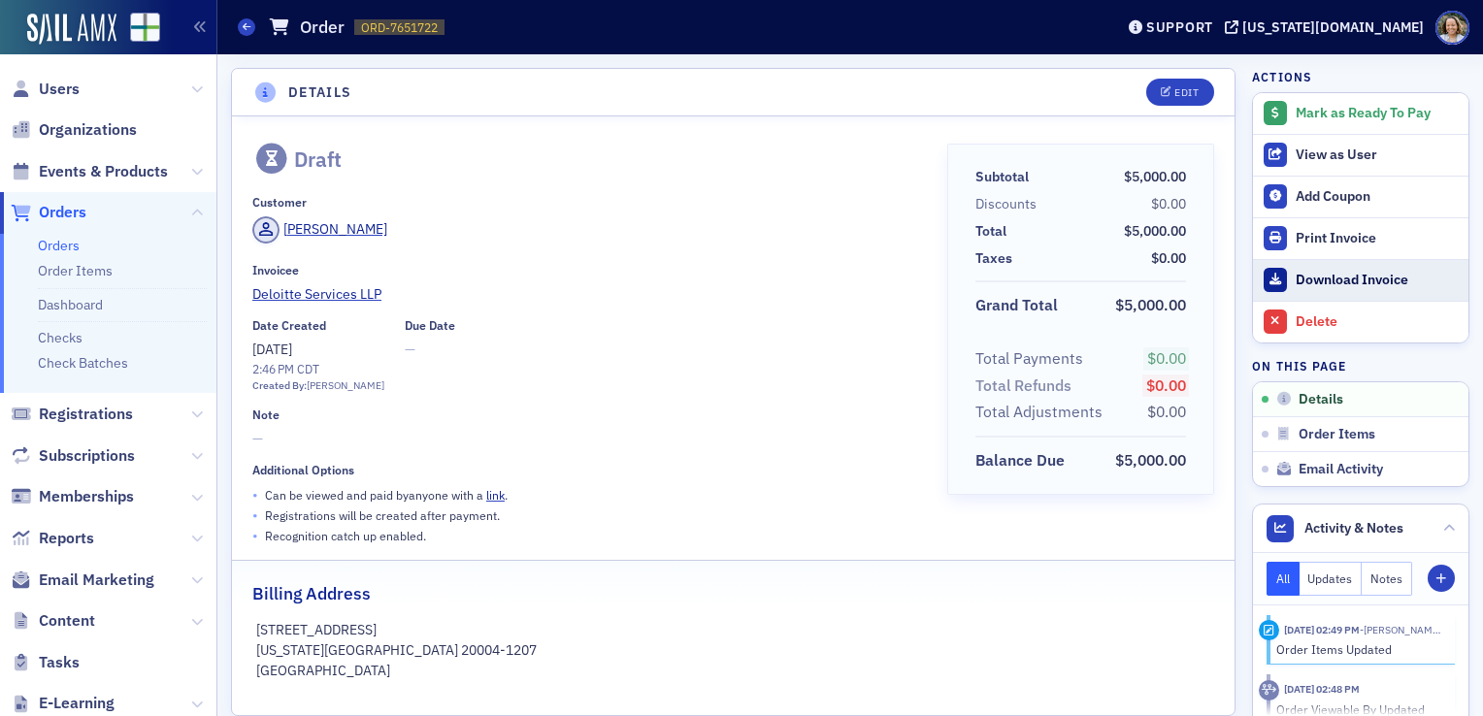
click at [1316, 278] on div "Download Invoice" at bounding box center [1377, 280] width 163 height 17
drag, startPoint x: 1149, startPoint y: 82, endPoint x: 1110, endPoint y: 81, distance: 39.8
click at [1110, 81] on header "Details Edit" at bounding box center [733, 93] width 1003 height 48
drag, startPoint x: 1156, startPoint y: 95, endPoint x: 1153, endPoint y: 85, distance: 10.1
click at [1153, 85] on button "Edit" at bounding box center [1179, 92] width 67 height 27
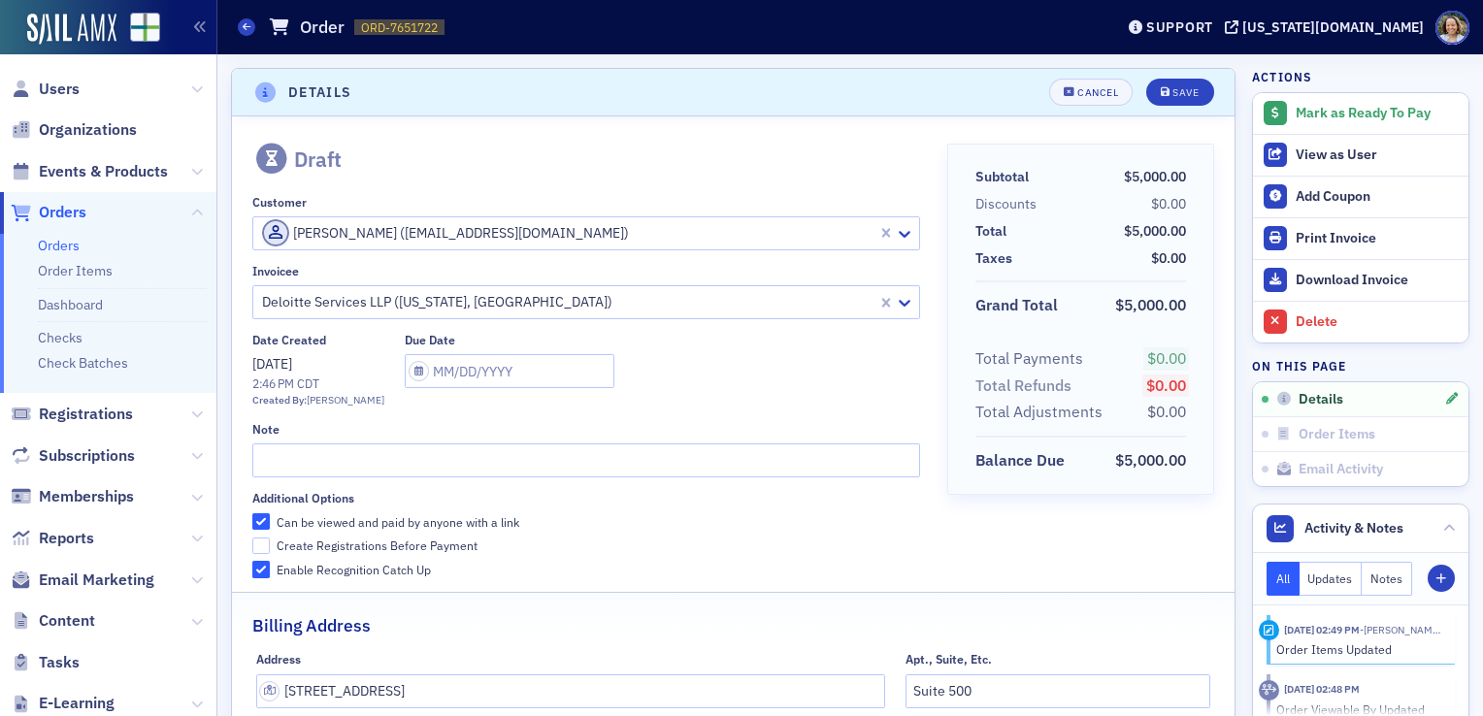
scroll to position [4, 0]
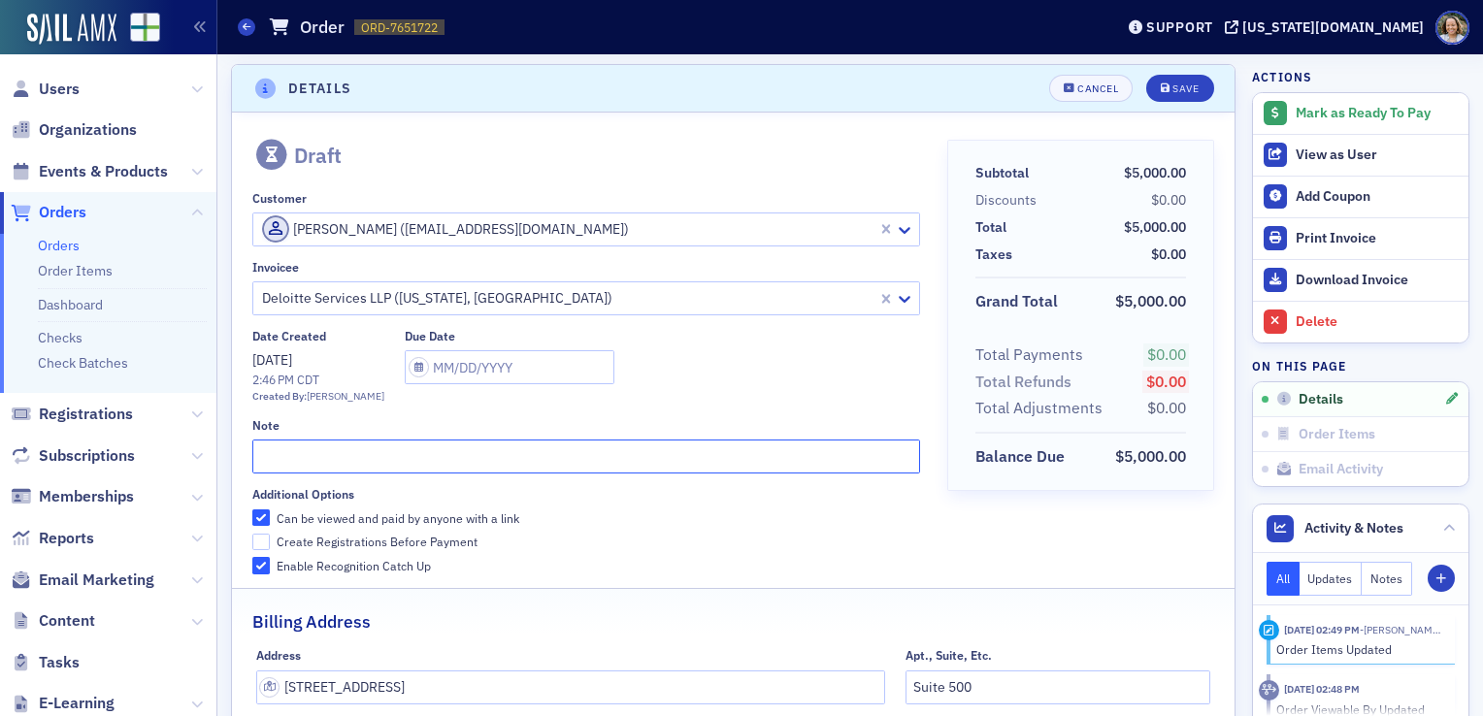
click at [515, 462] on input "text" at bounding box center [586, 457] width 668 height 34
type input "2026 BSB Sponsorship"
click at [1174, 88] on div "Save" at bounding box center [1186, 88] width 26 height 11
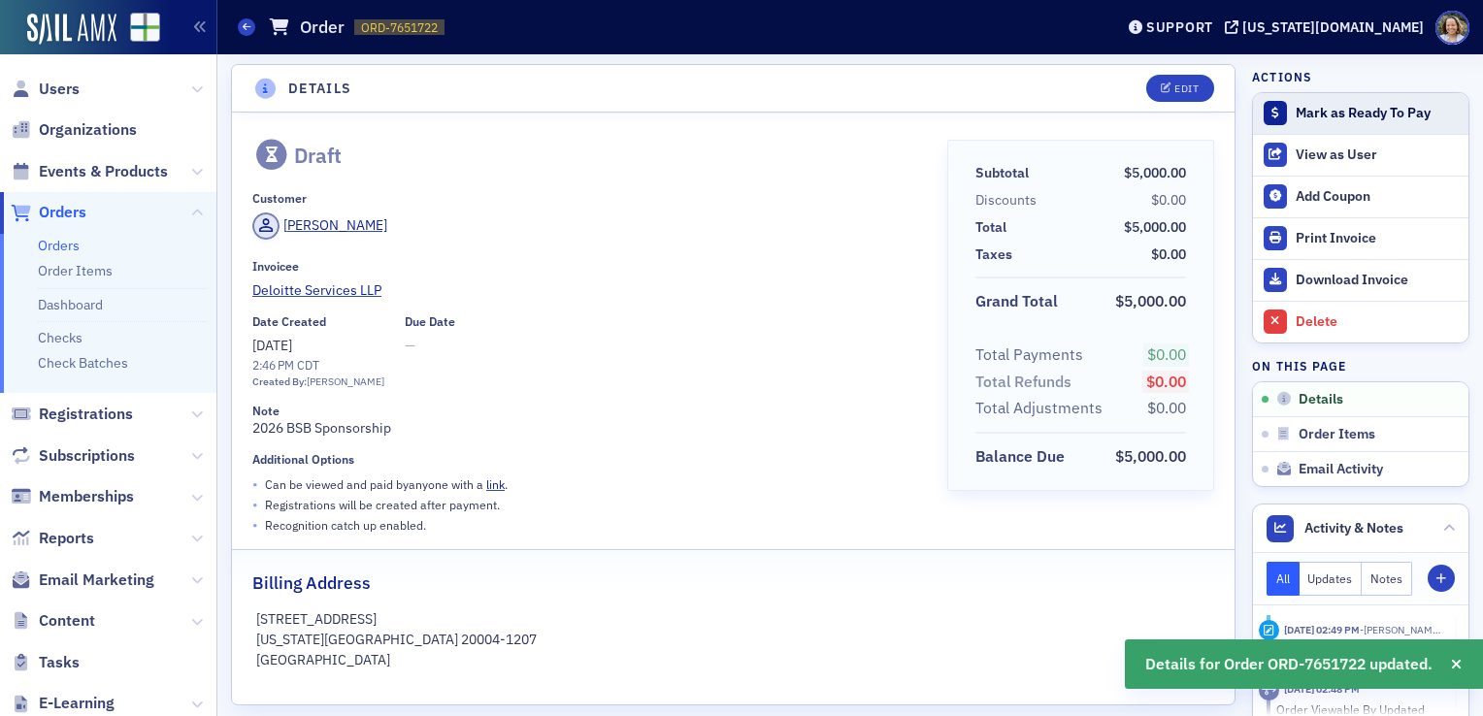
click at [1355, 107] on div "Mark as Ready To Pay" at bounding box center [1377, 113] width 163 height 17
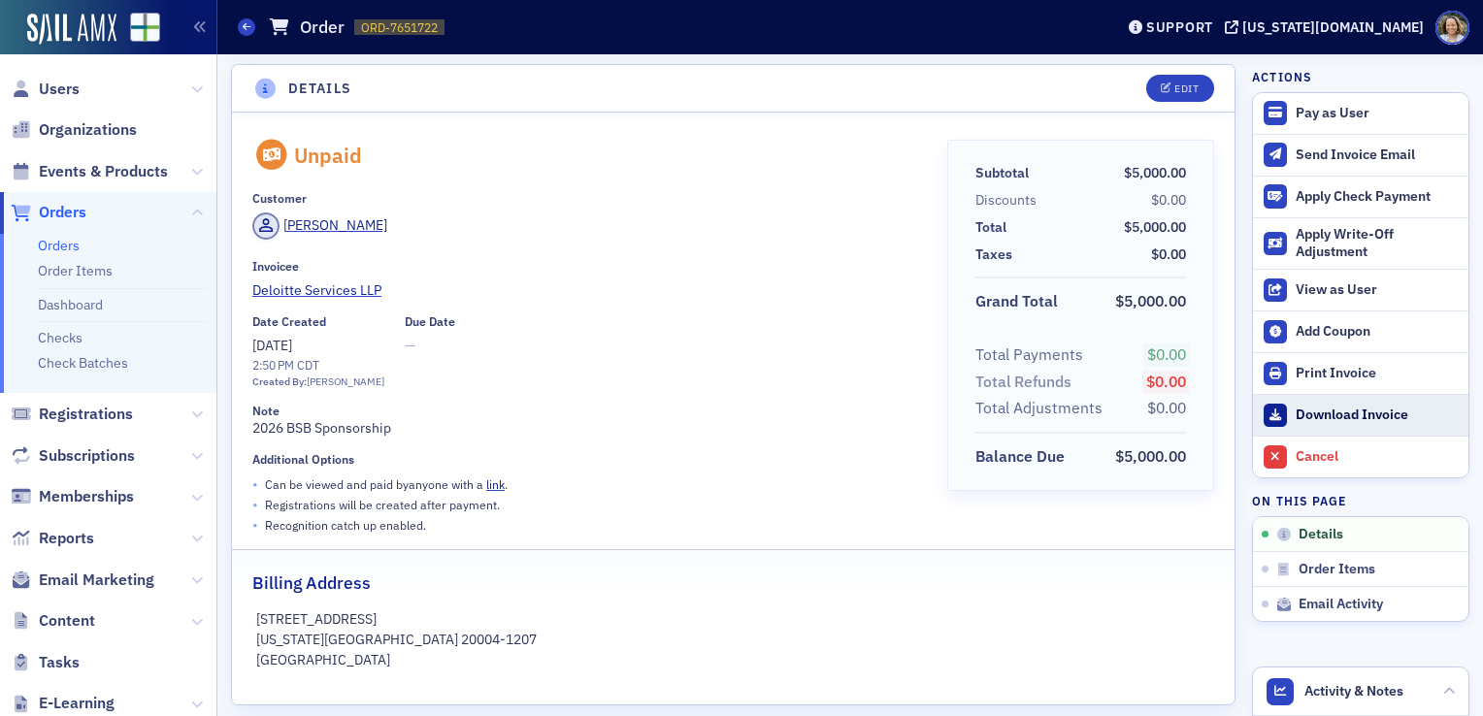
drag, startPoint x: 1355, startPoint y: 415, endPoint x: 1328, endPoint y: 410, distance: 27.8
click at [1328, 410] on div "Download Invoice" at bounding box center [1377, 415] width 163 height 17
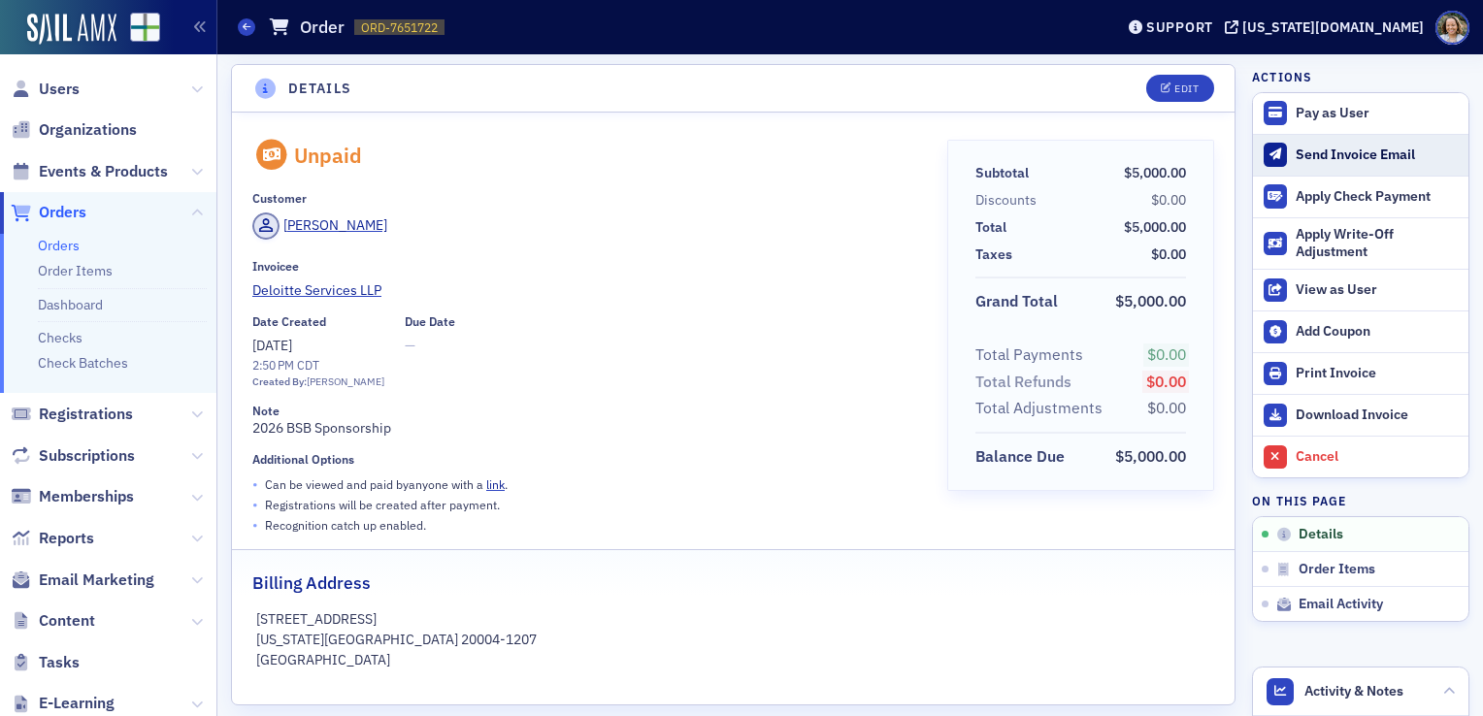
click at [1366, 159] on div "Send Invoice Email" at bounding box center [1377, 155] width 163 height 17
